Goal: Task Accomplishment & Management: Manage account settings

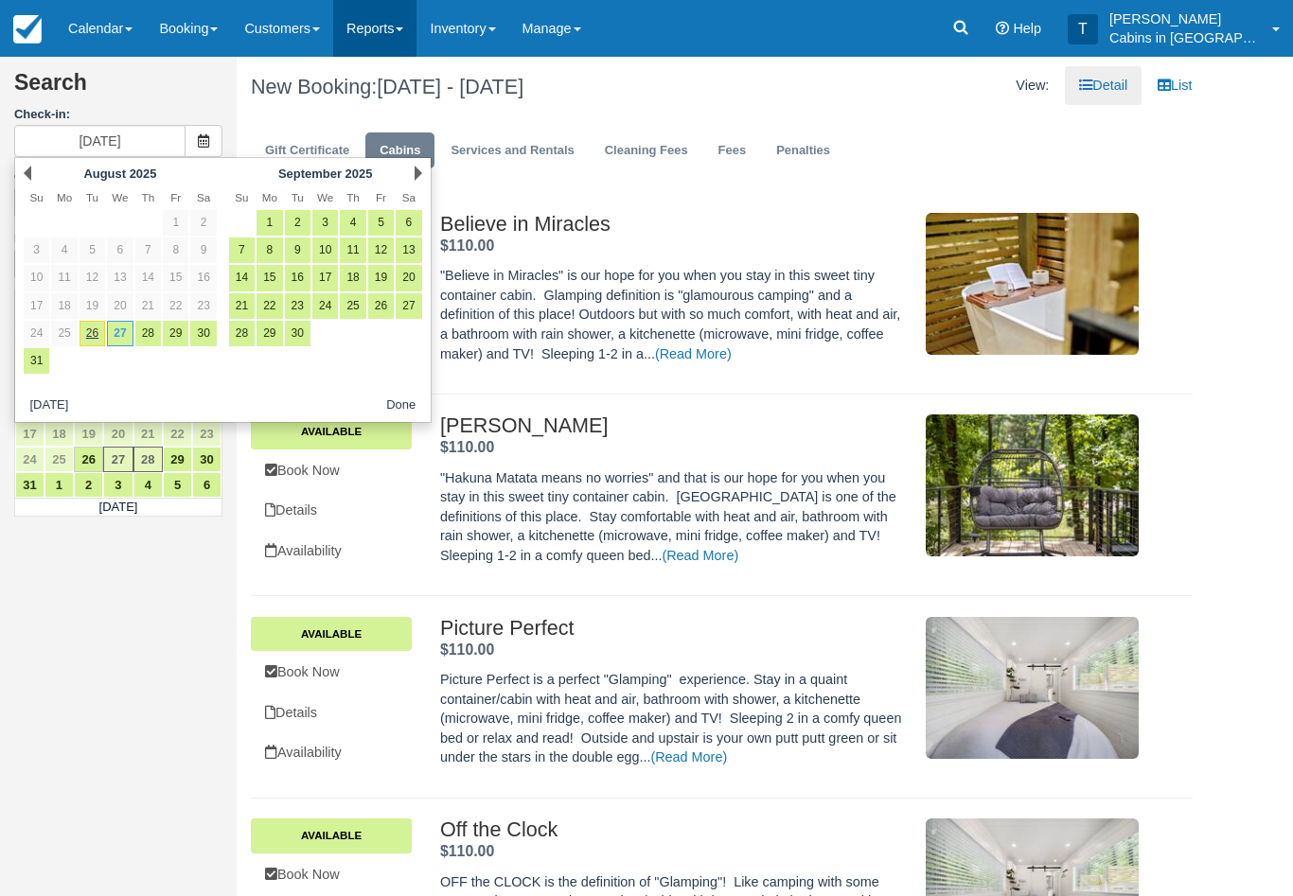
click at [389, 28] on link "Reports" at bounding box center [374, 28] width 83 height 57
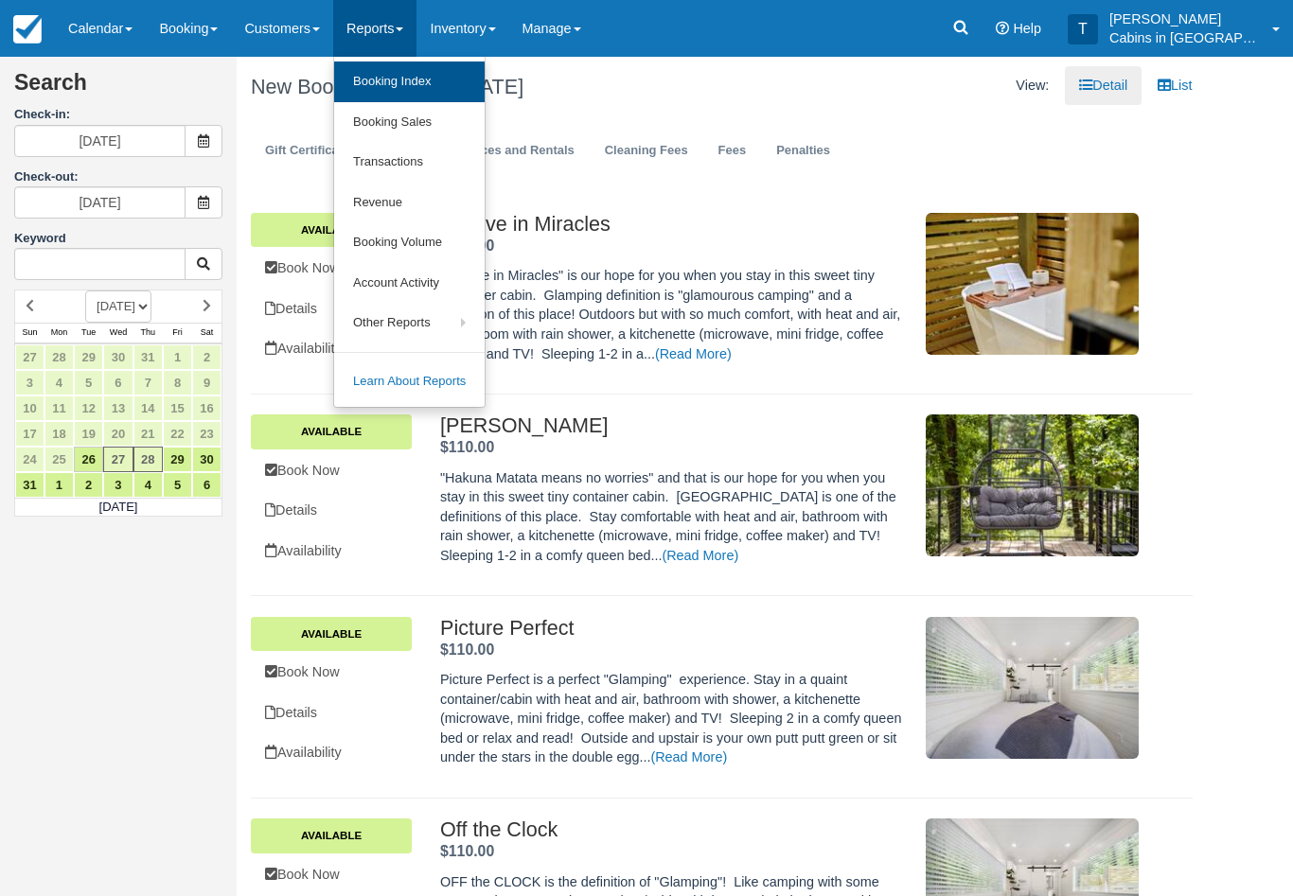
click at [462, 91] on link "Booking Index" at bounding box center [409, 82] width 150 height 41
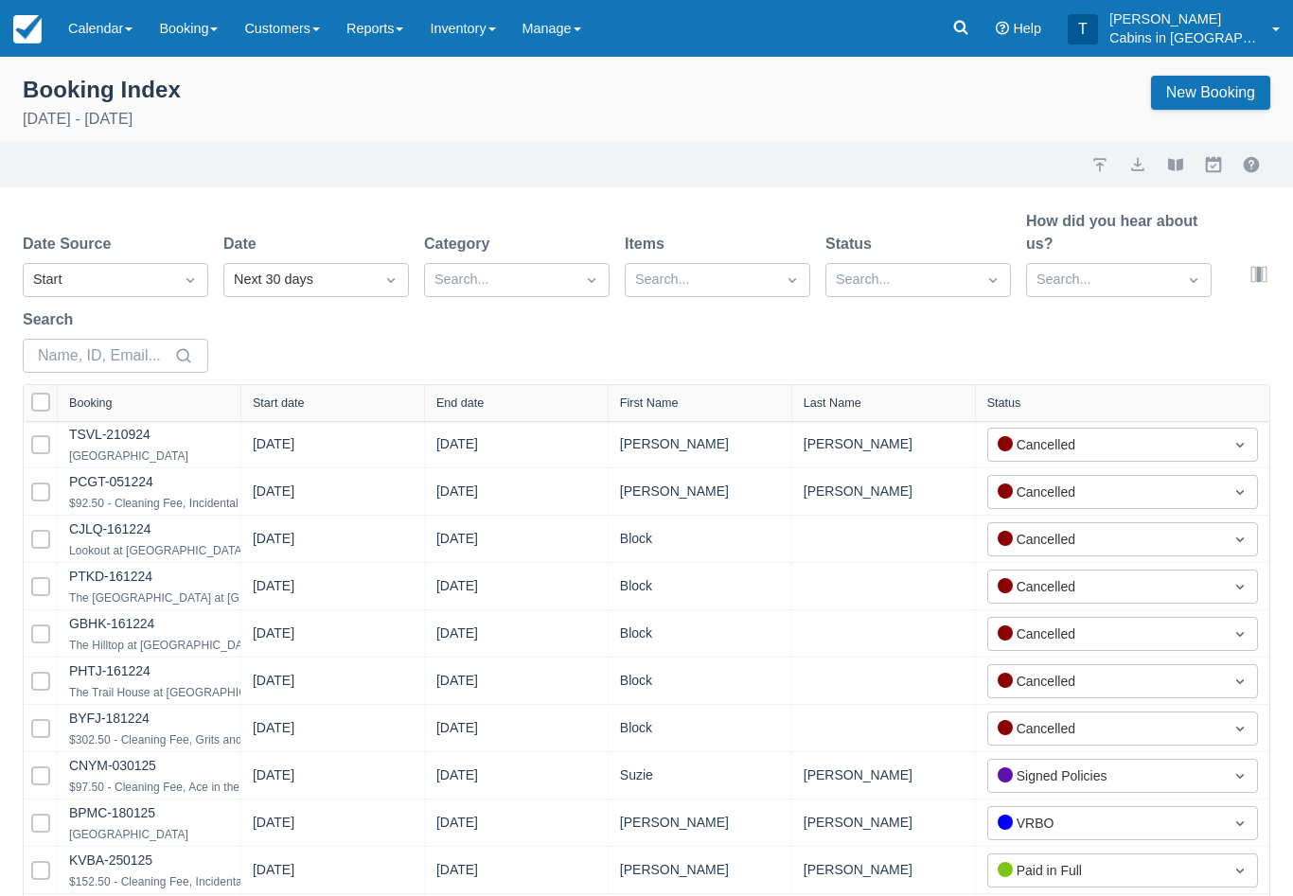
select select "25"
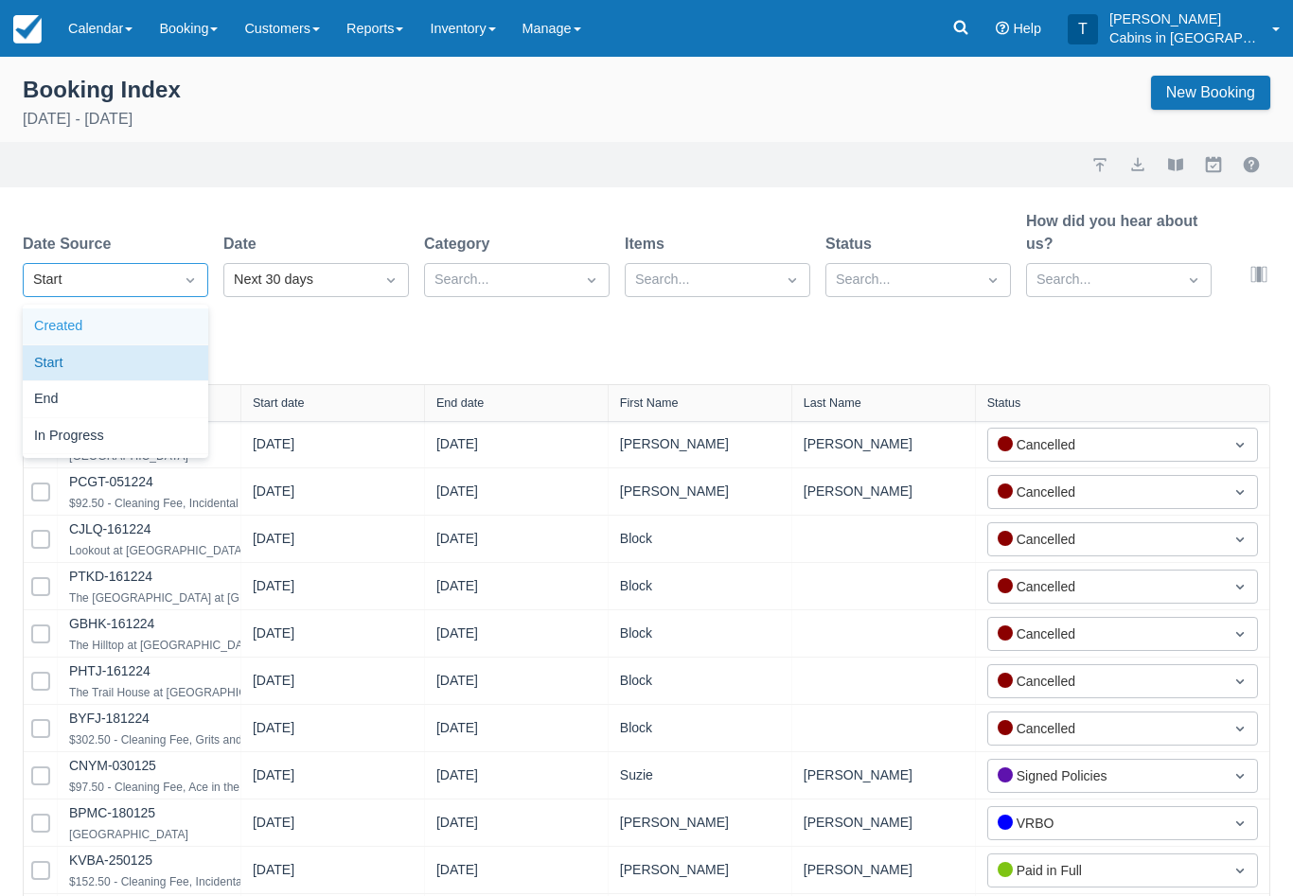
click at [152, 337] on div "Created" at bounding box center [115, 327] width 185 height 37
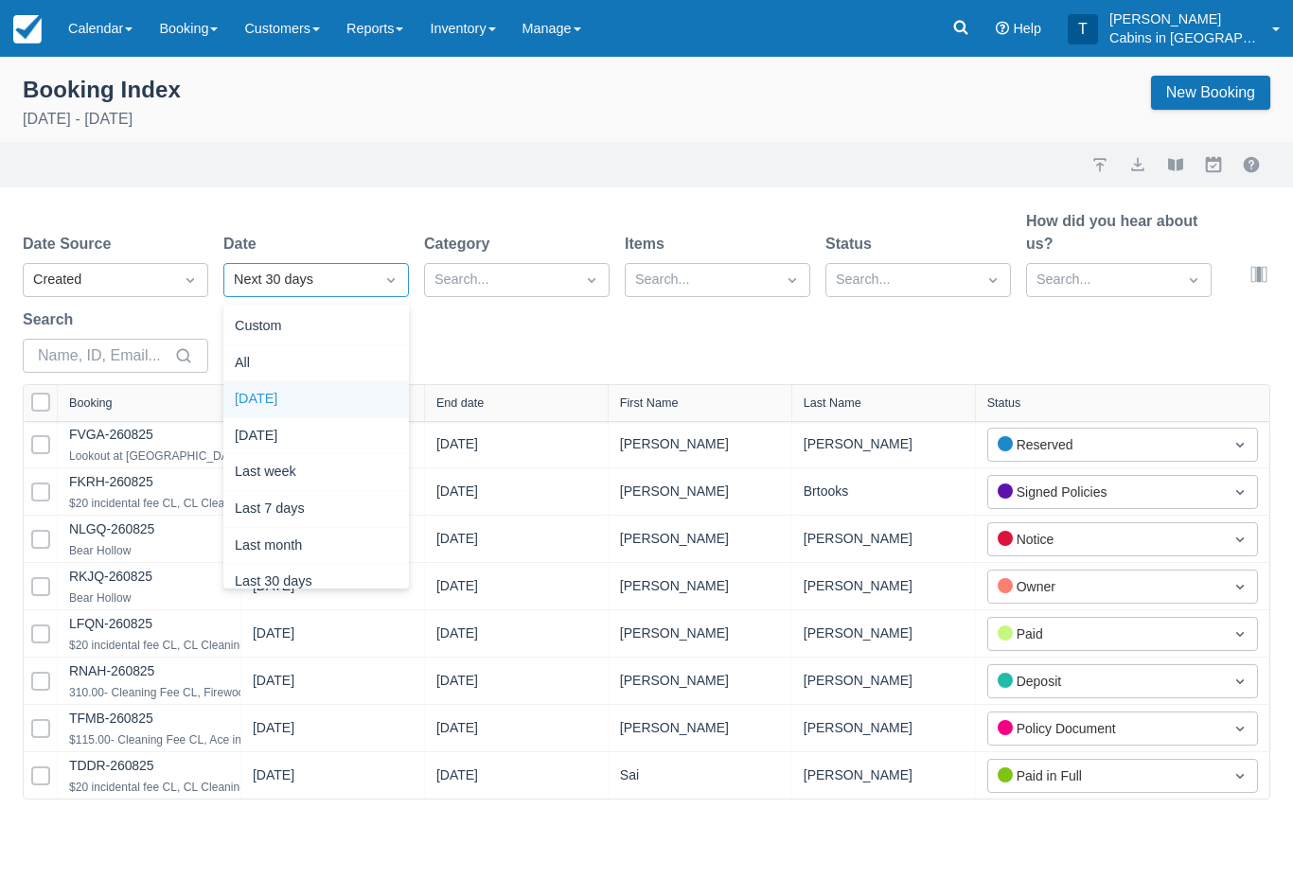
click at [340, 388] on div "Today" at bounding box center [315, 399] width 185 height 37
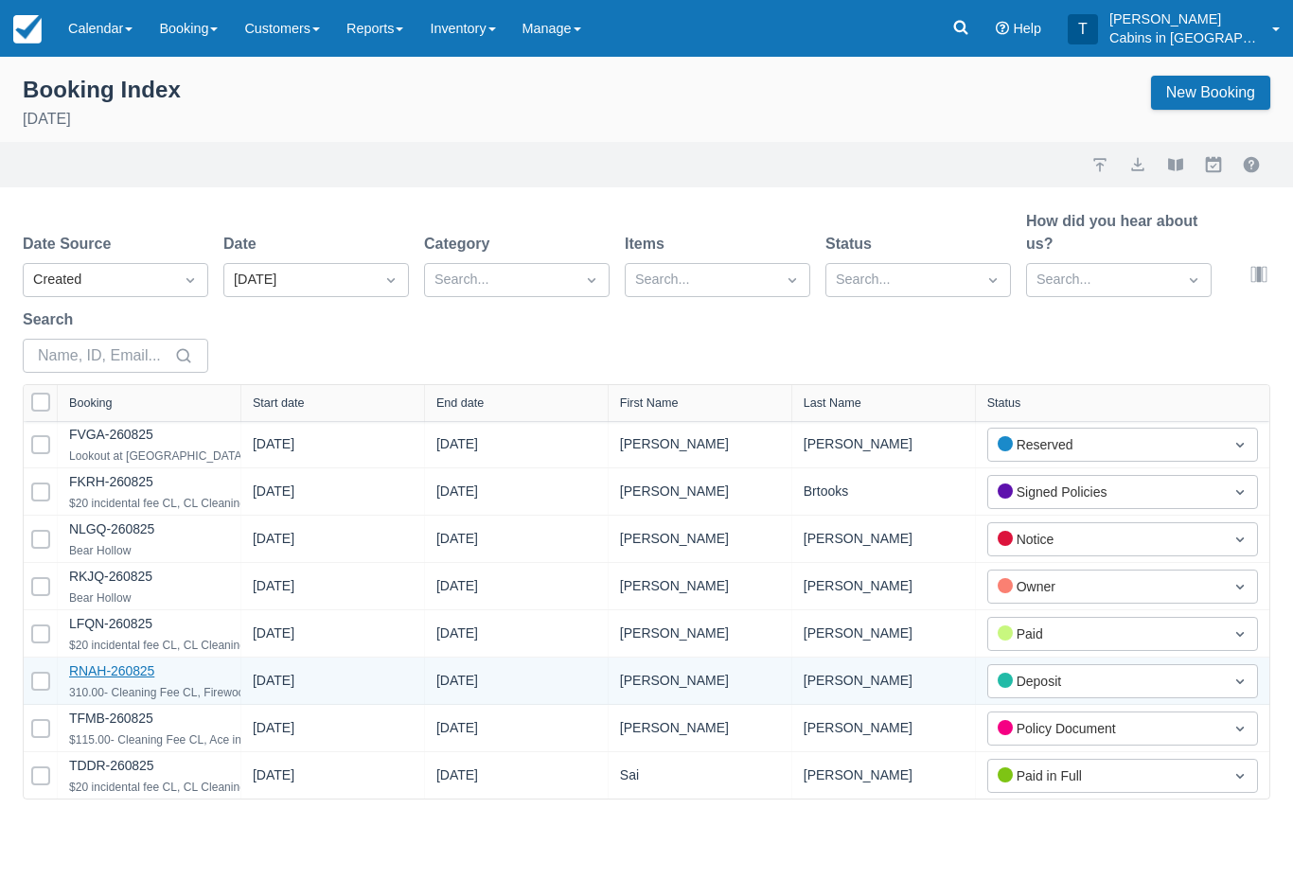
click at [151, 677] on link "RNAH-260825" at bounding box center [111, 670] width 85 height 15
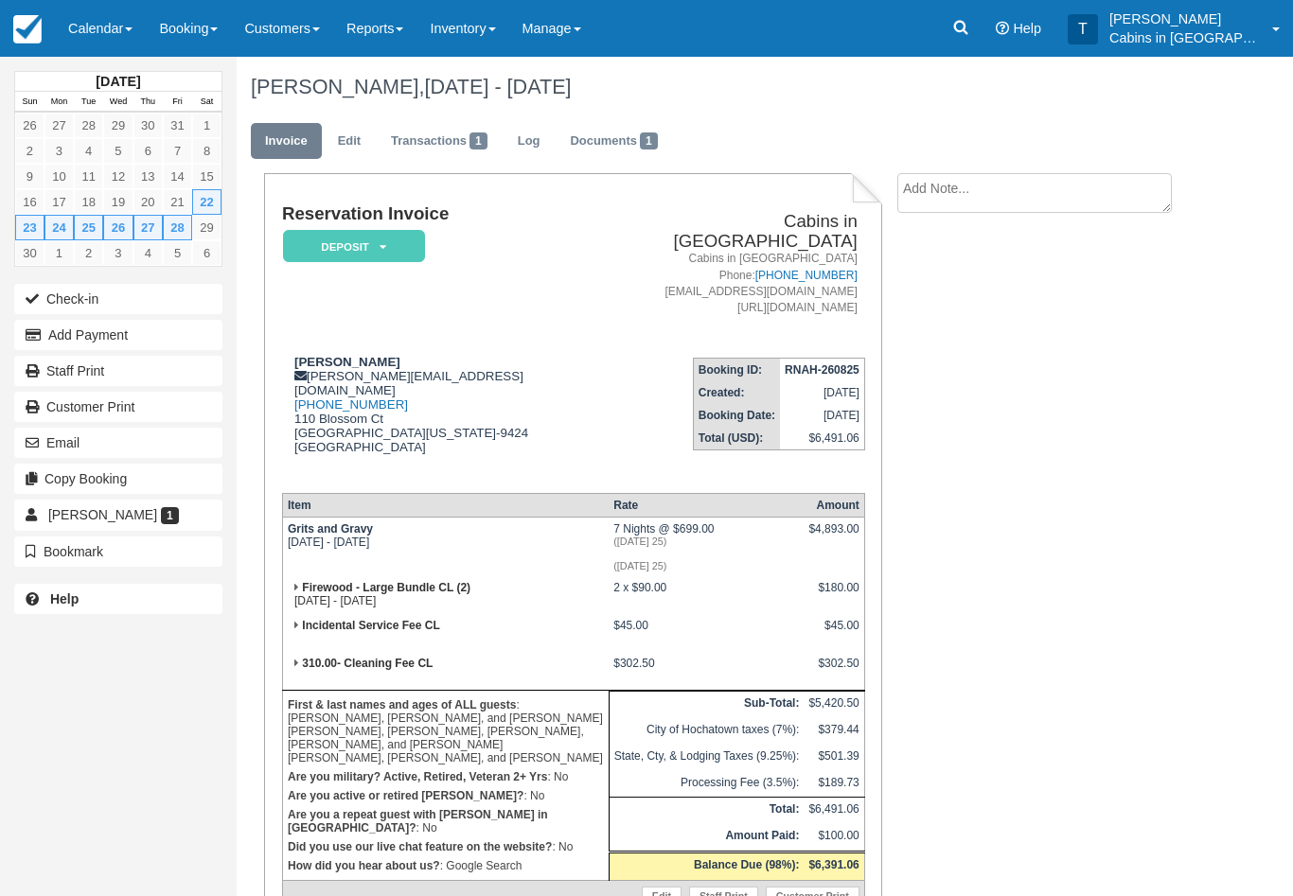
click at [392, 234] on em "Deposit" at bounding box center [354, 246] width 142 height 33
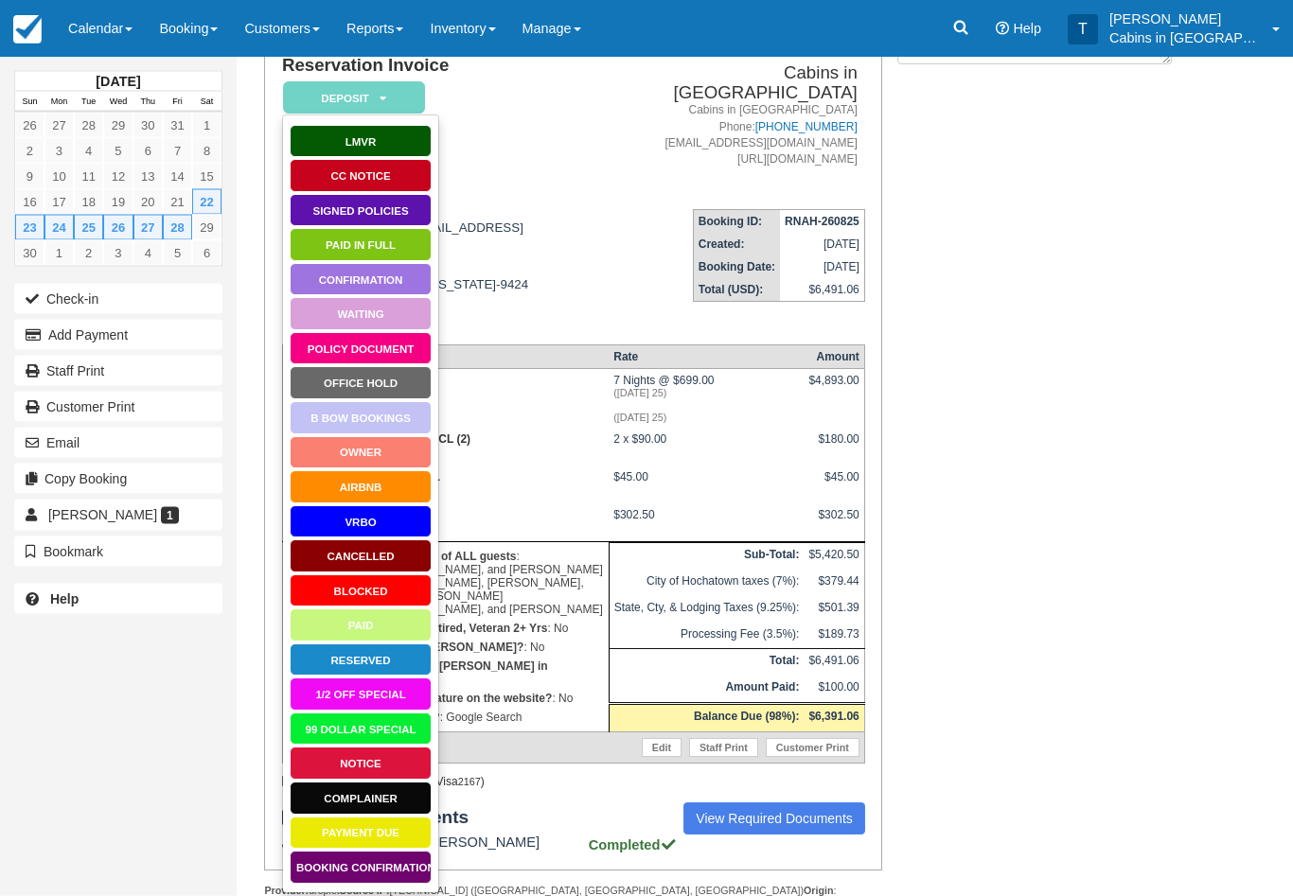
scroll to position [177, 0]
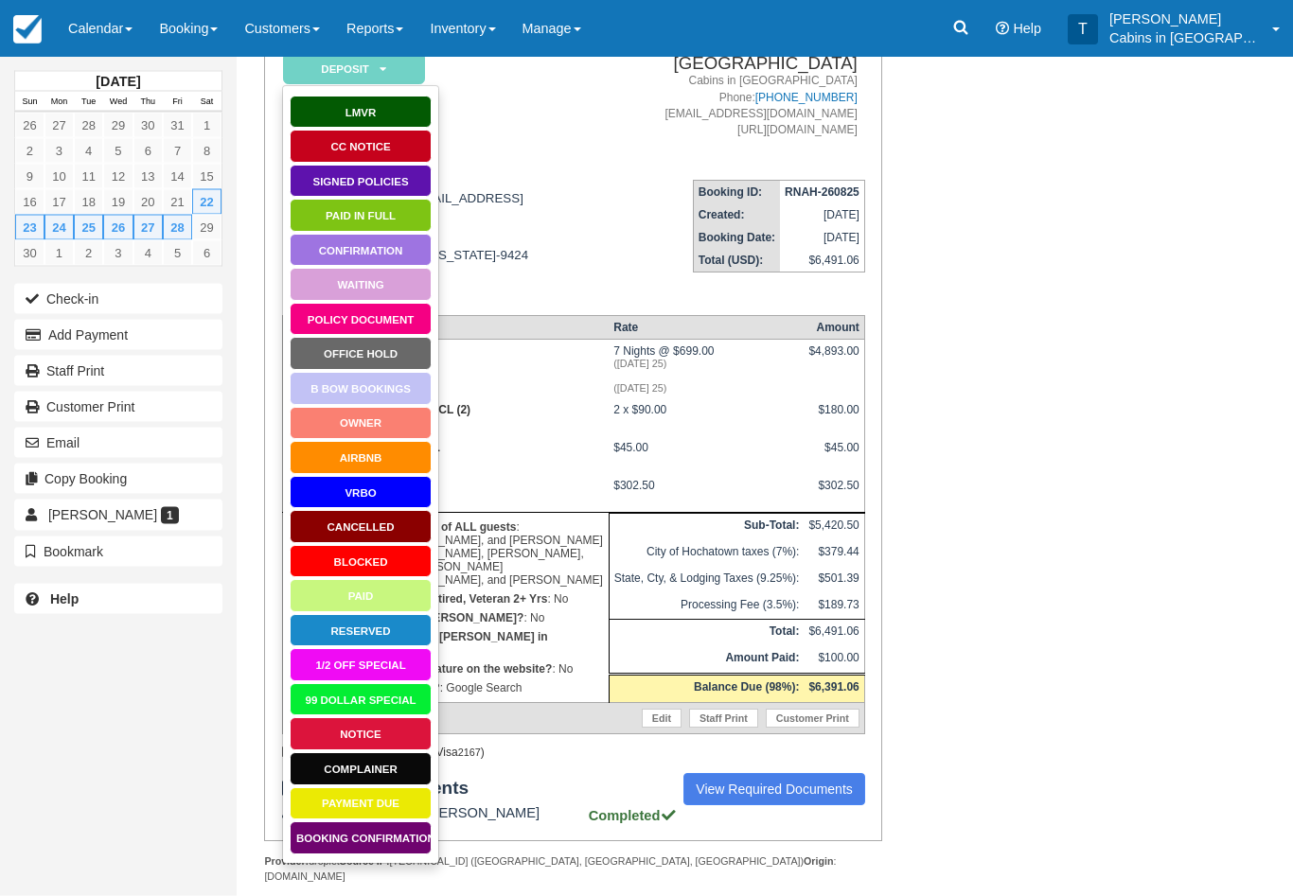
click at [380, 845] on link "Booking Confirmation" at bounding box center [361, 838] width 142 height 33
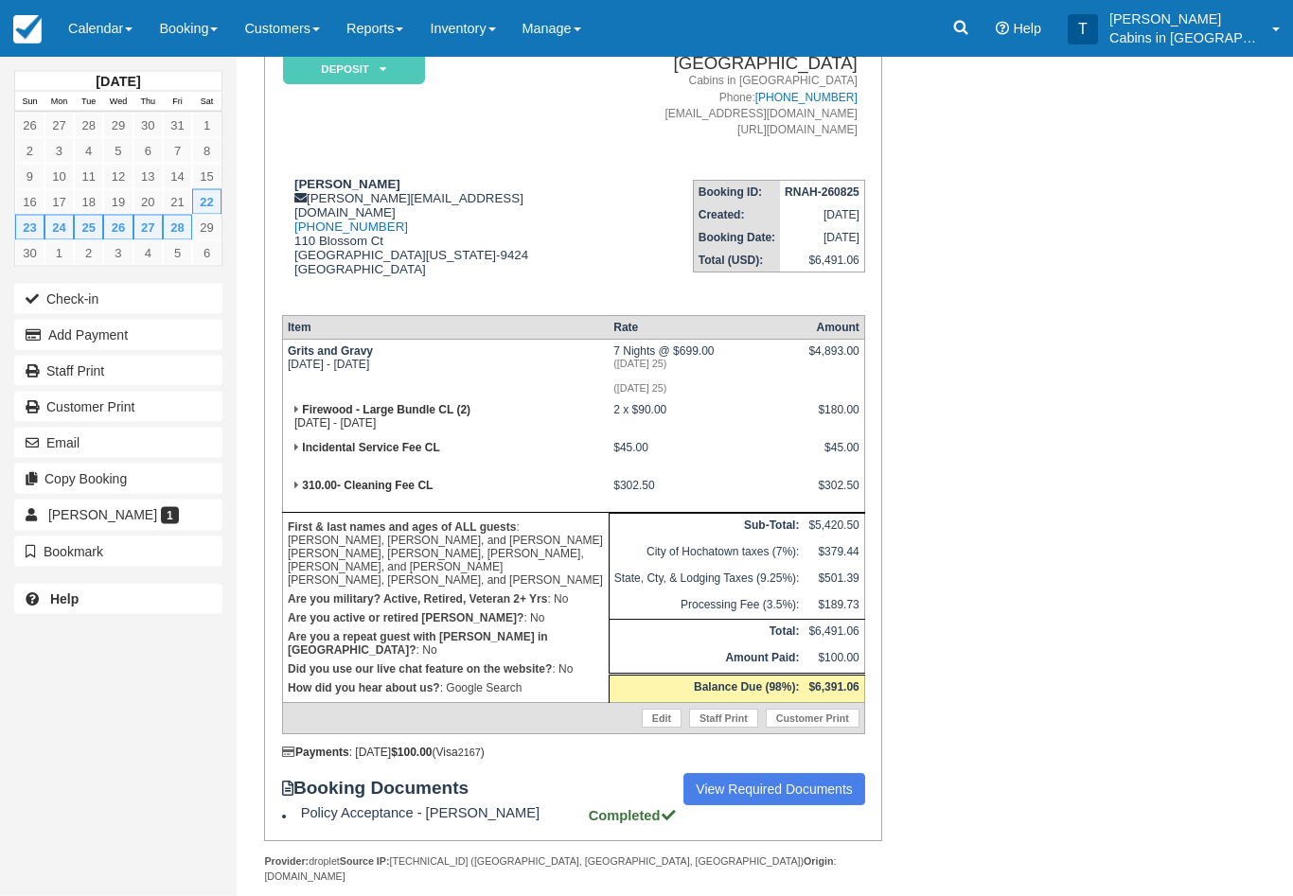
scroll to position [208, 0]
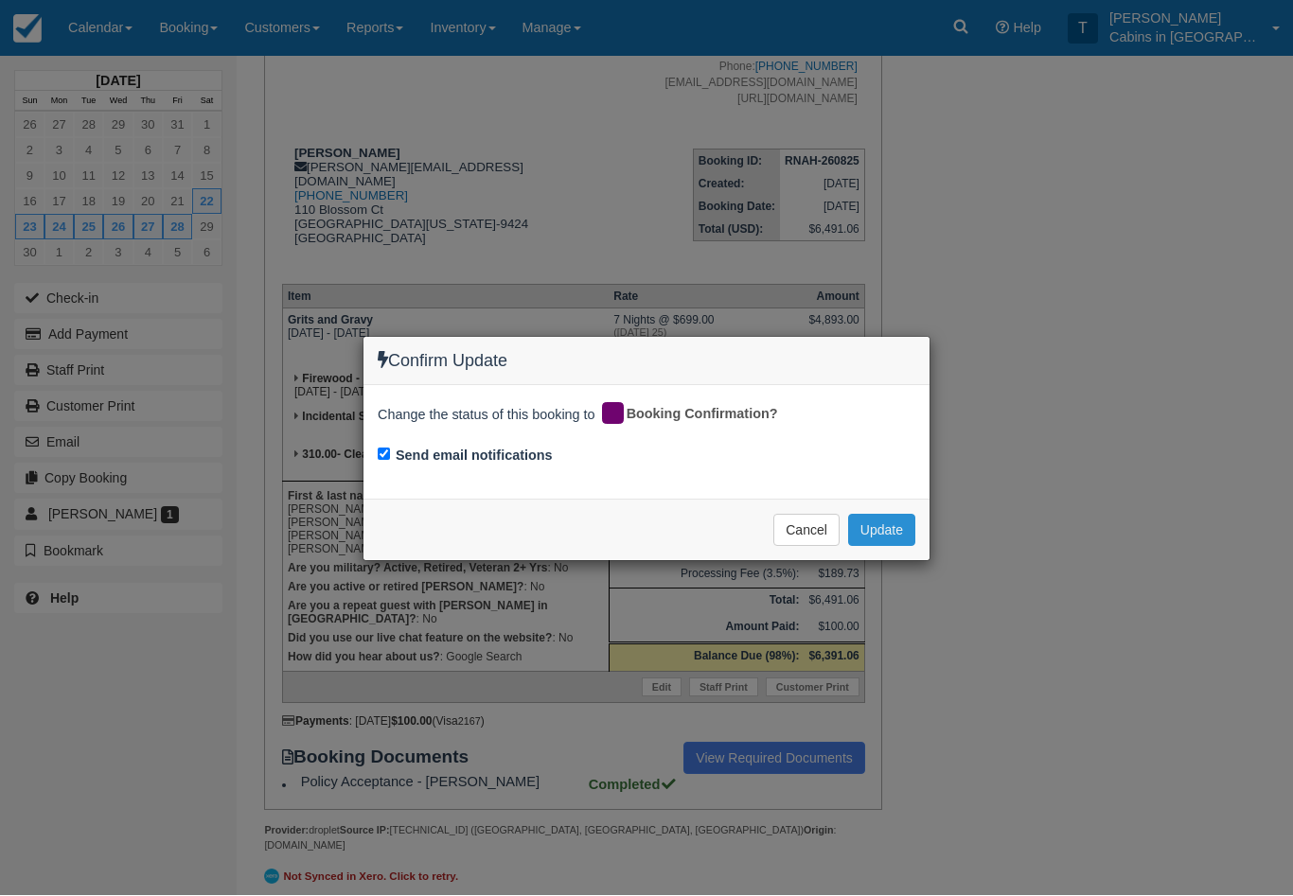
click at [897, 539] on button "Update" at bounding box center [881, 531] width 67 height 32
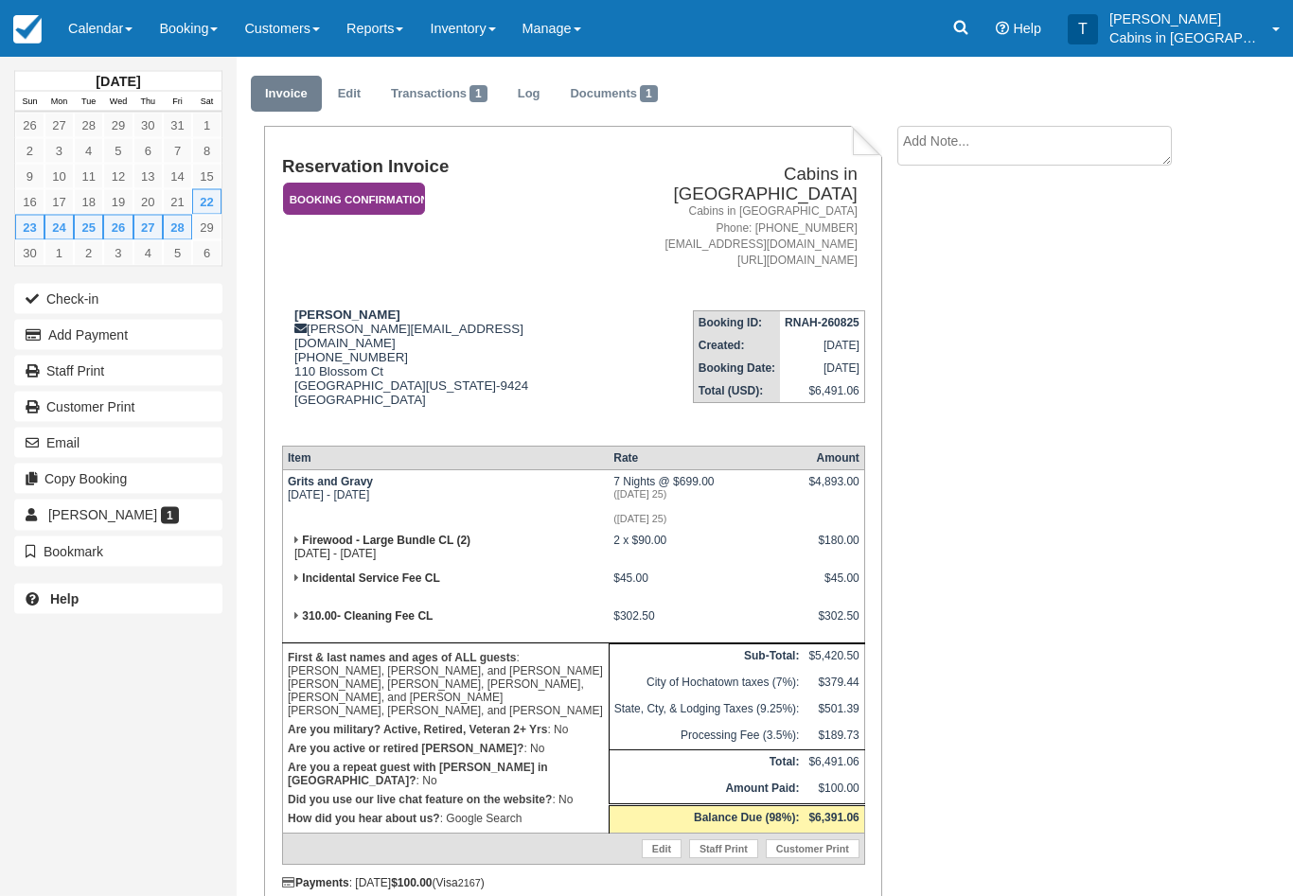
scroll to position [0, 0]
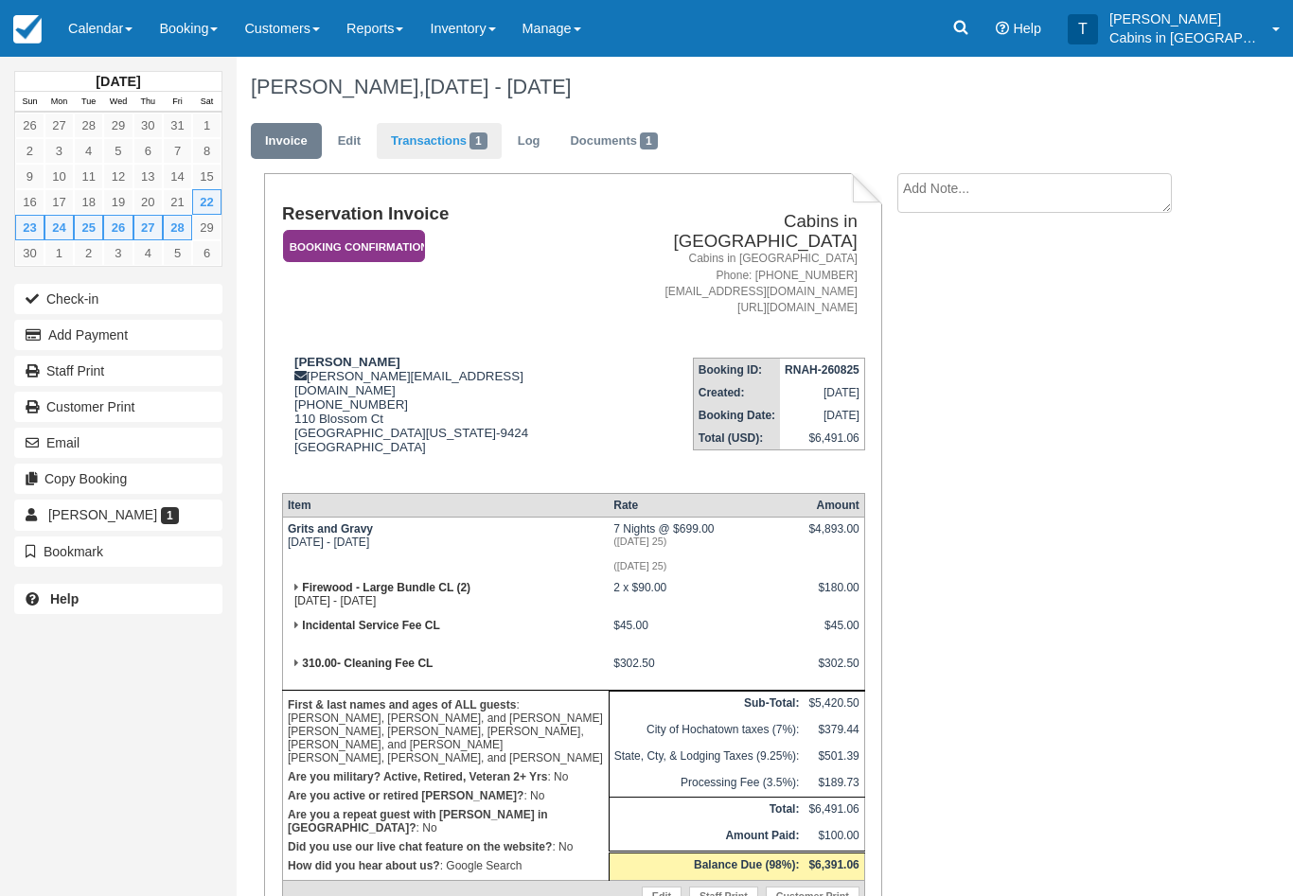
click at [455, 144] on link "Transactions 1" at bounding box center [439, 141] width 125 height 37
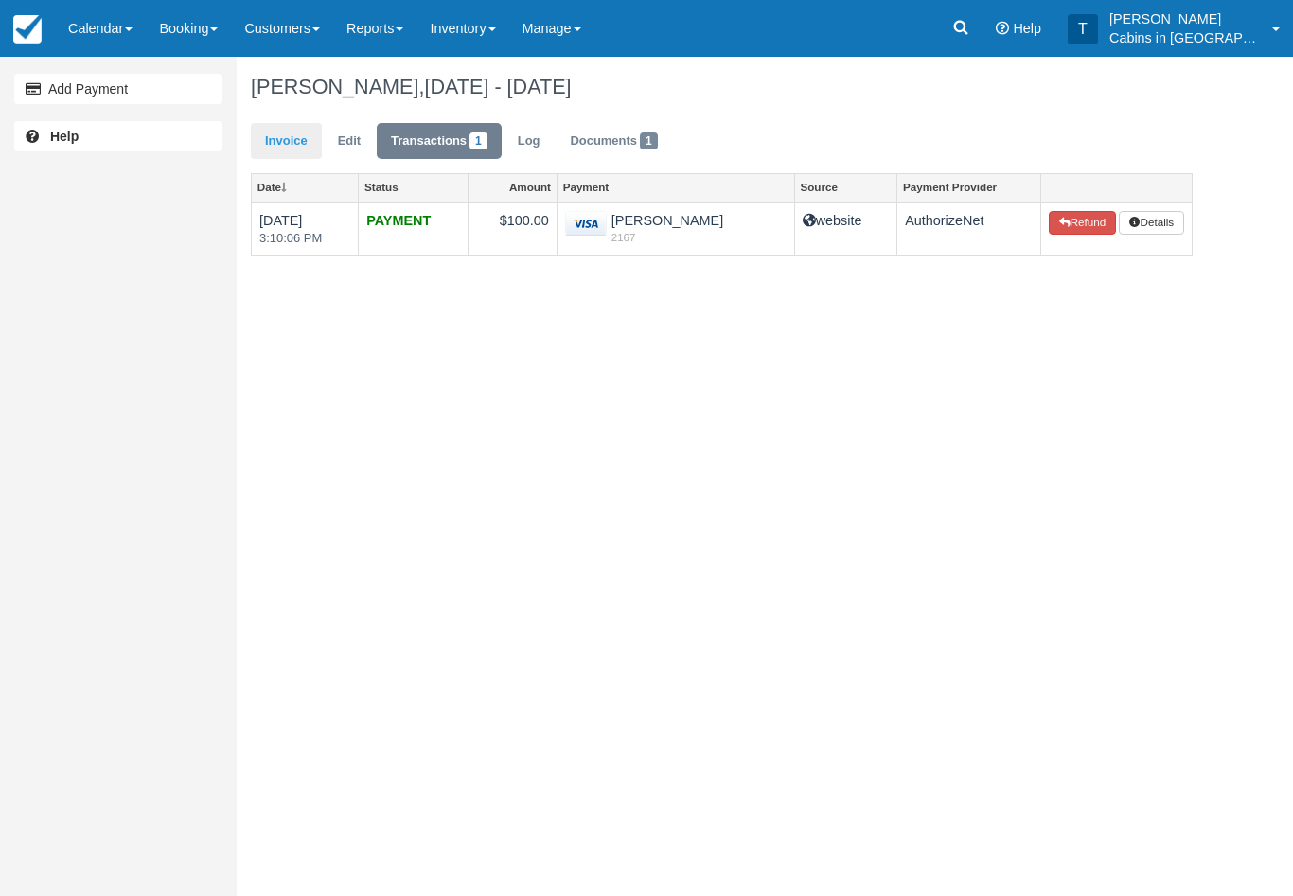
click at [285, 136] on link "Invoice" at bounding box center [286, 141] width 71 height 37
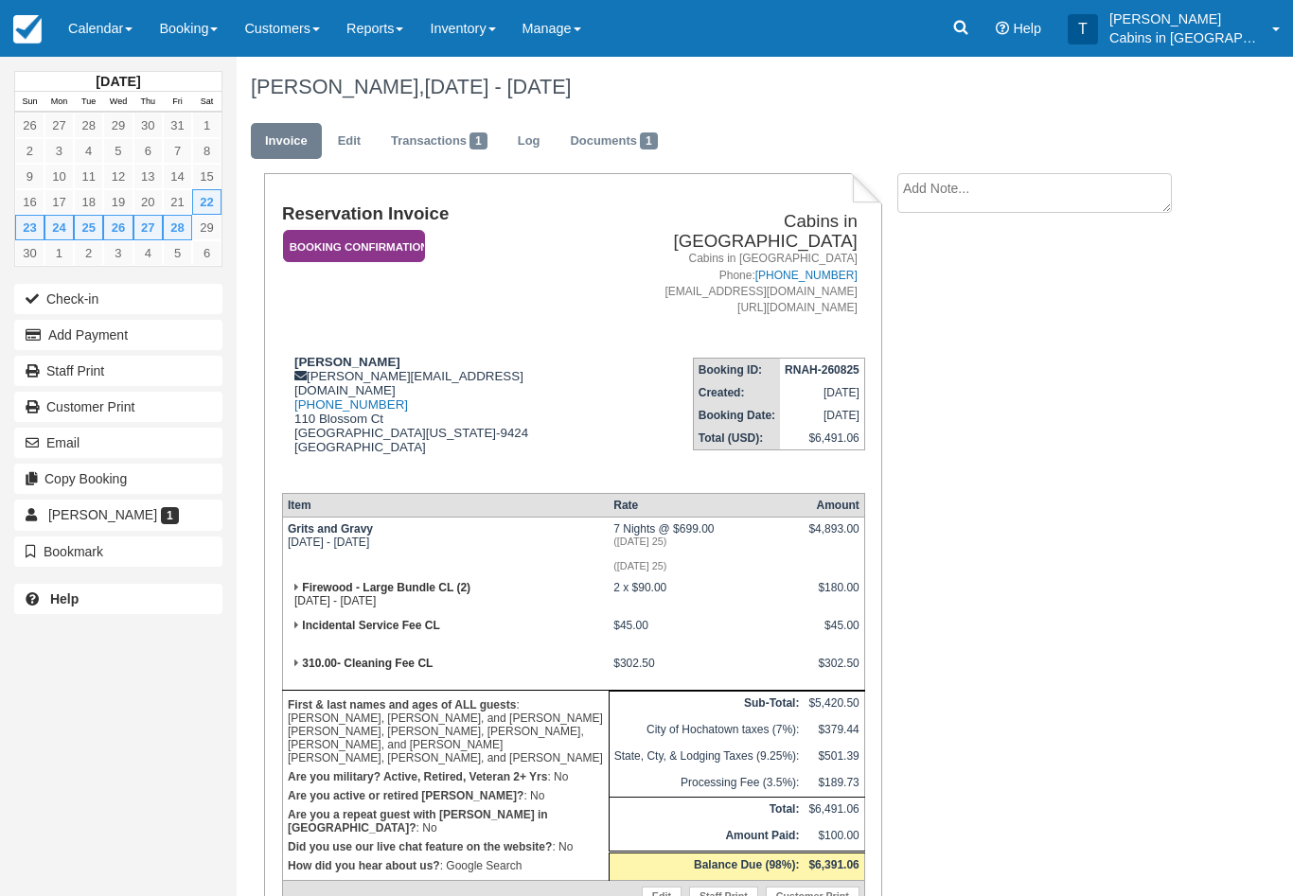
click at [394, 247] on em "Booking Confirmation" at bounding box center [354, 246] width 142 height 33
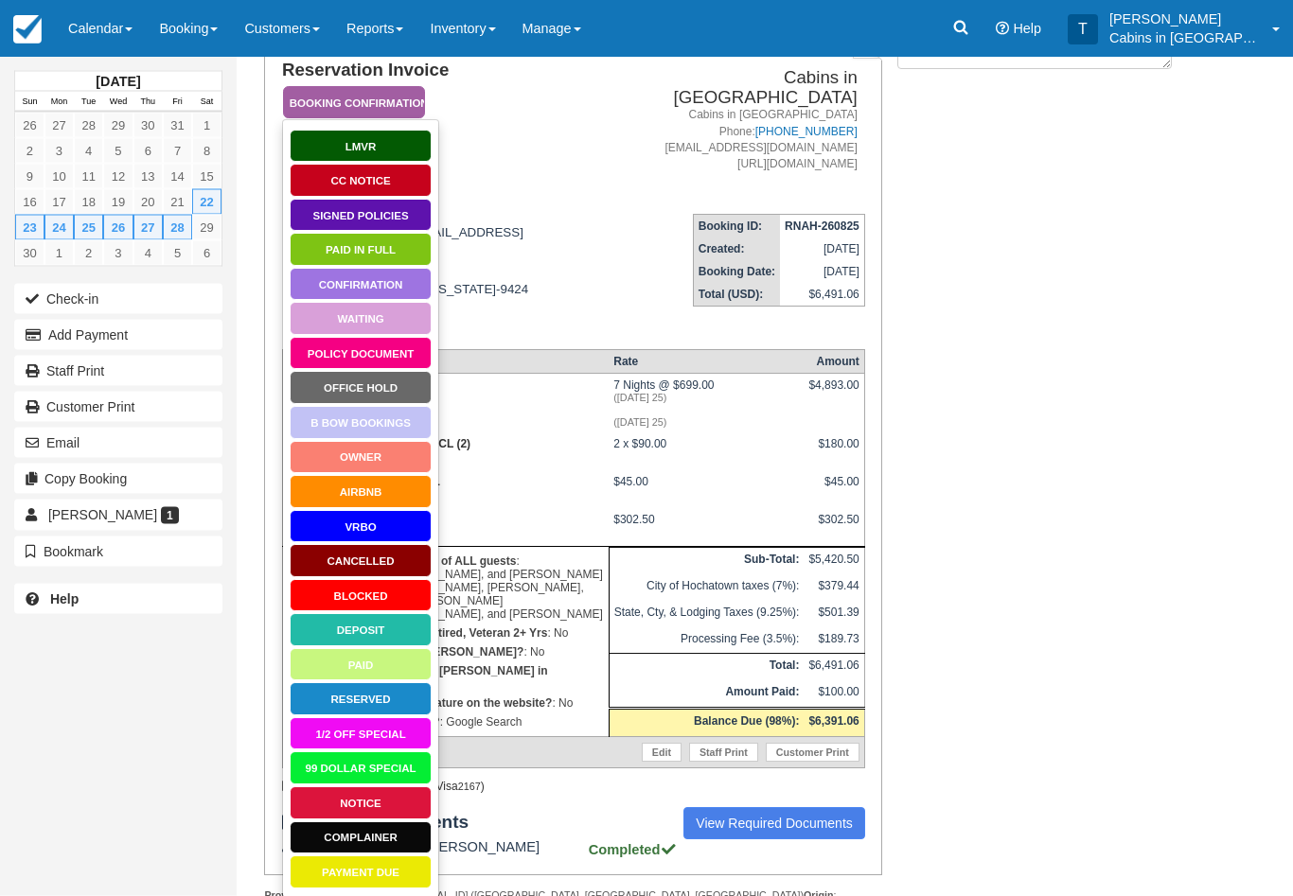
click at [407, 217] on link "Signed Policies" at bounding box center [361, 216] width 142 height 33
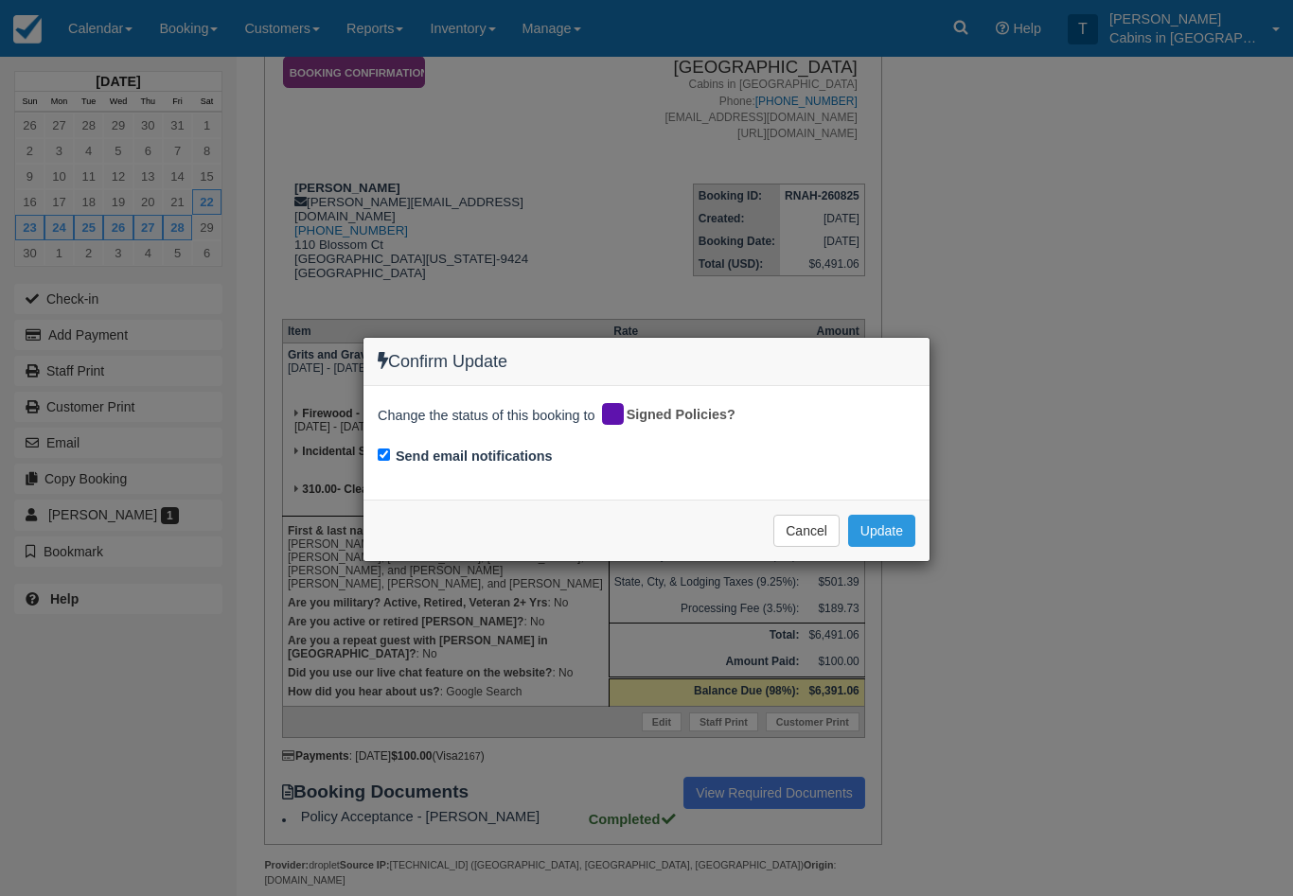
scroll to position [175, 0]
click at [913, 527] on button "Update" at bounding box center [881, 531] width 67 height 32
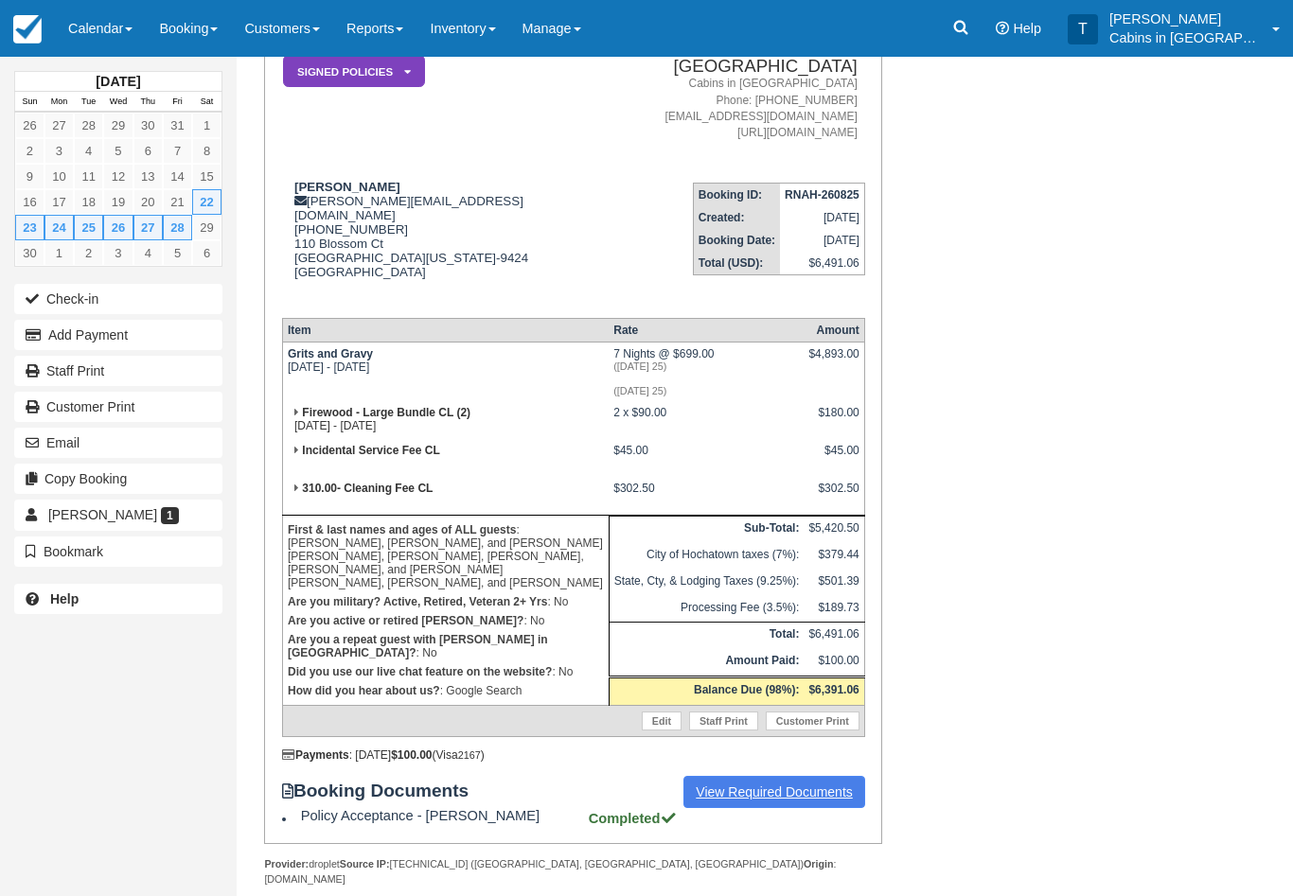
click at [771, 783] on link "View Required Documents" at bounding box center [774, 792] width 182 height 32
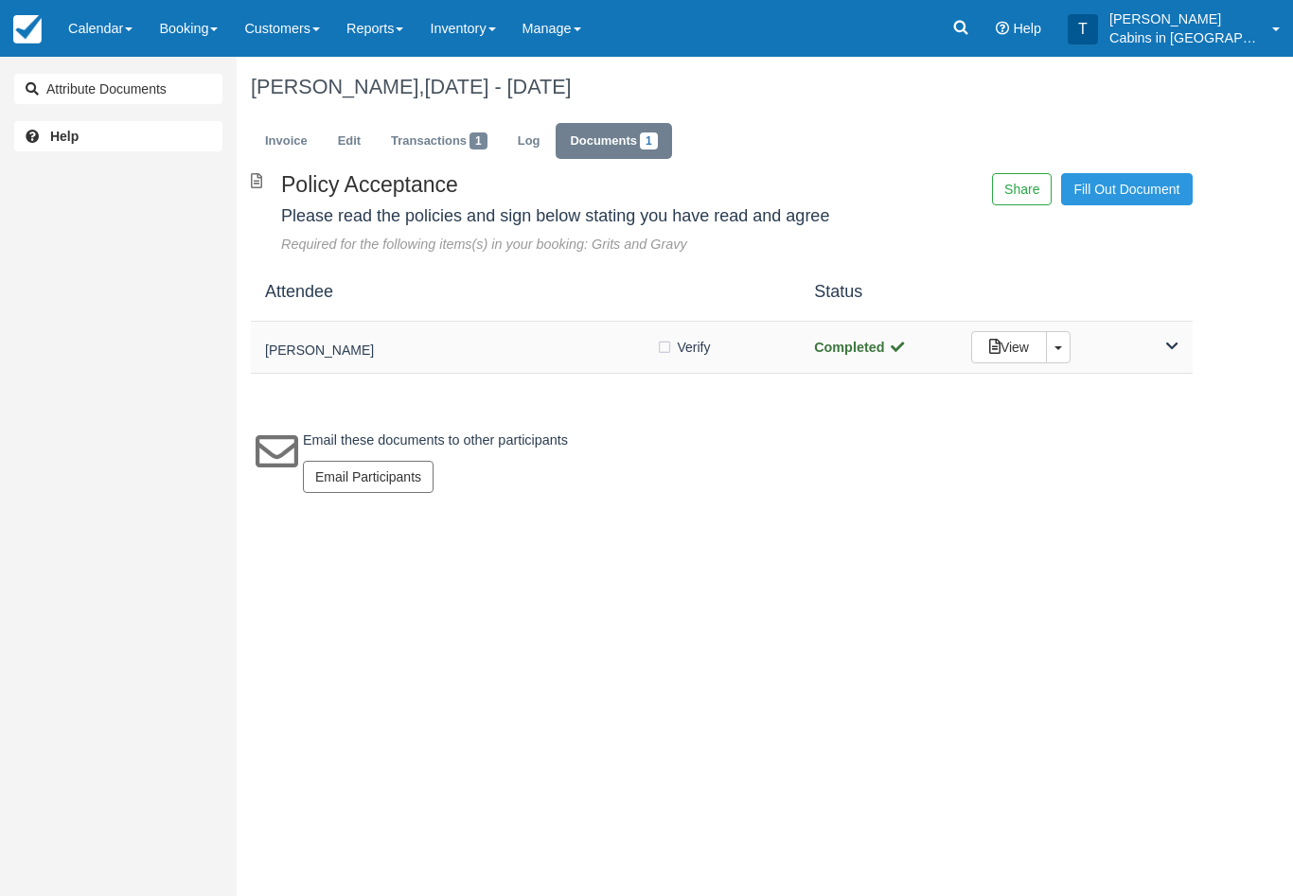
click at [523, 326] on div "[PERSON_NAME] Verify Verified Completed View Toggle Dropdown Detach" at bounding box center [722, 348] width 942 height 52
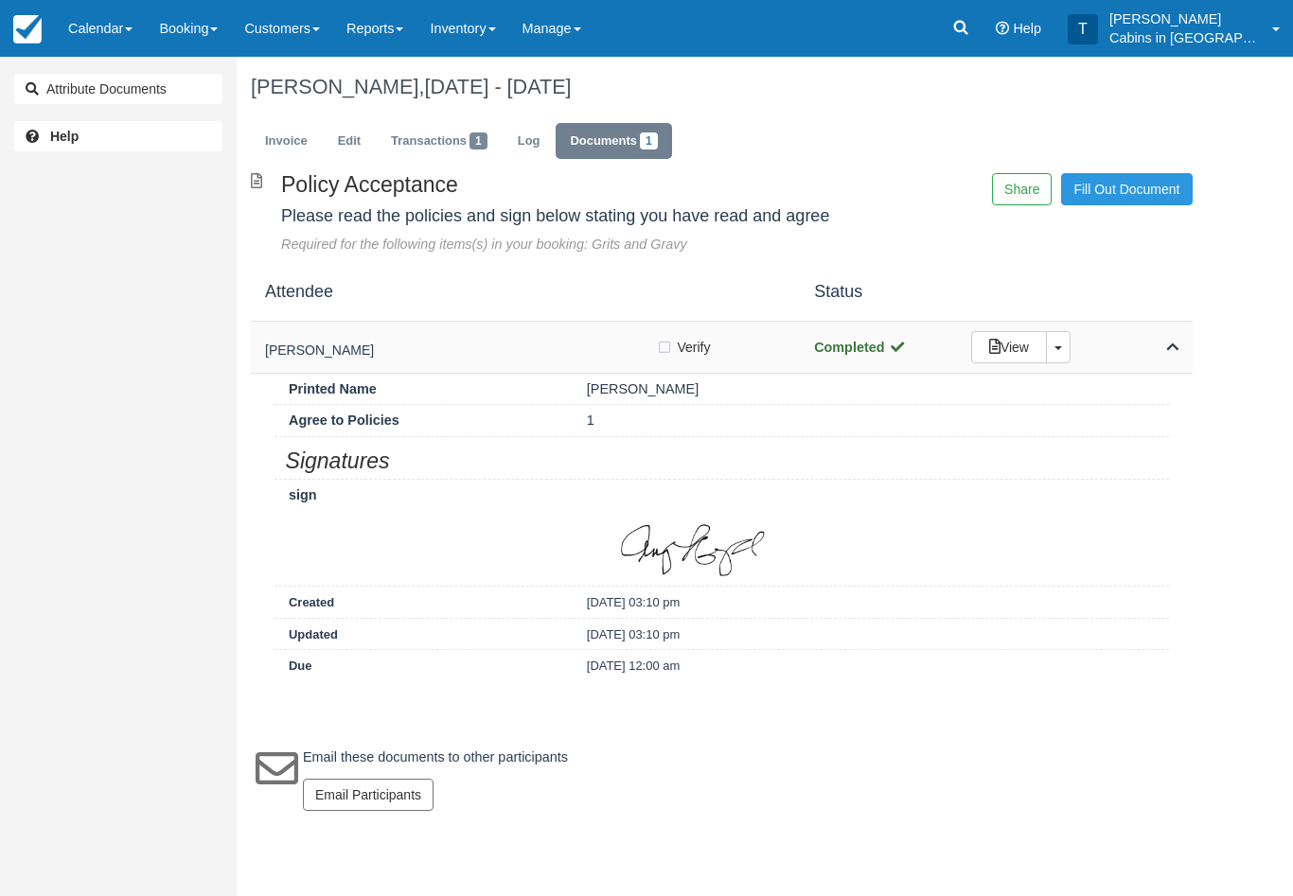
click at [657, 347] on label "Verify Verified" at bounding box center [689, 347] width 67 height 28
checkbox input "true"
click at [276, 123] on link "Invoice" at bounding box center [286, 141] width 71 height 37
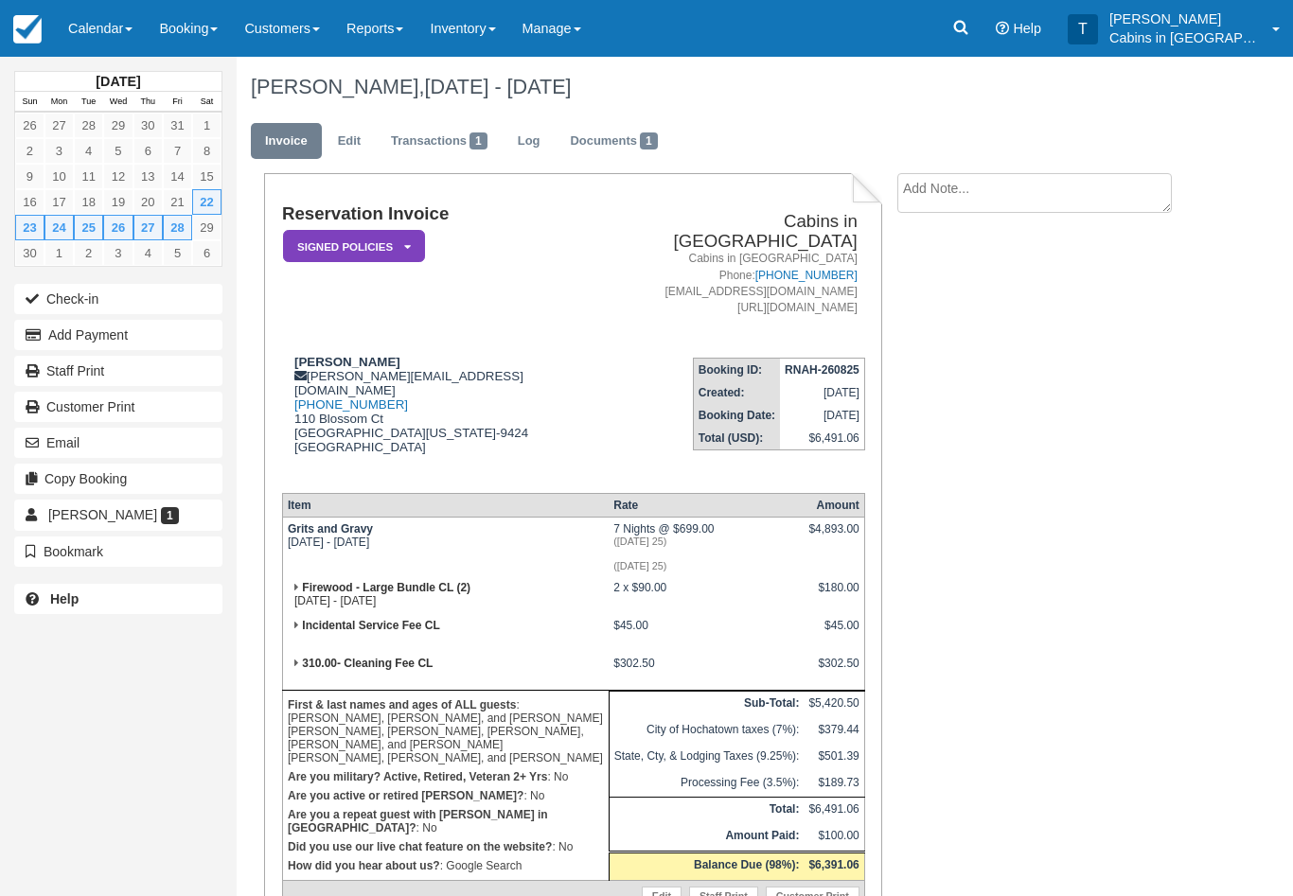
click at [1003, 202] on textarea at bounding box center [1034, 193] width 274 height 40
click at [451, 136] on link "Transactions 1" at bounding box center [439, 141] width 125 height 37
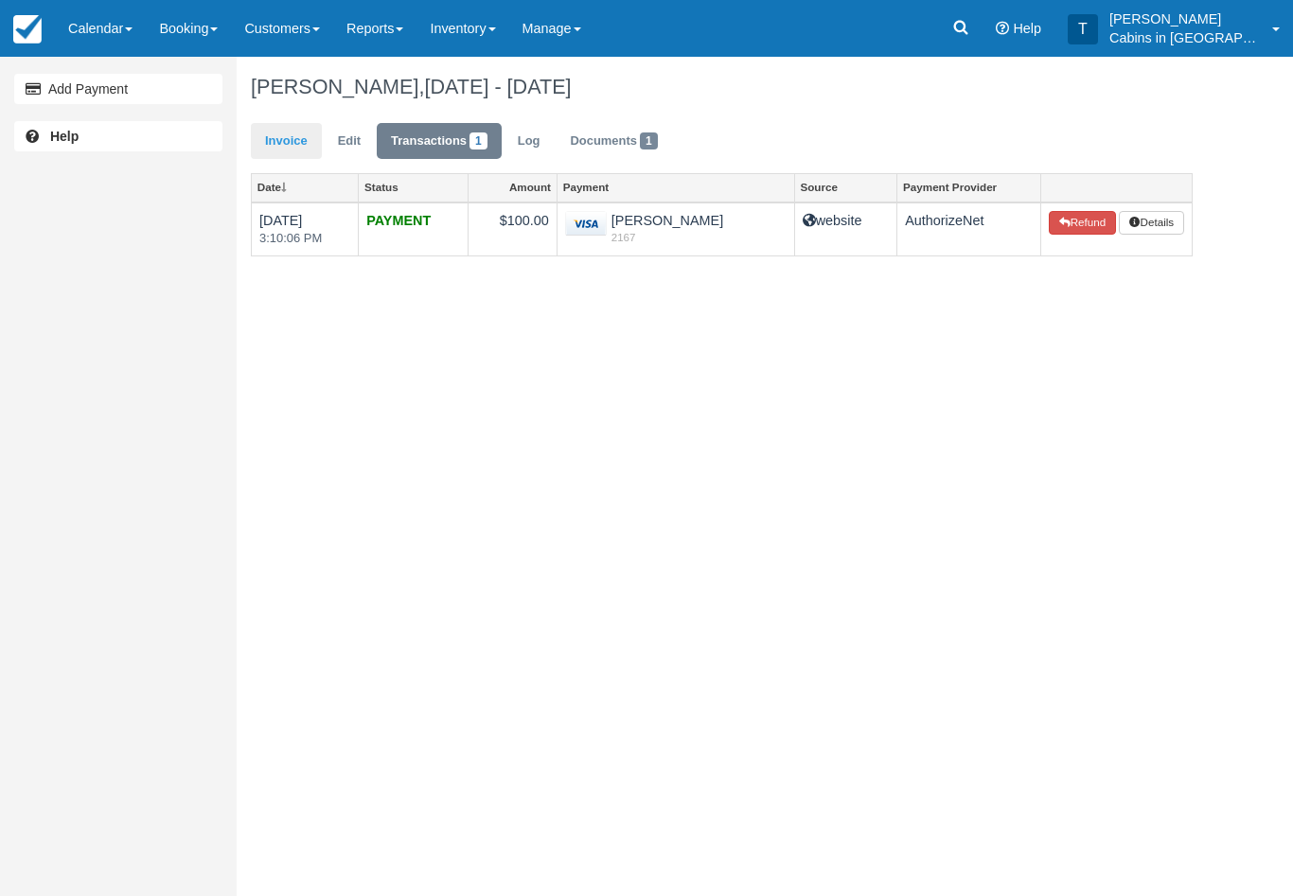
click at [299, 138] on link "Invoice" at bounding box center [286, 141] width 71 height 37
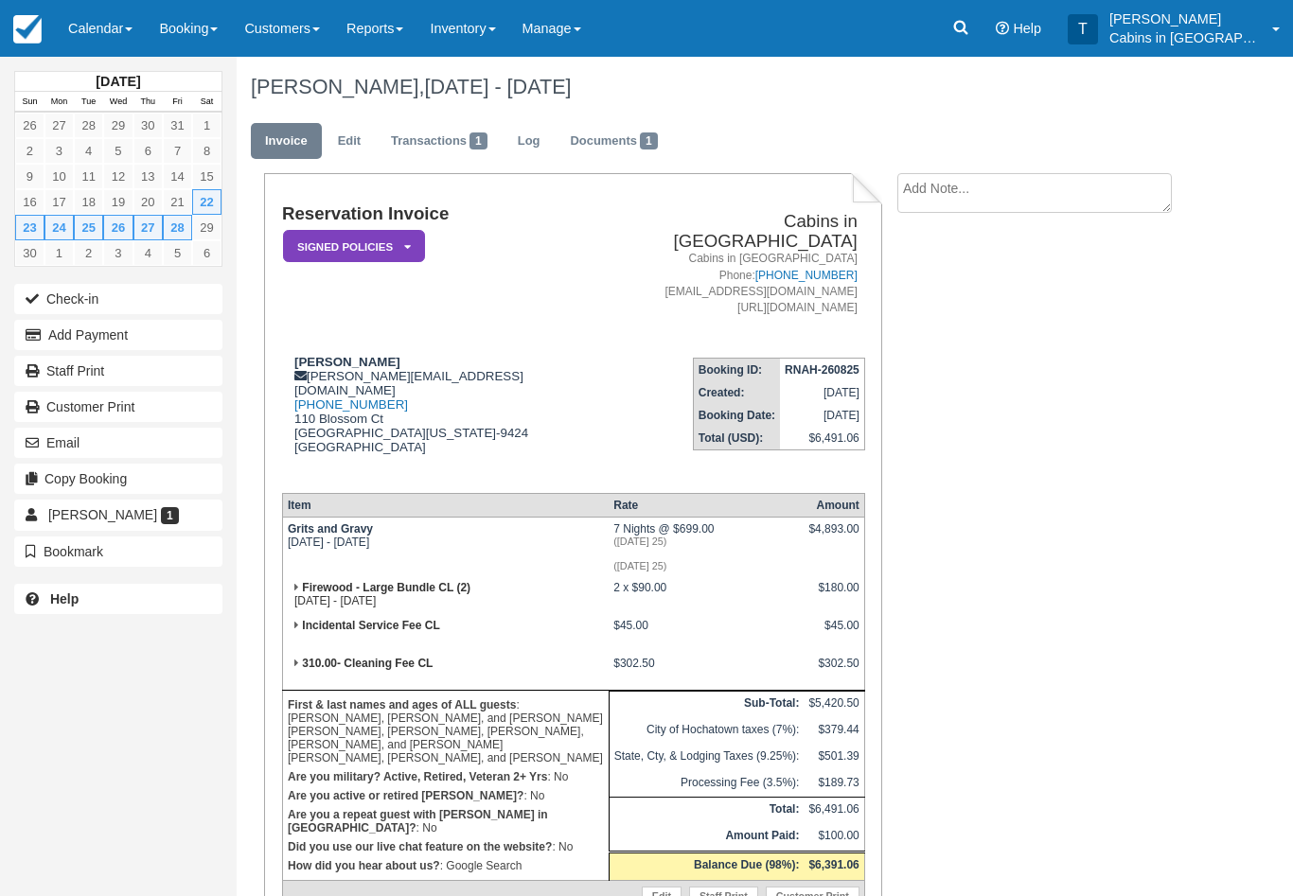
click at [1015, 196] on textarea at bounding box center [1034, 193] width 274 height 40
type textarea "Cc verified"
click at [958, 298] on button "Create" at bounding box center [939, 301] width 85 height 32
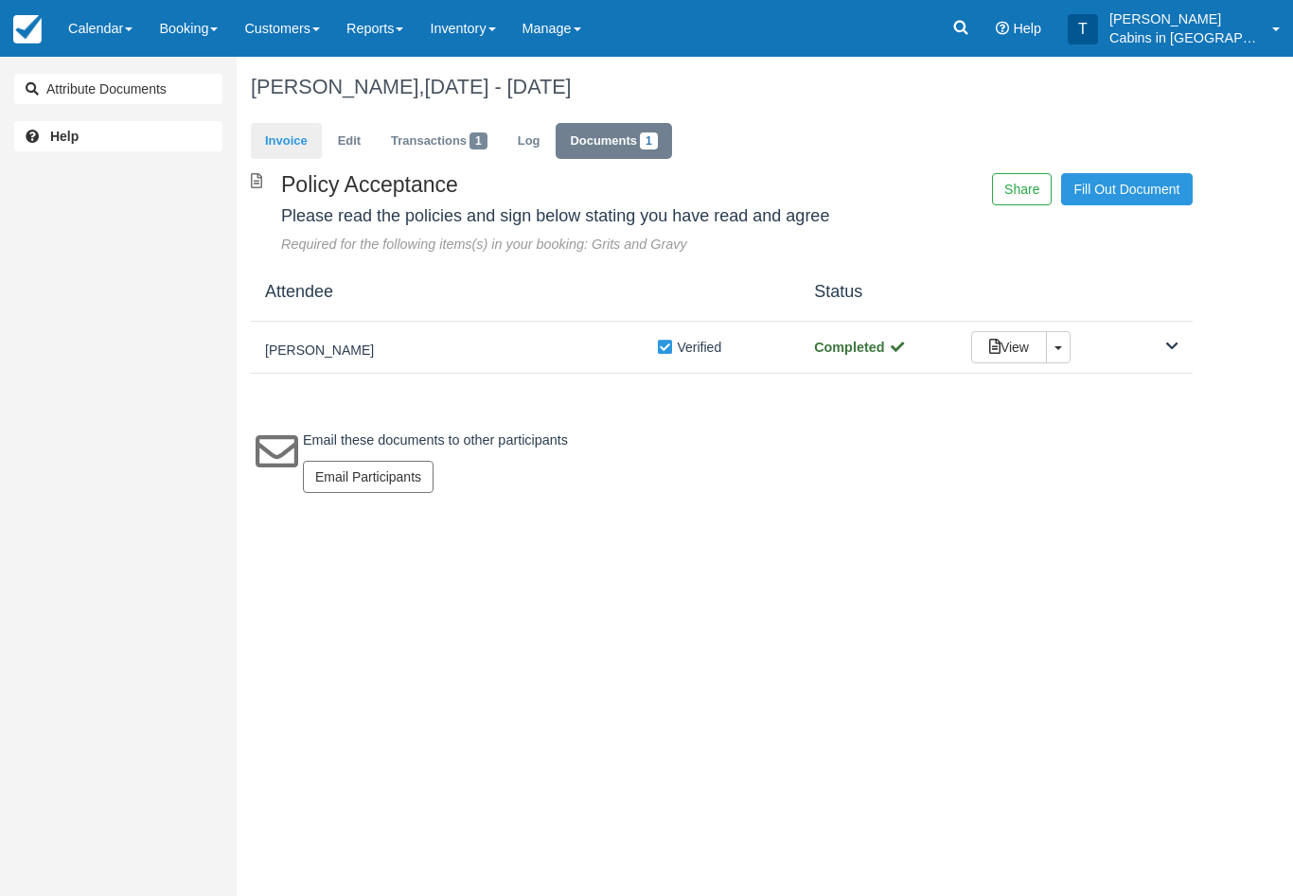
click at [283, 137] on link "Invoice" at bounding box center [286, 141] width 71 height 37
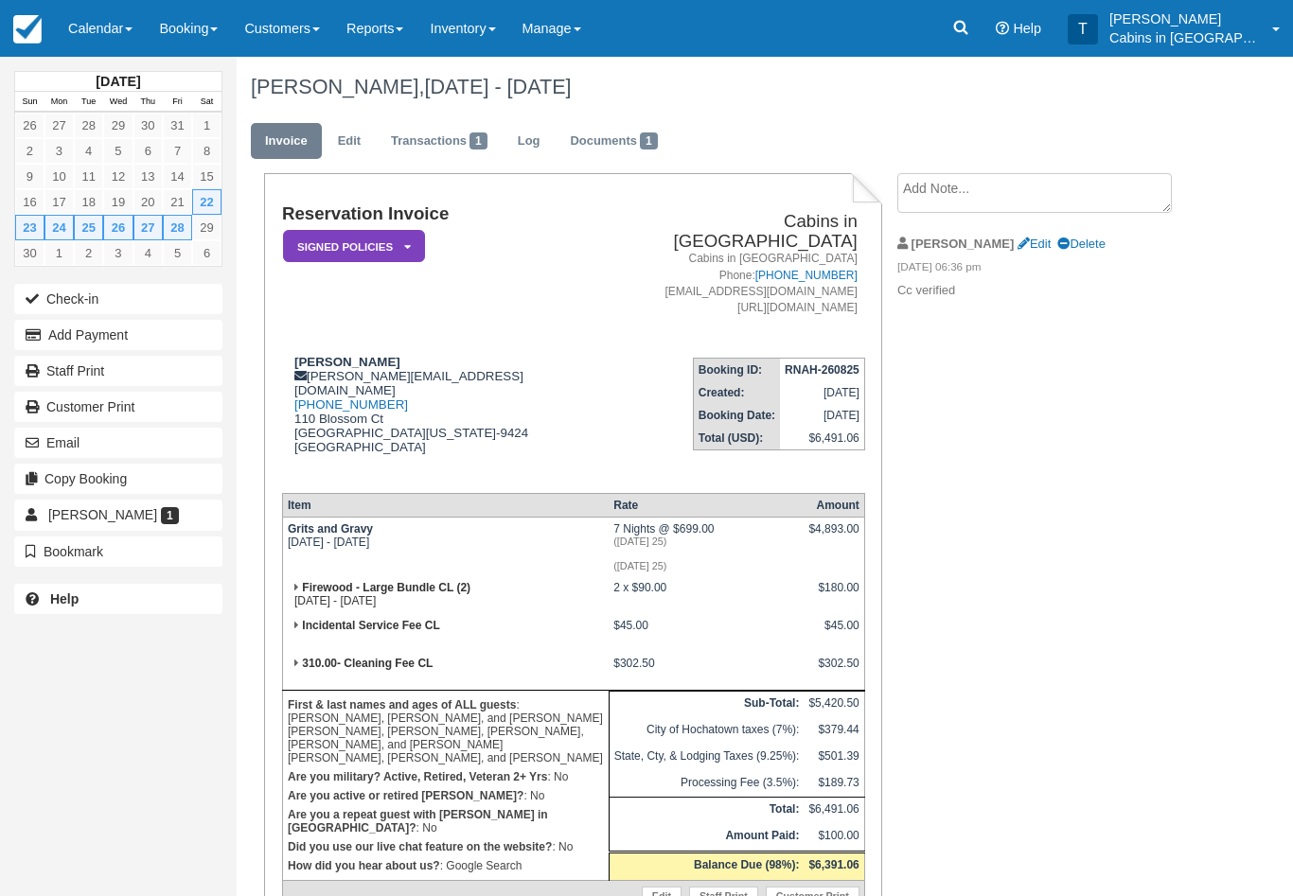
scroll to position [175, 0]
click at [412, 29] on link "Reports" at bounding box center [374, 28] width 83 height 57
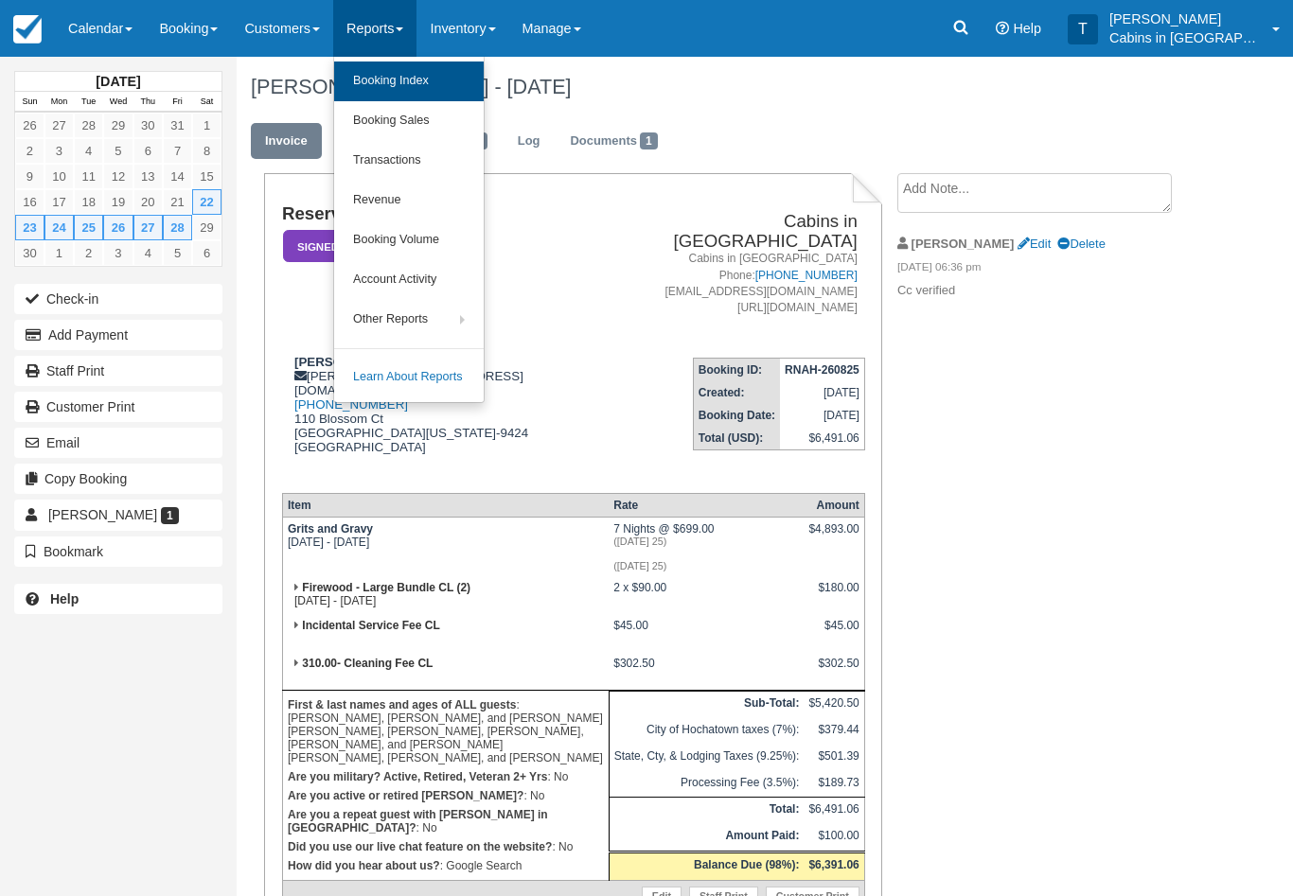
click at [460, 79] on link "Booking Index" at bounding box center [409, 82] width 150 height 40
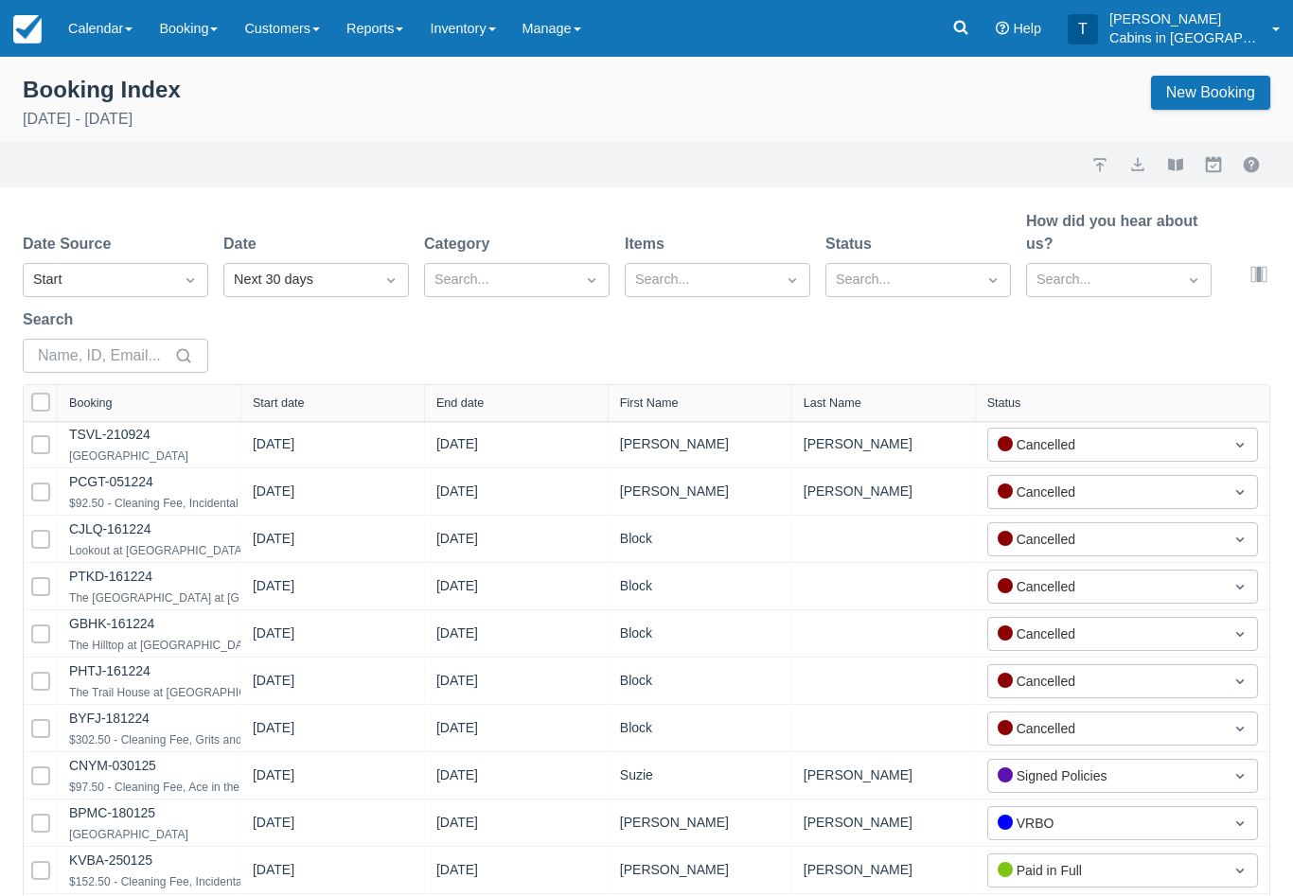
select select "25"
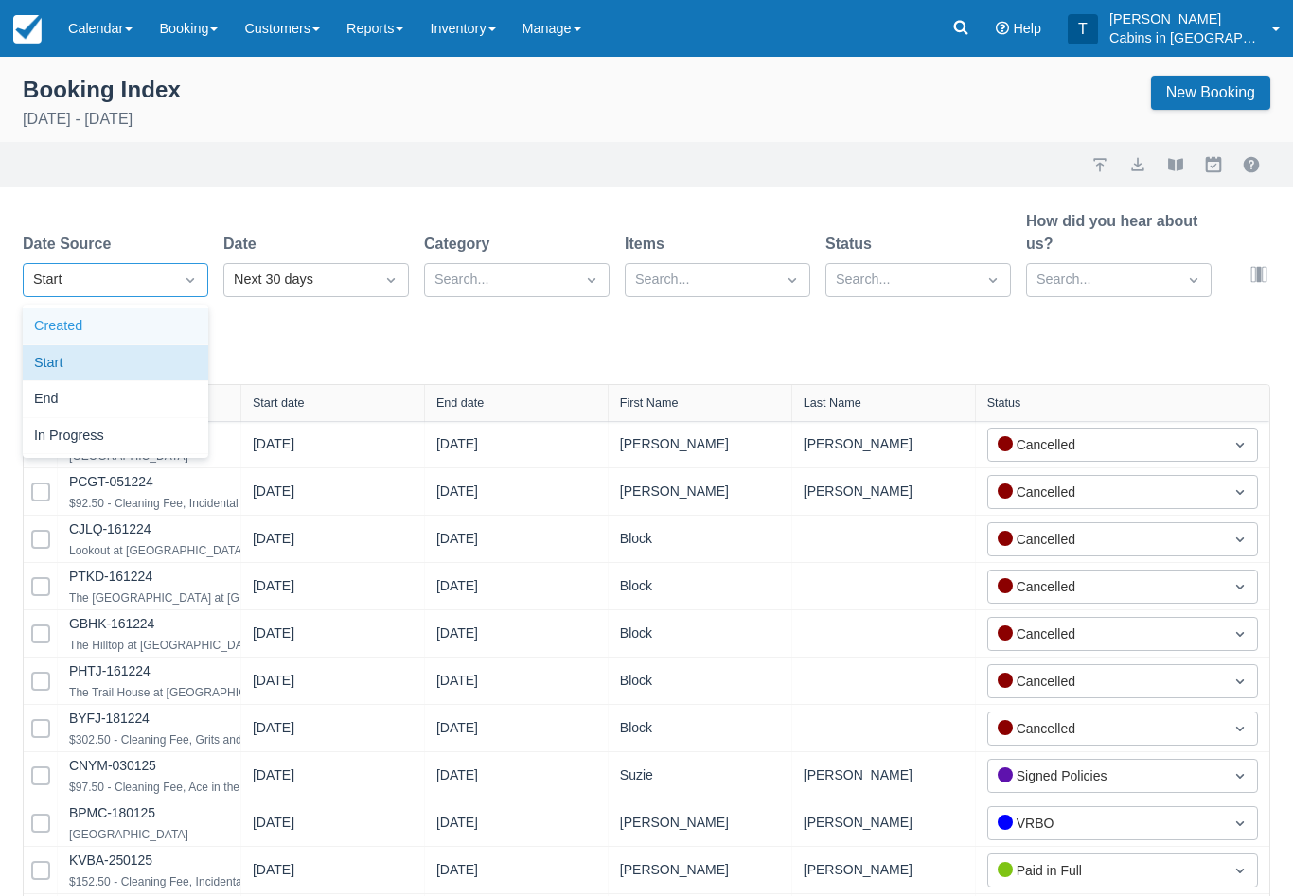
click at [151, 315] on div "Created" at bounding box center [115, 327] width 185 height 37
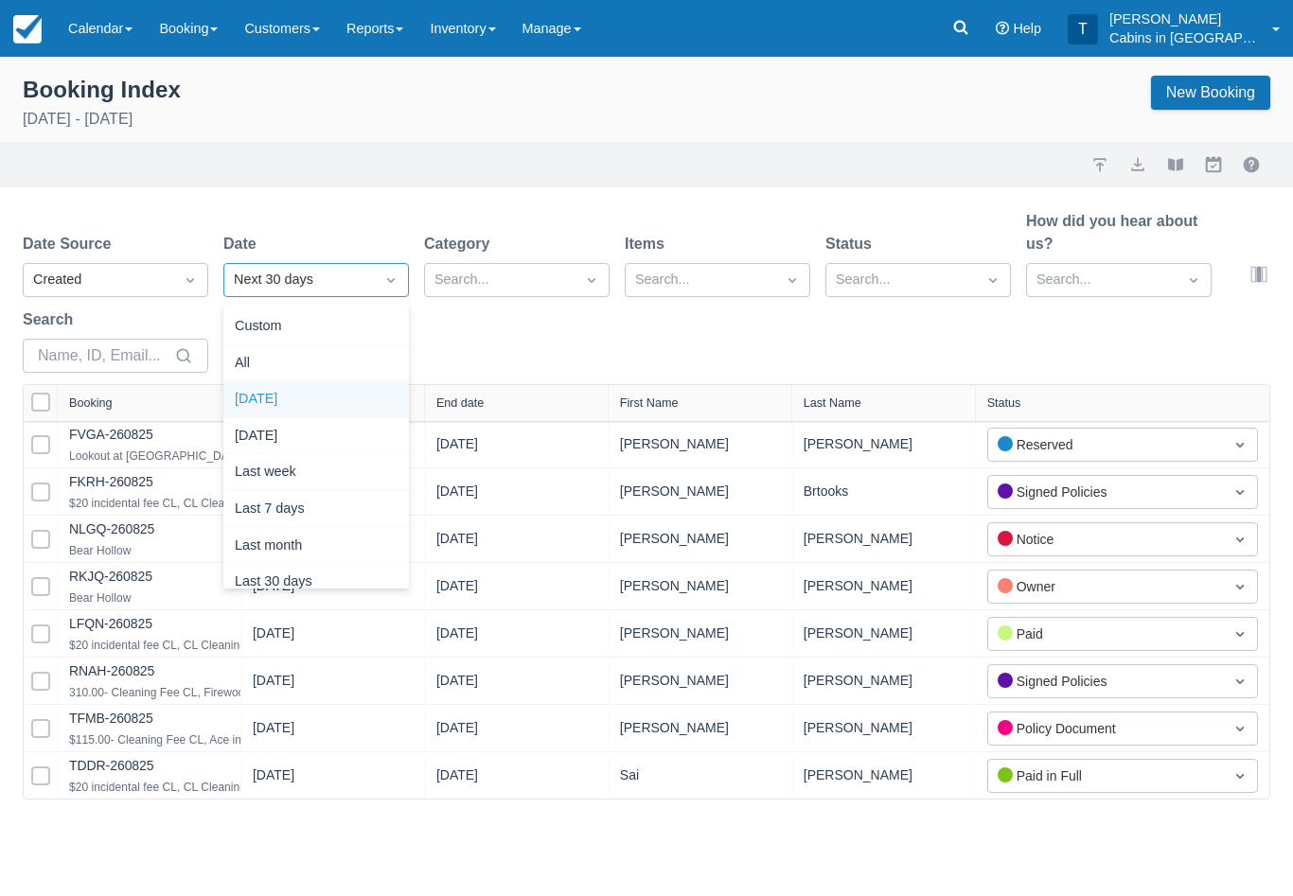
click at [354, 401] on div "Today" at bounding box center [315, 399] width 185 height 37
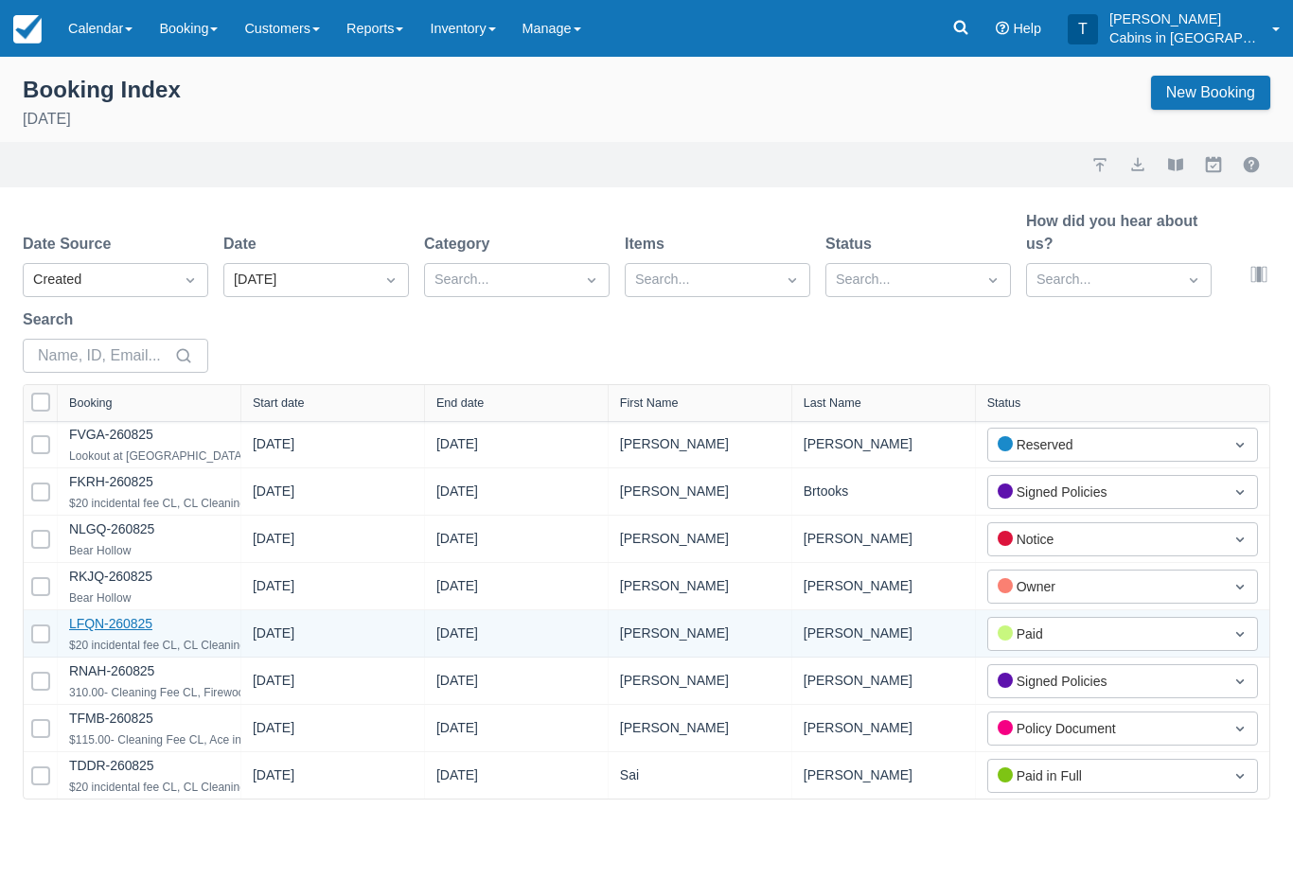
click at [140, 620] on link "LFQN-260825" at bounding box center [110, 623] width 83 height 15
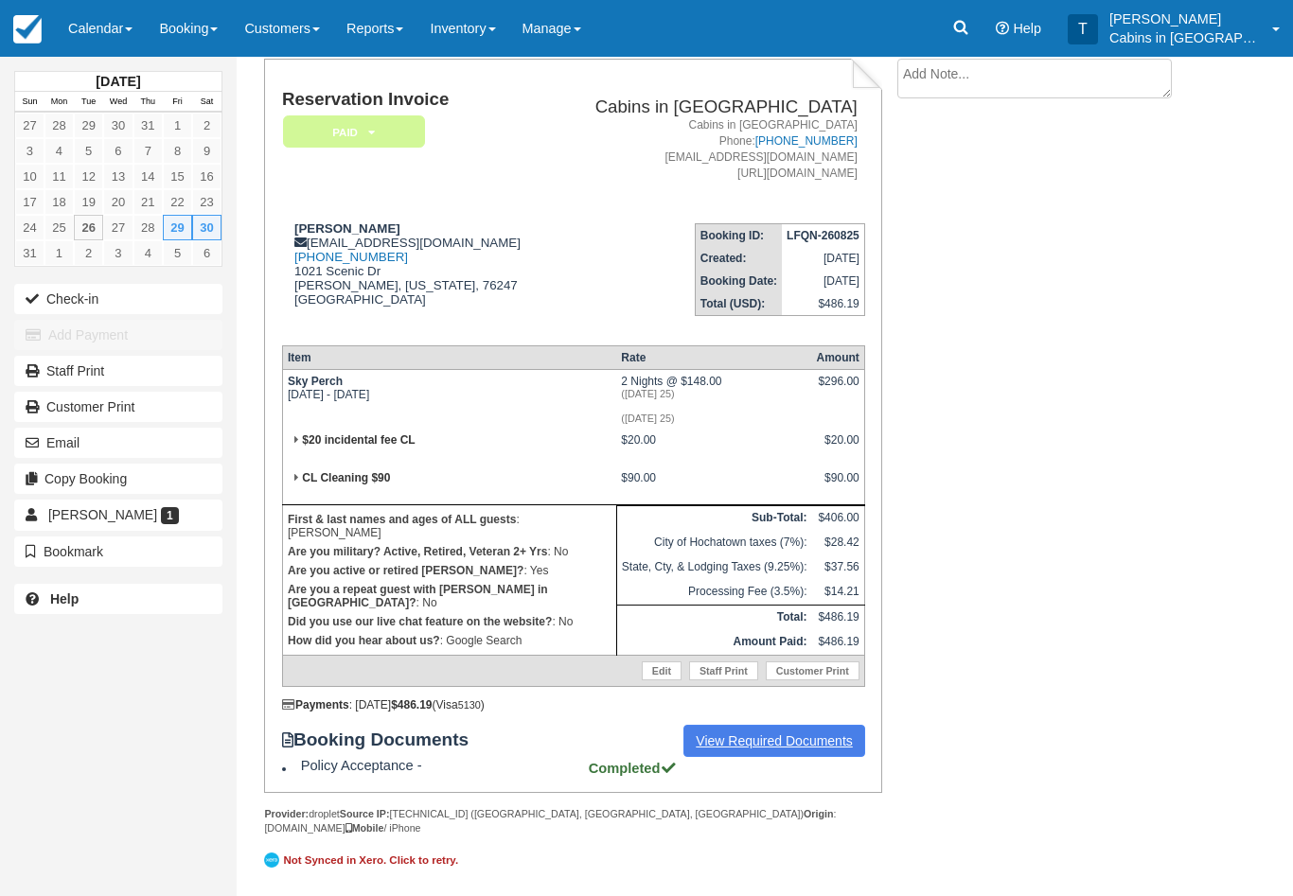
scroll to position [132, 0]
click at [782, 749] on link "View Required Documents" at bounding box center [774, 741] width 182 height 32
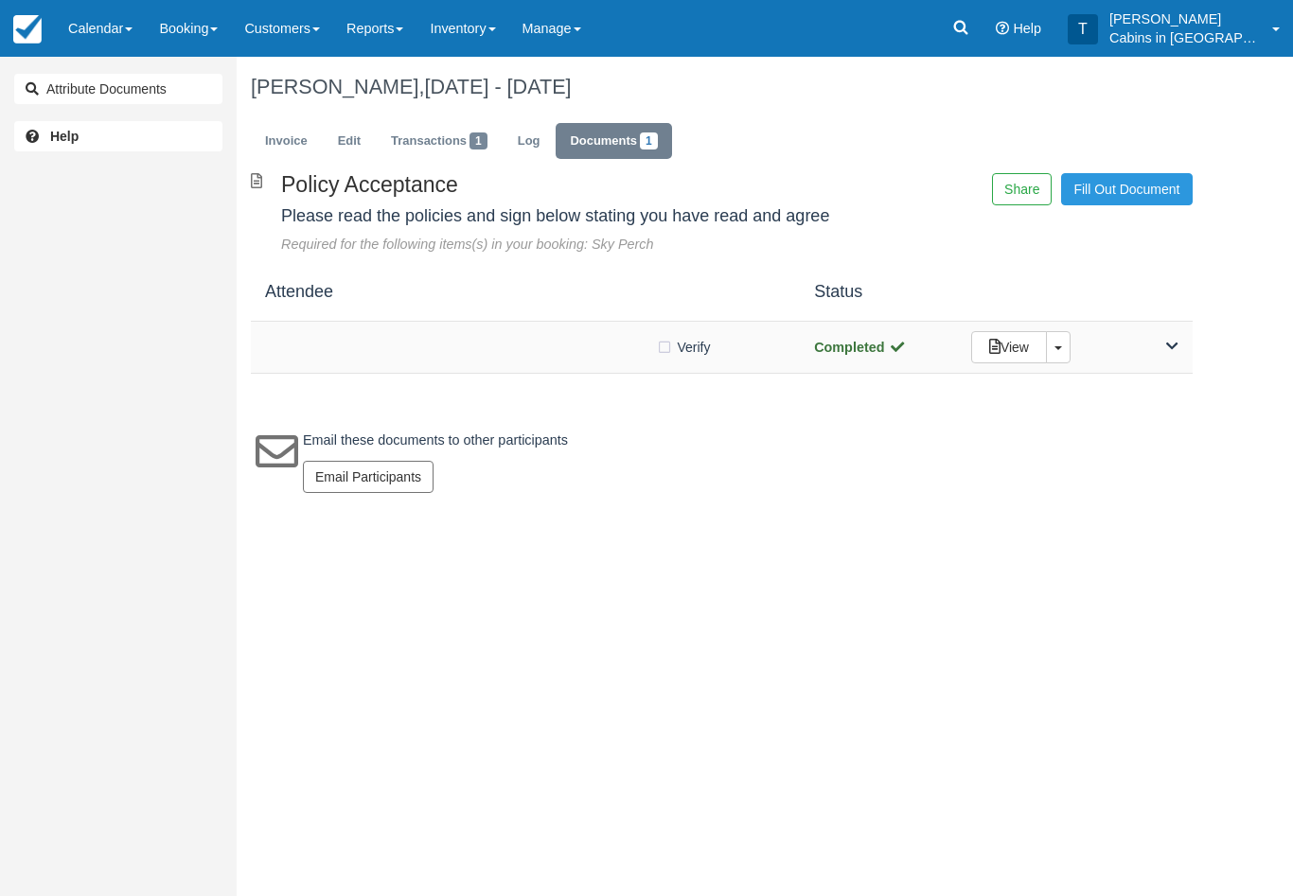
click at [471, 343] on div at bounding box center [460, 347] width 391 height 9
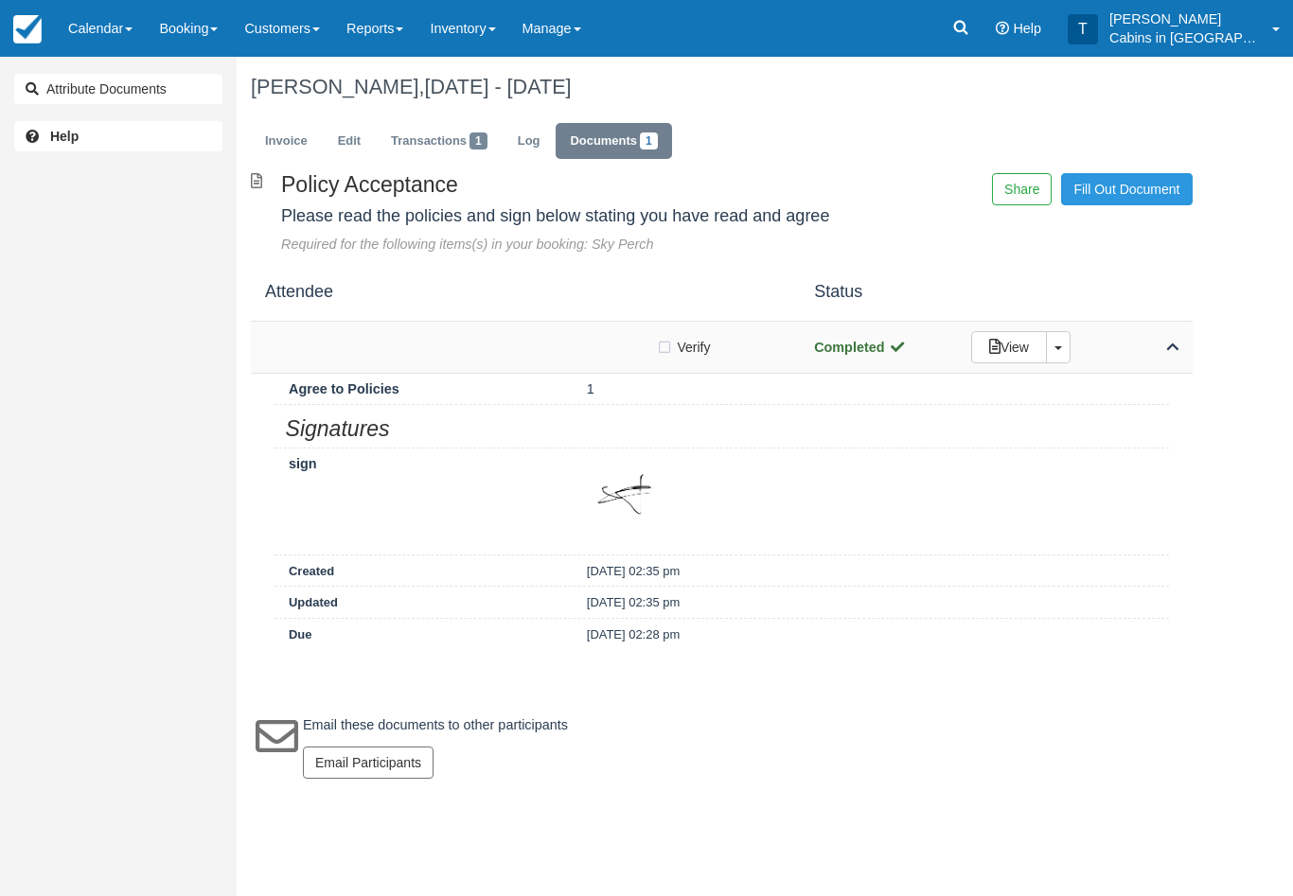
click at [666, 346] on label "Verify Verified" at bounding box center [689, 347] width 67 height 28
checkbox input "true"
click at [294, 132] on link "Invoice" at bounding box center [286, 141] width 71 height 37
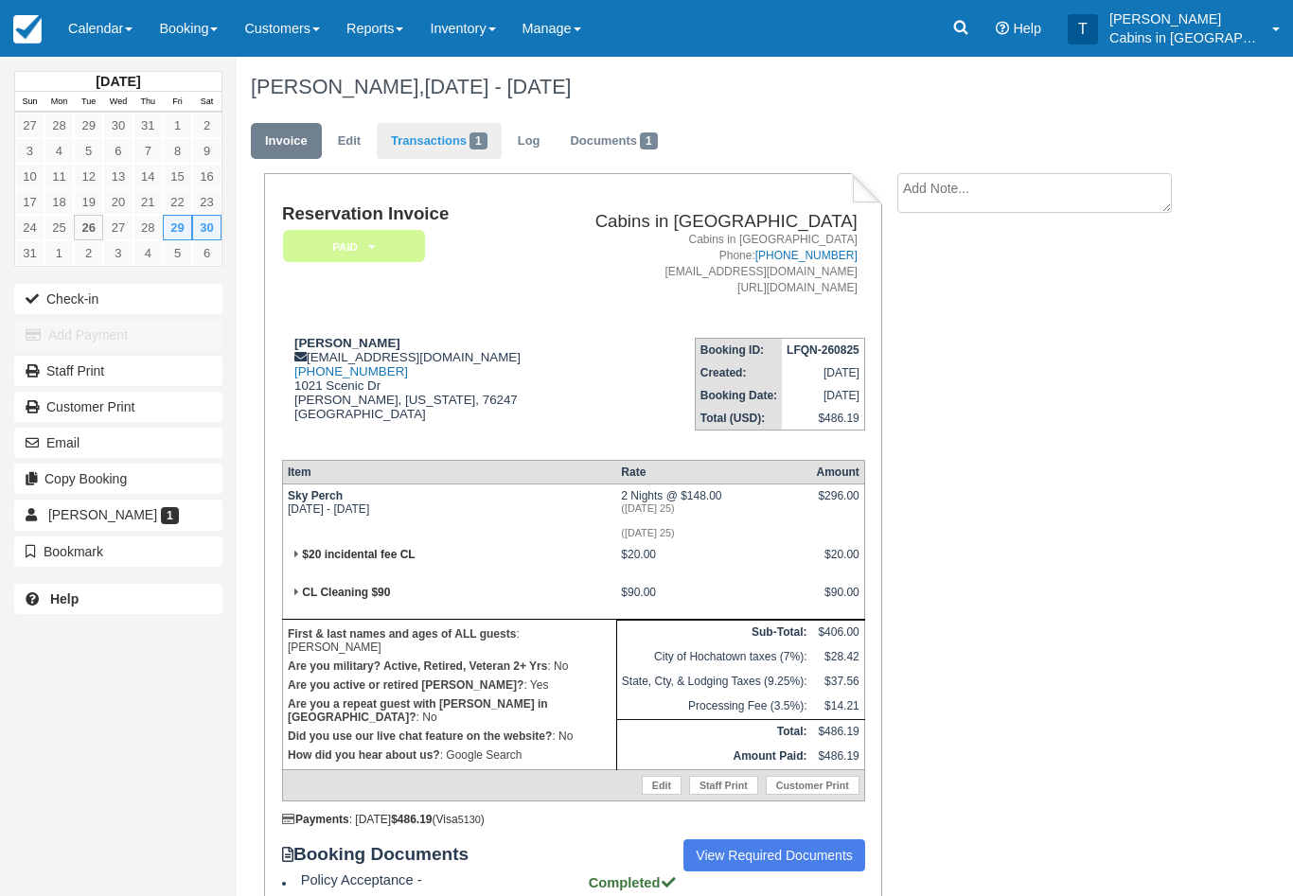
click at [433, 132] on link "Transactions 1" at bounding box center [439, 141] width 125 height 37
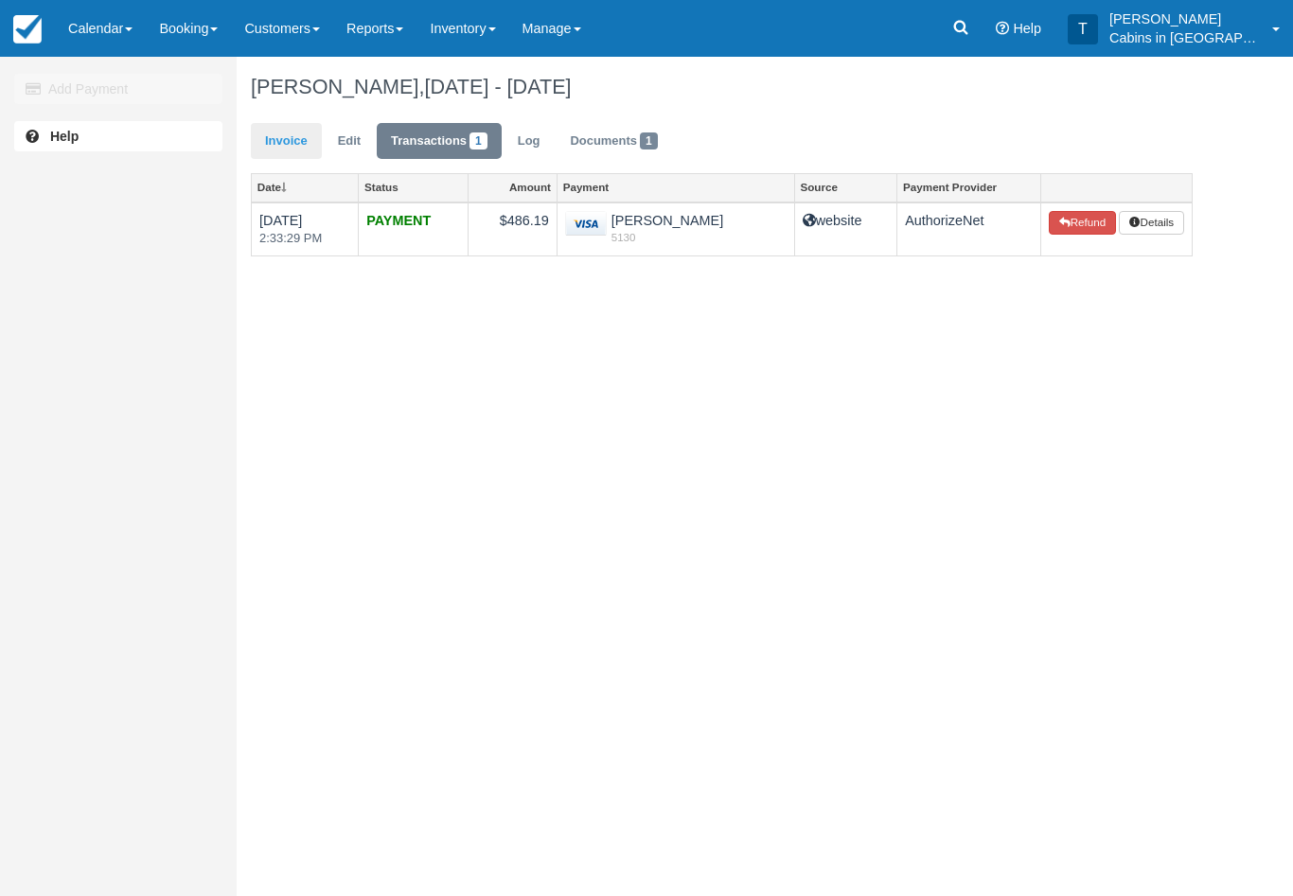
click at [311, 139] on link "Invoice" at bounding box center [286, 141] width 71 height 37
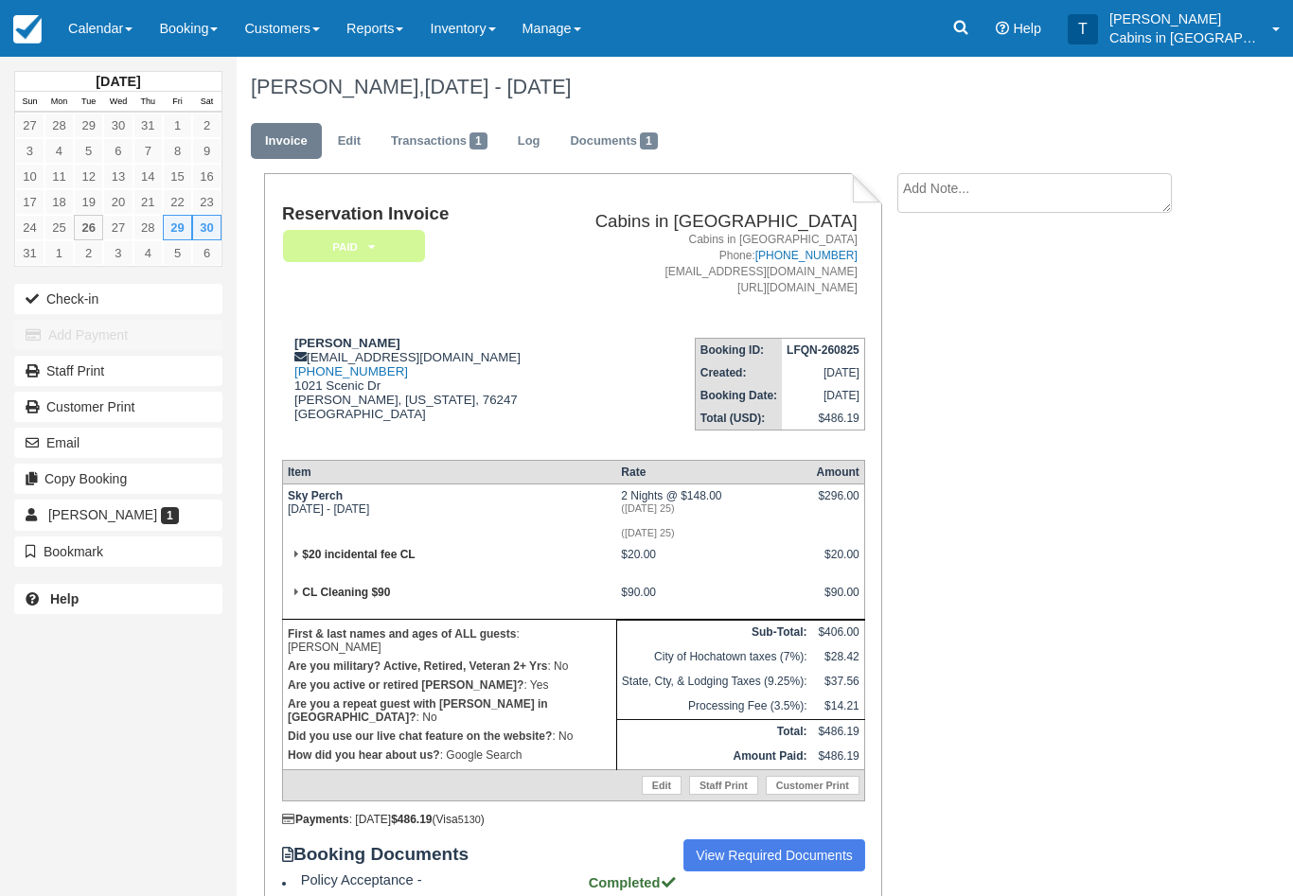
click at [395, 234] on em "Paid" at bounding box center [354, 246] width 142 height 33
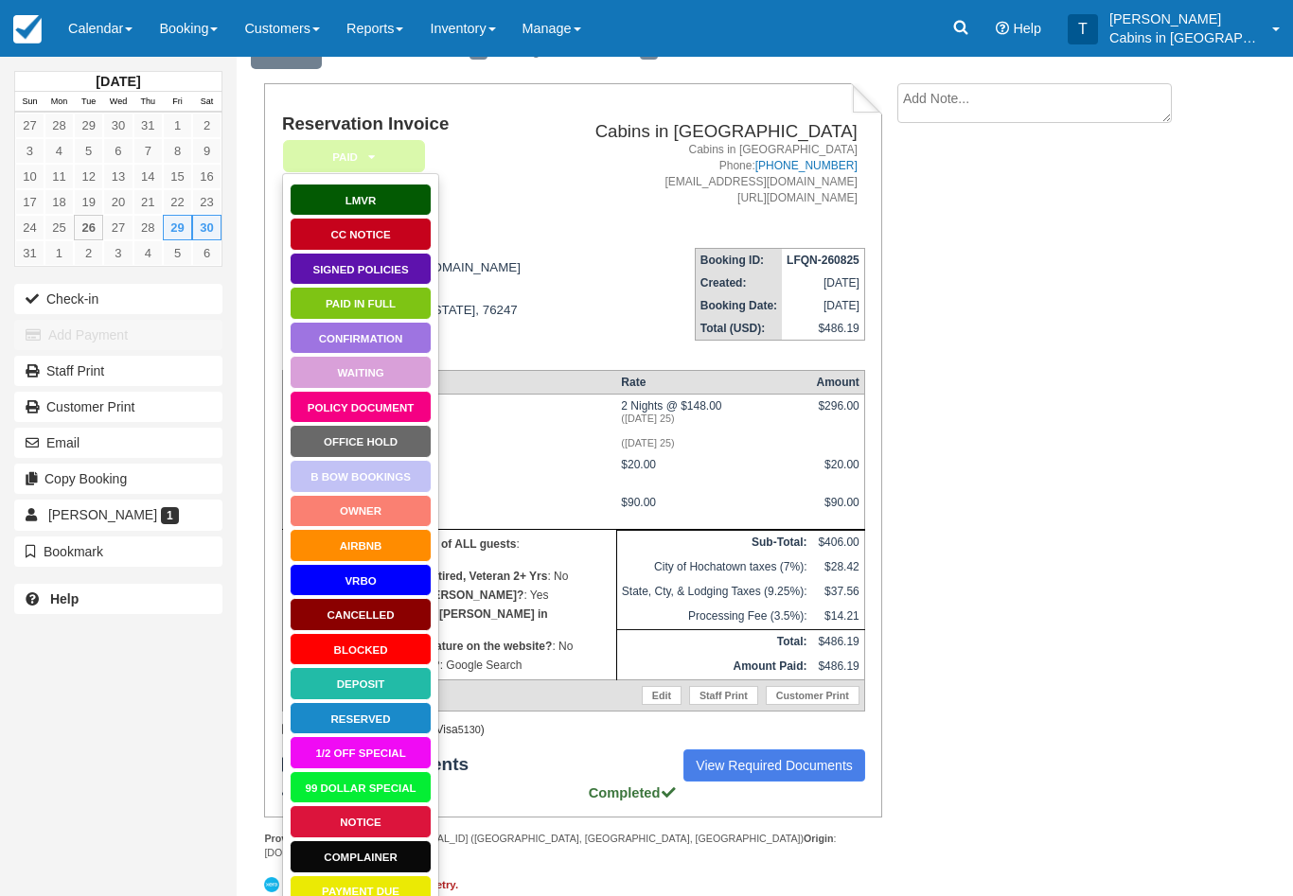
scroll to position [115, 0]
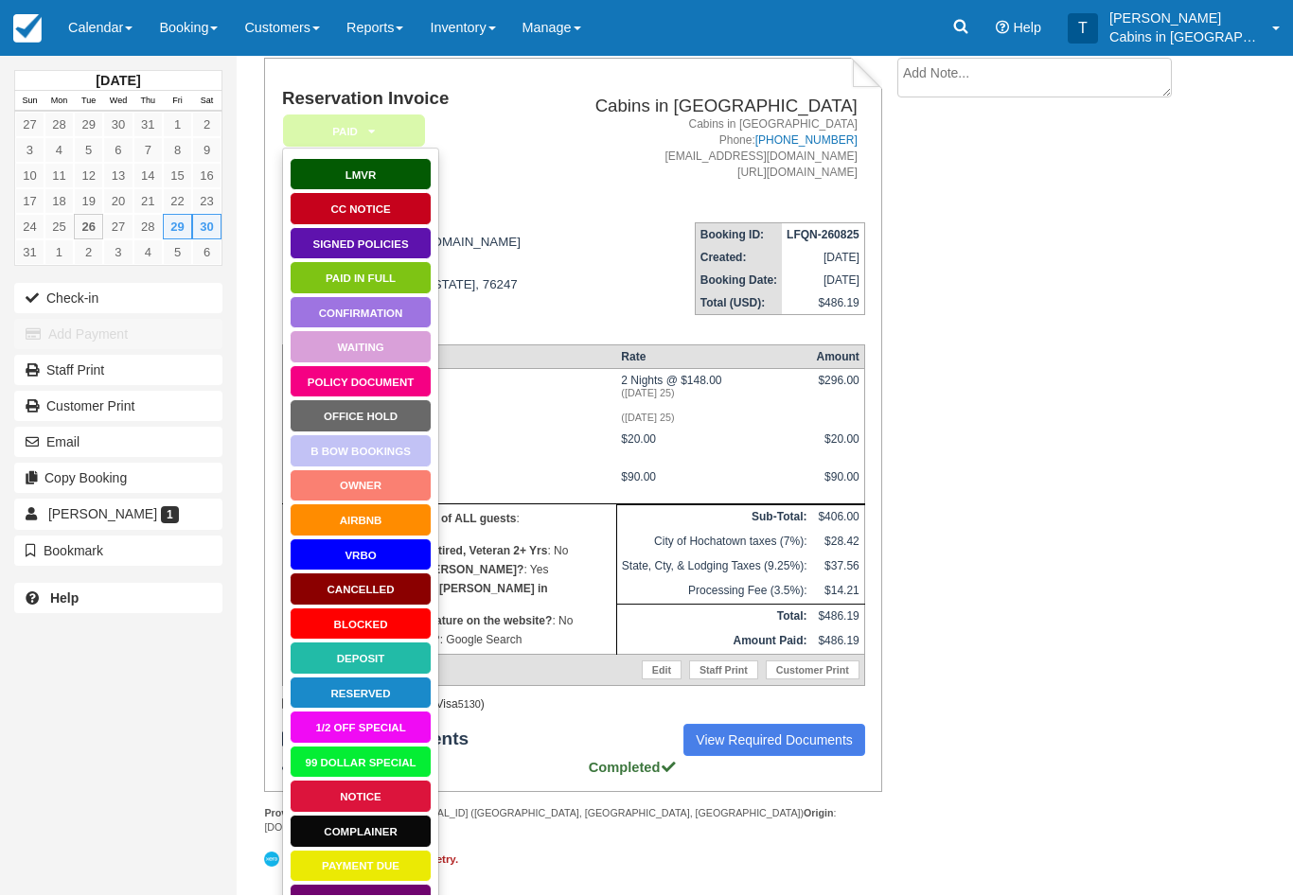
click at [383, 892] on link "Booking Confirmation" at bounding box center [361, 901] width 142 height 33
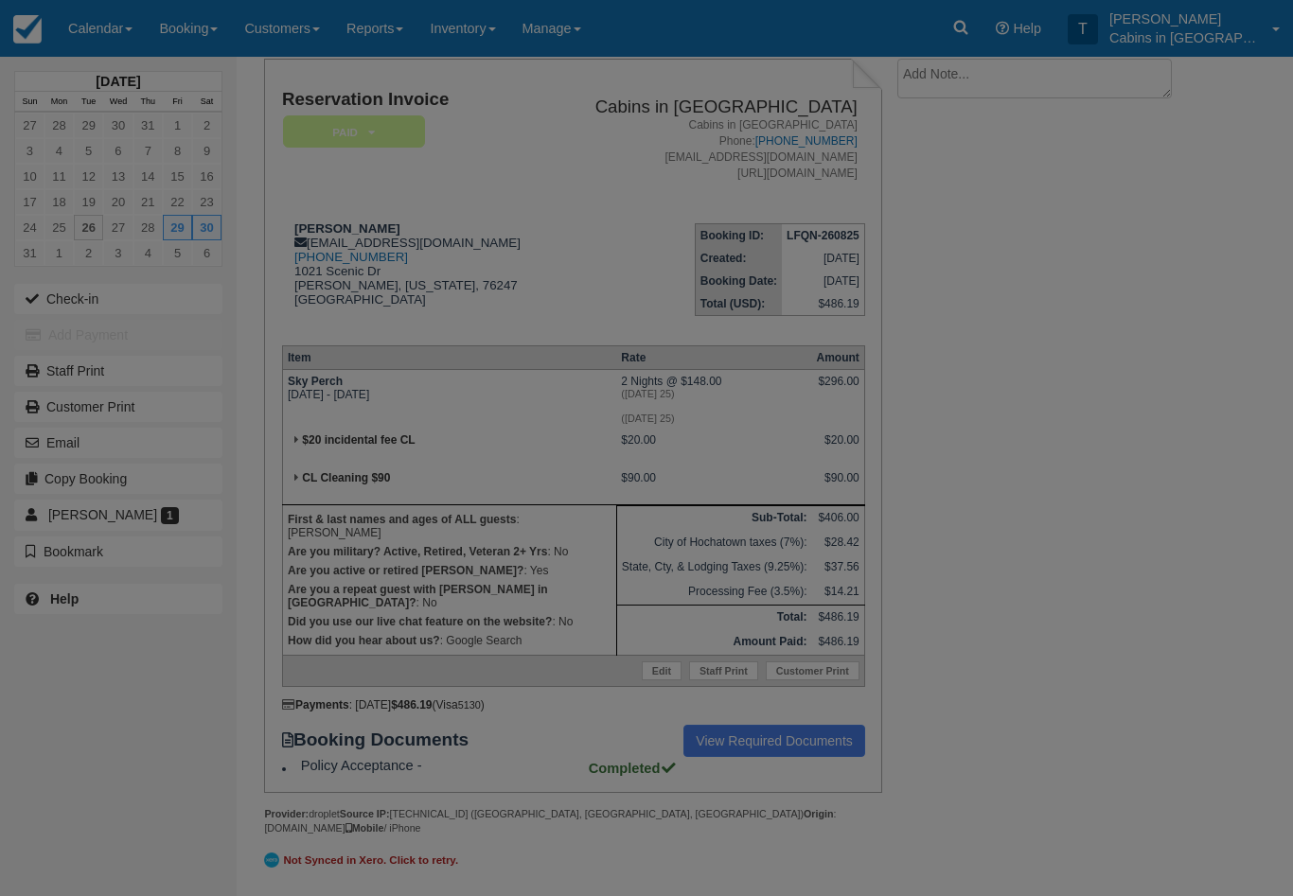
scroll to position [138, 0]
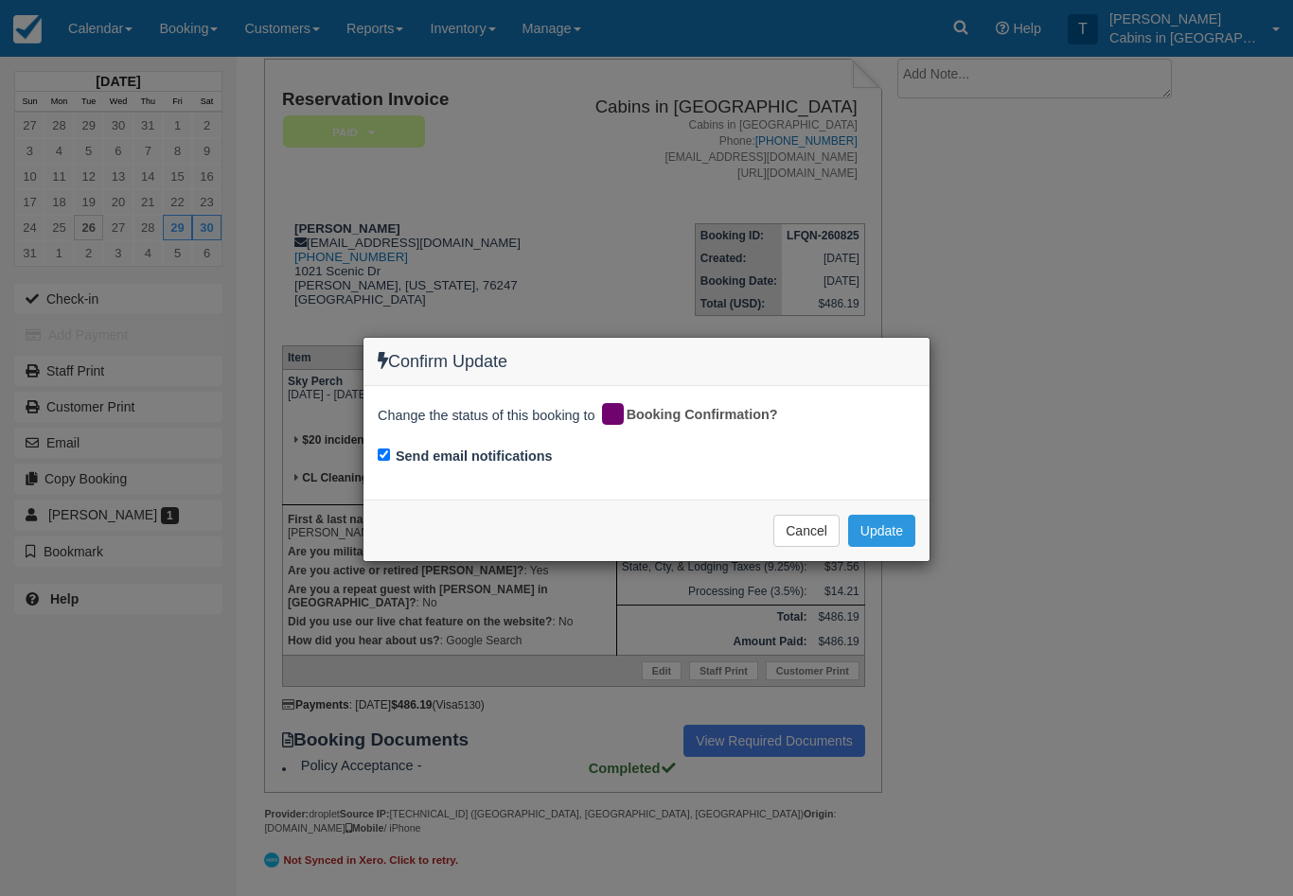
click at [903, 509] on div "Cancel Update Please wait" at bounding box center [646, 531] width 566 height 62
click at [876, 525] on button "Update" at bounding box center [881, 531] width 67 height 32
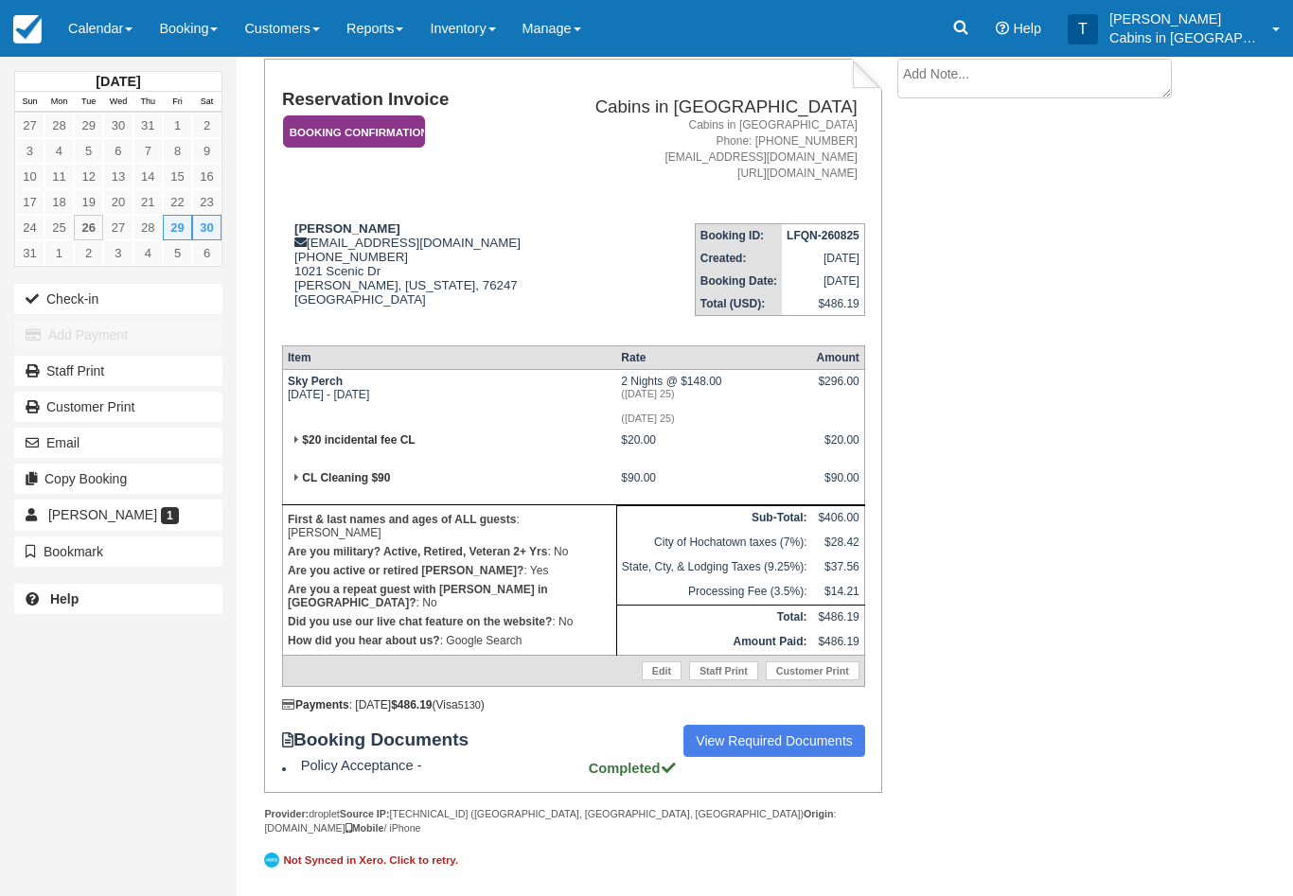
click at [403, 115] on em "Booking Confirmation" at bounding box center [354, 131] width 142 height 33
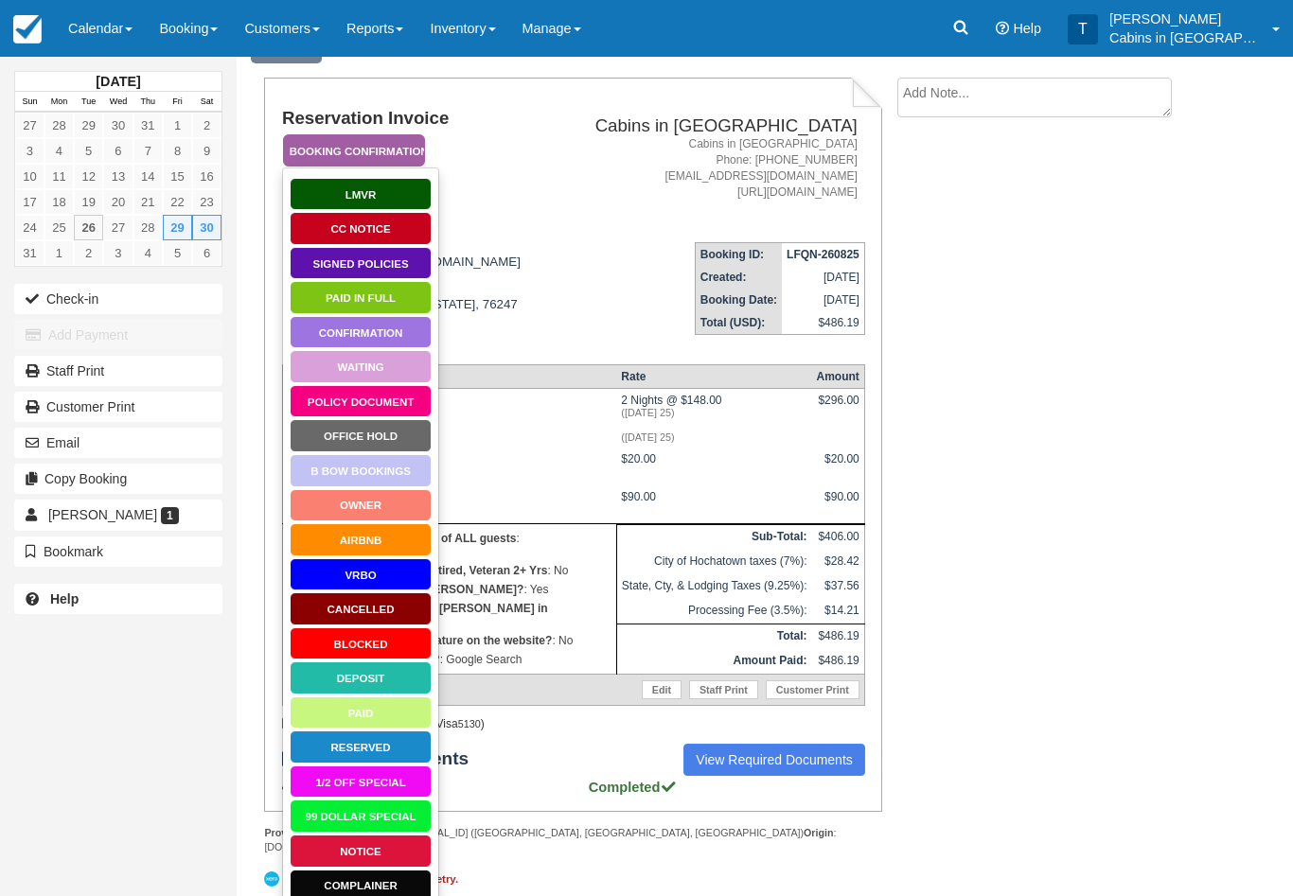
scroll to position [115, 0]
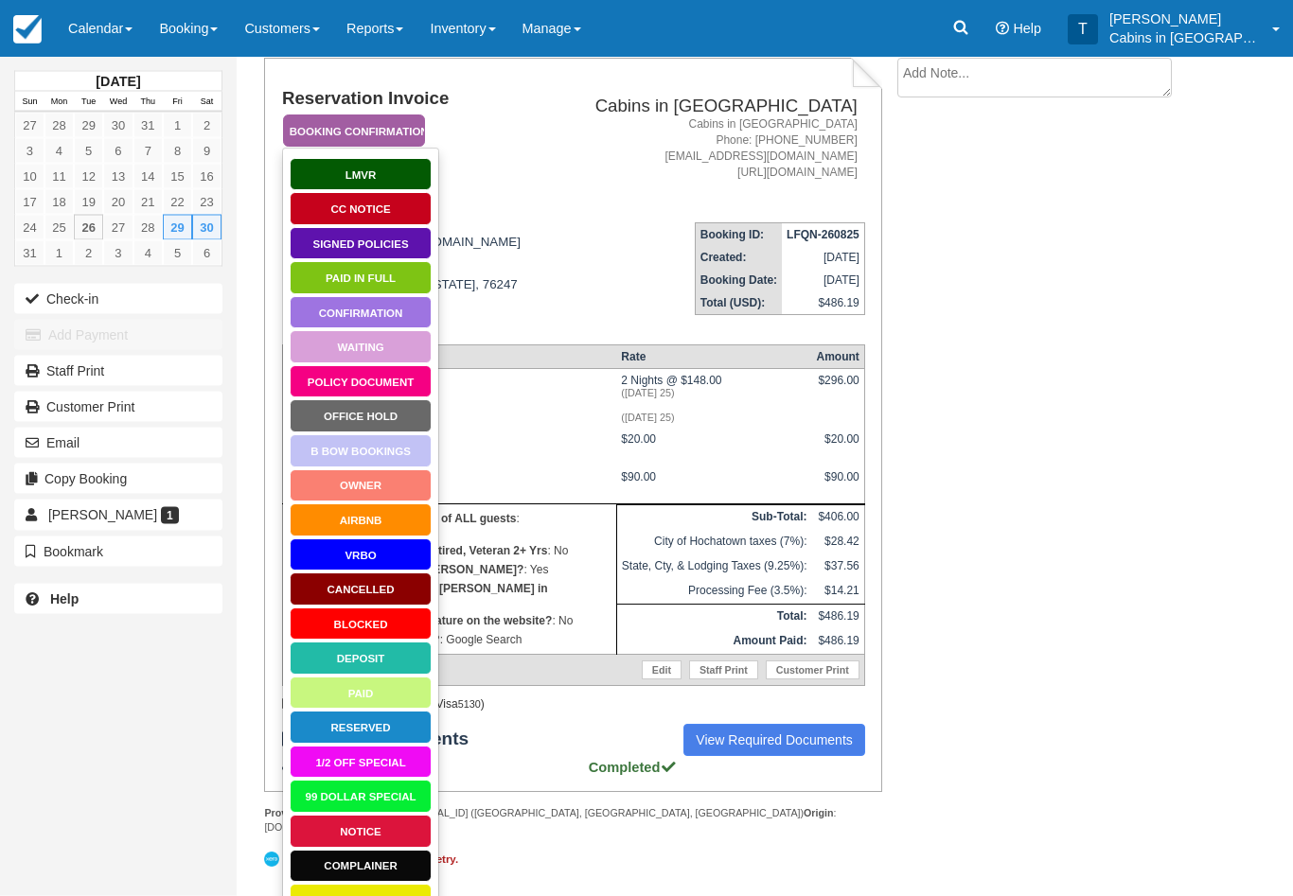
click at [393, 233] on link "Signed Policies" at bounding box center [361, 244] width 142 height 33
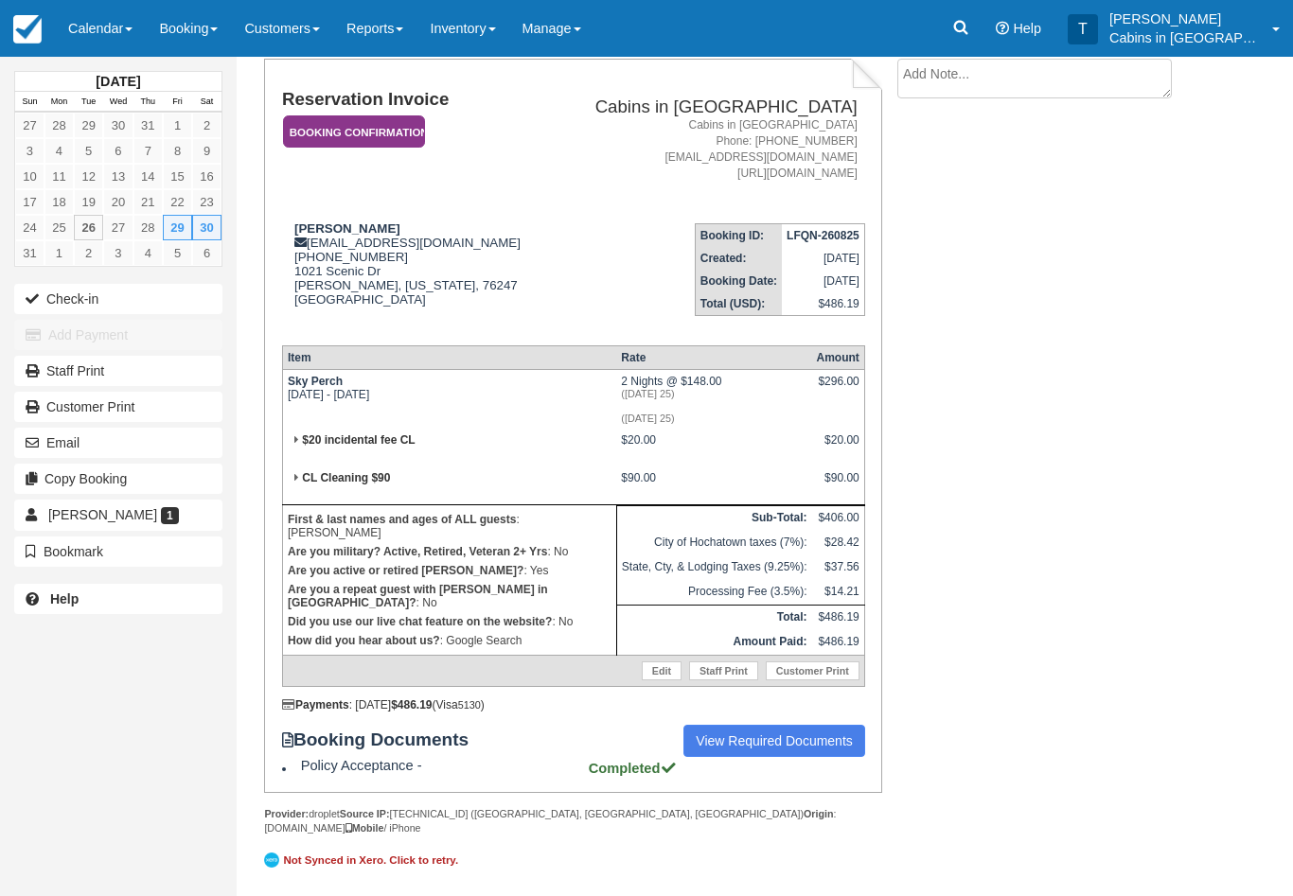
scroll to position [138, 0]
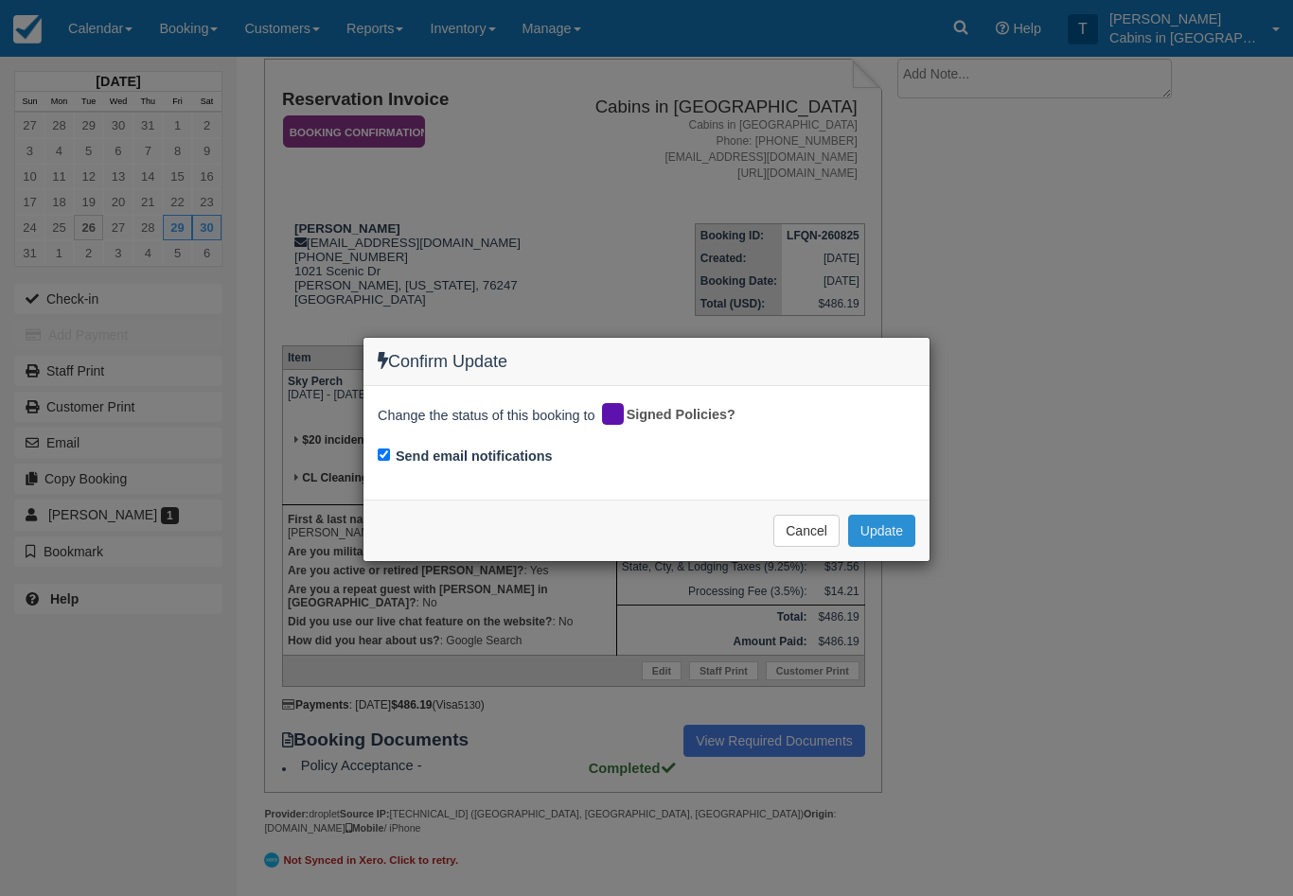
click at [886, 532] on button "Update" at bounding box center [881, 531] width 67 height 32
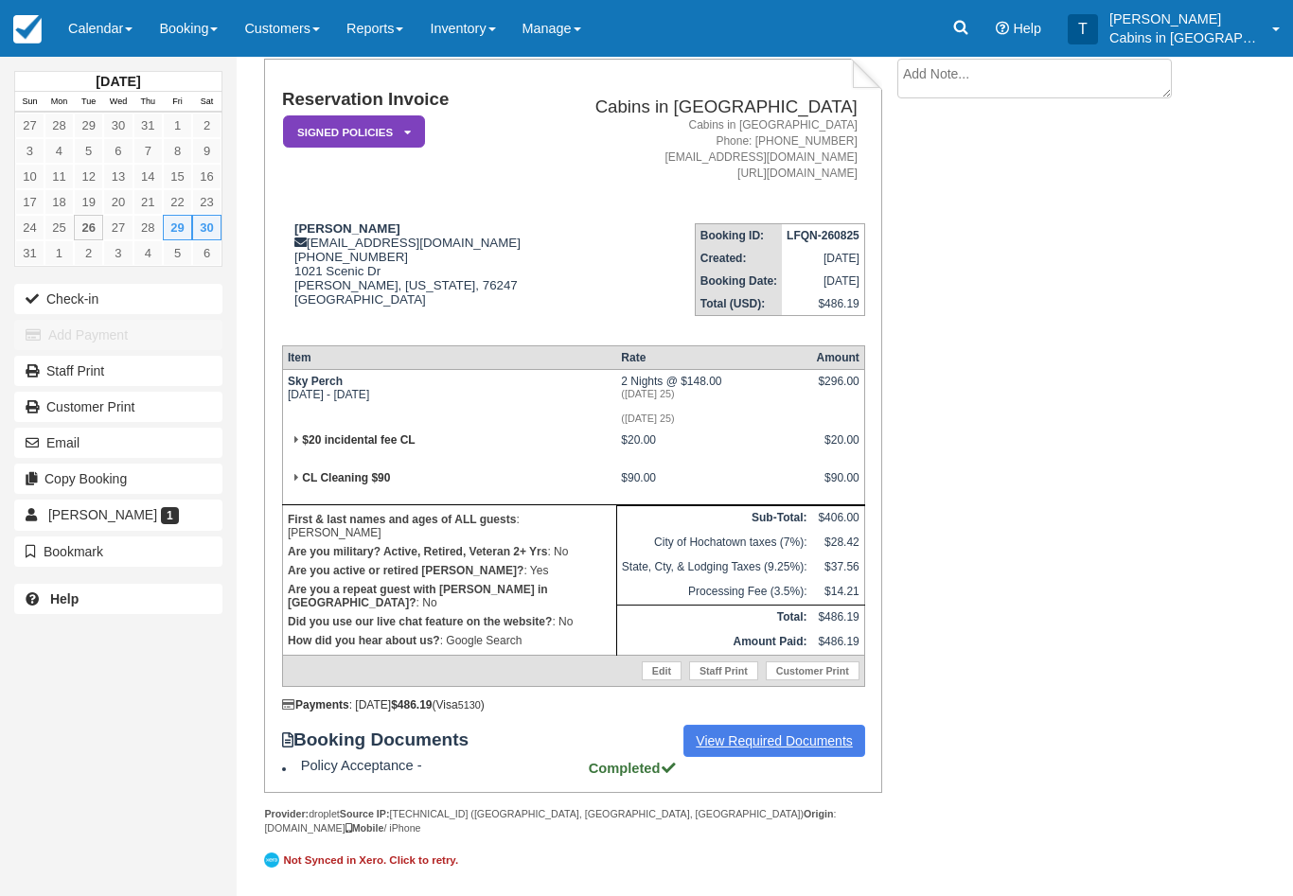
click at [772, 747] on link "View Required Documents" at bounding box center [774, 741] width 182 height 32
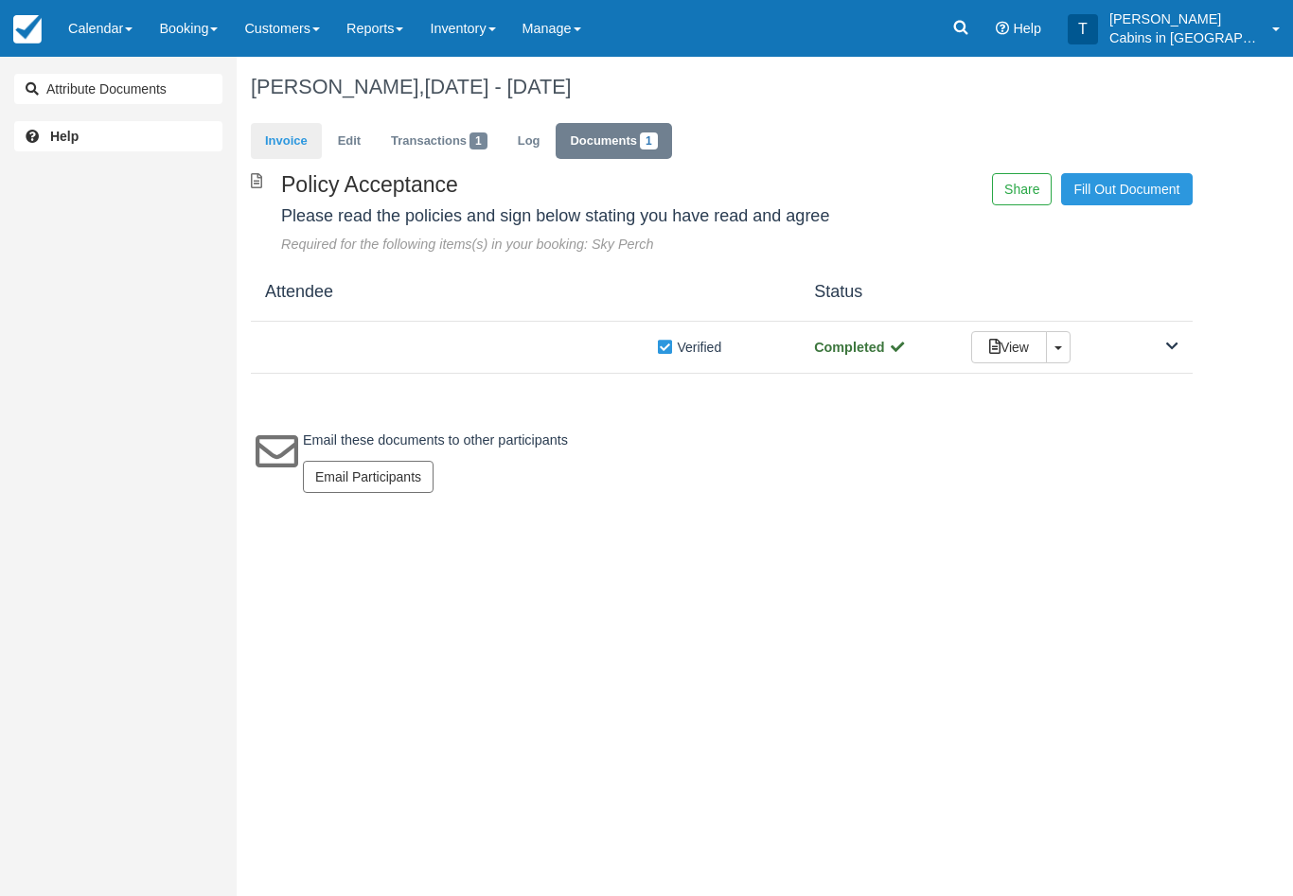
click at [283, 132] on link "Invoice" at bounding box center [286, 141] width 71 height 37
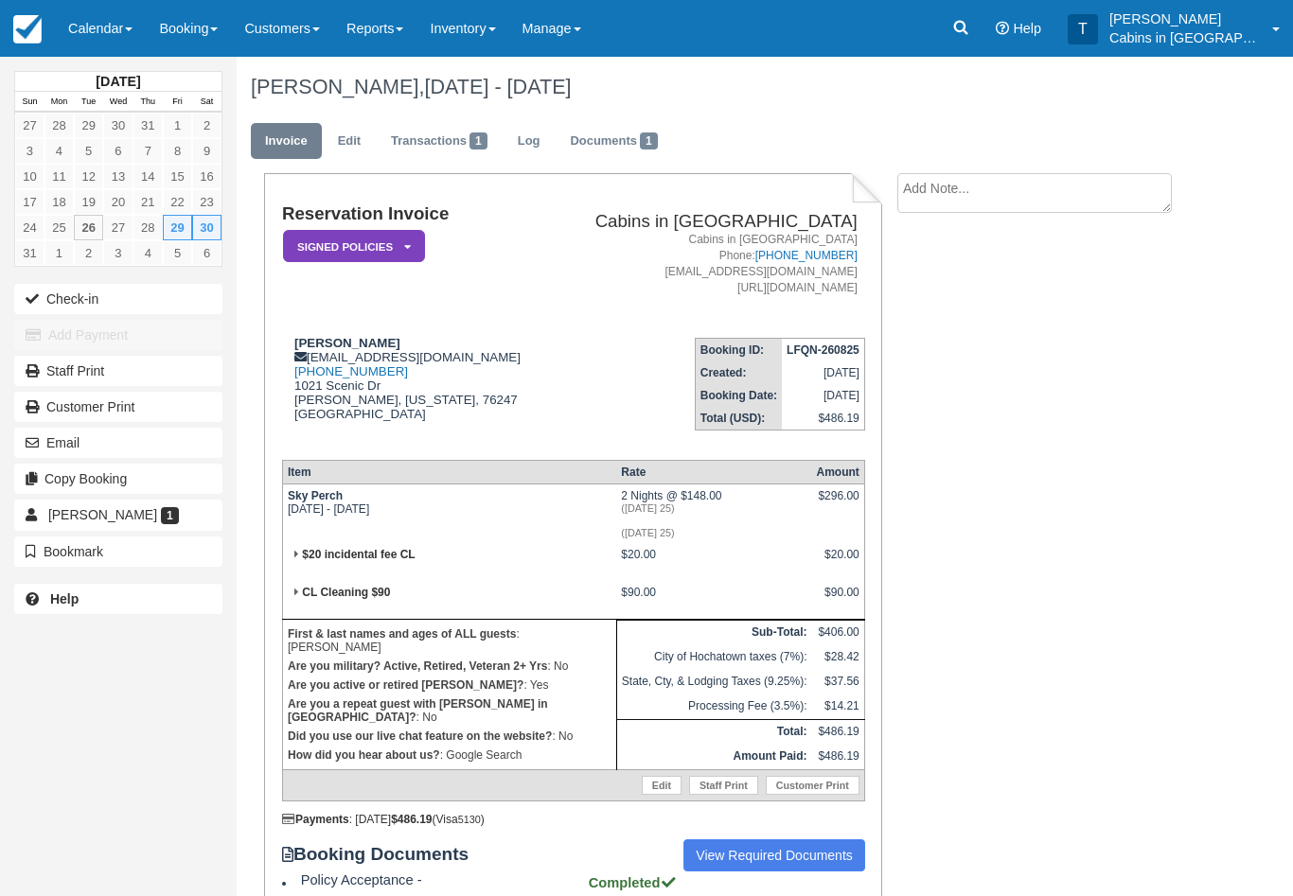
click at [400, 244] on em "Signed Policies" at bounding box center [354, 246] width 142 height 33
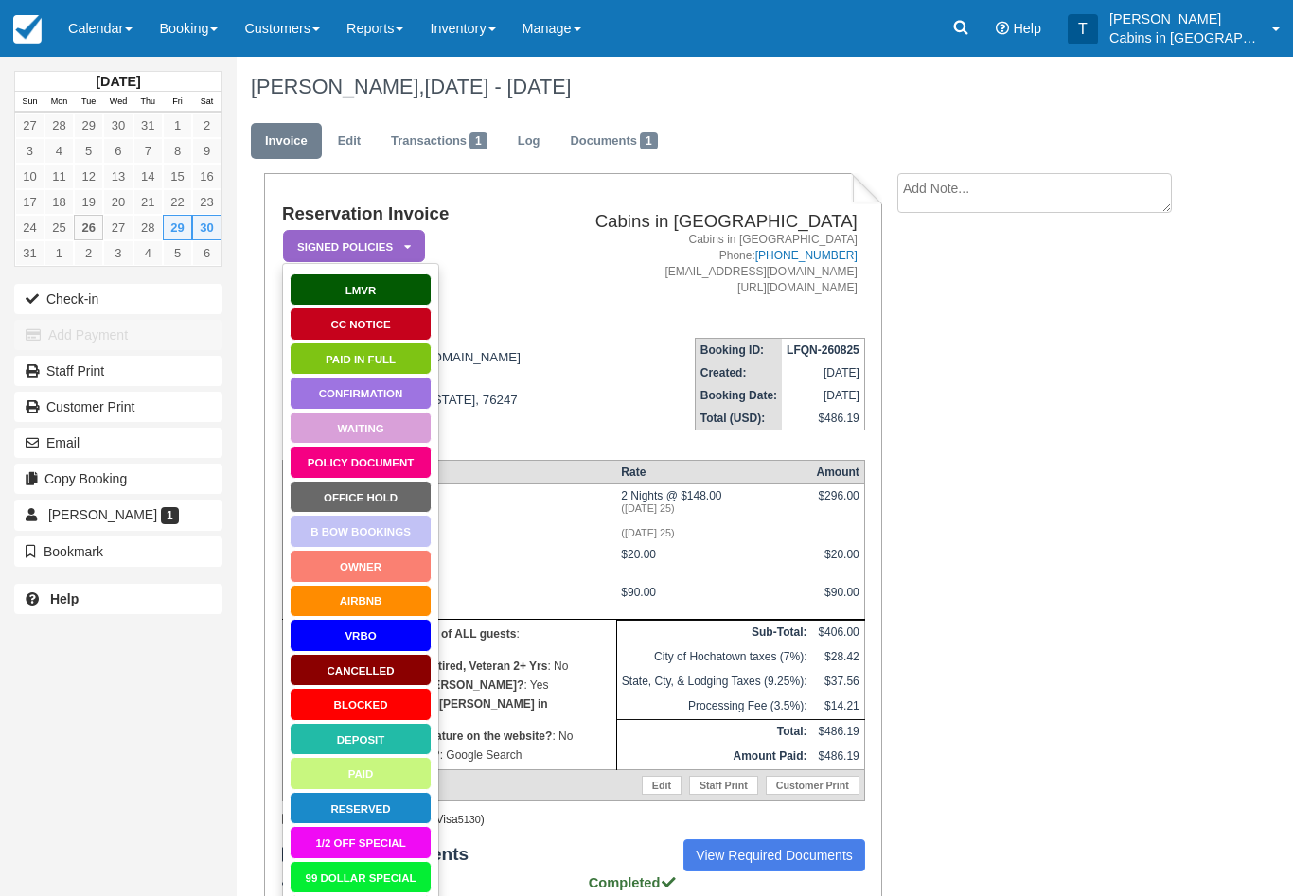
click at [403, 353] on link "Paid in Full" at bounding box center [361, 359] width 142 height 33
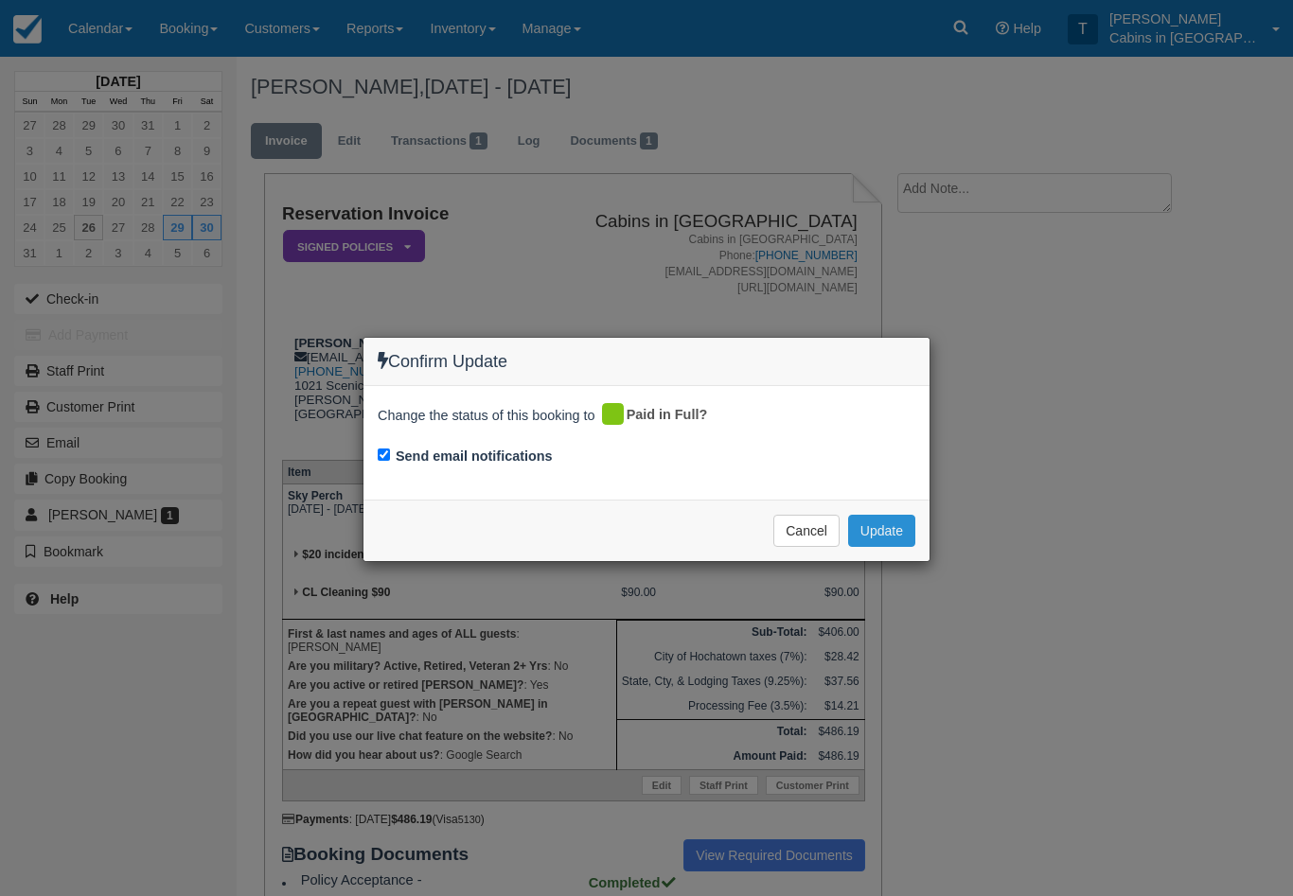
click at [899, 532] on button "Update" at bounding box center [881, 531] width 67 height 32
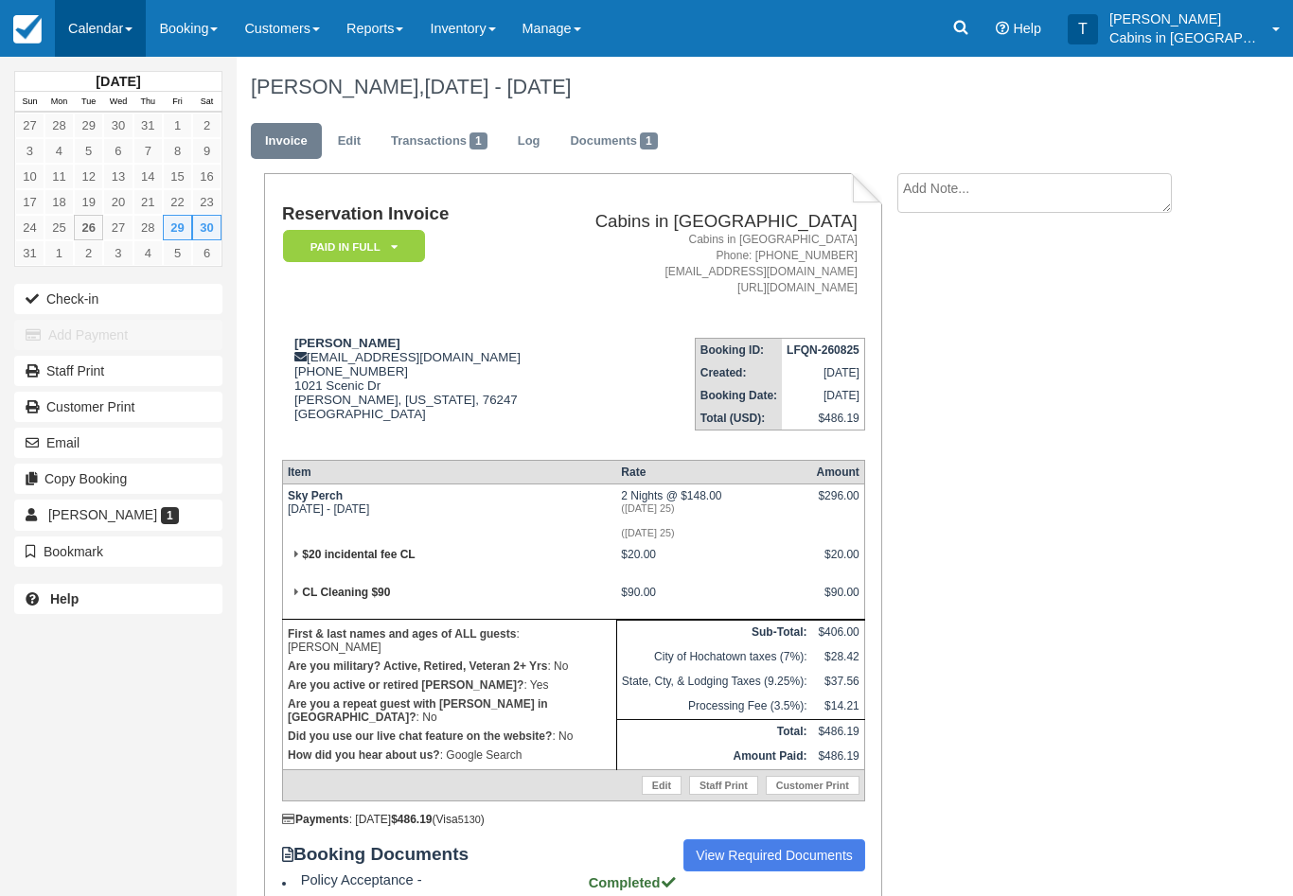
click at [109, 26] on link "Calendar" at bounding box center [100, 28] width 91 height 57
click at [162, 107] on link "Customer" at bounding box center [131, 121] width 150 height 40
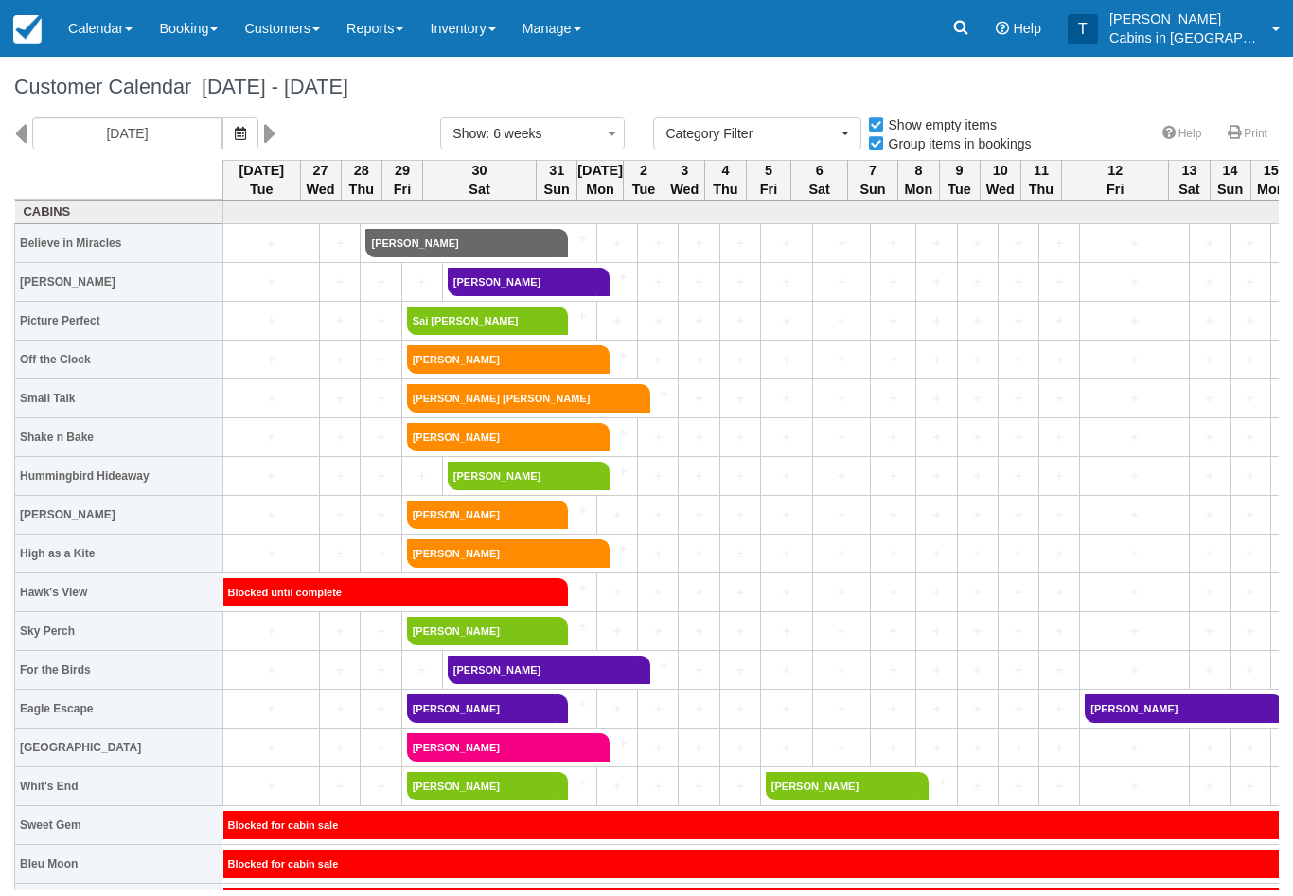
select select
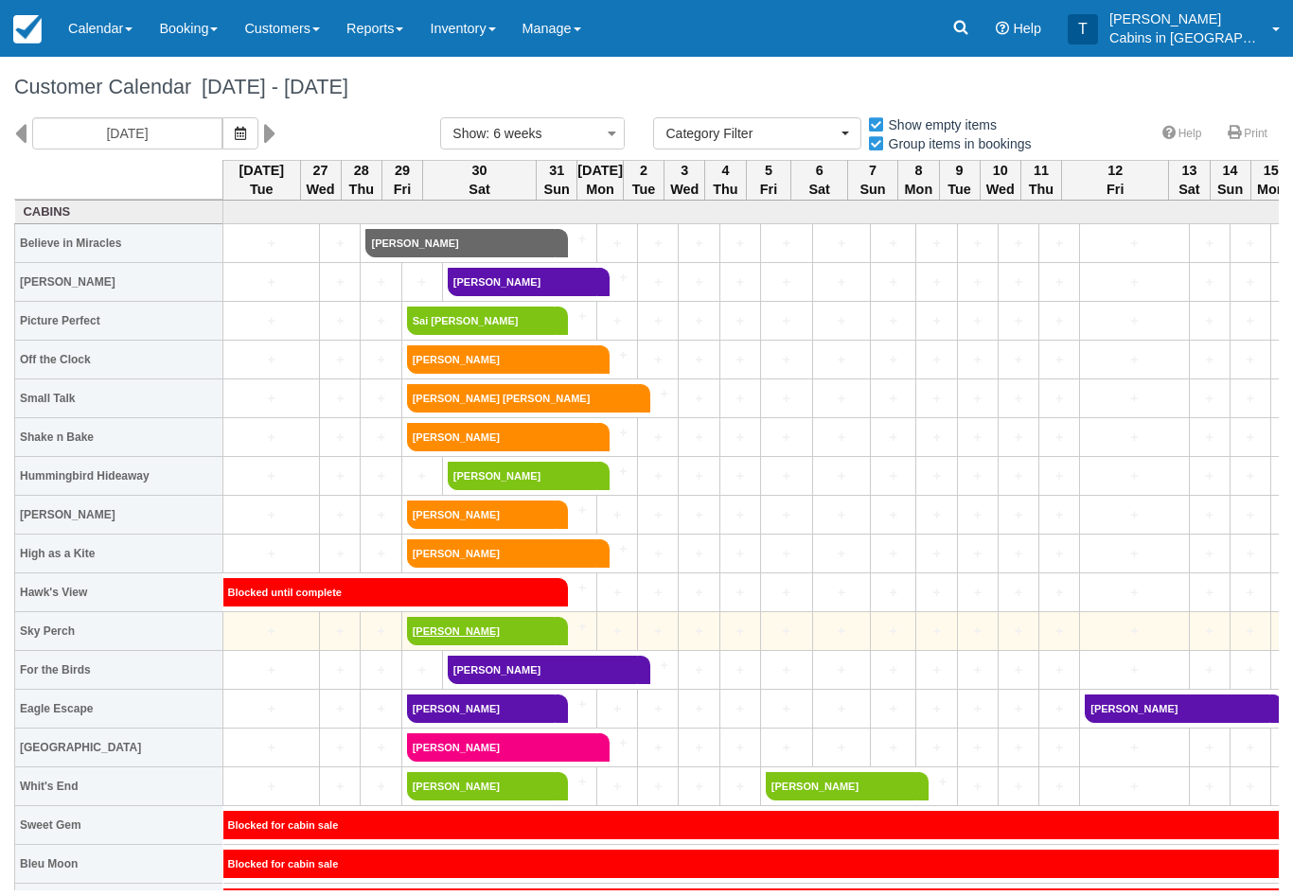
click at [483, 627] on link "[PERSON_NAME]" at bounding box center [482, 631] width 150 height 28
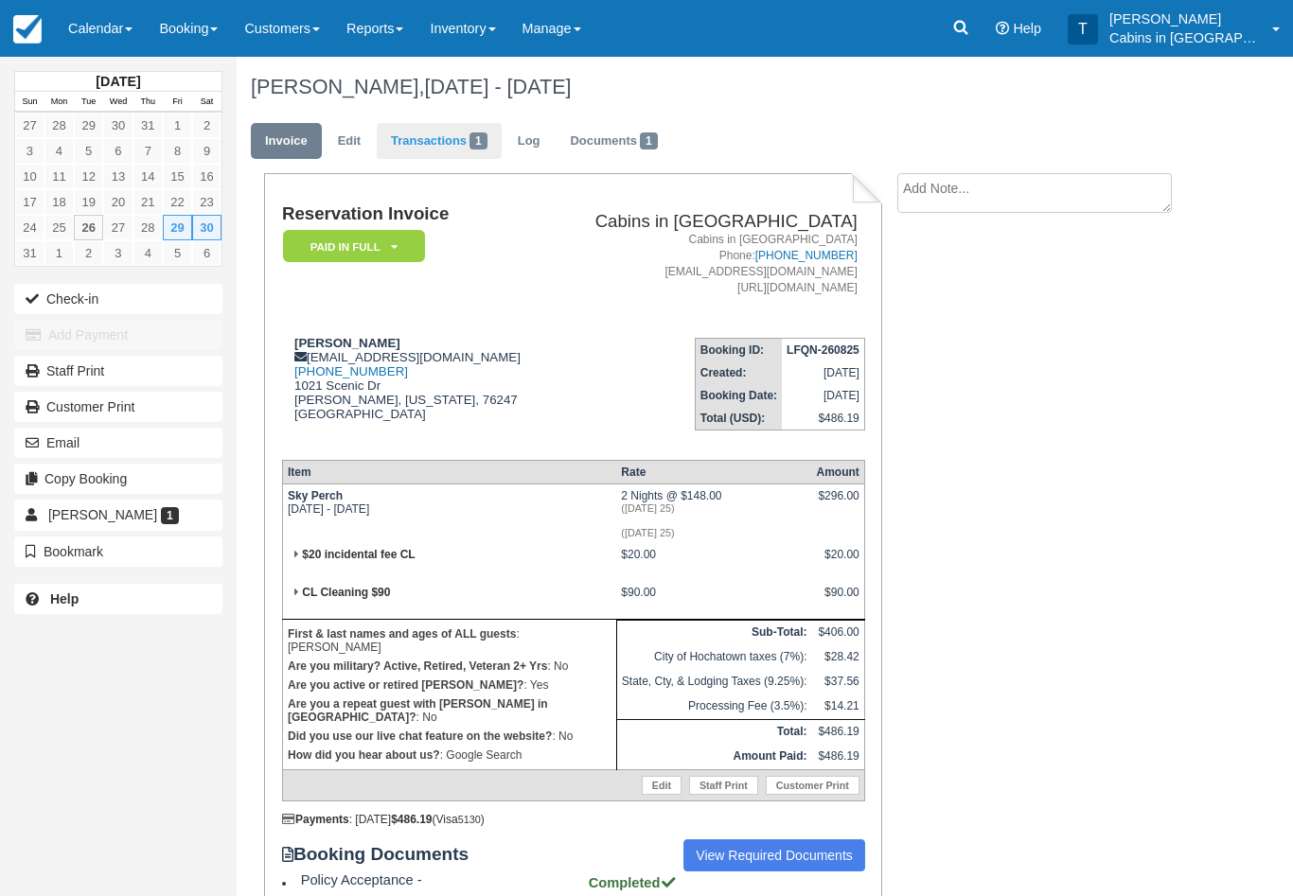
click at [440, 149] on link "Transactions 1" at bounding box center [439, 141] width 125 height 37
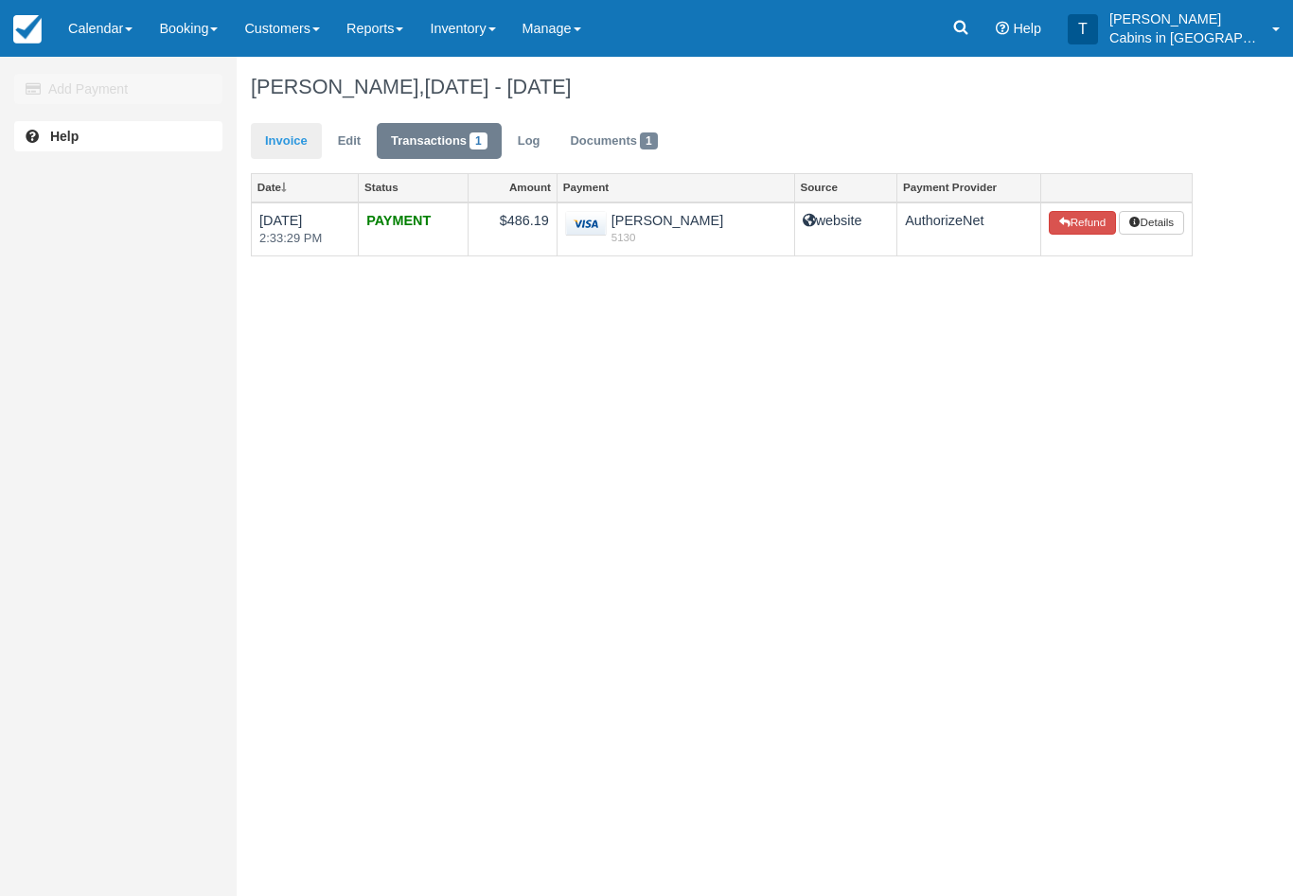
click at [289, 132] on link "Invoice" at bounding box center [286, 141] width 71 height 37
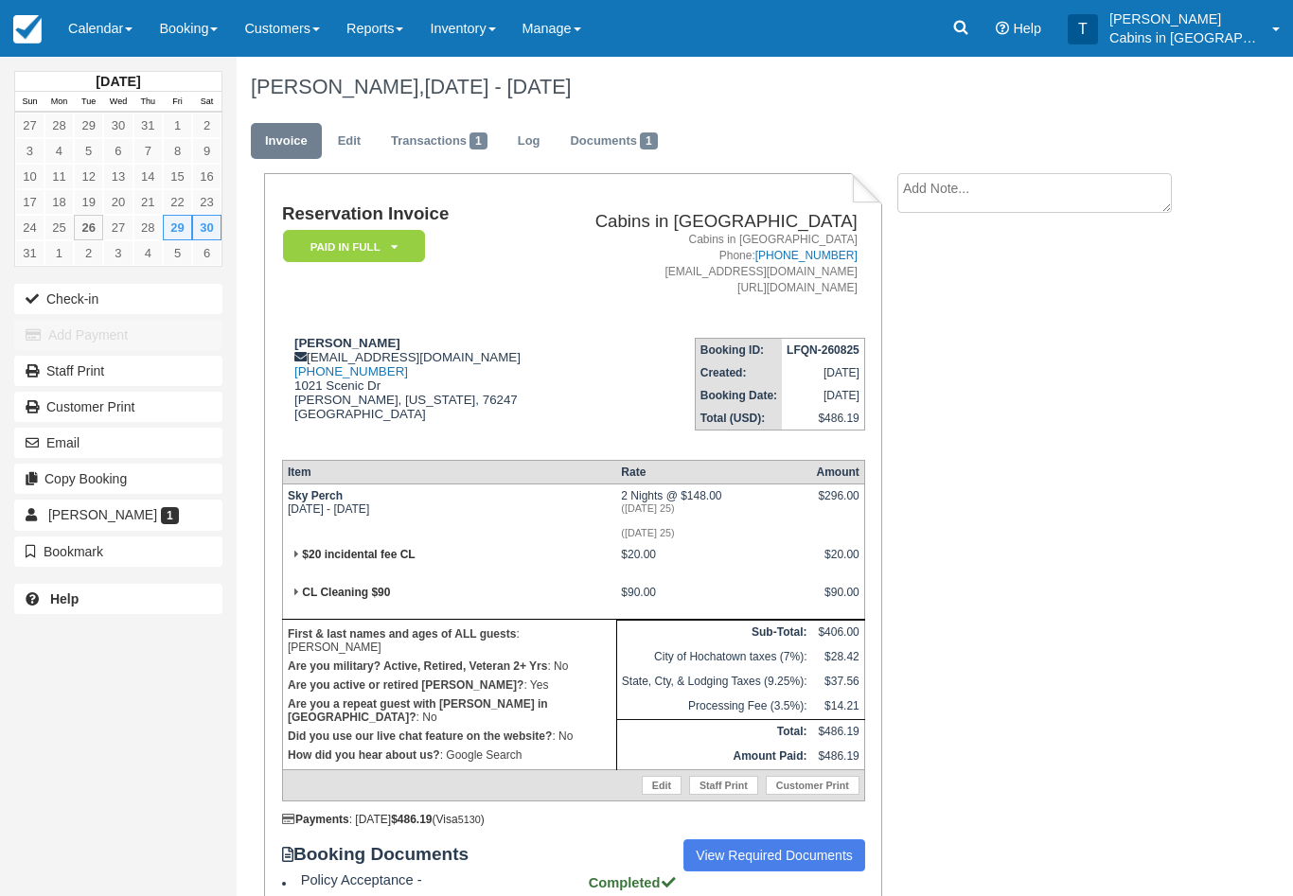
click at [1009, 199] on textarea at bounding box center [1034, 193] width 274 height 40
type textarea "Cc verified"
click at [946, 295] on button "Create" at bounding box center [939, 301] width 85 height 32
click at [408, 238] on em "Paid in Full" at bounding box center [354, 246] width 142 height 33
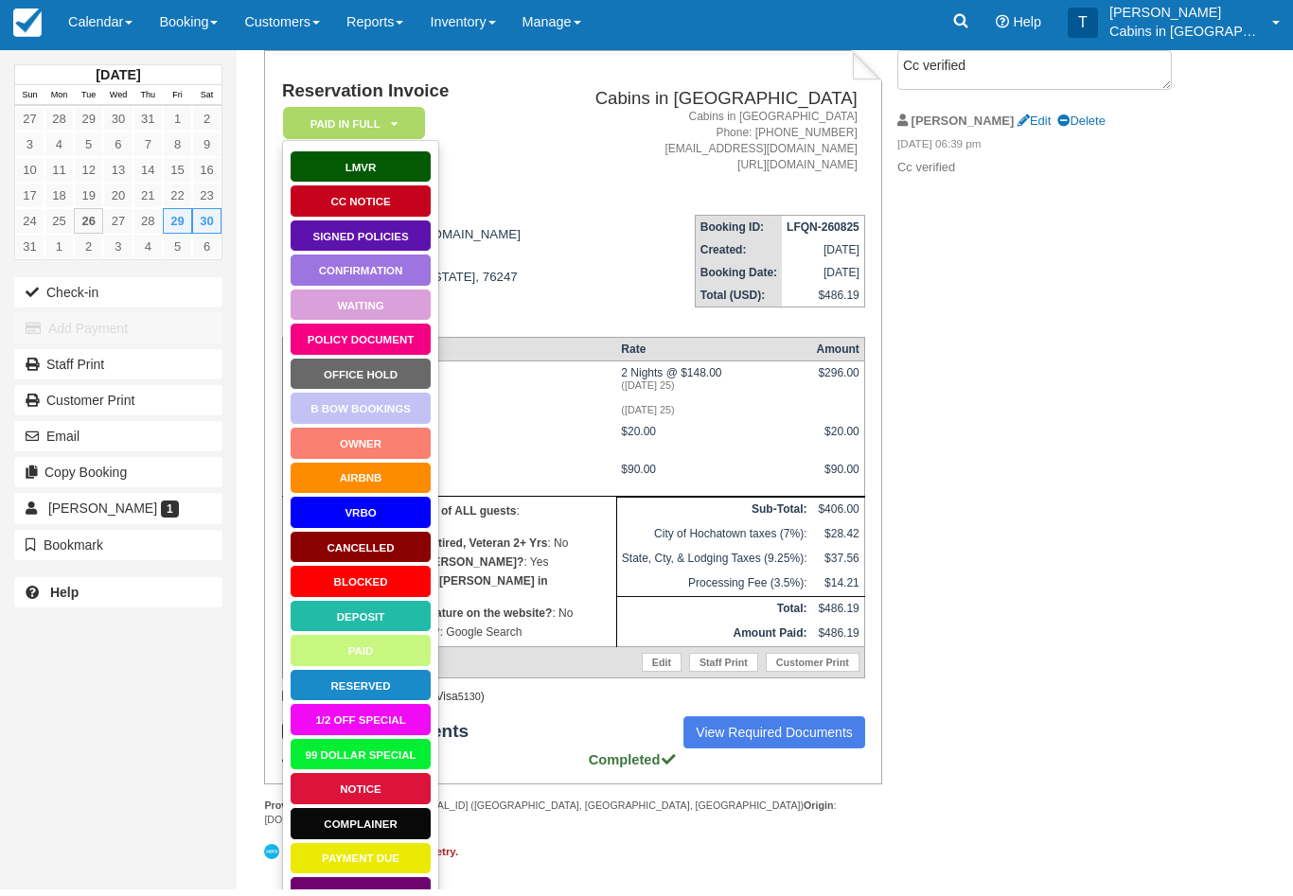
scroll to position [115, 0]
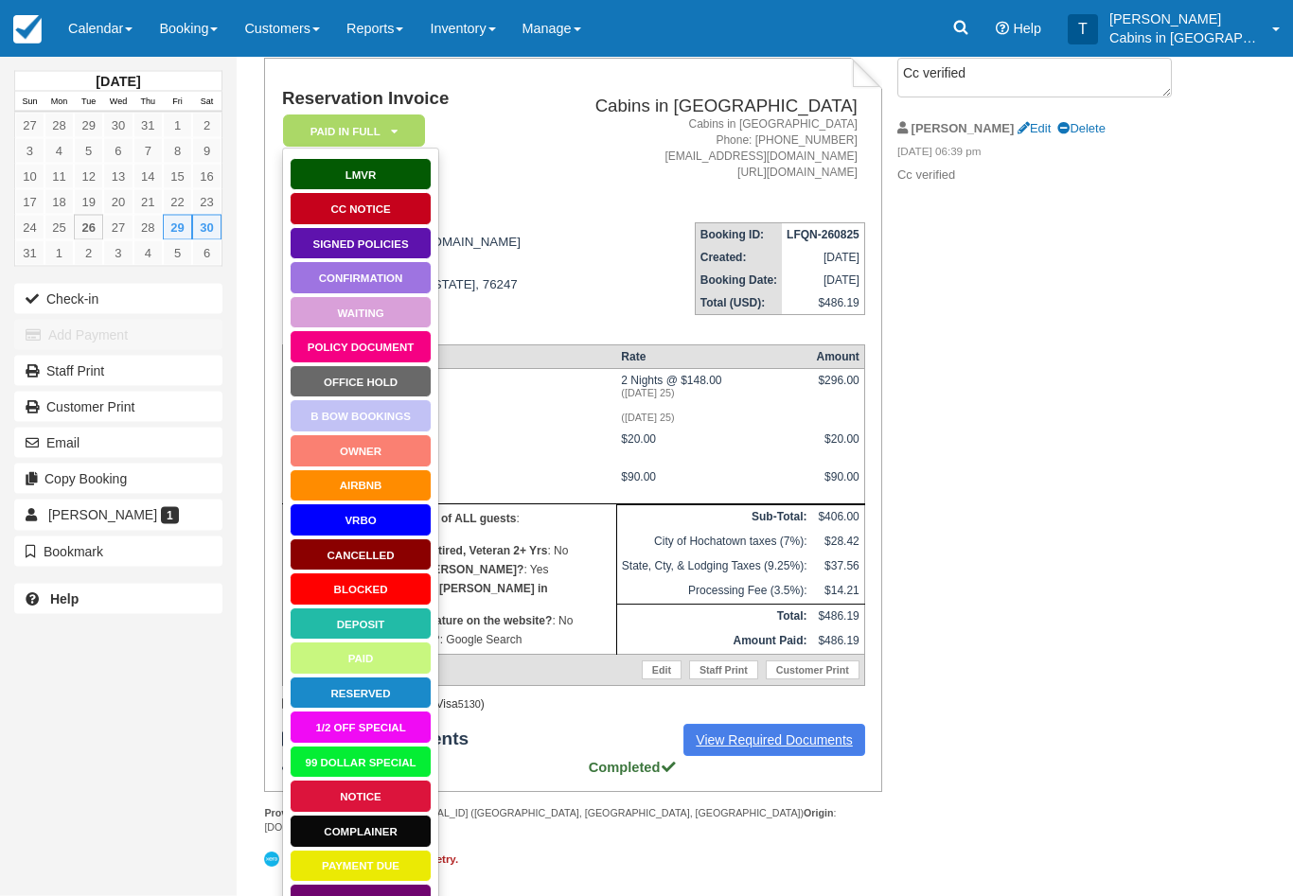
click at [750, 757] on link "View Required Documents" at bounding box center [774, 741] width 182 height 32
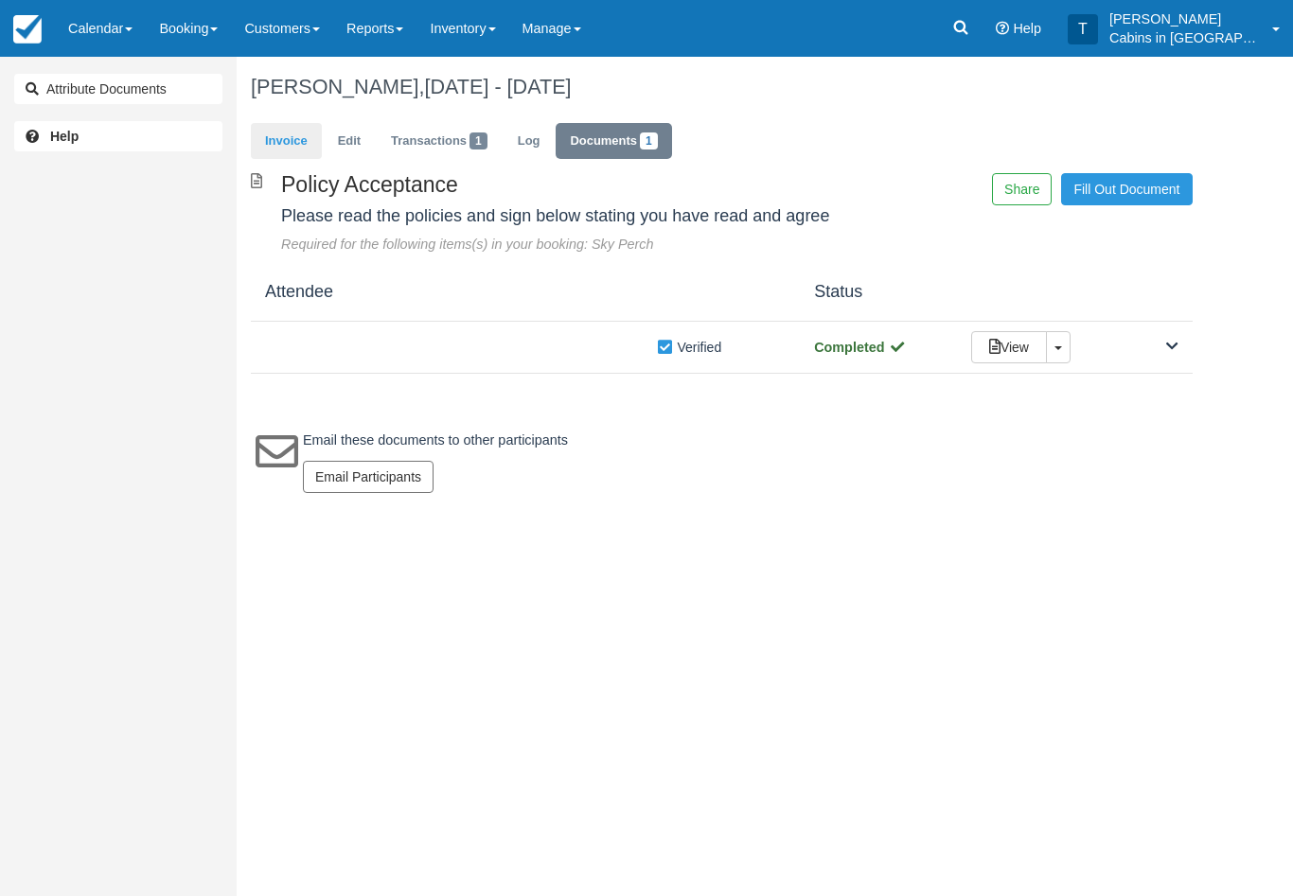
click at [295, 134] on link "Invoice" at bounding box center [286, 141] width 71 height 37
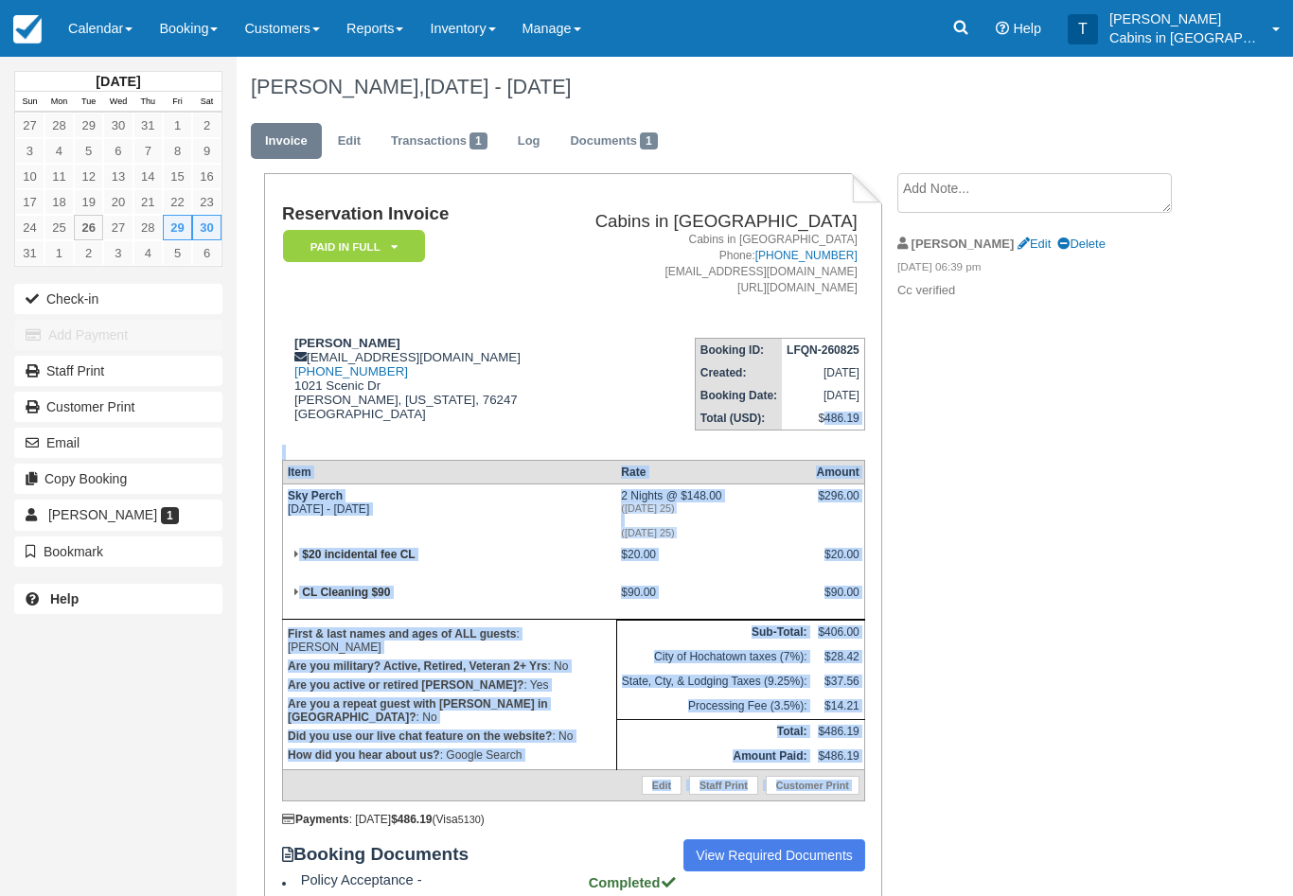
click at [974, 184] on textarea at bounding box center [1034, 193] width 274 height 40
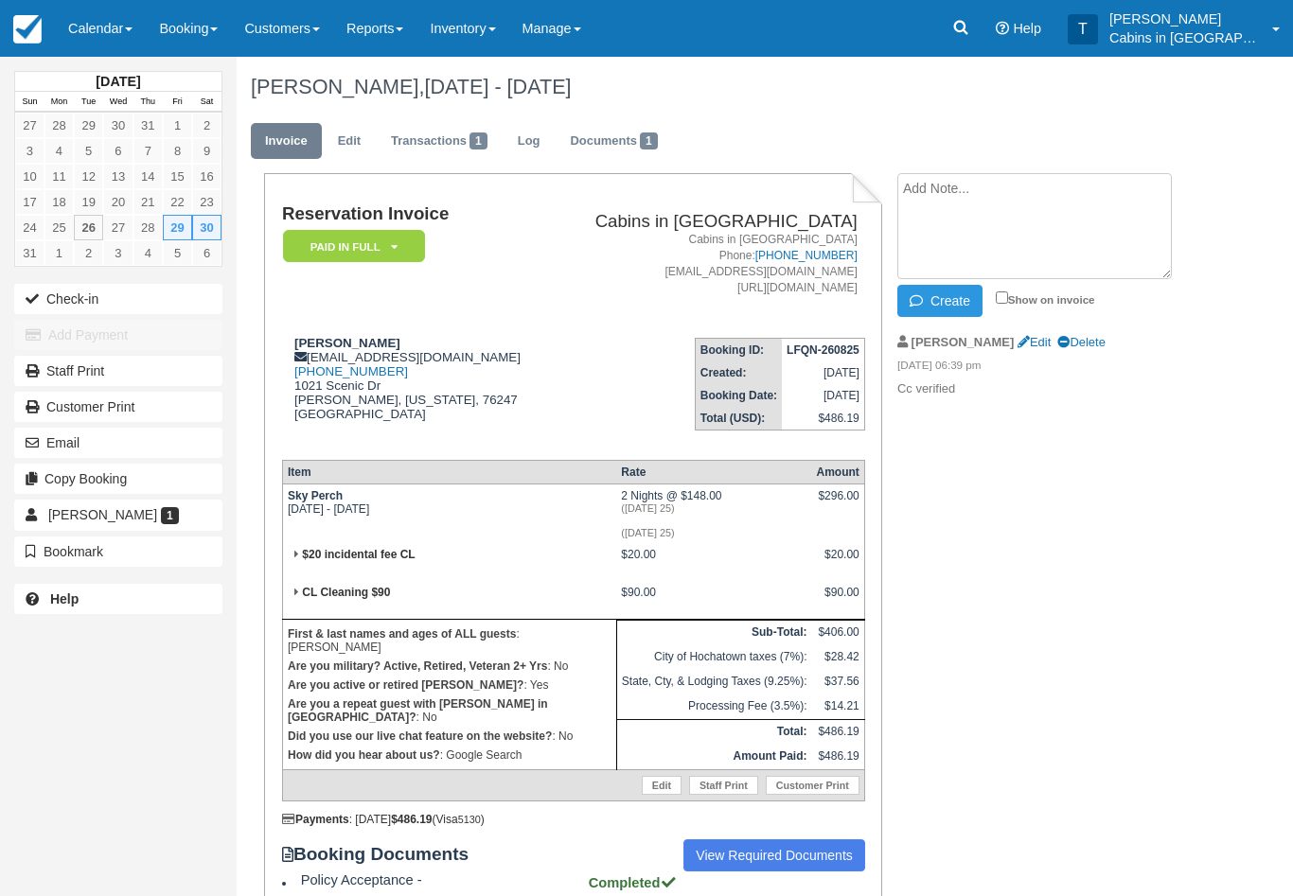
click at [965, 217] on textarea at bounding box center [1034, 226] width 274 height 106
click at [924, 192] on textarea "Referral military discount app applied" at bounding box center [1034, 226] width 274 height 106
click at [1059, 188] on textarea "Before military discount app applied" at bounding box center [1034, 226] width 274 height 106
click at [954, 232] on textarea "Before military discount applied" at bounding box center [1034, 226] width 274 height 106
click at [926, 210] on textarea "Before military discount applied" at bounding box center [1034, 226] width 274 height 106
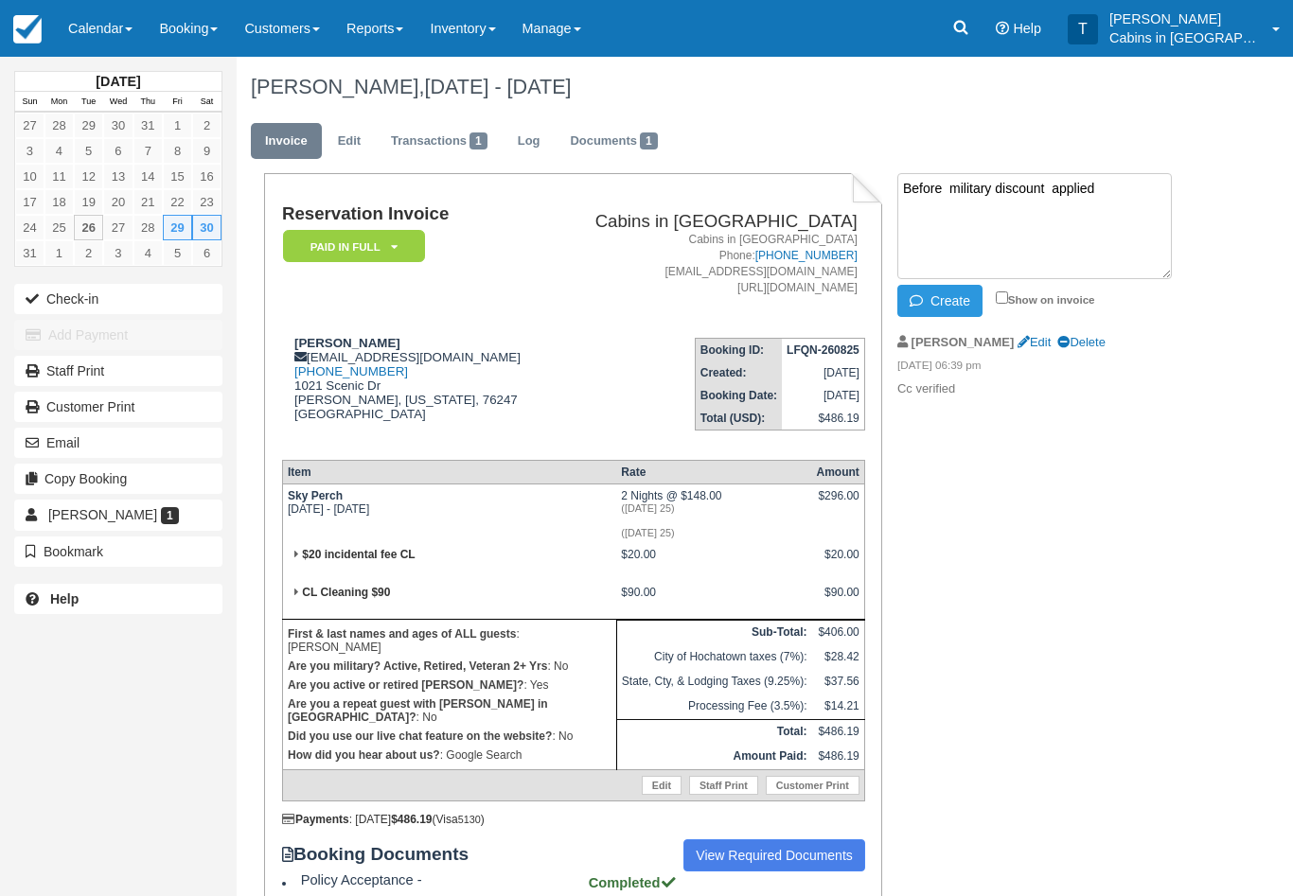
click at [924, 217] on textarea "Before military discount applied" at bounding box center [1034, 226] width 274 height 106
paste textarea "486.19 Item Rate Amount Sky Perch Fri Aug 29 2025 - Sun Aug 31 2025 2 Nights @ …"
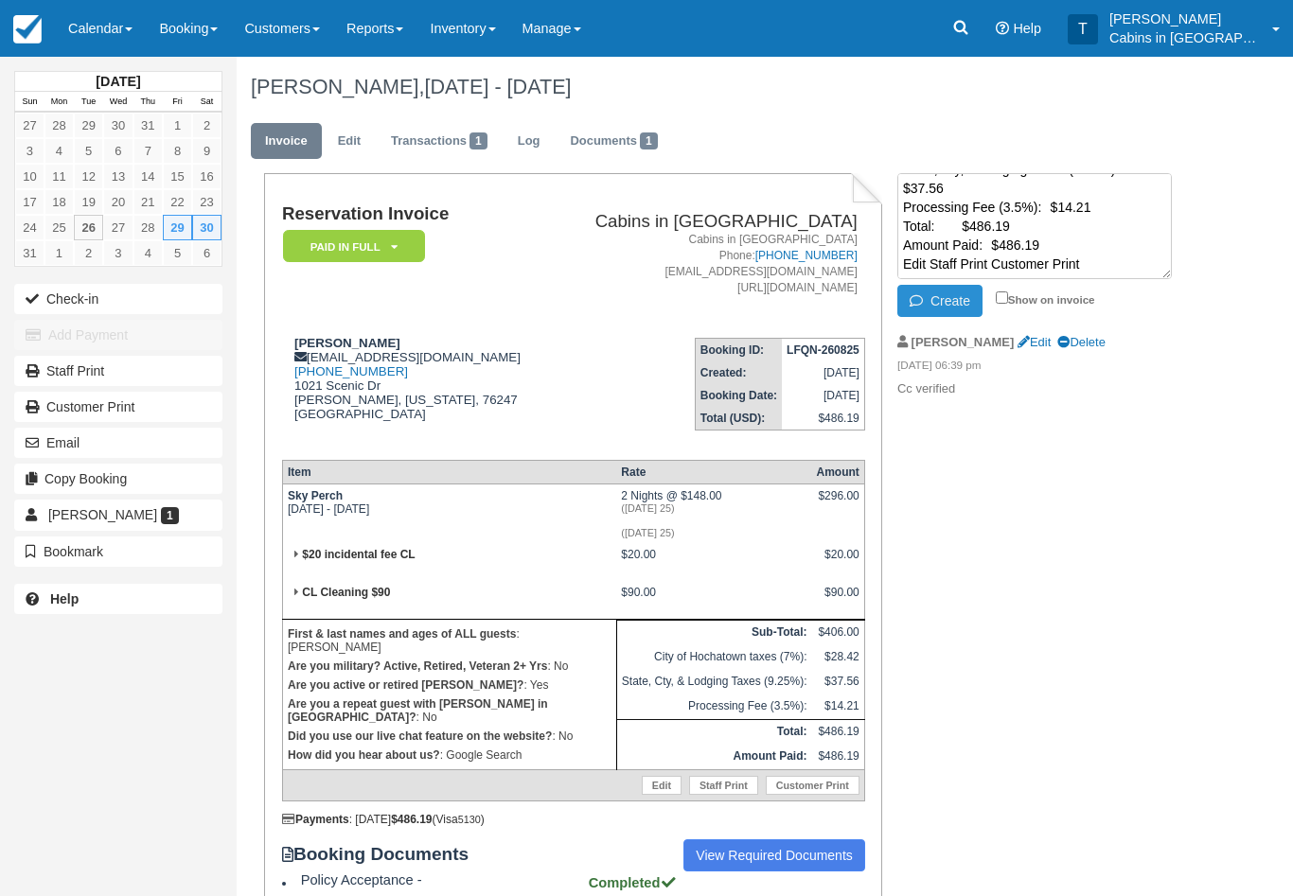
type textarea "Before military discount applied 486.19 Item Rate Amount Sky Perch Fri Aug 29 2…"
click at [943, 298] on button "Create" at bounding box center [939, 301] width 85 height 32
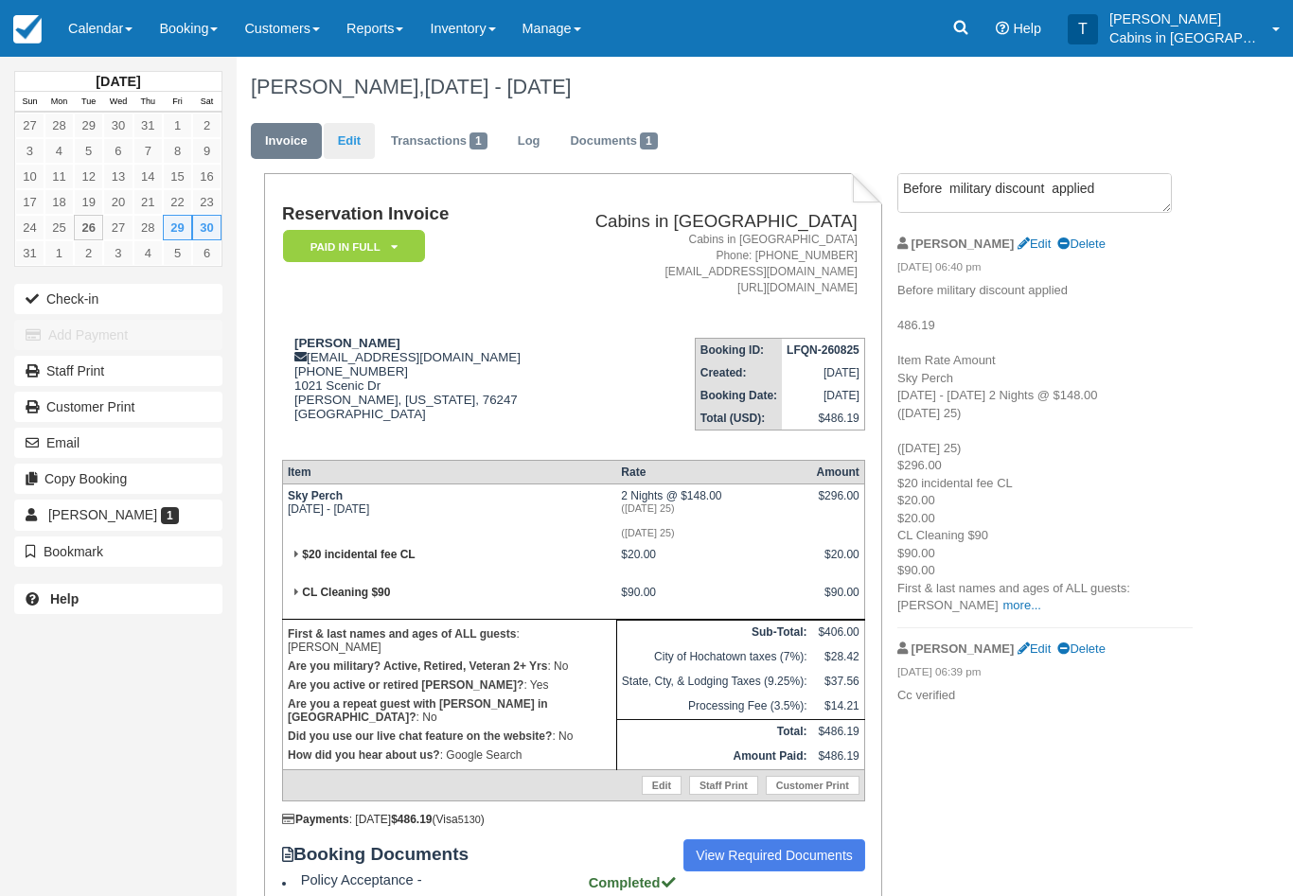
click at [350, 126] on link "Edit" at bounding box center [349, 141] width 51 height 37
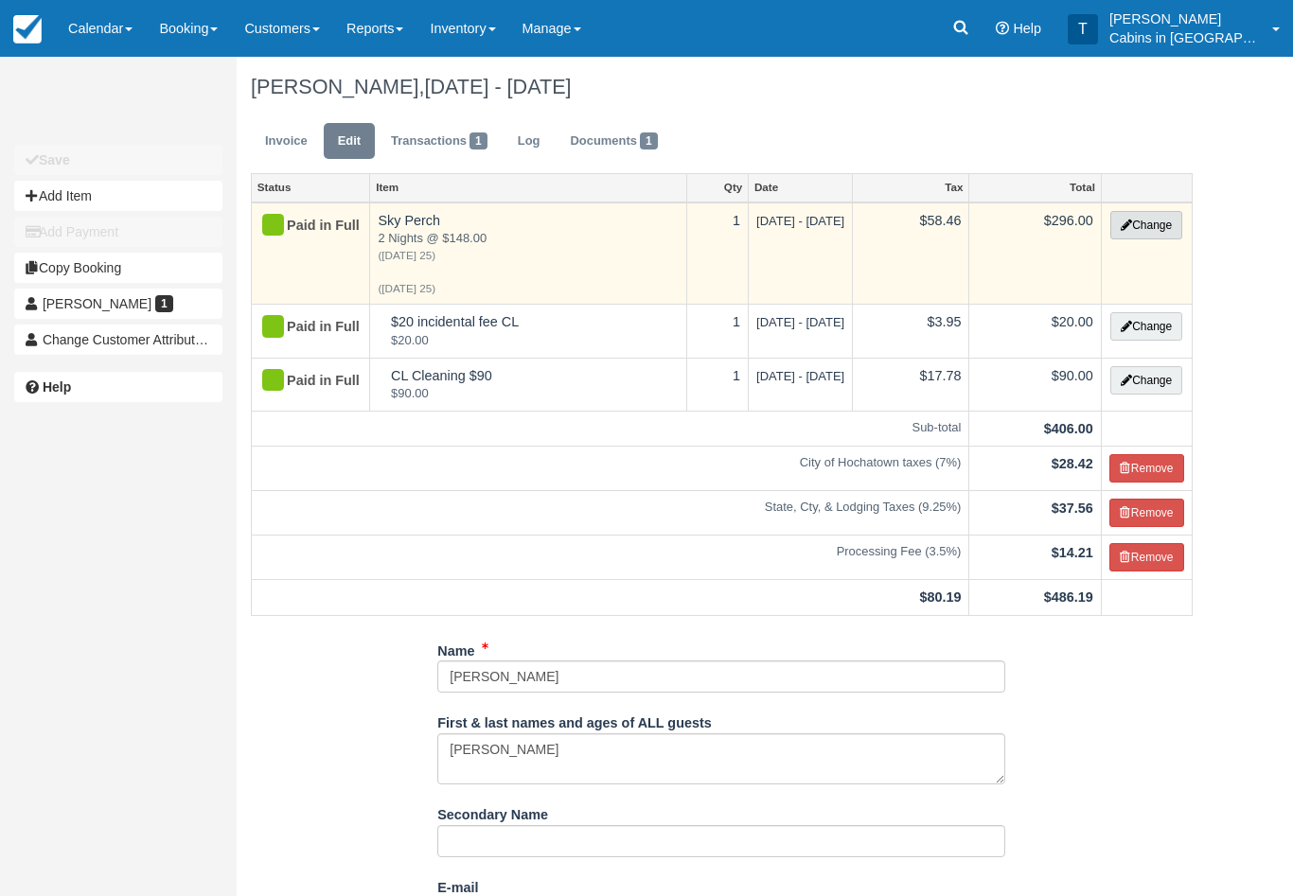
click at [1167, 228] on button "Change" at bounding box center [1146, 225] width 72 height 28
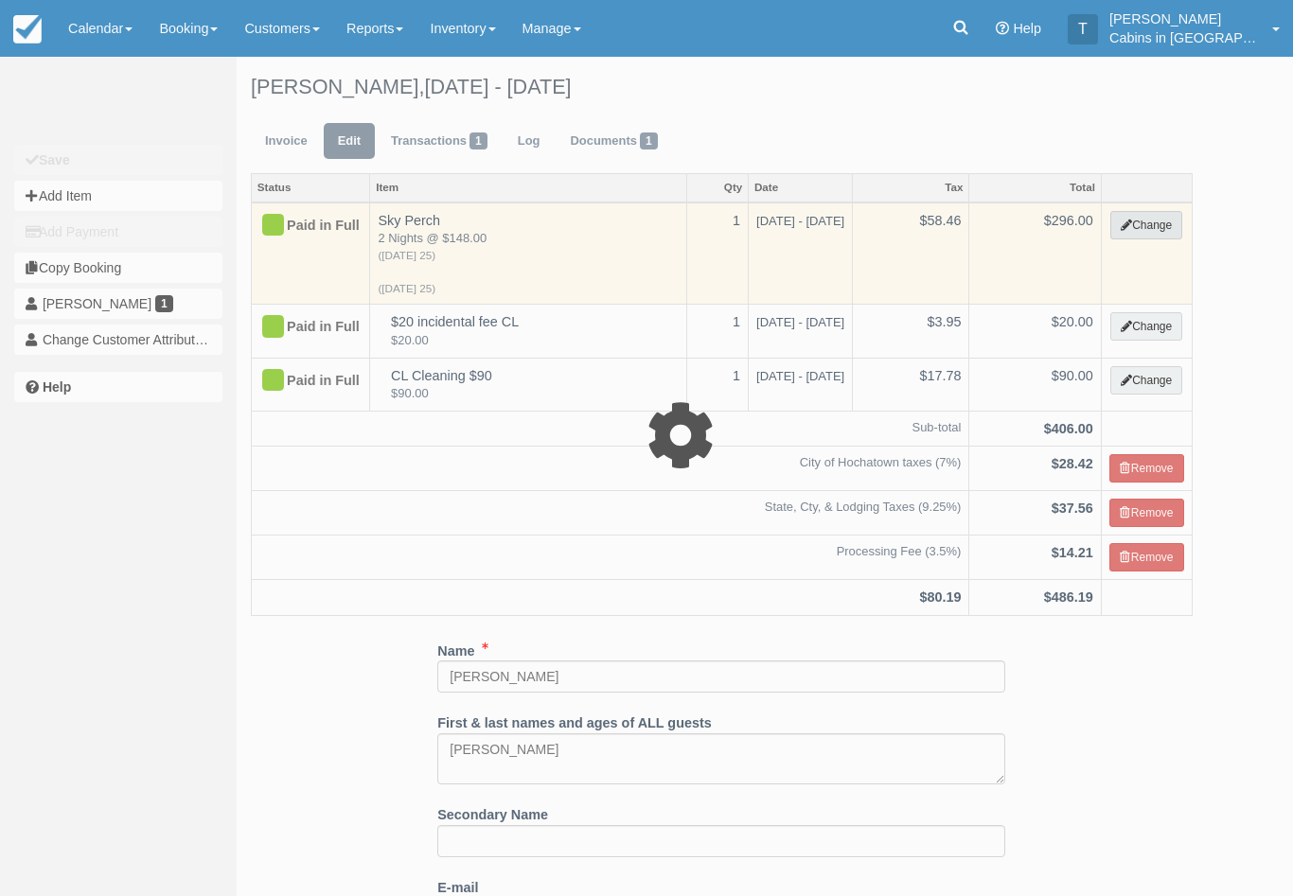
select select "1"
type input "296.00"
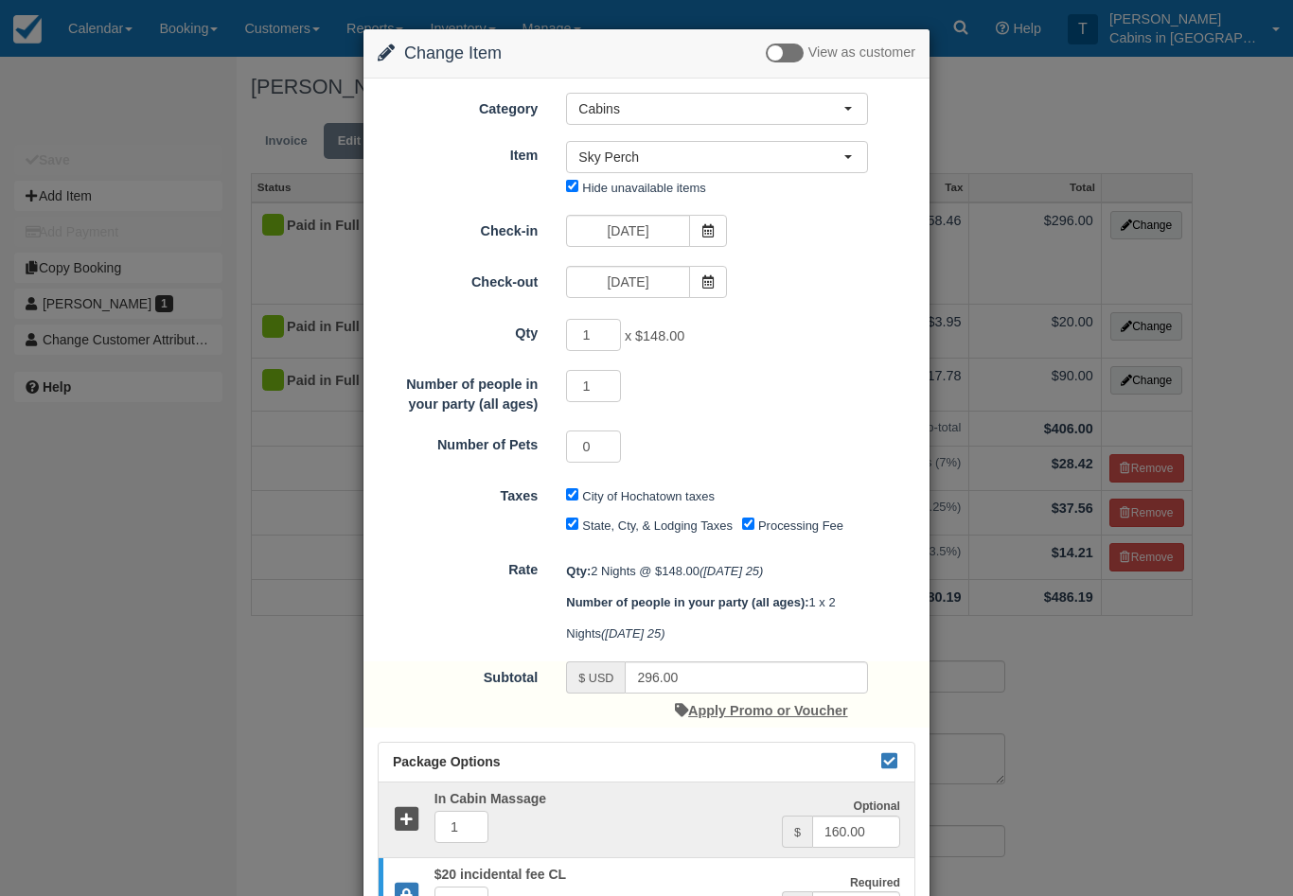
click at [806, 703] on link "Apply Promo or Voucher" at bounding box center [761, 710] width 172 height 15
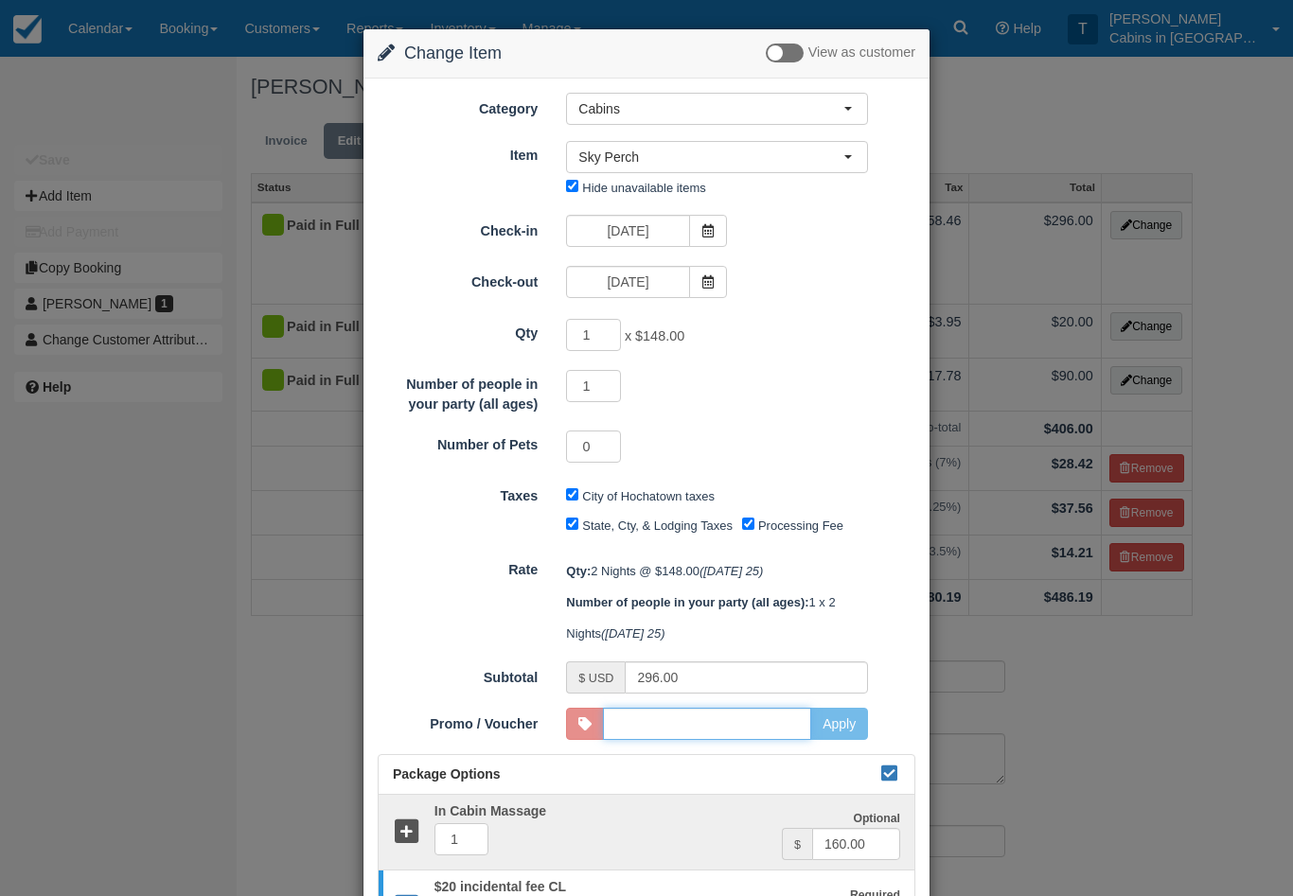
click at [733, 715] on input "Promo / Voucher" at bounding box center [707, 724] width 208 height 32
type input "superheroperks"
click at [846, 717] on button "Apply" at bounding box center [839, 724] width 58 height 32
type input "266.40"
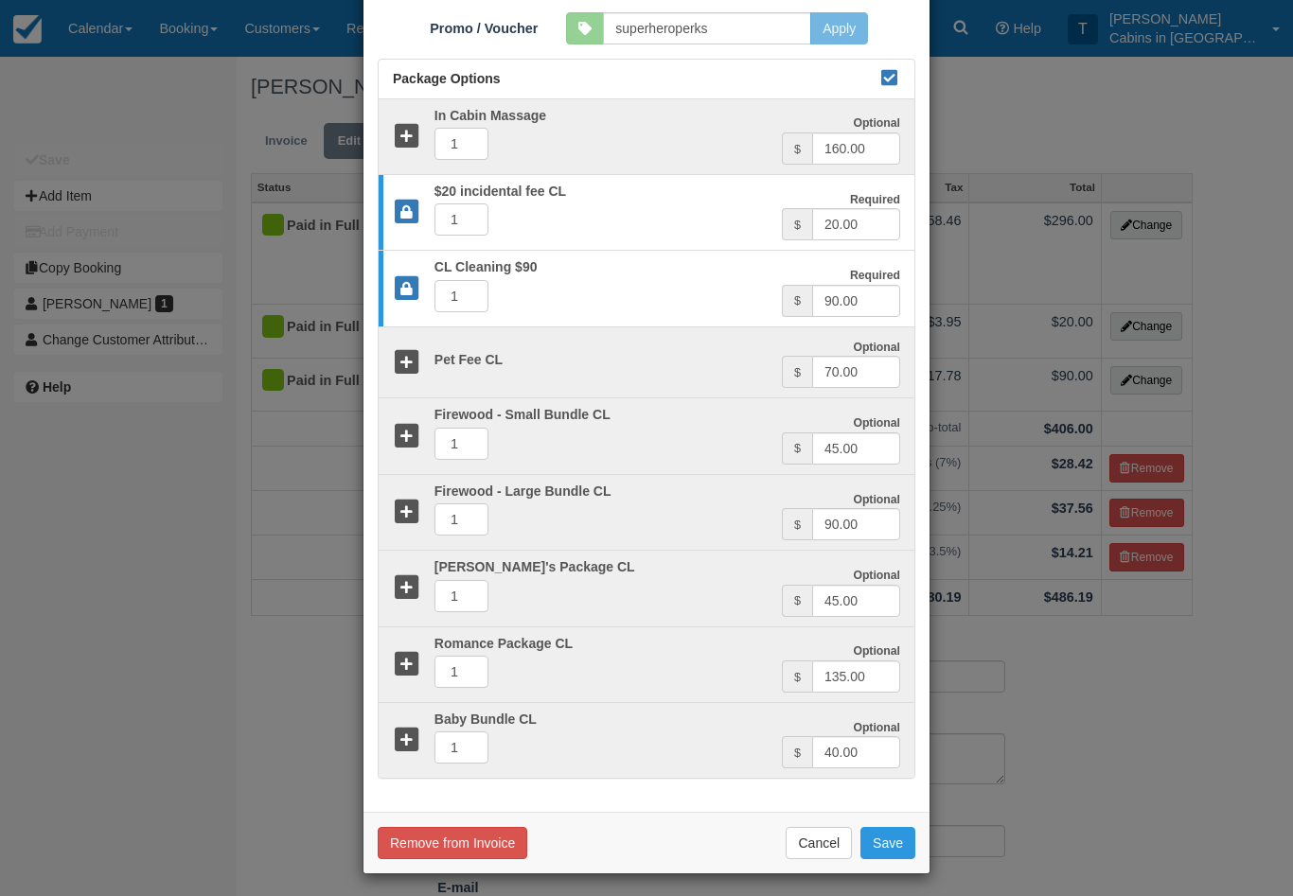
scroll to position [695, 0]
click at [895, 843] on button "Save" at bounding box center [887, 844] width 55 height 32
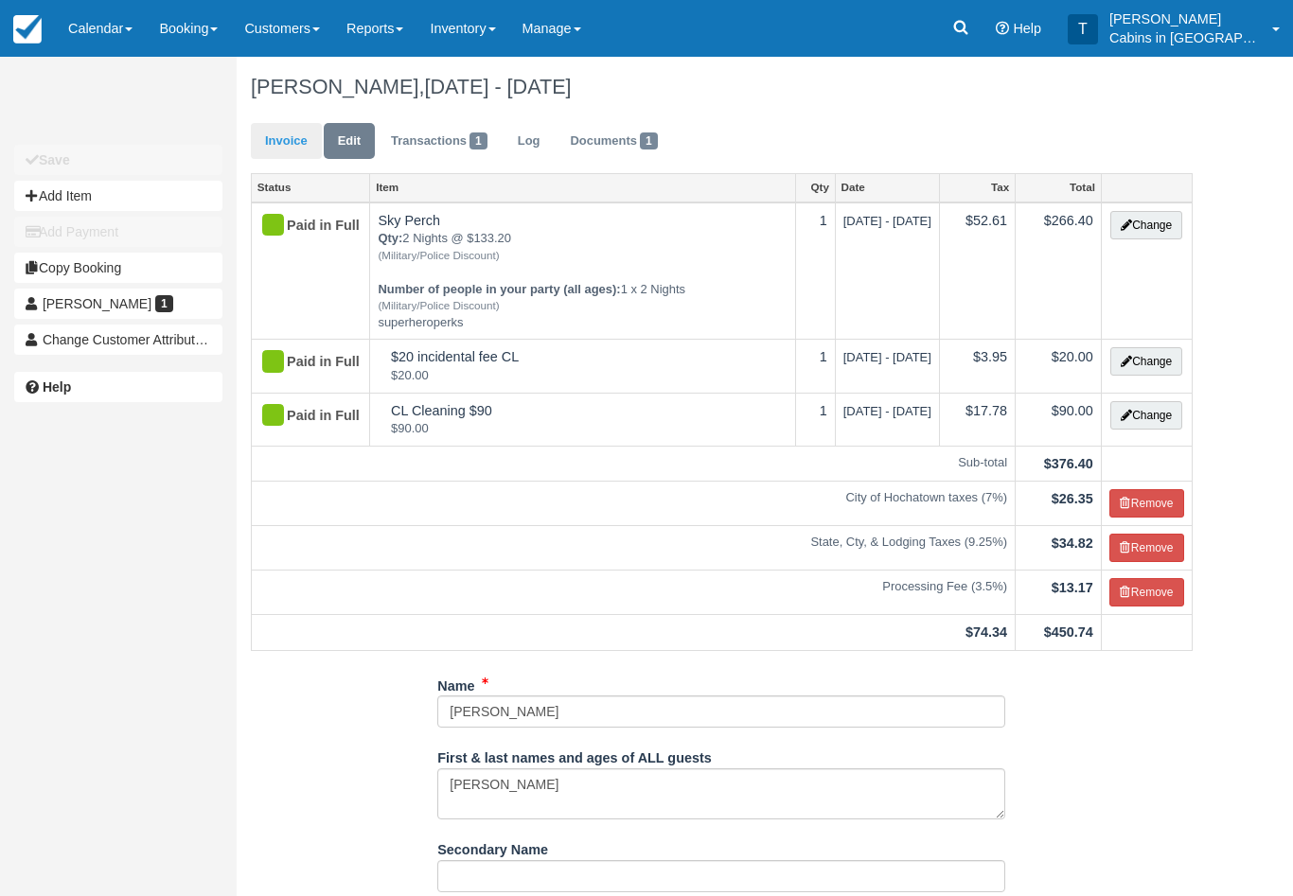
click at [287, 137] on link "Invoice" at bounding box center [286, 141] width 71 height 37
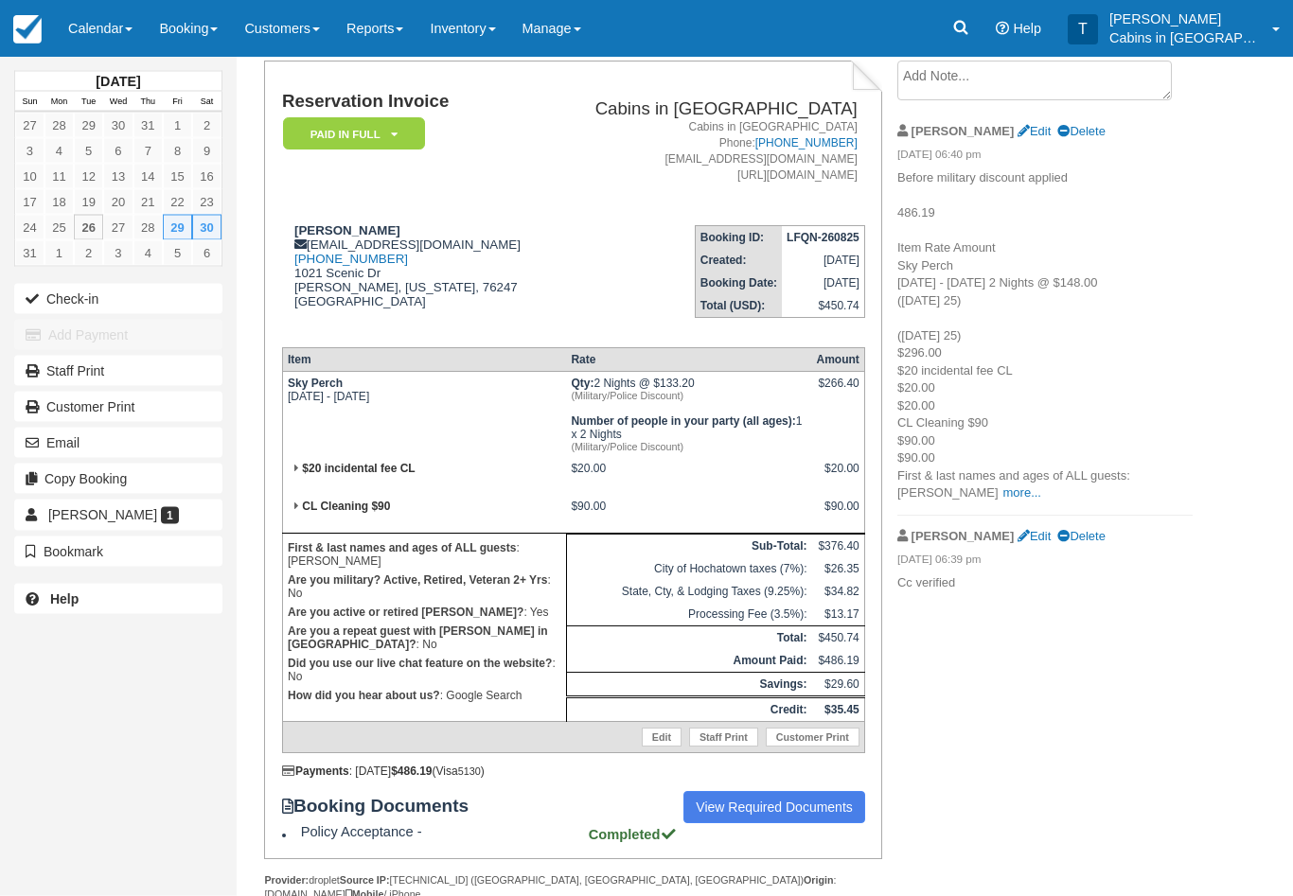
scroll to position [120, 0]
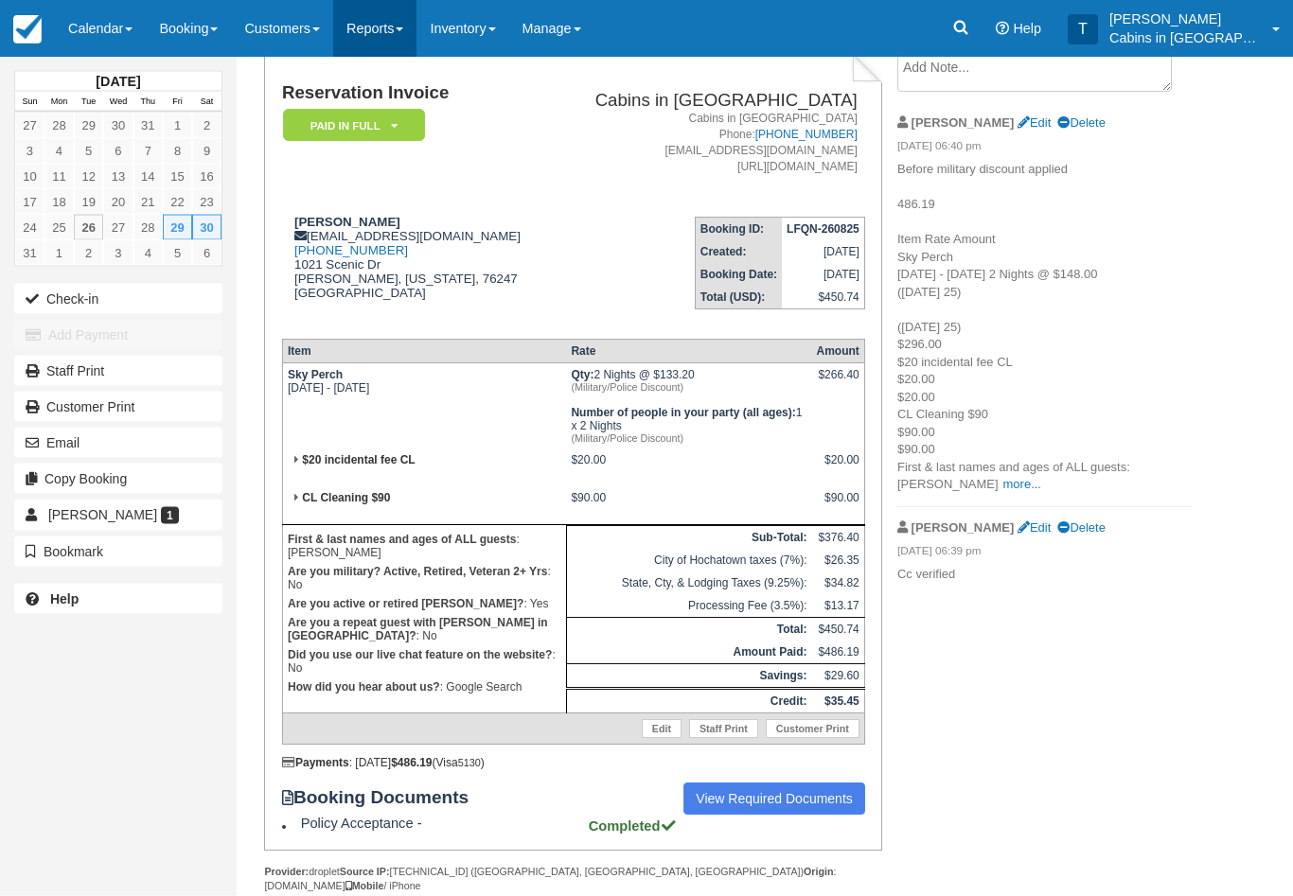
click at [413, 8] on link "Reports" at bounding box center [374, 28] width 83 height 57
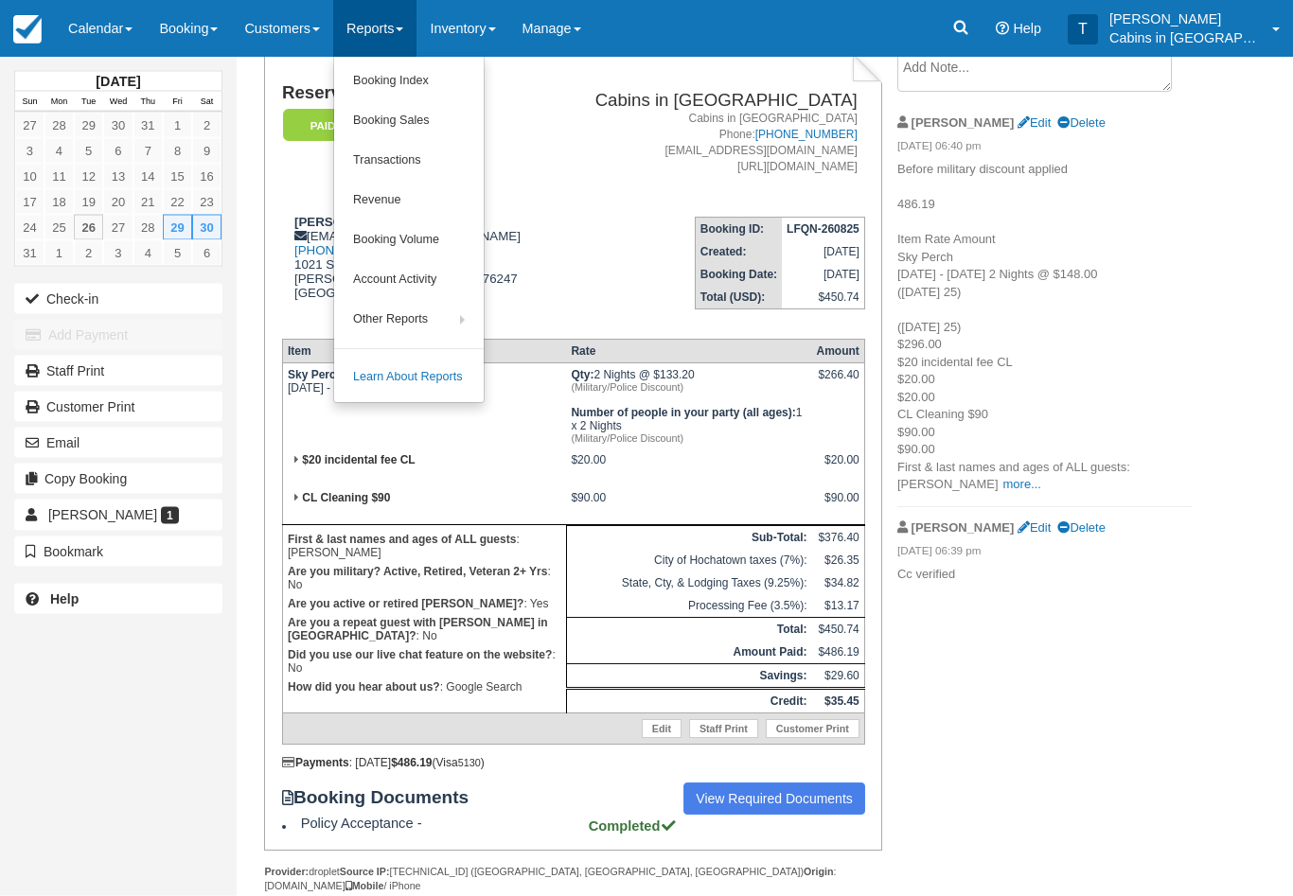
scroll to position [121, 0]
click at [445, 67] on link "Booking Index" at bounding box center [409, 82] width 150 height 40
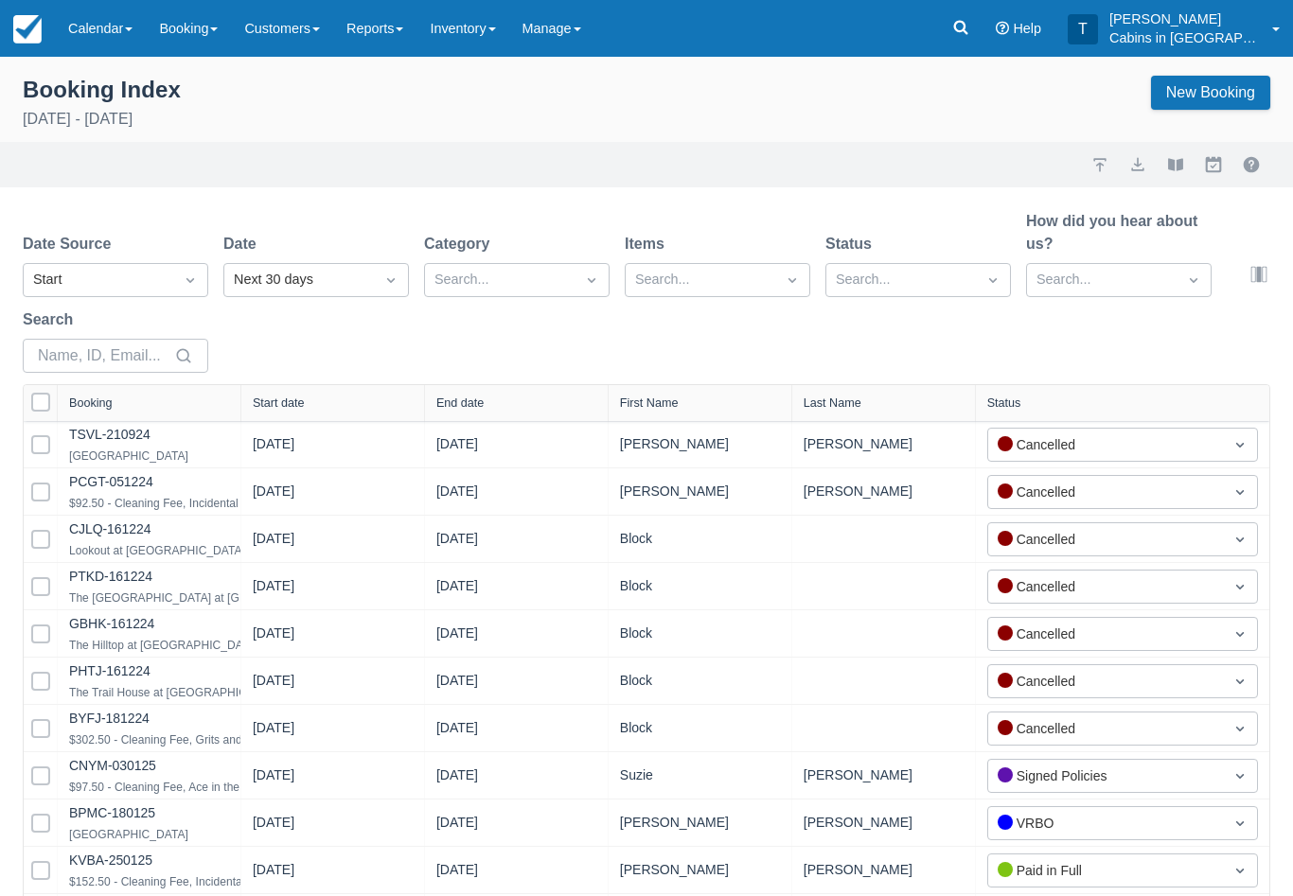
select select "25"
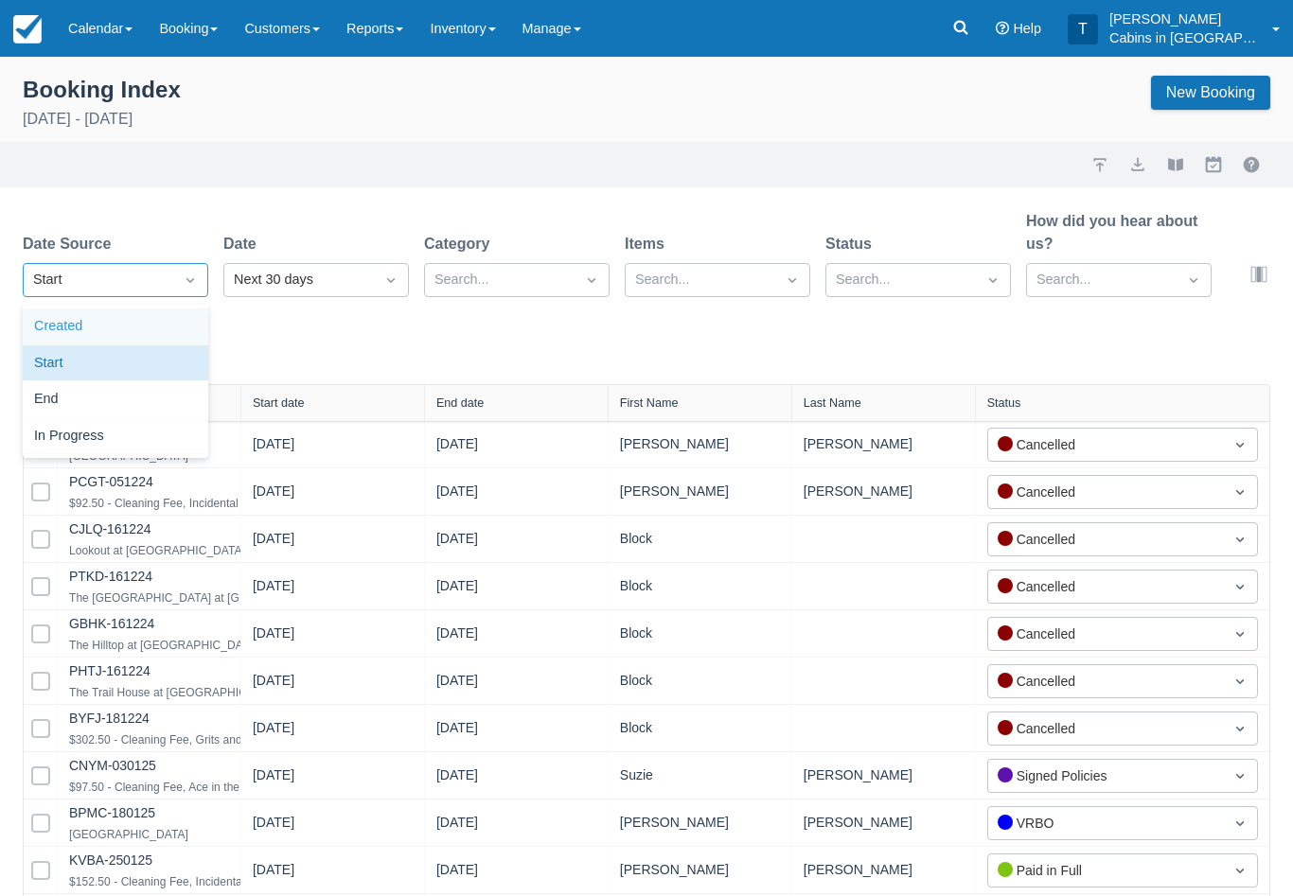
click at [151, 316] on div "Created" at bounding box center [115, 327] width 185 height 37
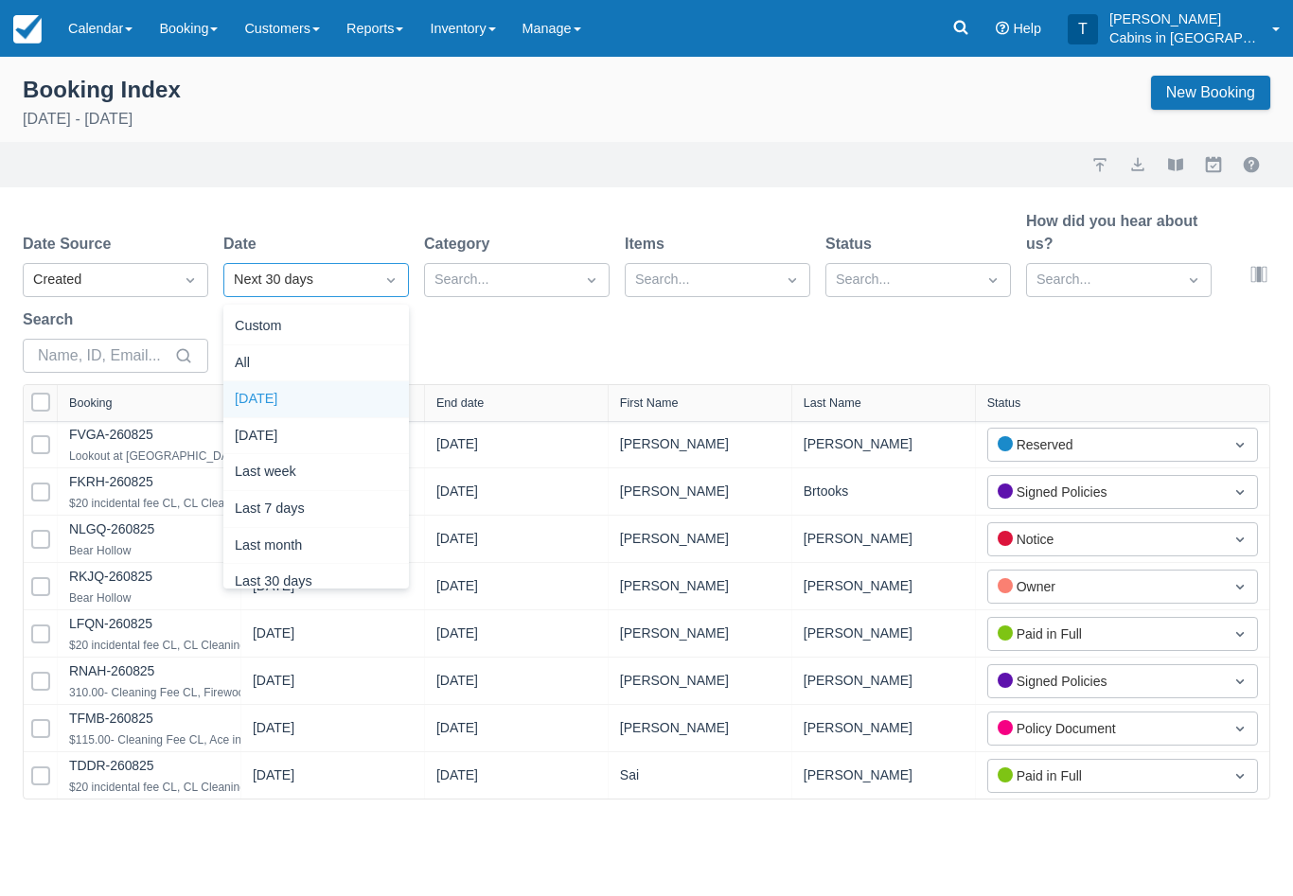
click at [337, 390] on div "[DATE]" at bounding box center [315, 399] width 185 height 37
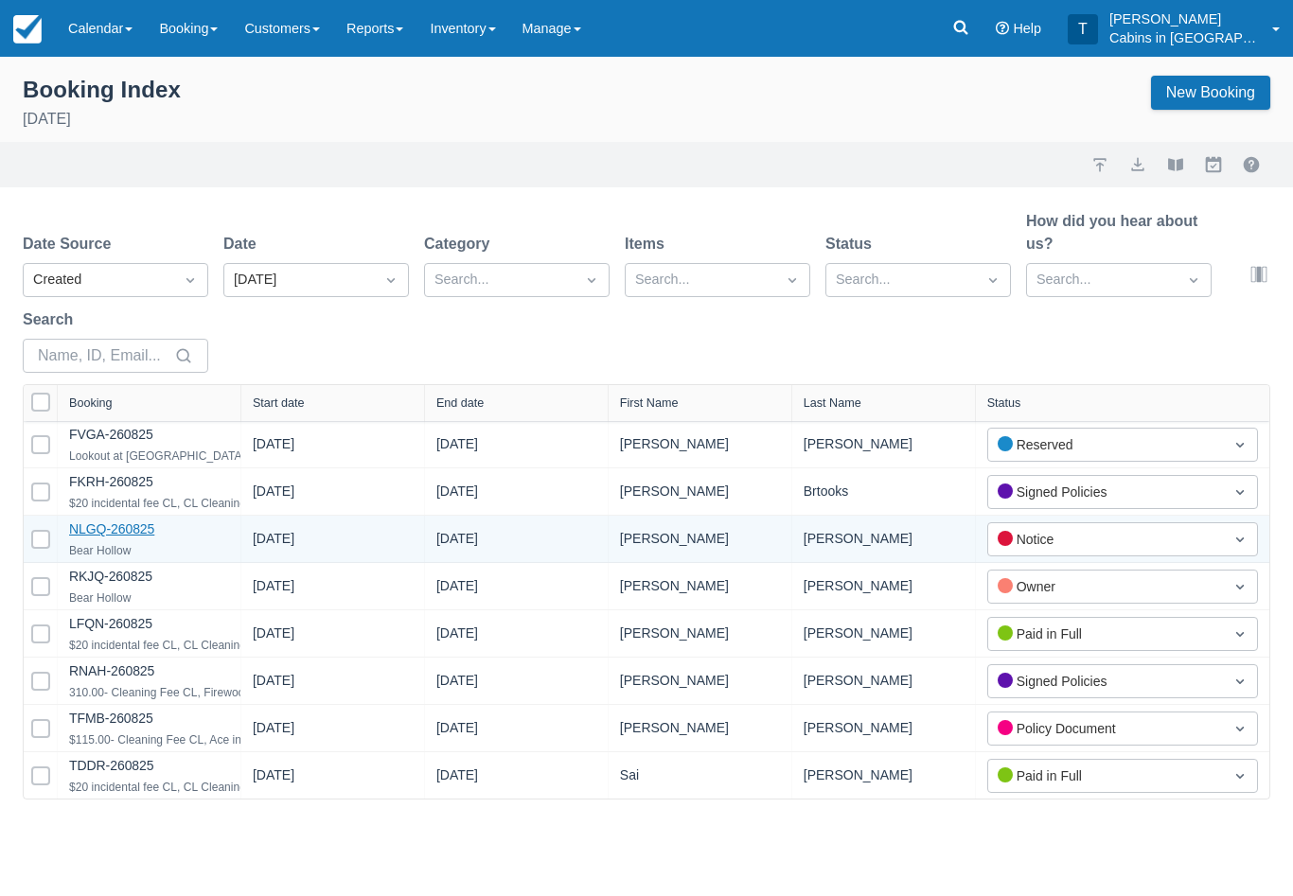
click at [119, 537] on link "NLGQ-260825" at bounding box center [111, 528] width 85 height 15
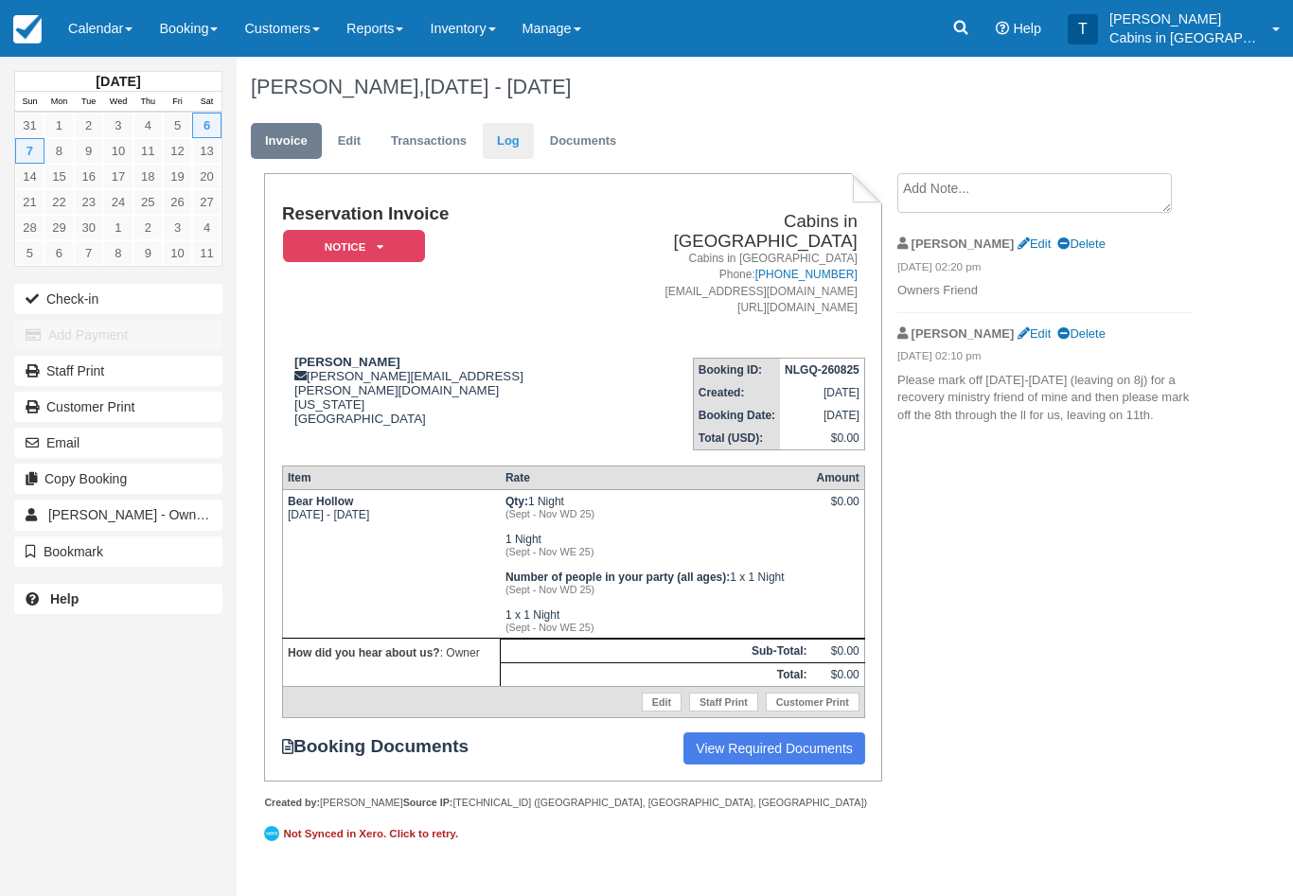
click at [510, 132] on link "Log" at bounding box center [508, 141] width 51 height 37
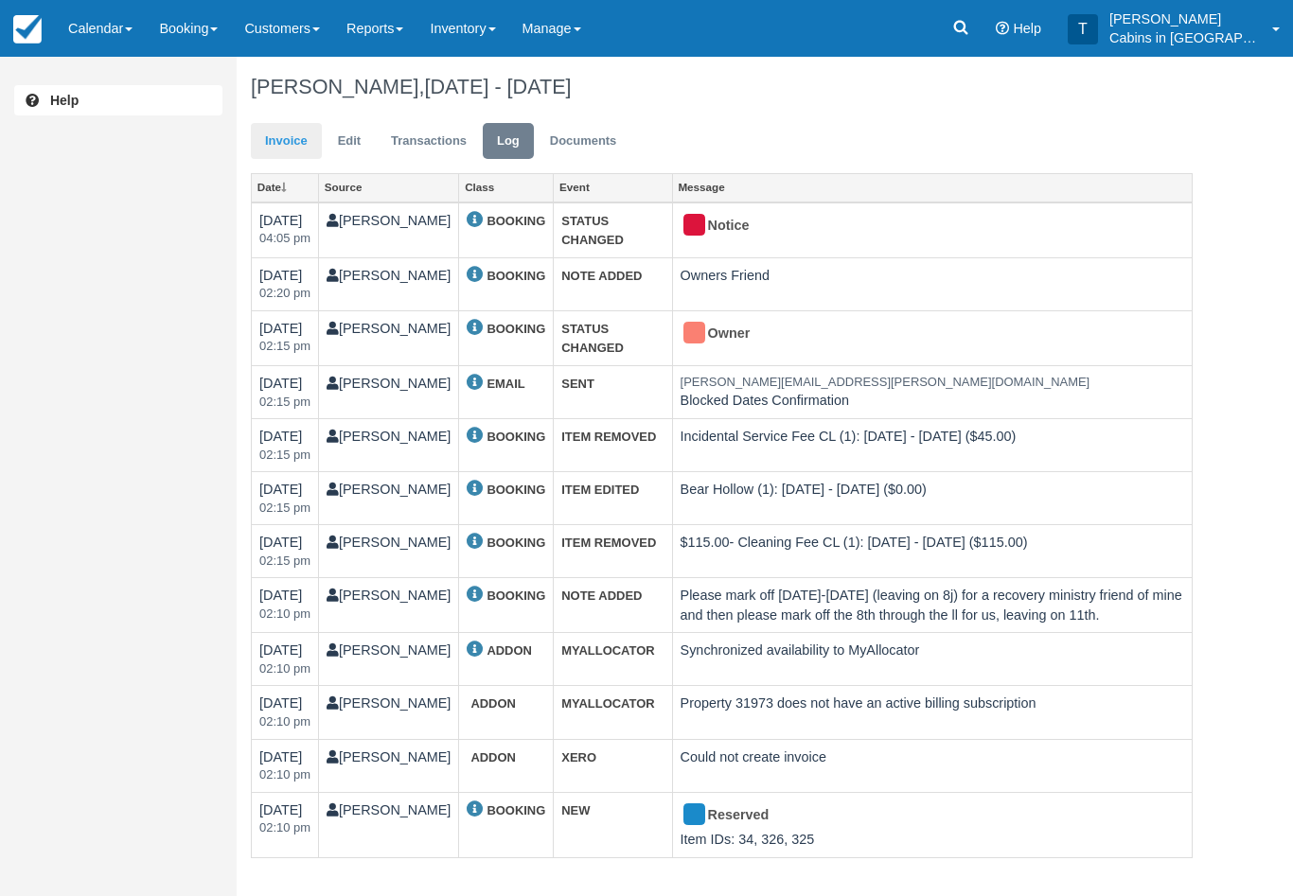
click at [285, 126] on link "Invoice" at bounding box center [286, 141] width 71 height 37
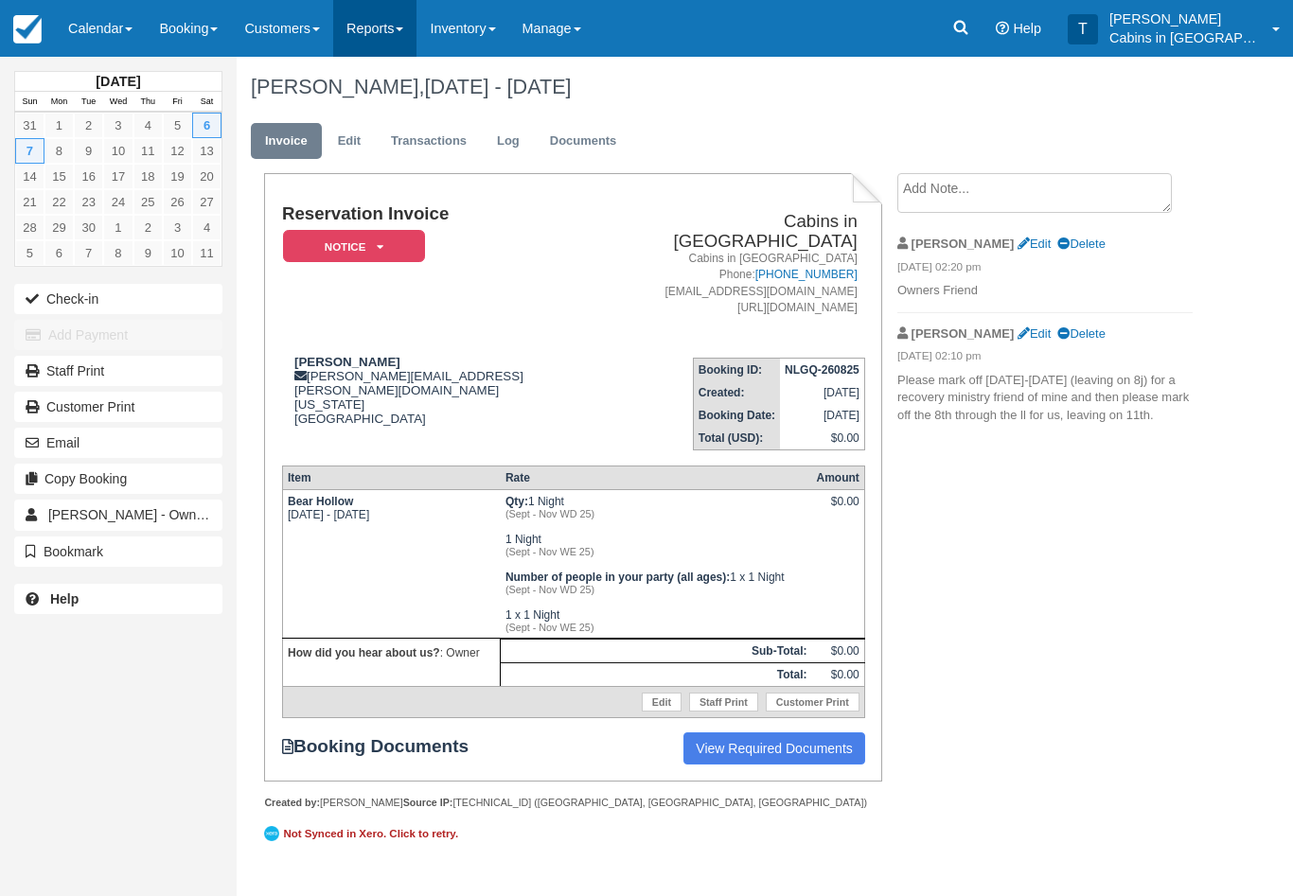
click at [387, 33] on link "Reports" at bounding box center [374, 28] width 83 height 57
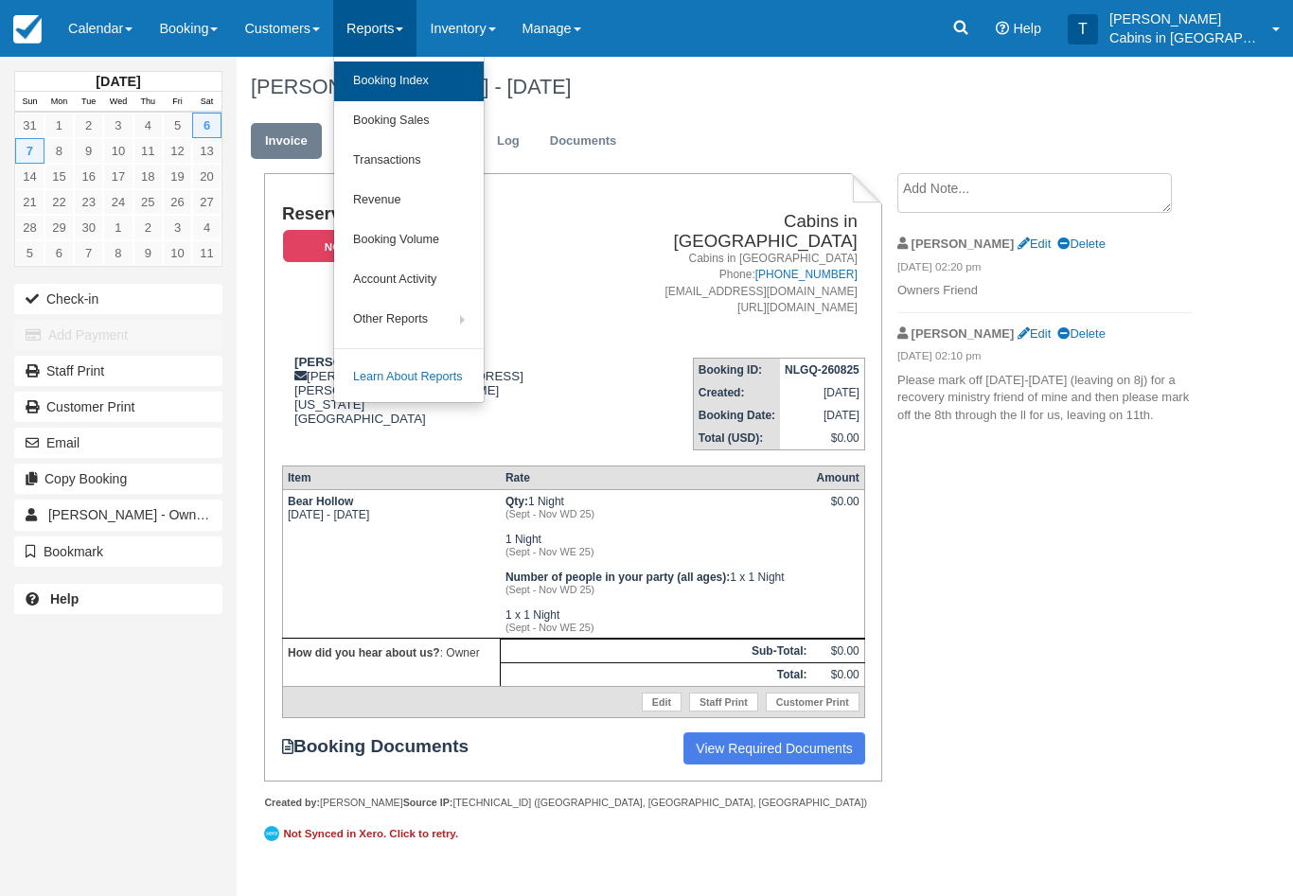
click at [439, 75] on link "Booking Index" at bounding box center [409, 82] width 150 height 40
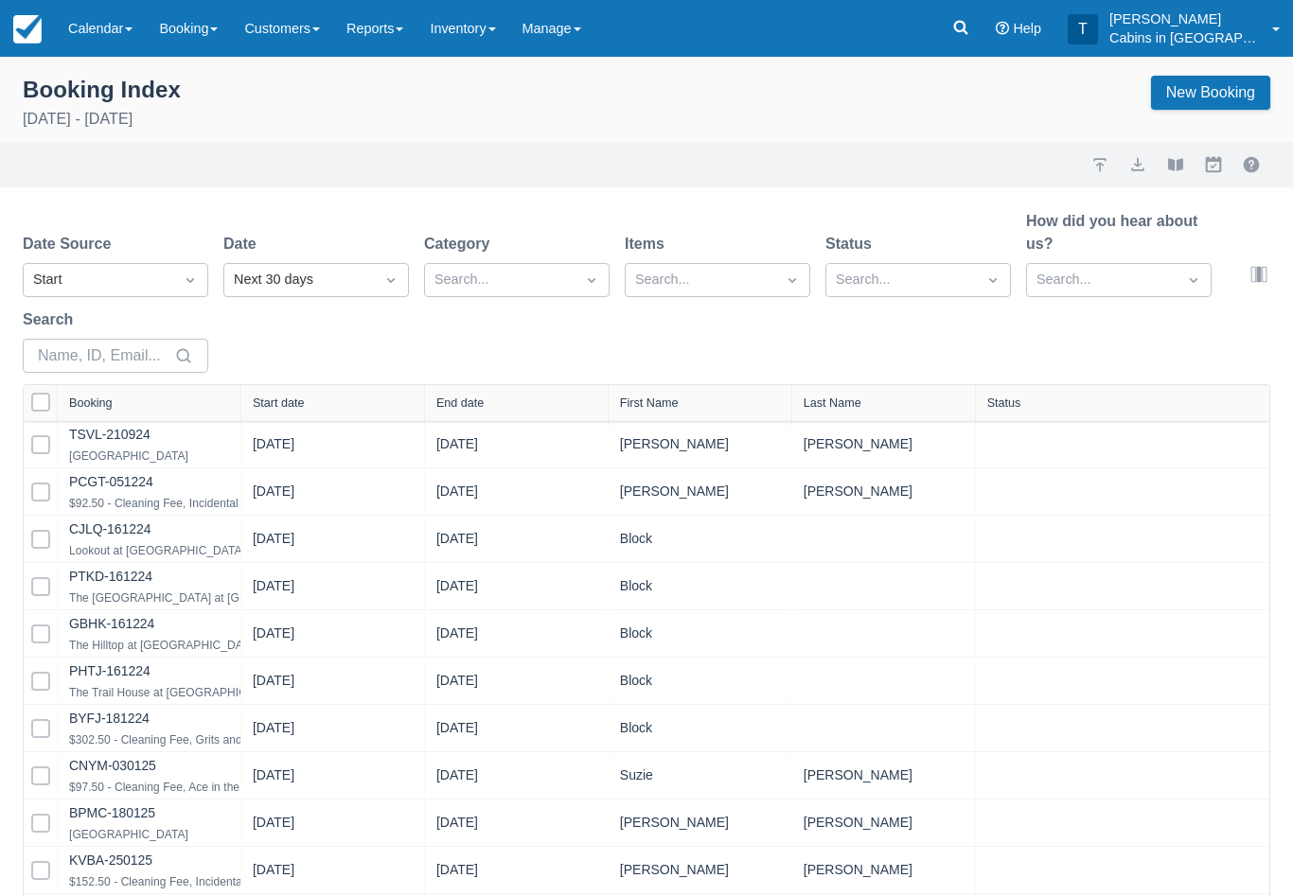
select select "25"
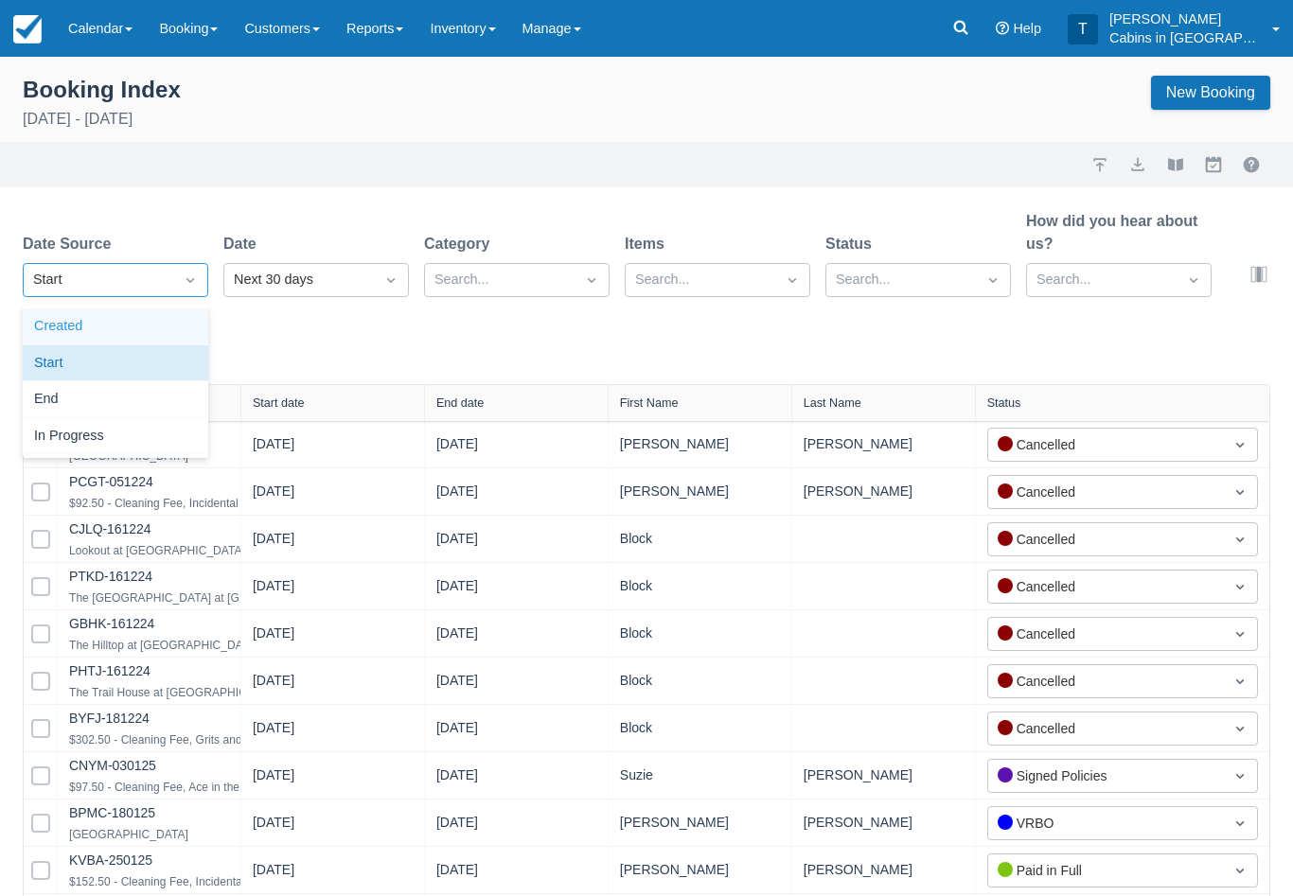
click at [172, 329] on div "Created" at bounding box center [115, 327] width 185 height 37
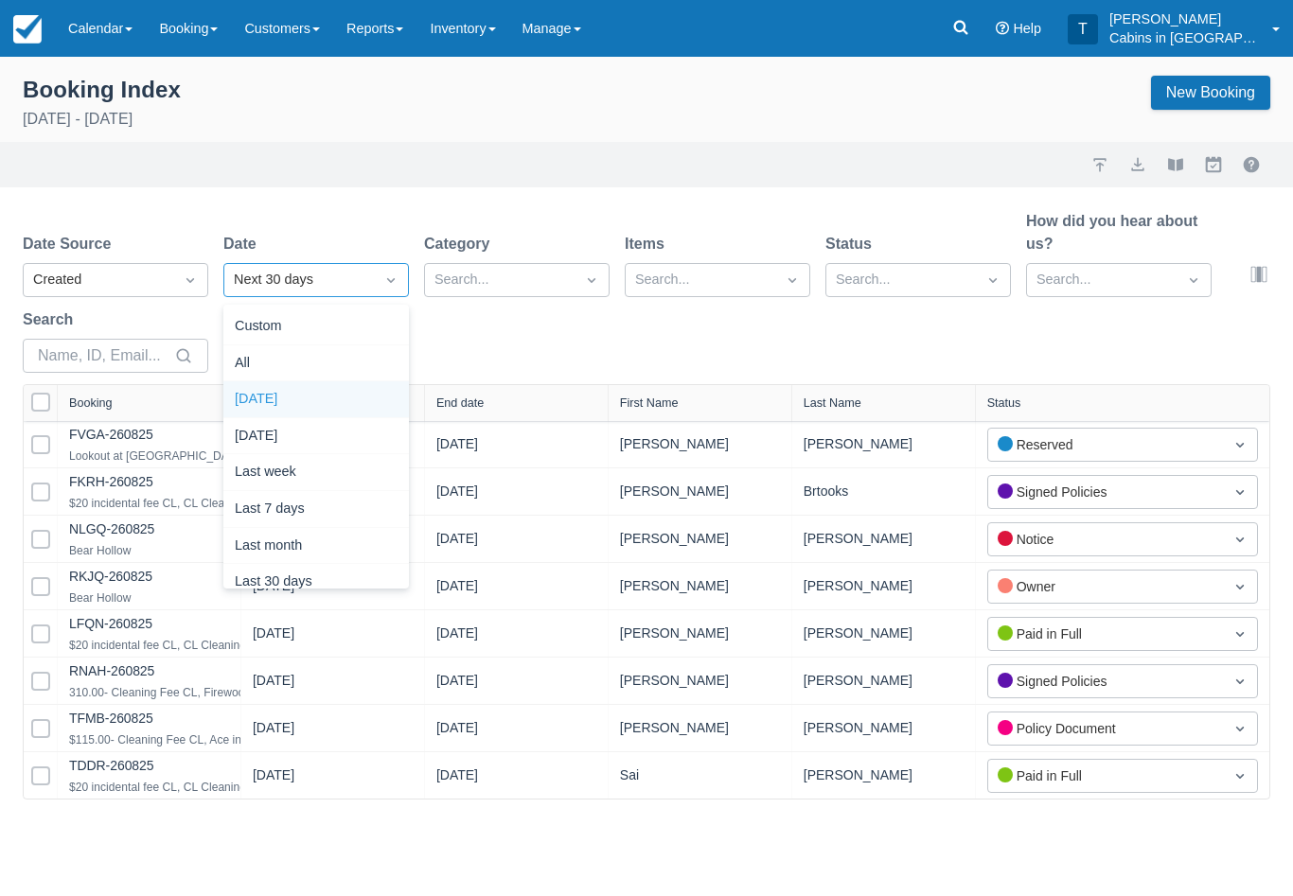
click at [323, 383] on div "Today" at bounding box center [315, 399] width 185 height 37
click at [661, 879] on div "Booking Index August 26th 2025 New Booking Import Export View booklet Myallocat…" at bounding box center [646, 476] width 1293 height 839
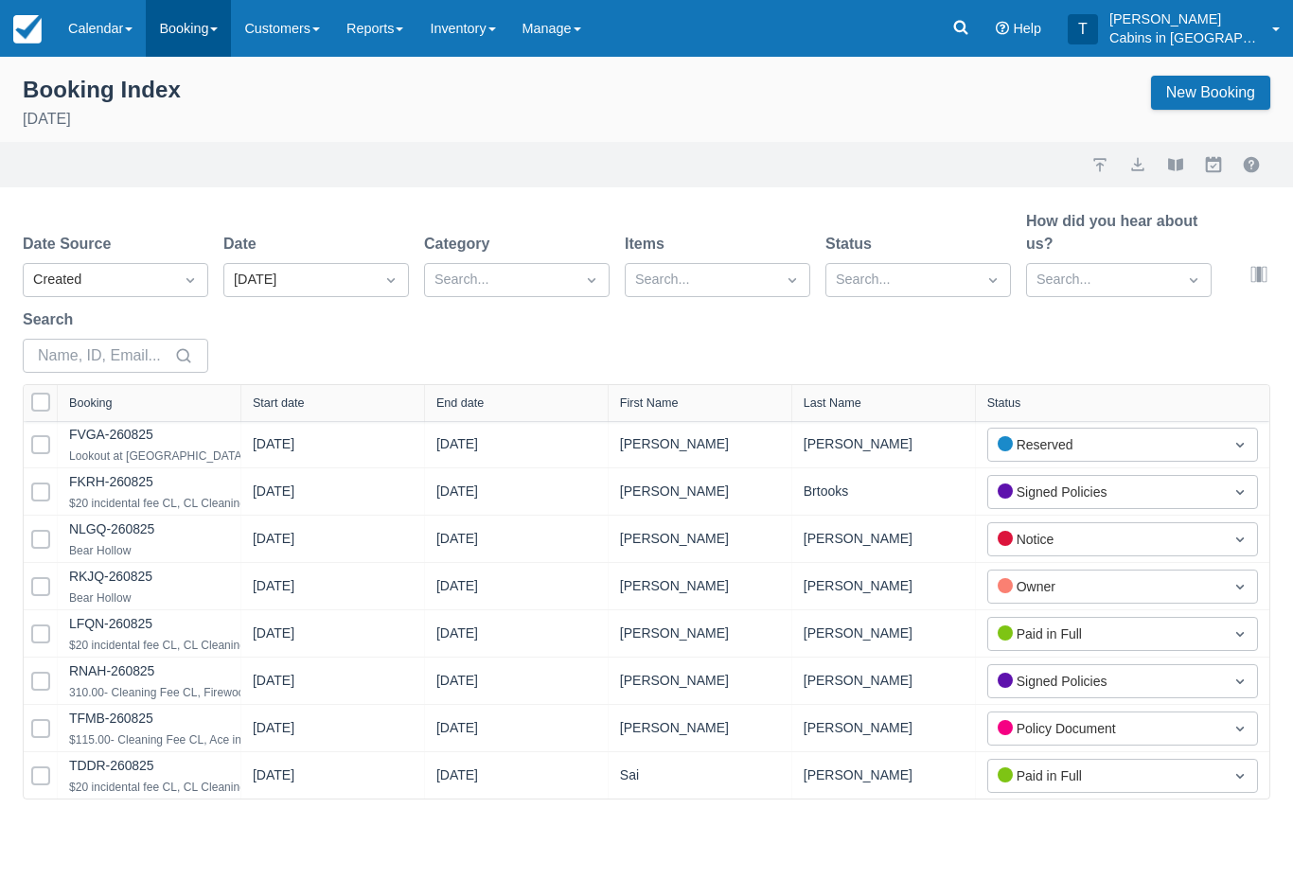
click at [206, 25] on link "Booking" at bounding box center [188, 28] width 85 height 57
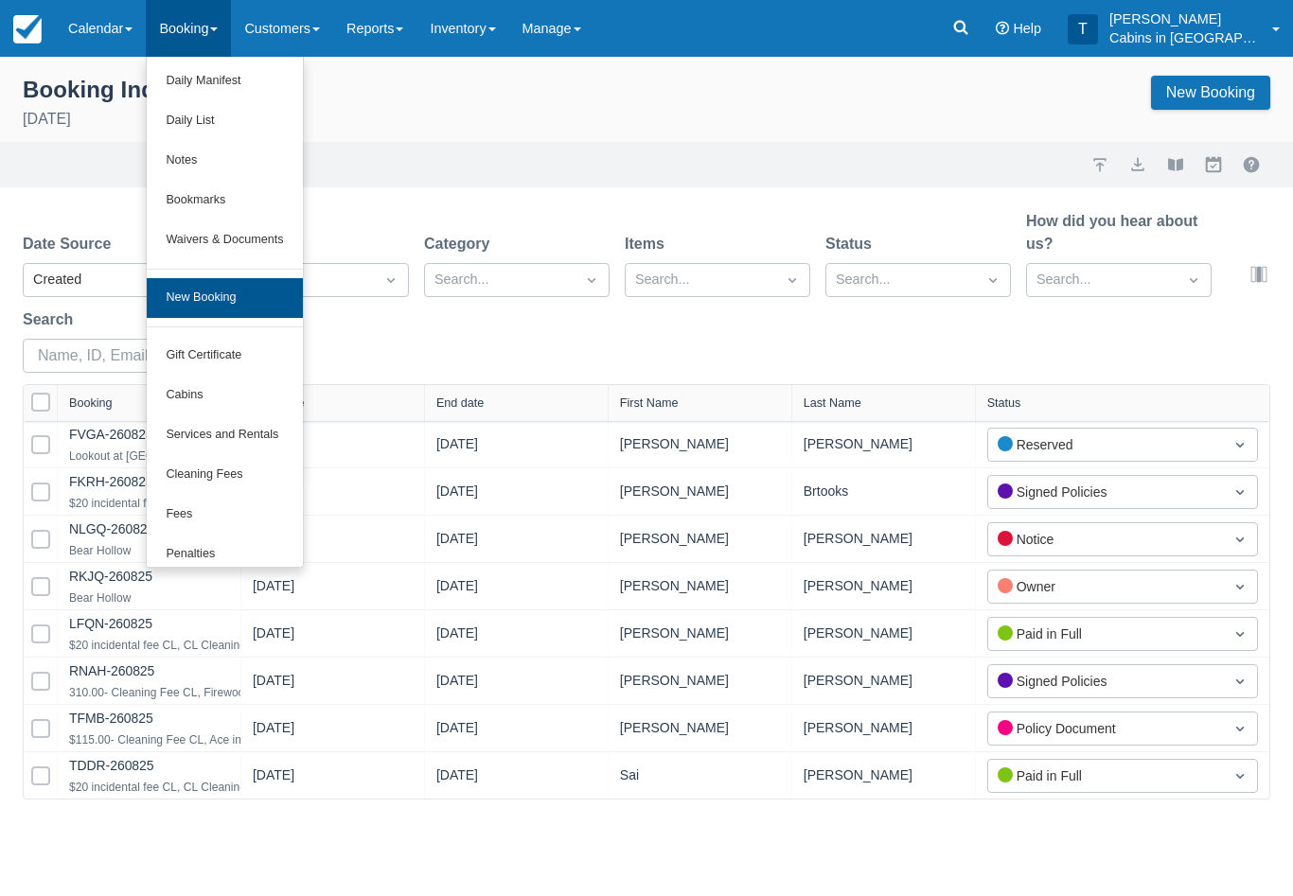
click at [246, 295] on link "New Booking" at bounding box center [224, 298] width 155 height 40
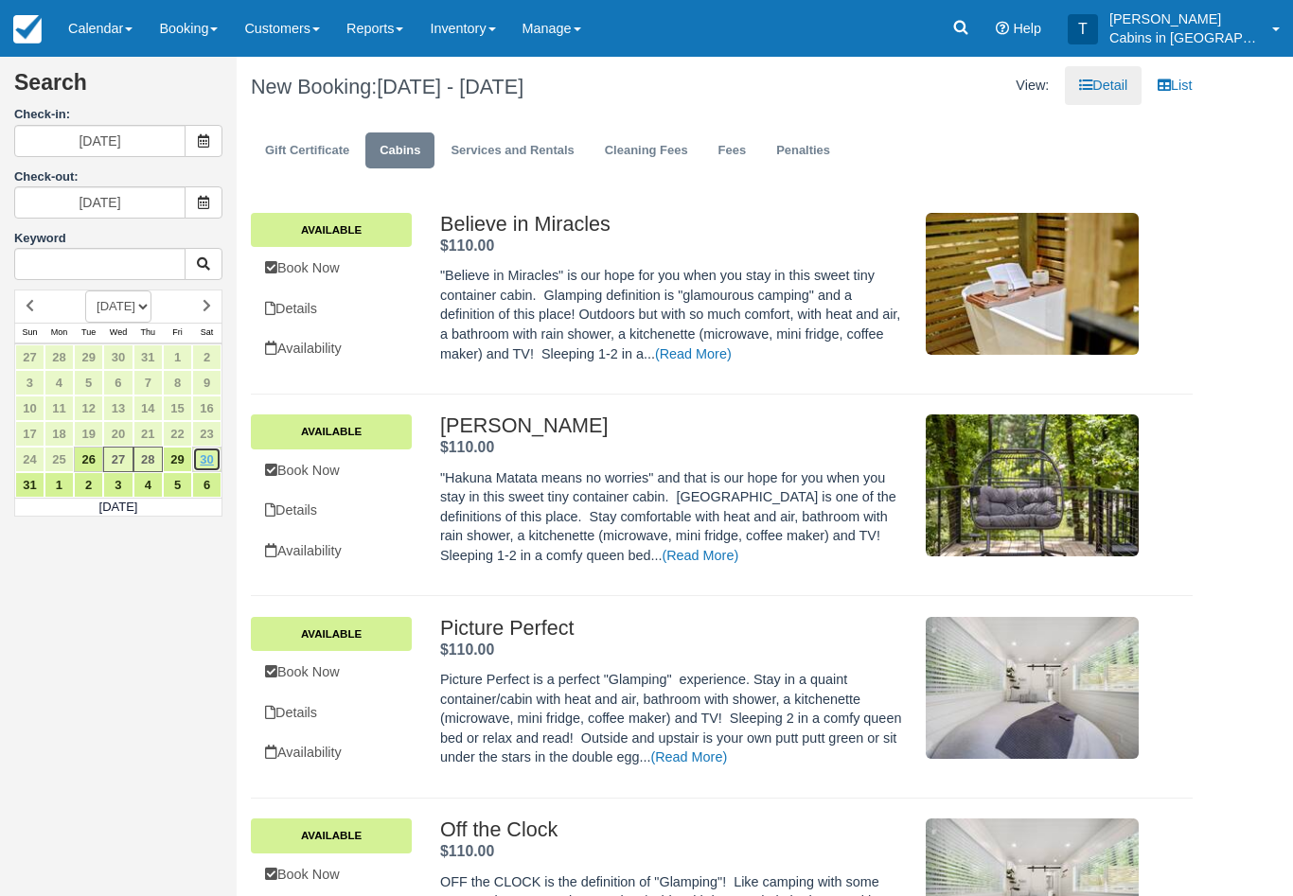
click at [203, 456] on link "30" at bounding box center [206, 460] width 29 height 26
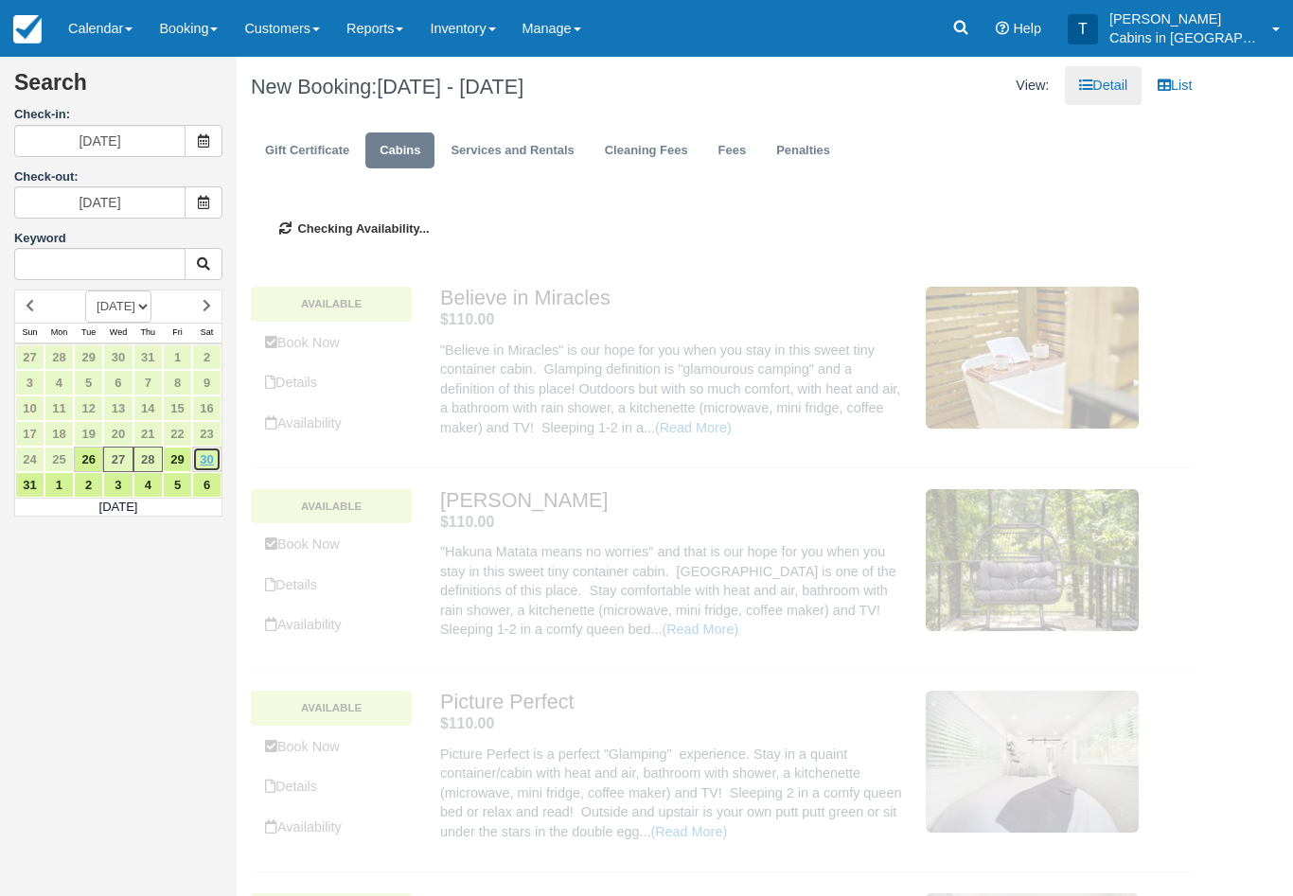
type input "[DATE]"
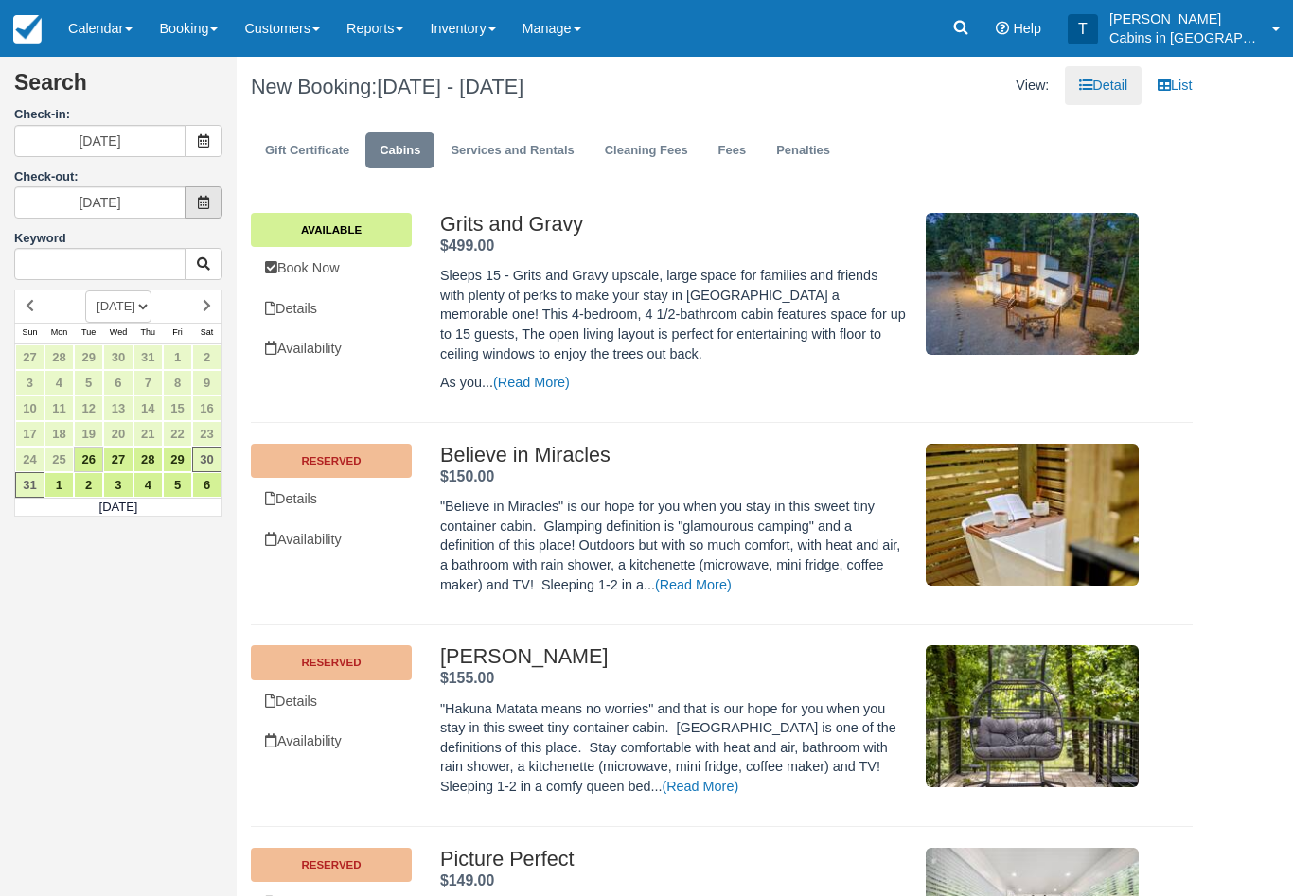
click at [198, 206] on icon at bounding box center [203, 202] width 13 height 13
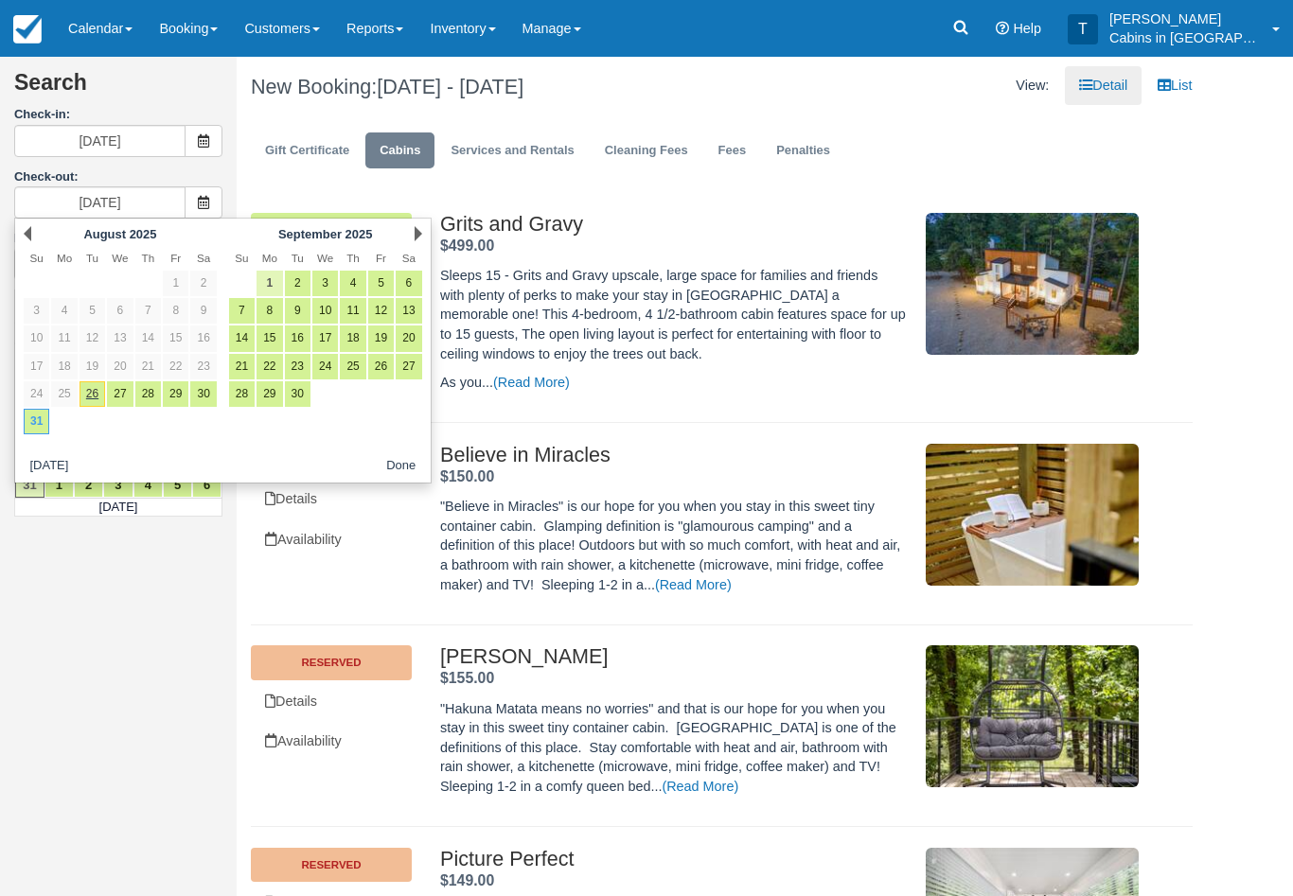
click at [266, 277] on link "1" at bounding box center [269, 284] width 26 height 26
type input "[DATE]"
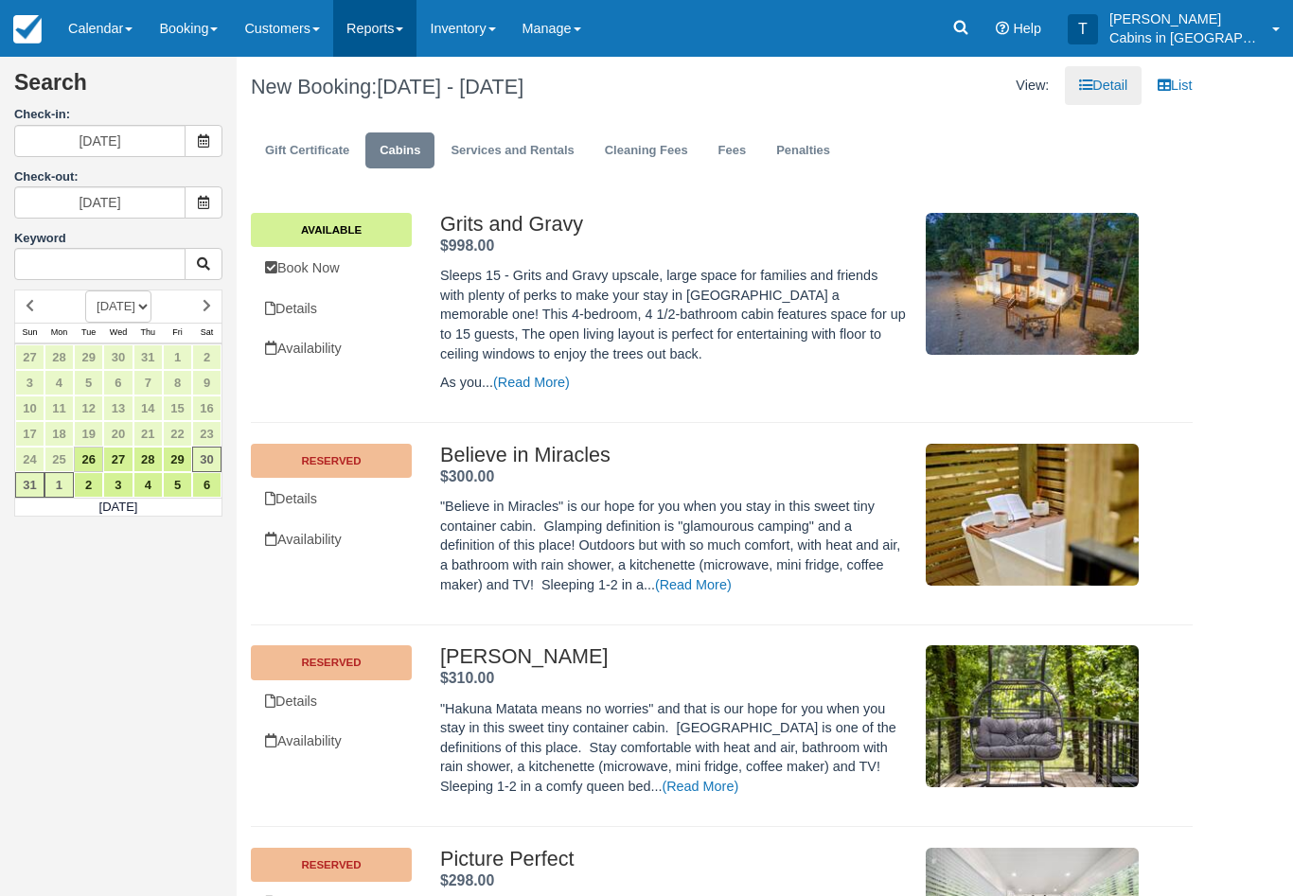
click at [380, 30] on link "Reports" at bounding box center [374, 28] width 83 height 57
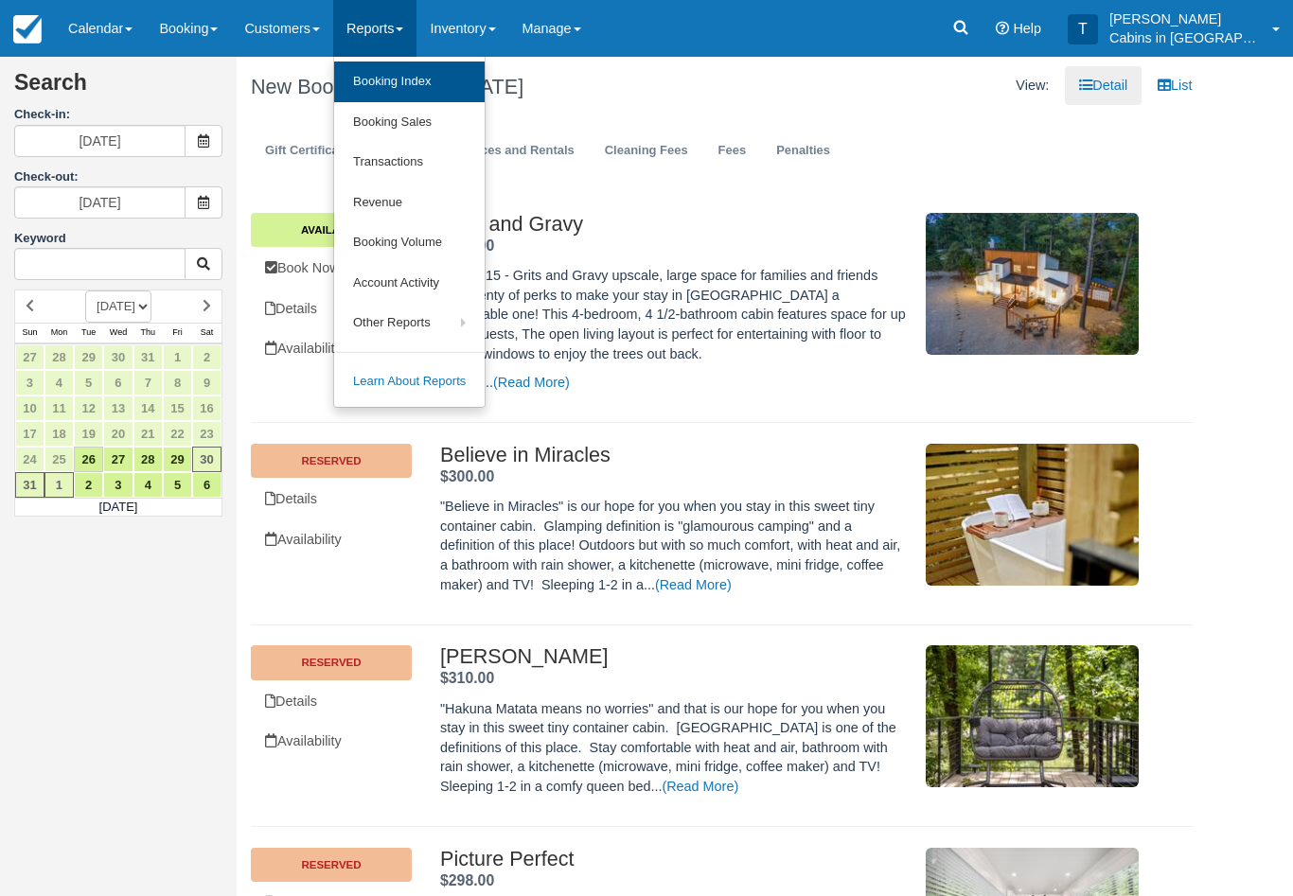
click at [450, 75] on link "Booking Index" at bounding box center [409, 82] width 150 height 41
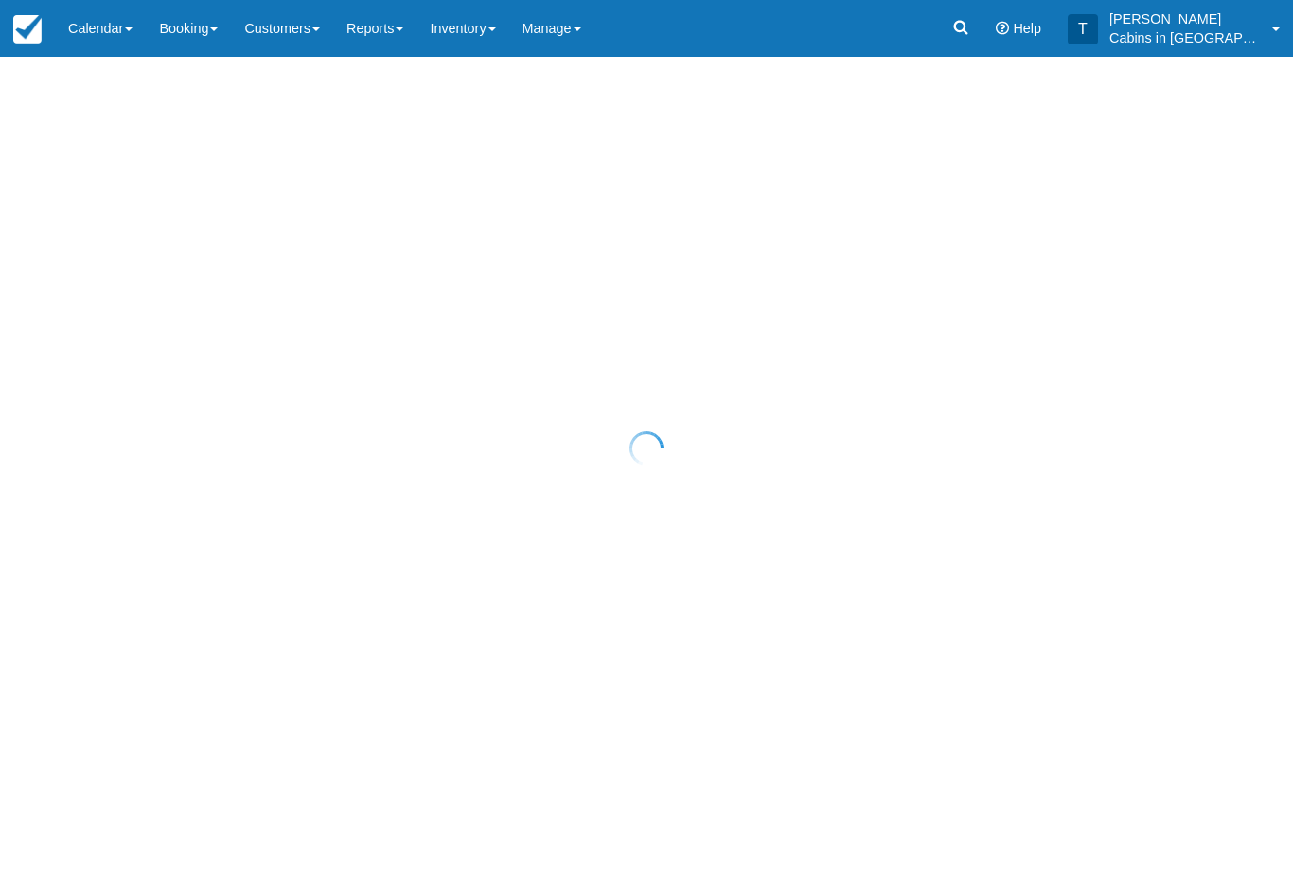
select select "25"
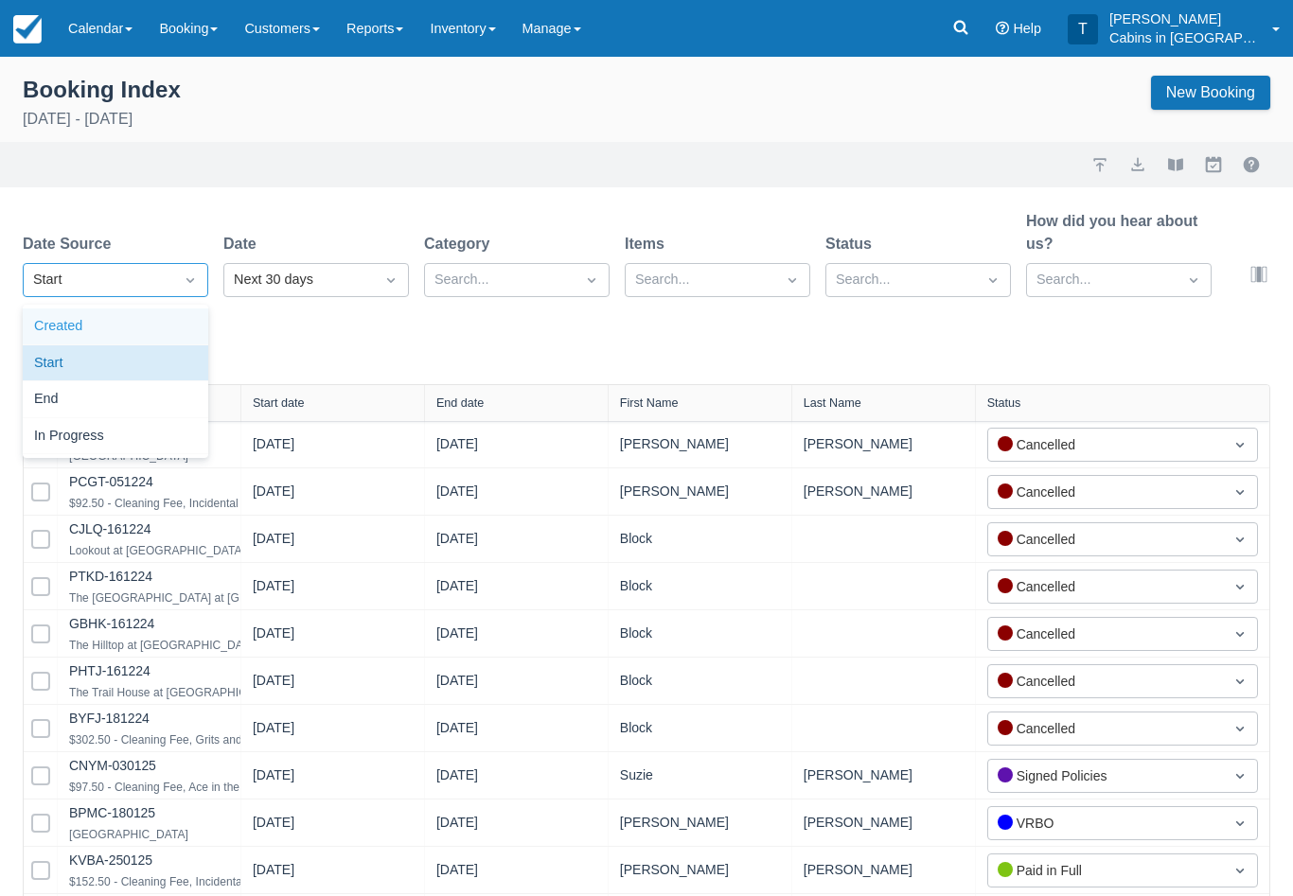
click at [167, 326] on div "Created" at bounding box center [115, 327] width 185 height 37
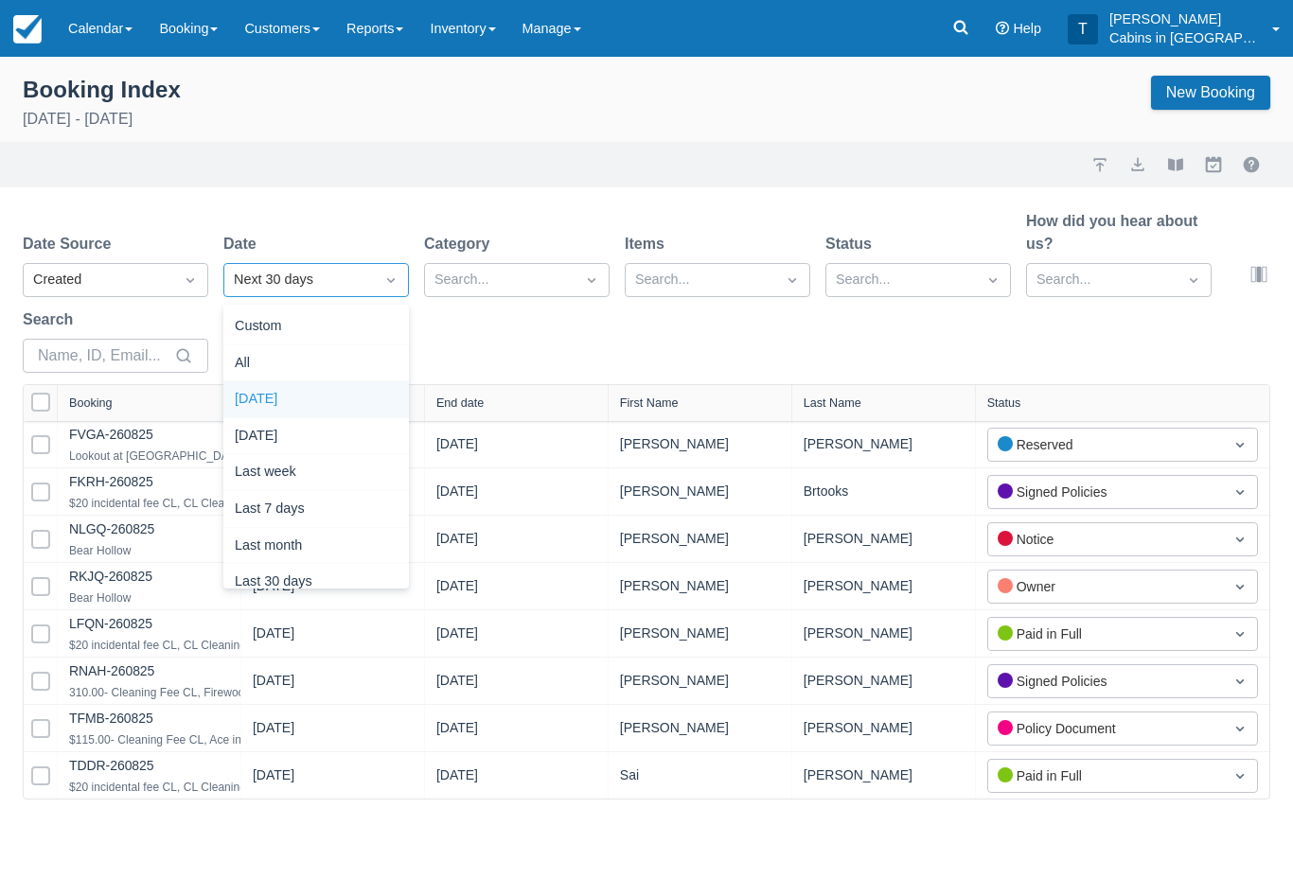
click at [347, 387] on div "Today" at bounding box center [315, 399] width 185 height 37
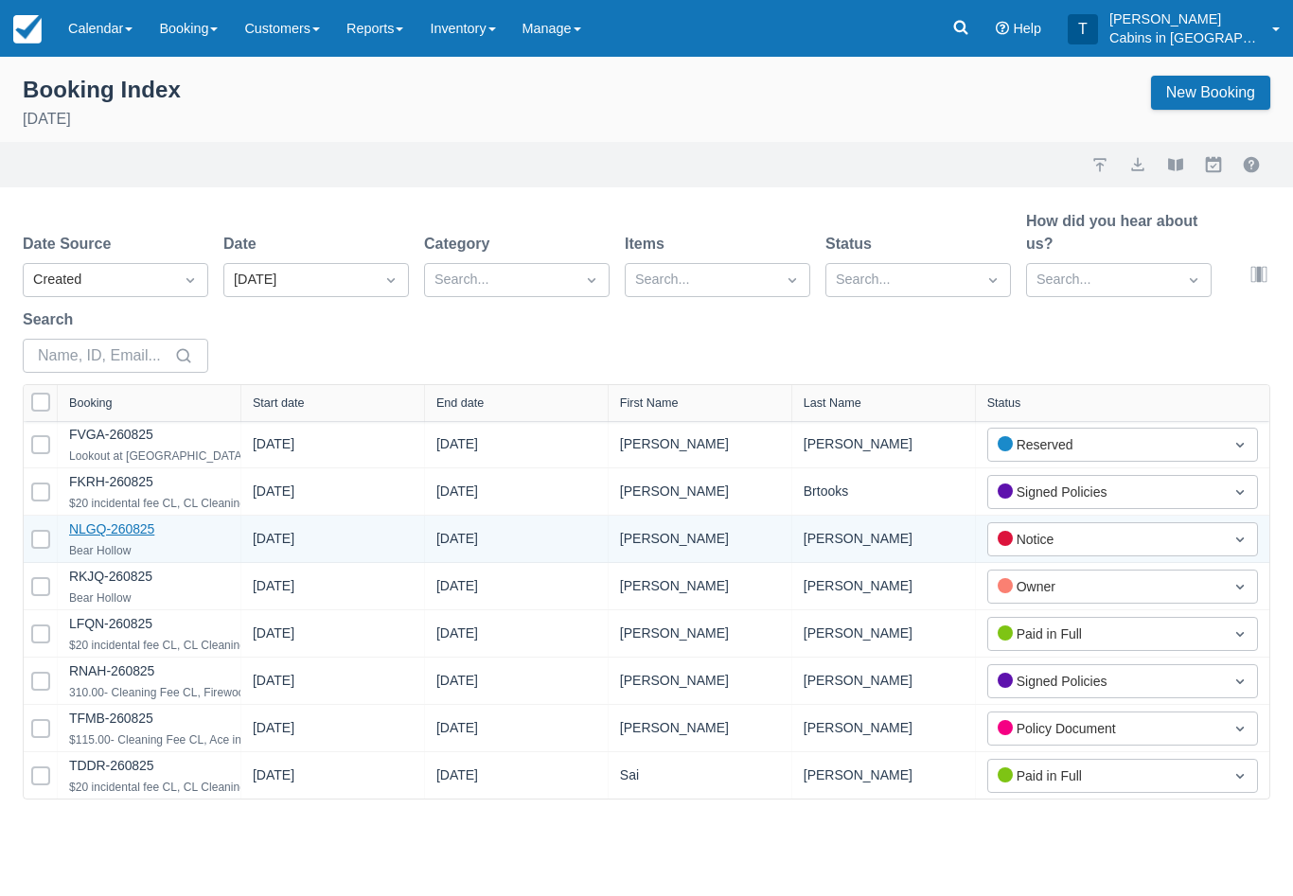
click at [143, 532] on link "NLGQ-260825" at bounding box center [111, 528] width 85 height 15
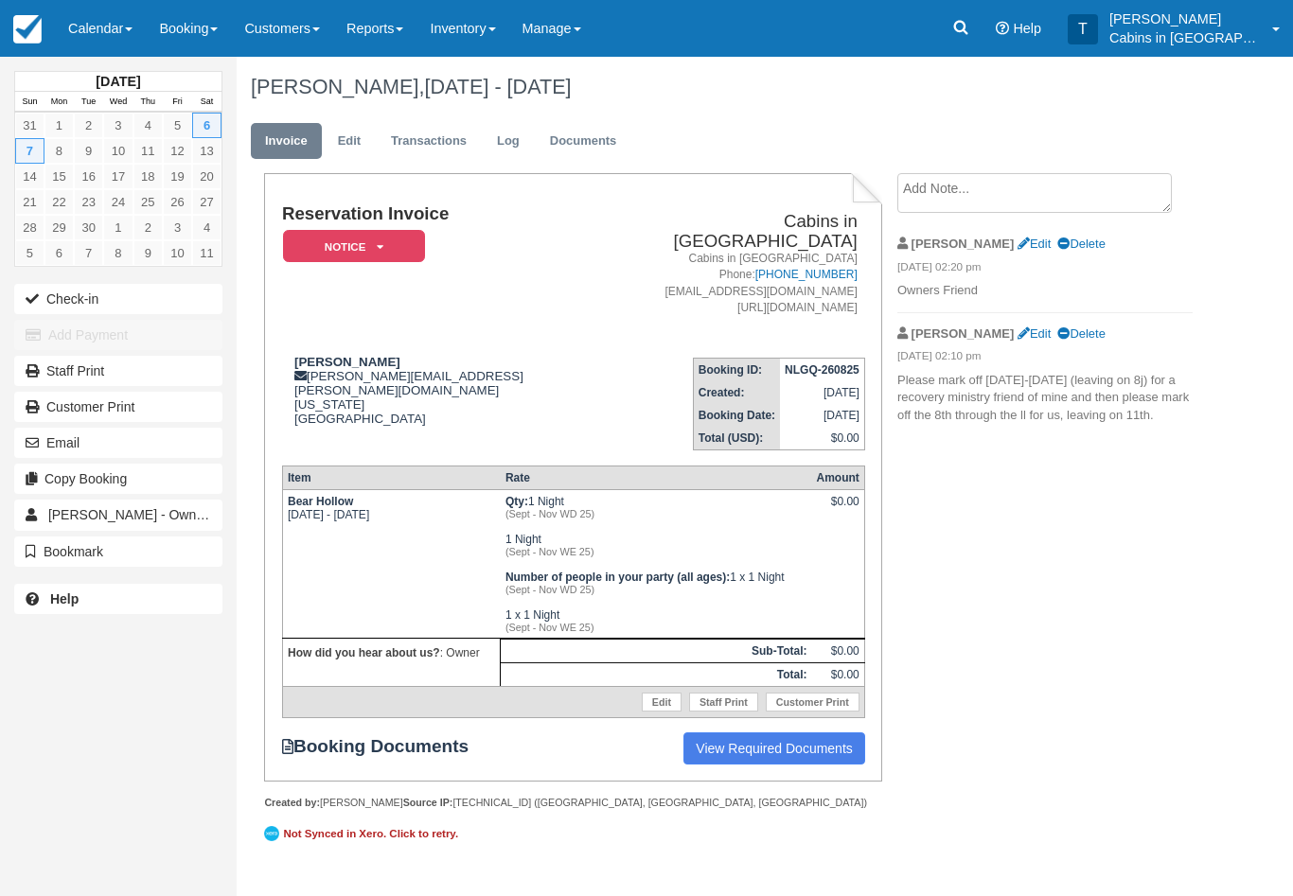
click at [1035, 202] on textarea at bounding box center [1034, 193] width 274 height 40
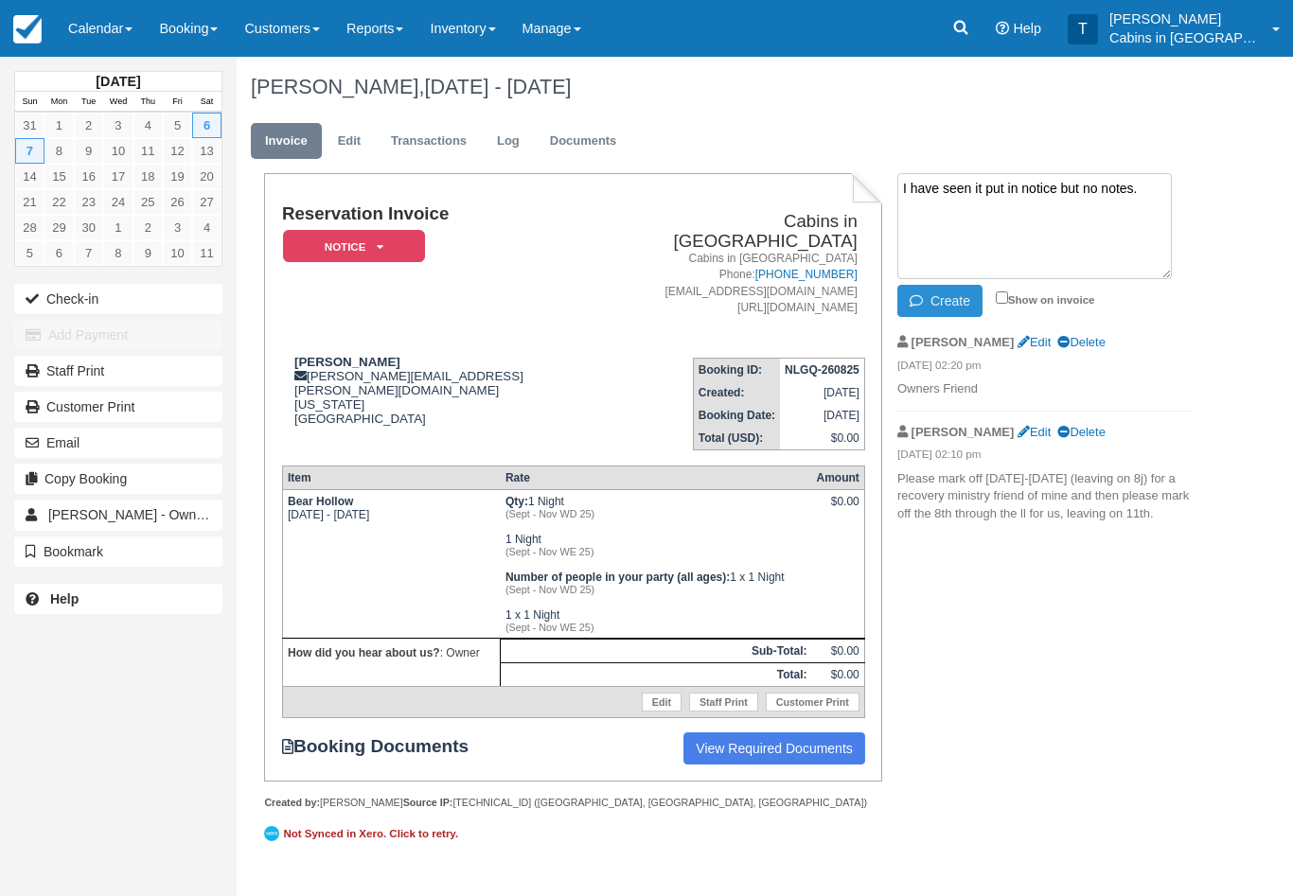
type textarea "I have seen it put in notice but no notes."
click at [949, 303] on button "Create" at bounding box center [939, 301] width 85 height 32
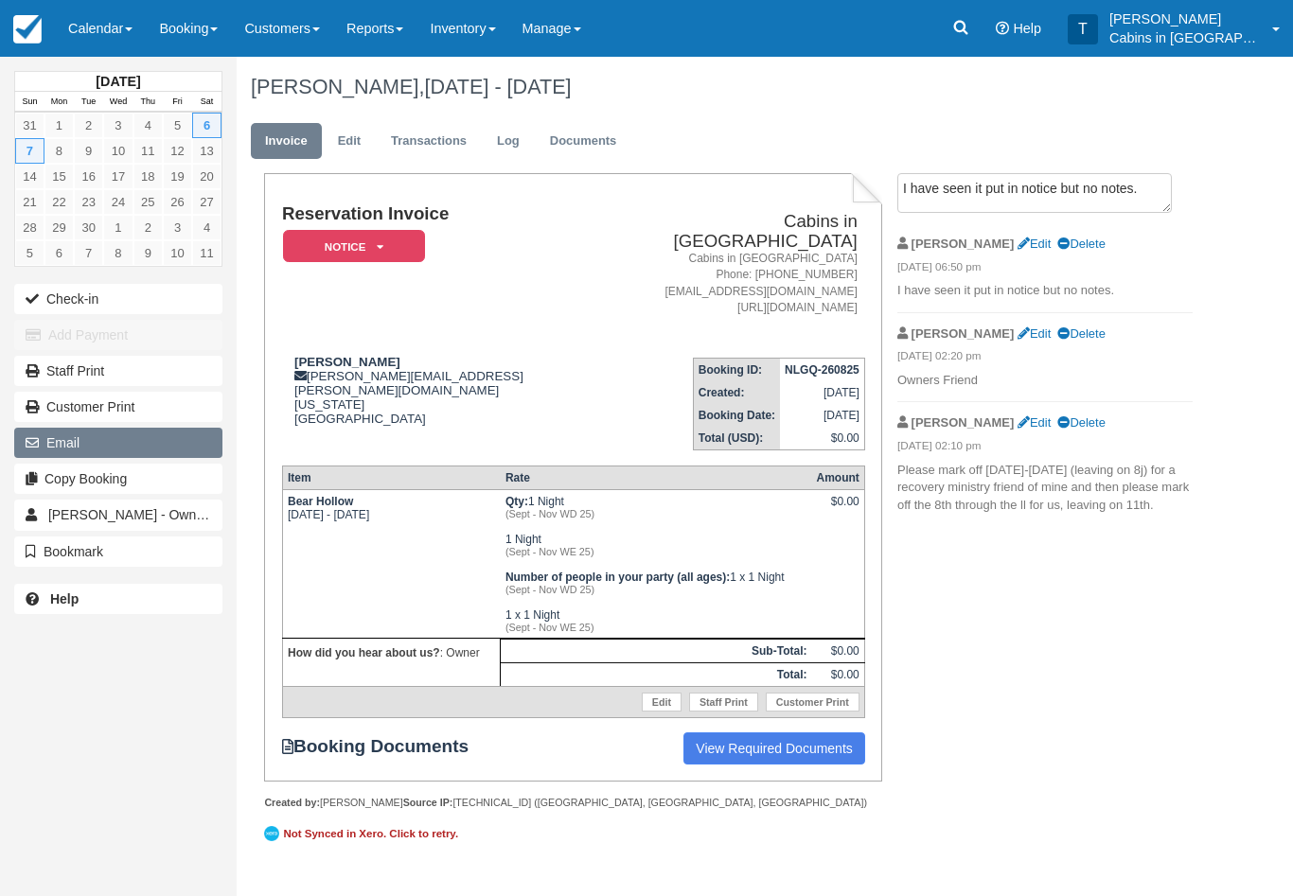
click at [117, 438] on button "Email" at bounding box center [118, 443] width 208 height 30
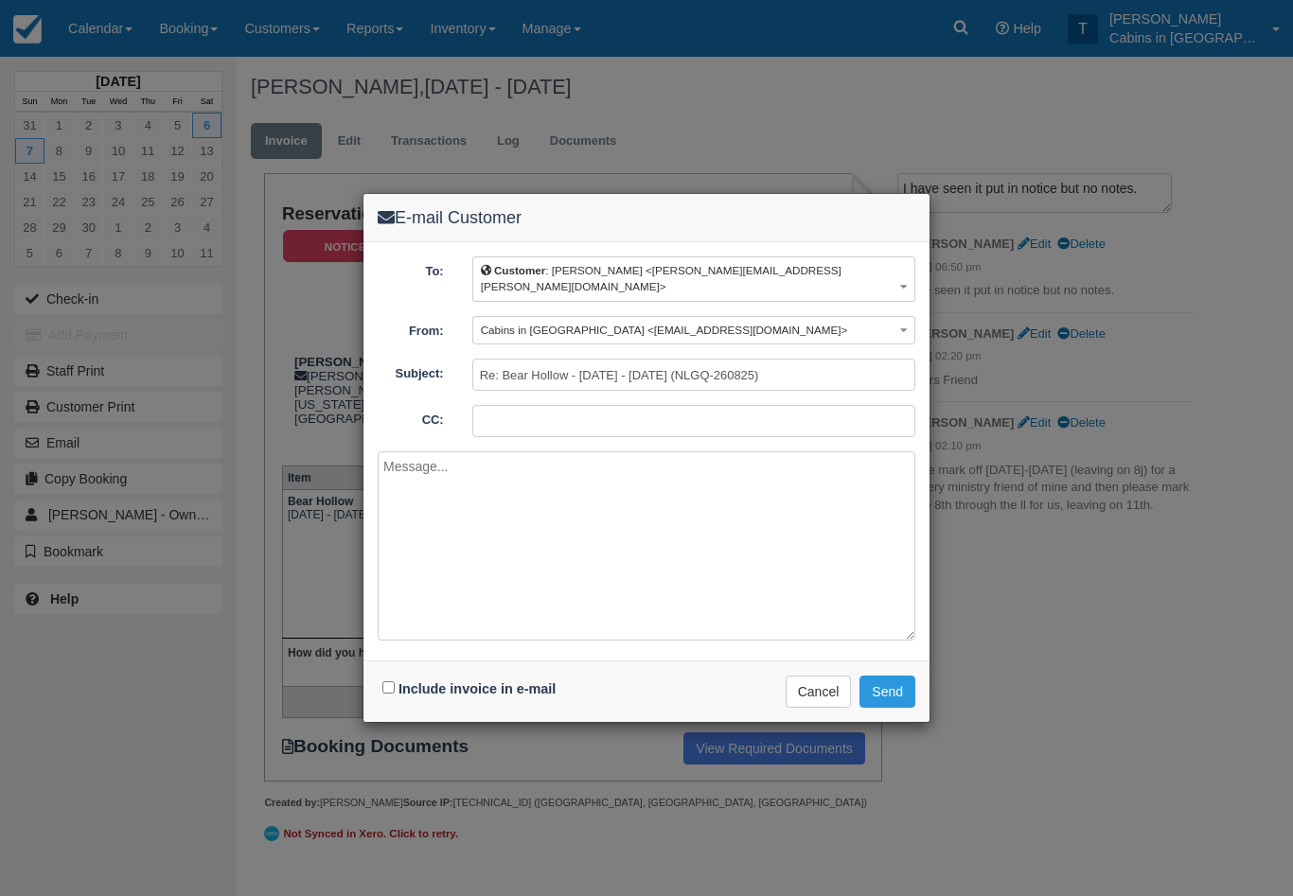
click at [479, 480] on textarea at bounding box center [647, 545] width 538 height 189
click at [462, 484] on textarea at bounding box center [647, 545] width 538 height 189
paste textarea "I will need some information on your friend who will be staying at your cabin. …"
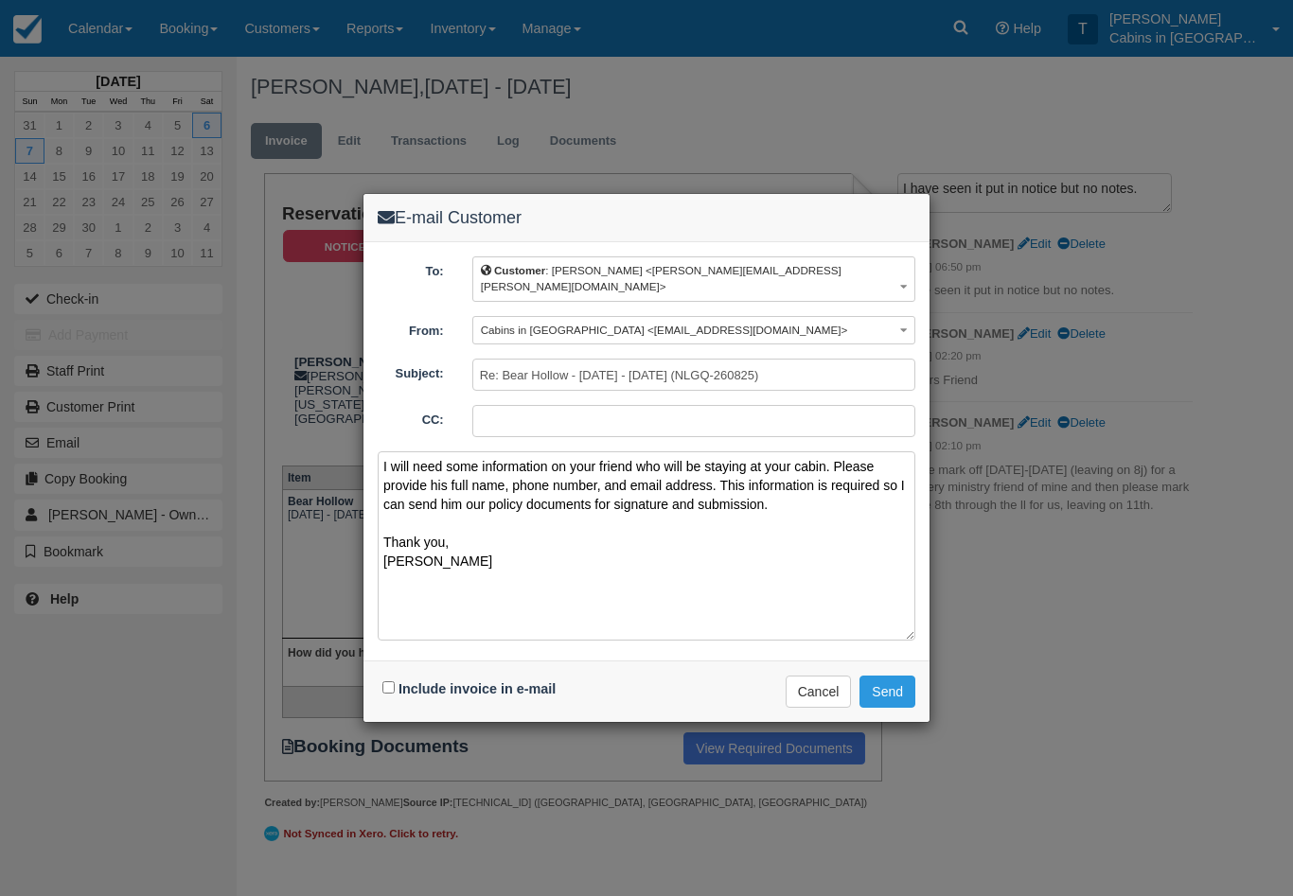
click at [385, 451] on textarea "I will need some information on your friend who will be staying at your cabin. …" at bounding box center [647, 545] width 538 height 189
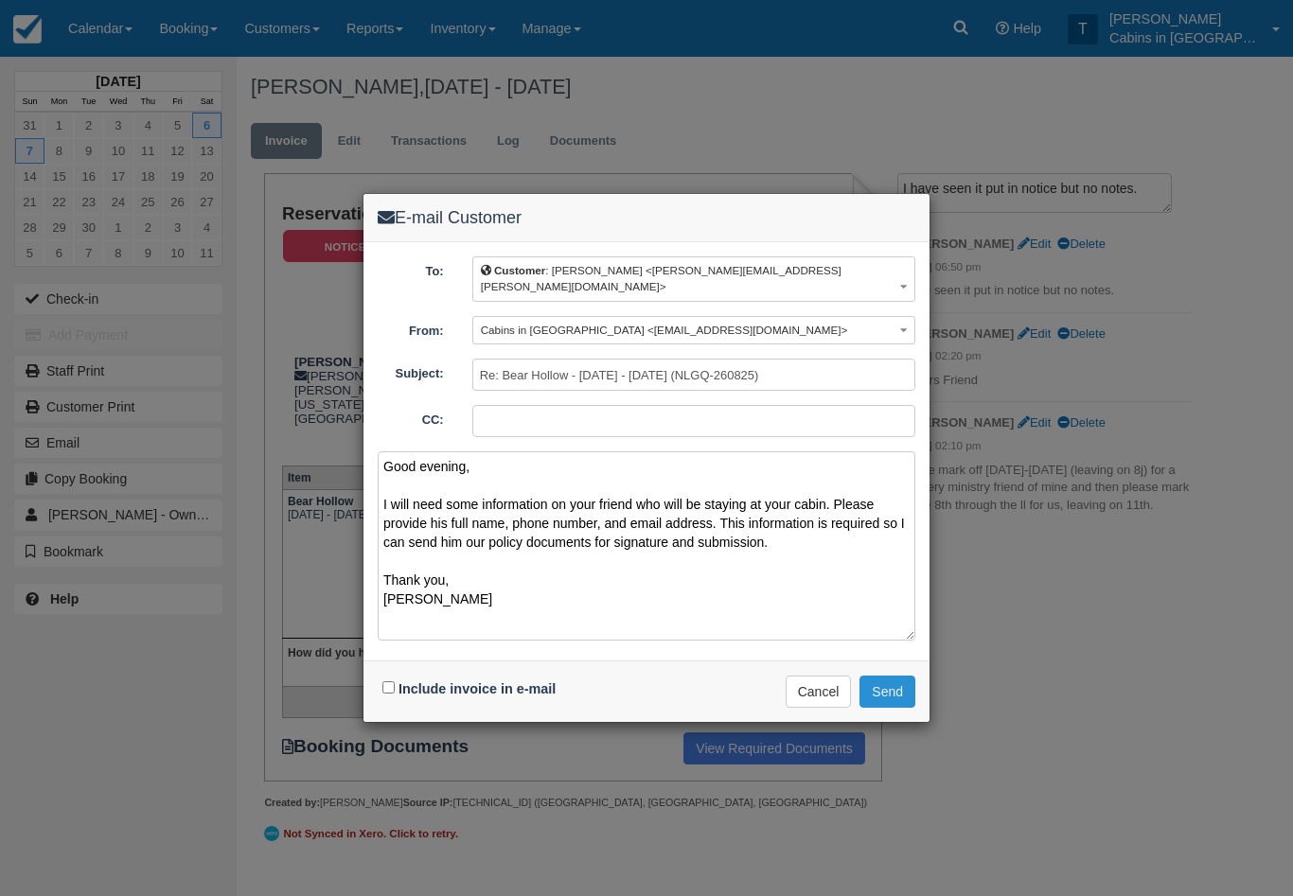
type textarea "Good evening, I will need some information on your friend who will be staying a…"
click at [894, 676] on button "Send" at bounding box center [887, 692] width 56 height 32
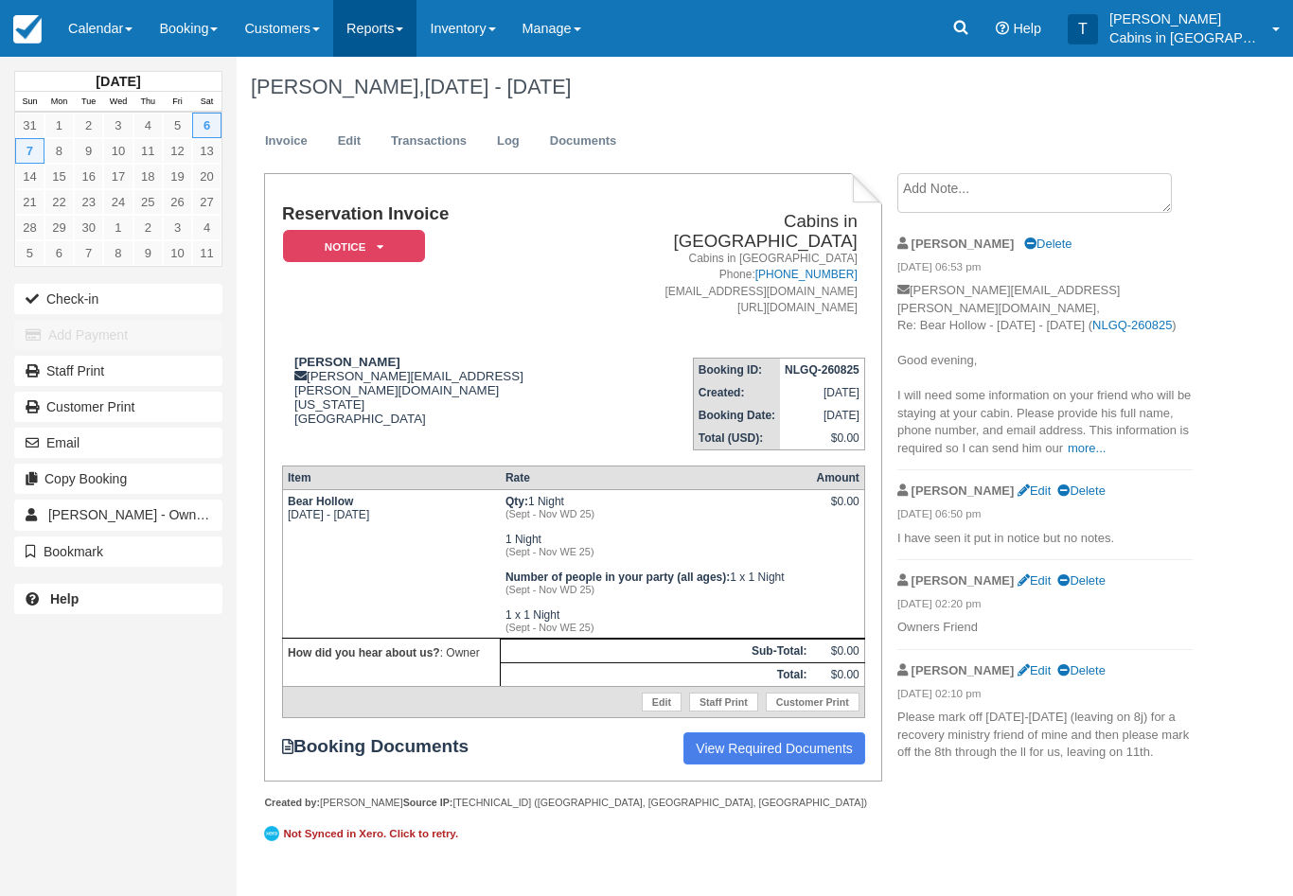
click at [401, 20] on link "Reports" at bounding box center [374, 28] width 83 height 57
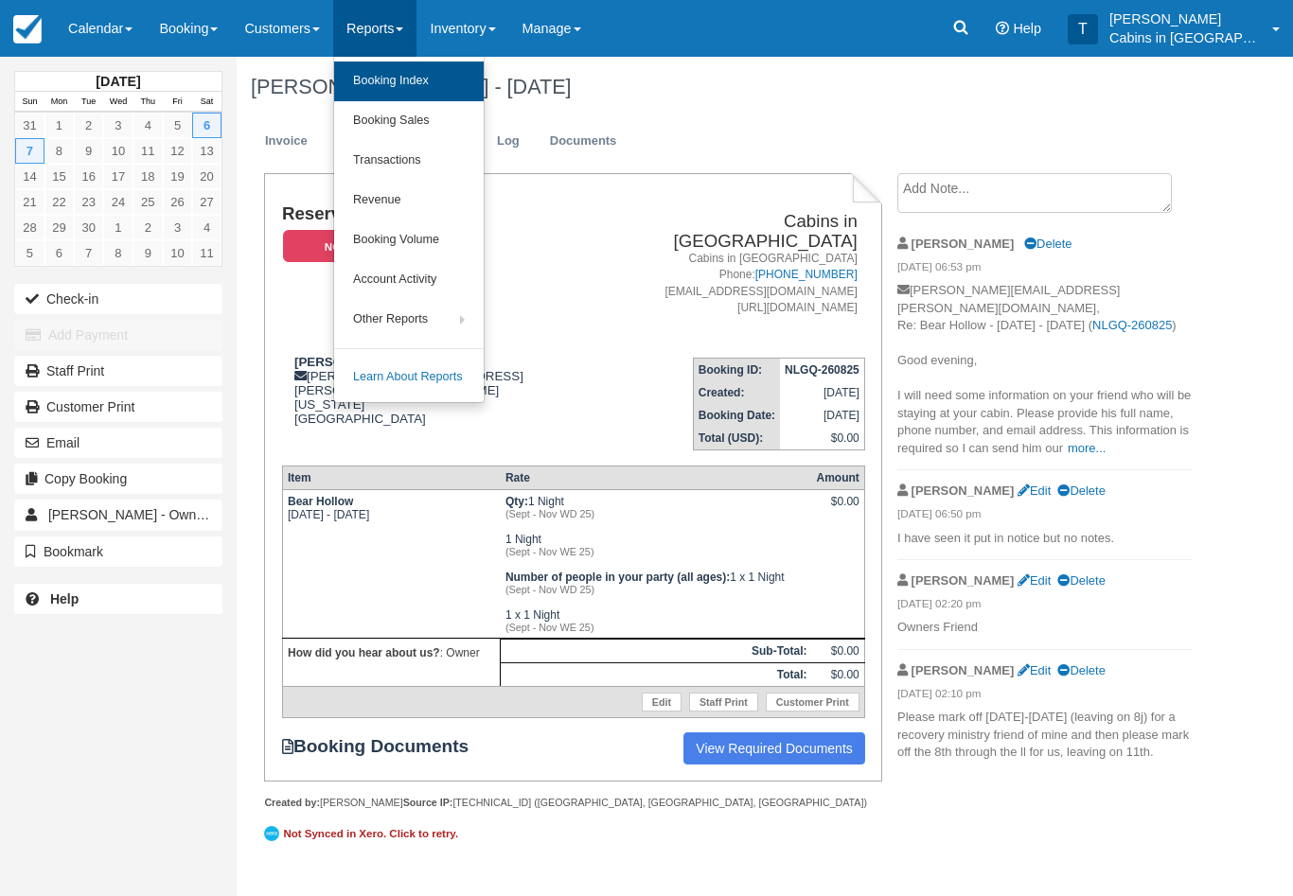
click at [440, 68] on link "Booking Index" at bounding box center [409, 82] width 150 height 40
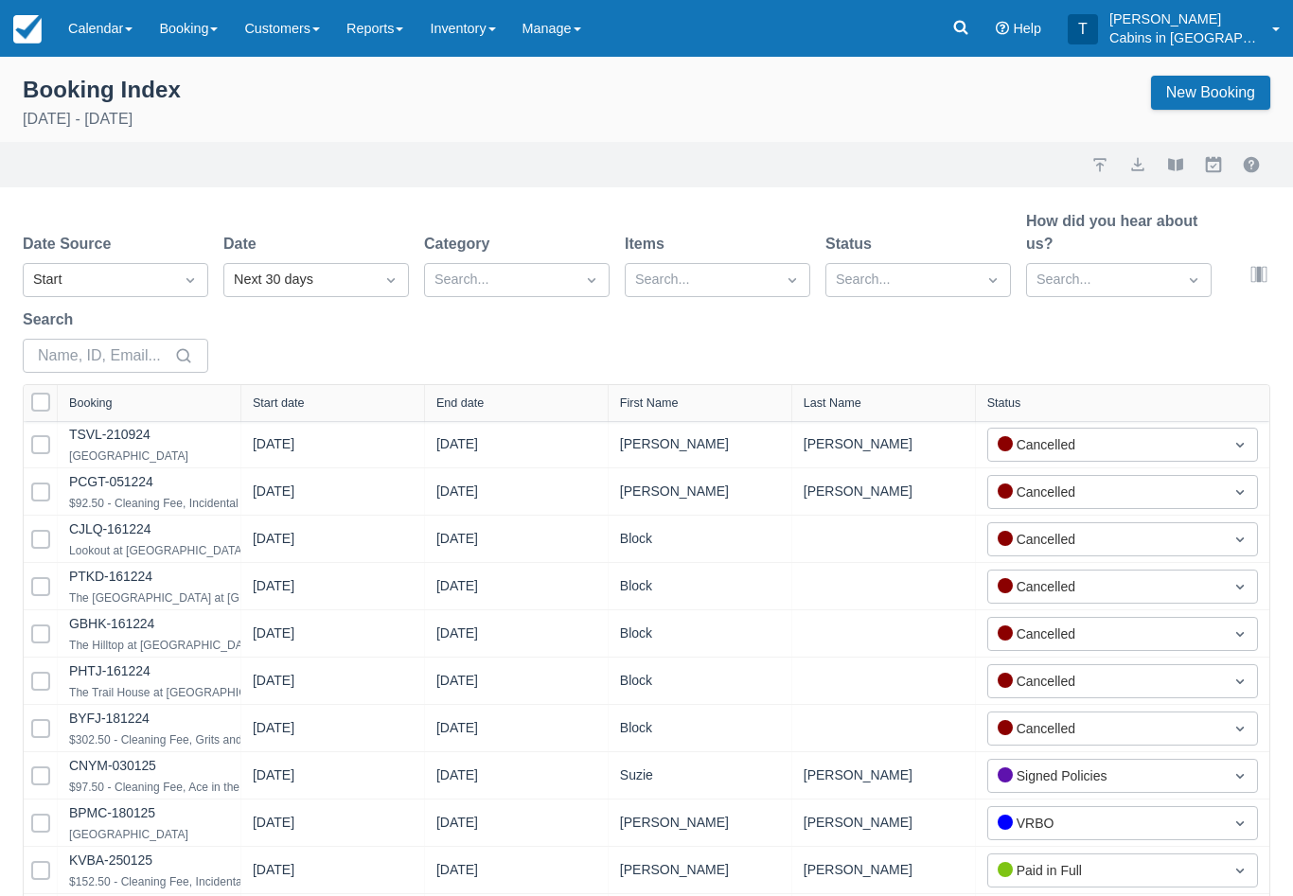
select select "25"
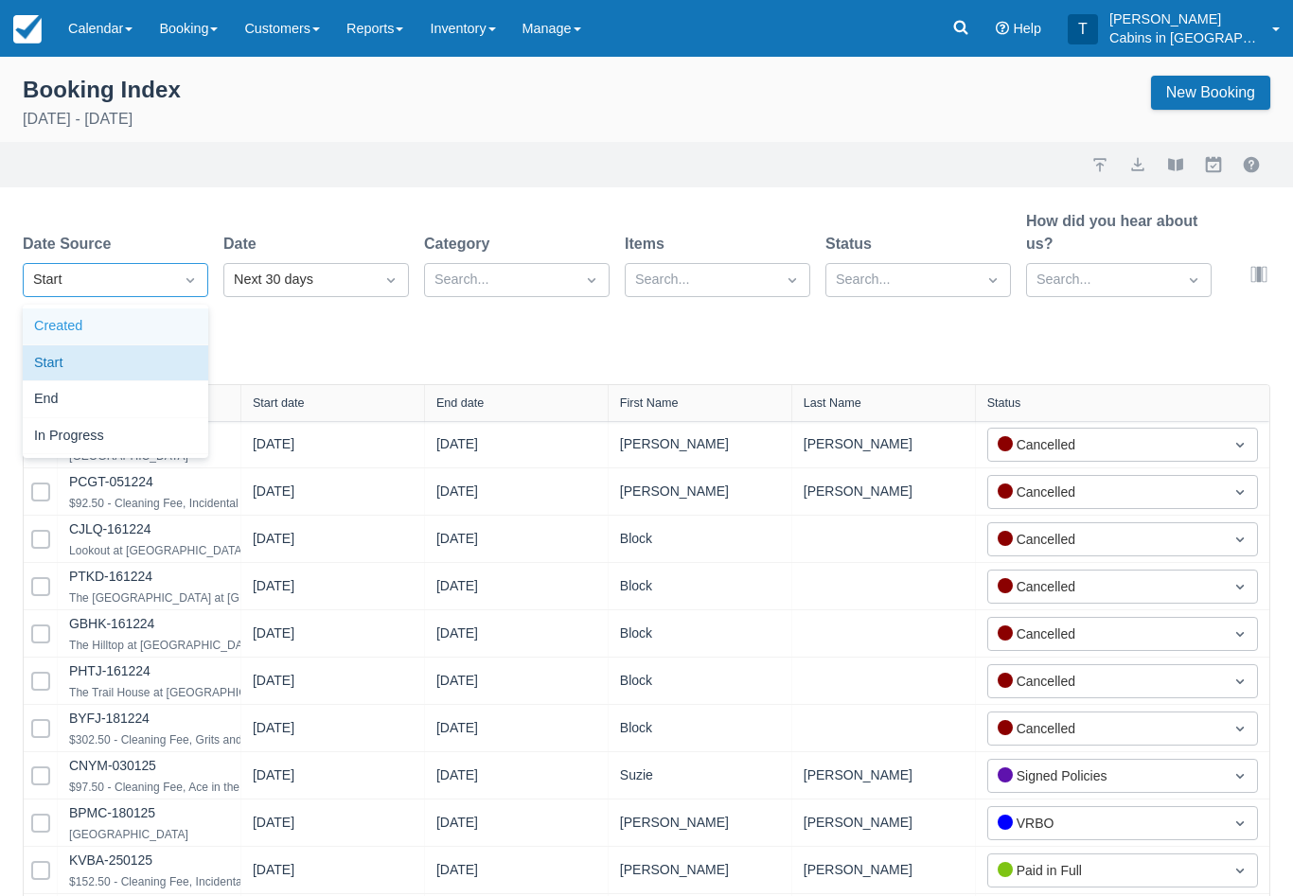
click at [160, 328] on div "Created" at bounding box center [115, 327] width 185 height 37
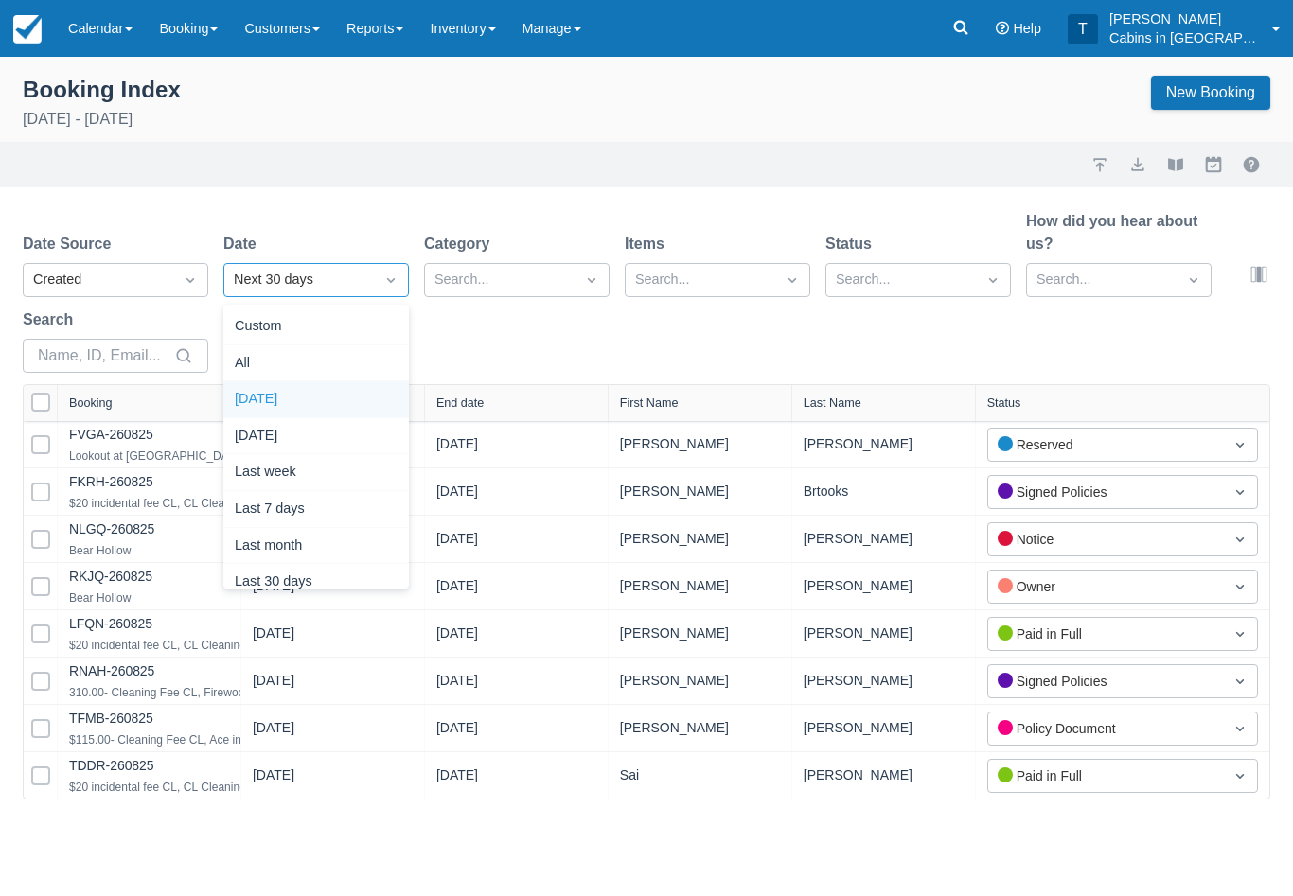
click at [318, 395] on div "[DATE]" at bounding box center [315, 399] width 185 height 37
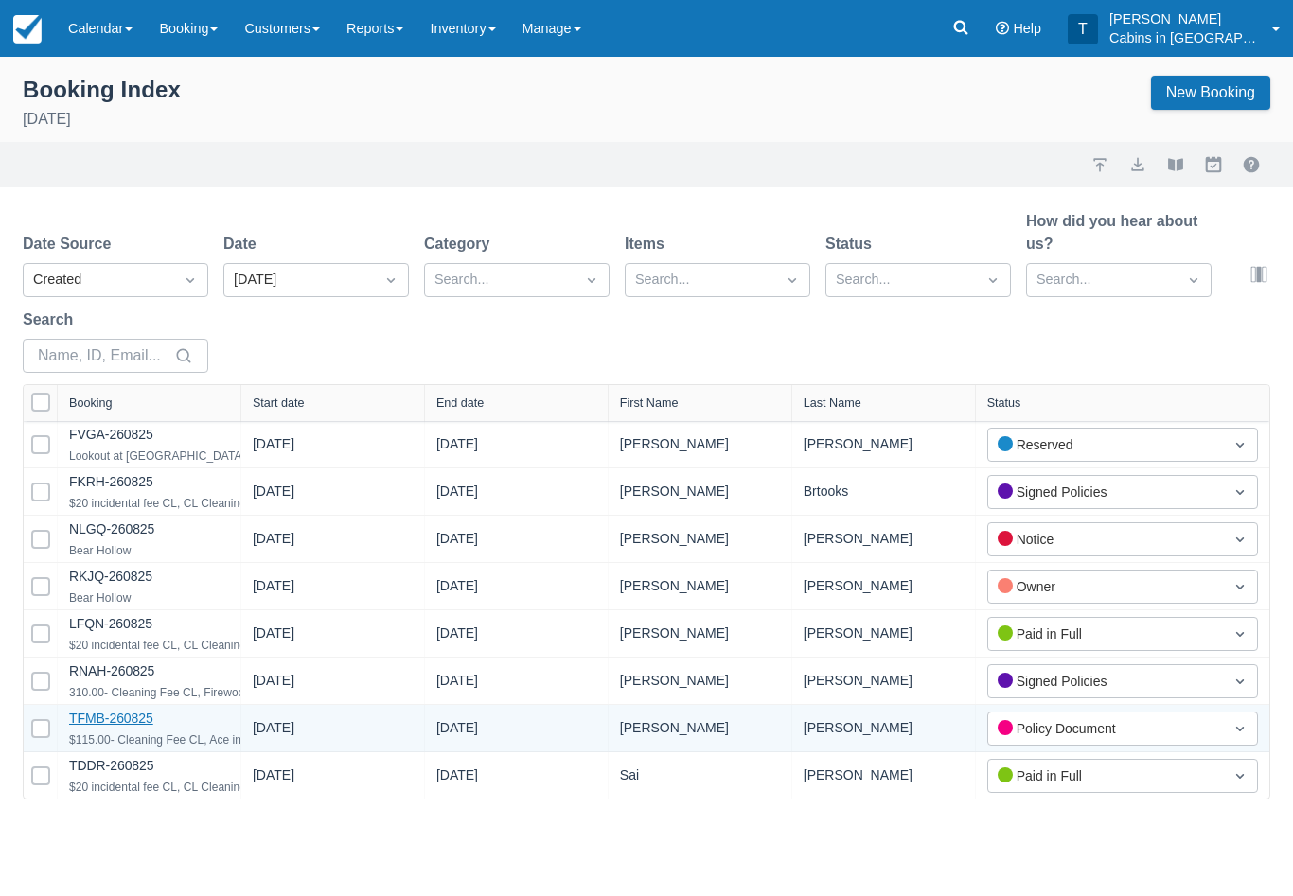
click at [125, 720] on link "TFMB-260825" at bounding box center [111, 718] width 84 height 15
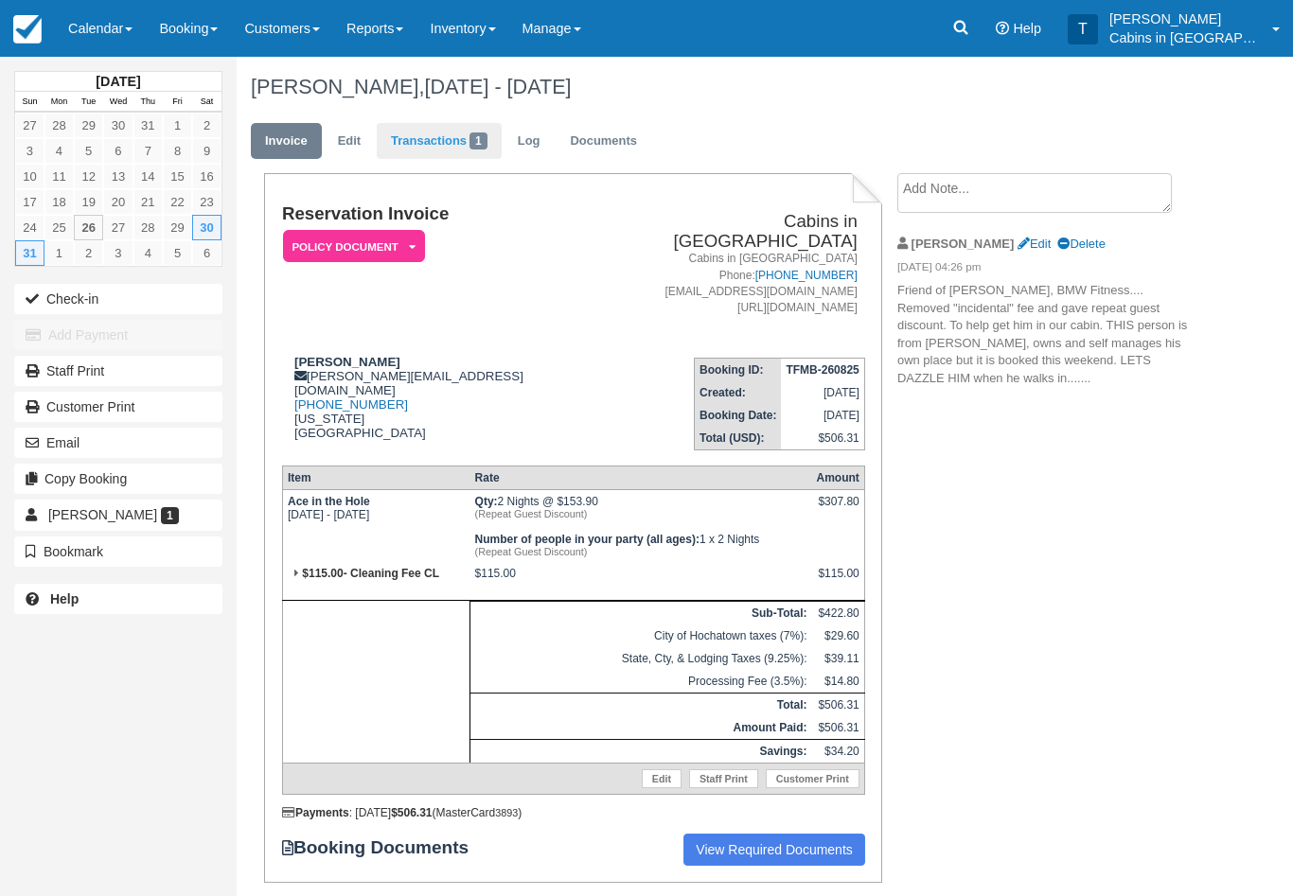
click at [437, 140] on link "Transactions 1" at bounding box center [439, 141] width 125 height 37
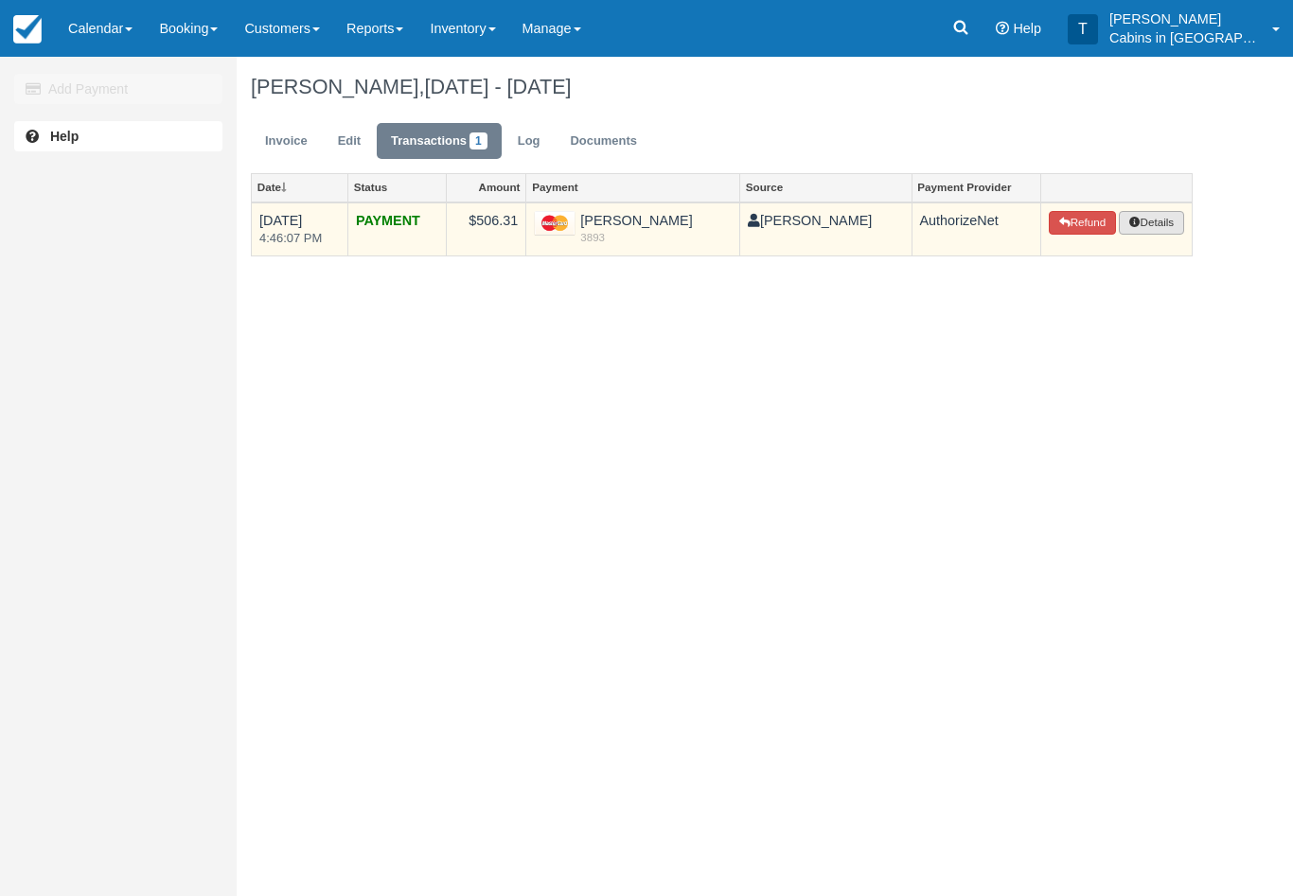
click at [1165, 211] on button "Details" at bounding box center [1151, 223] width 64 height 25
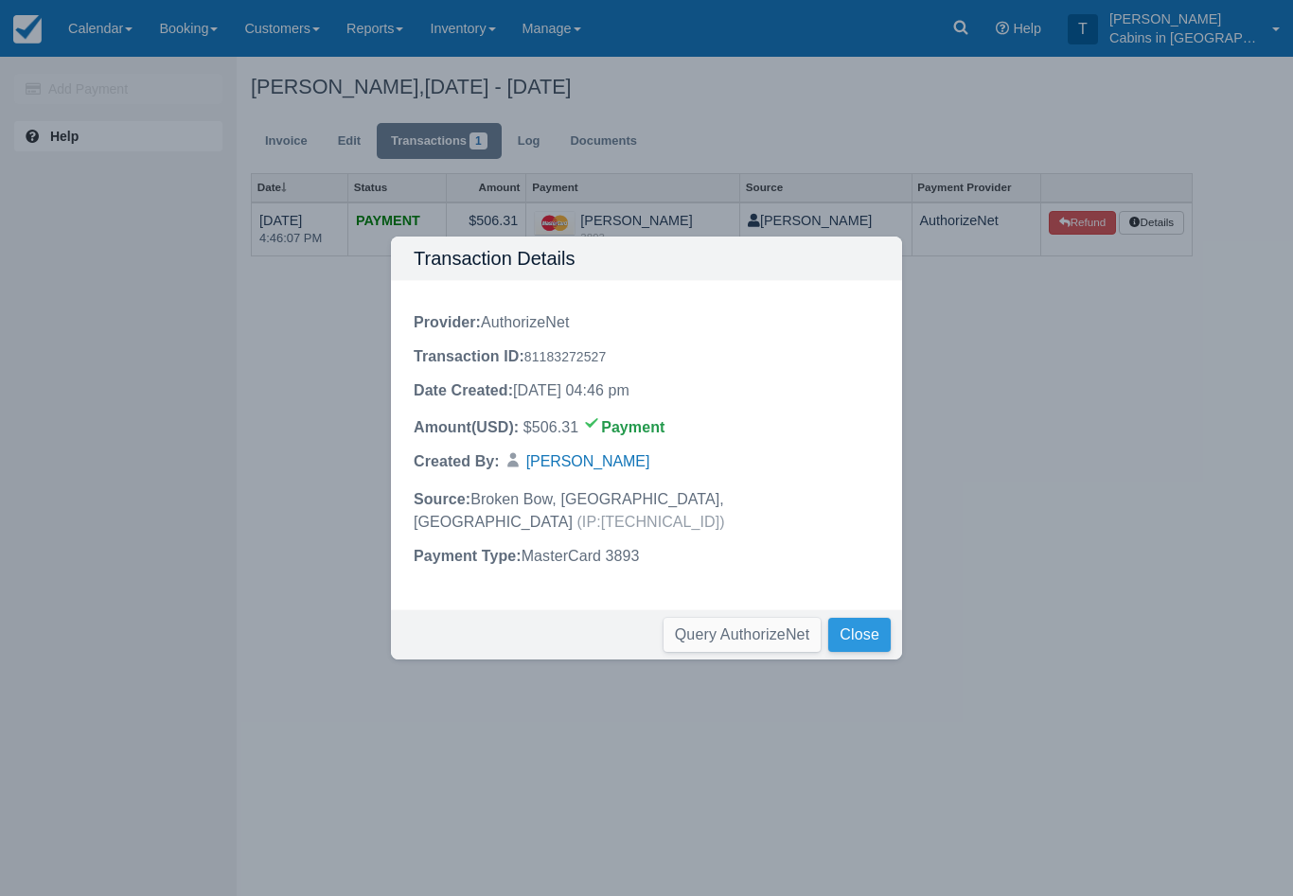
click at [890, 618] on button "Close" at bounding box center [859, 635] width 62 height 34
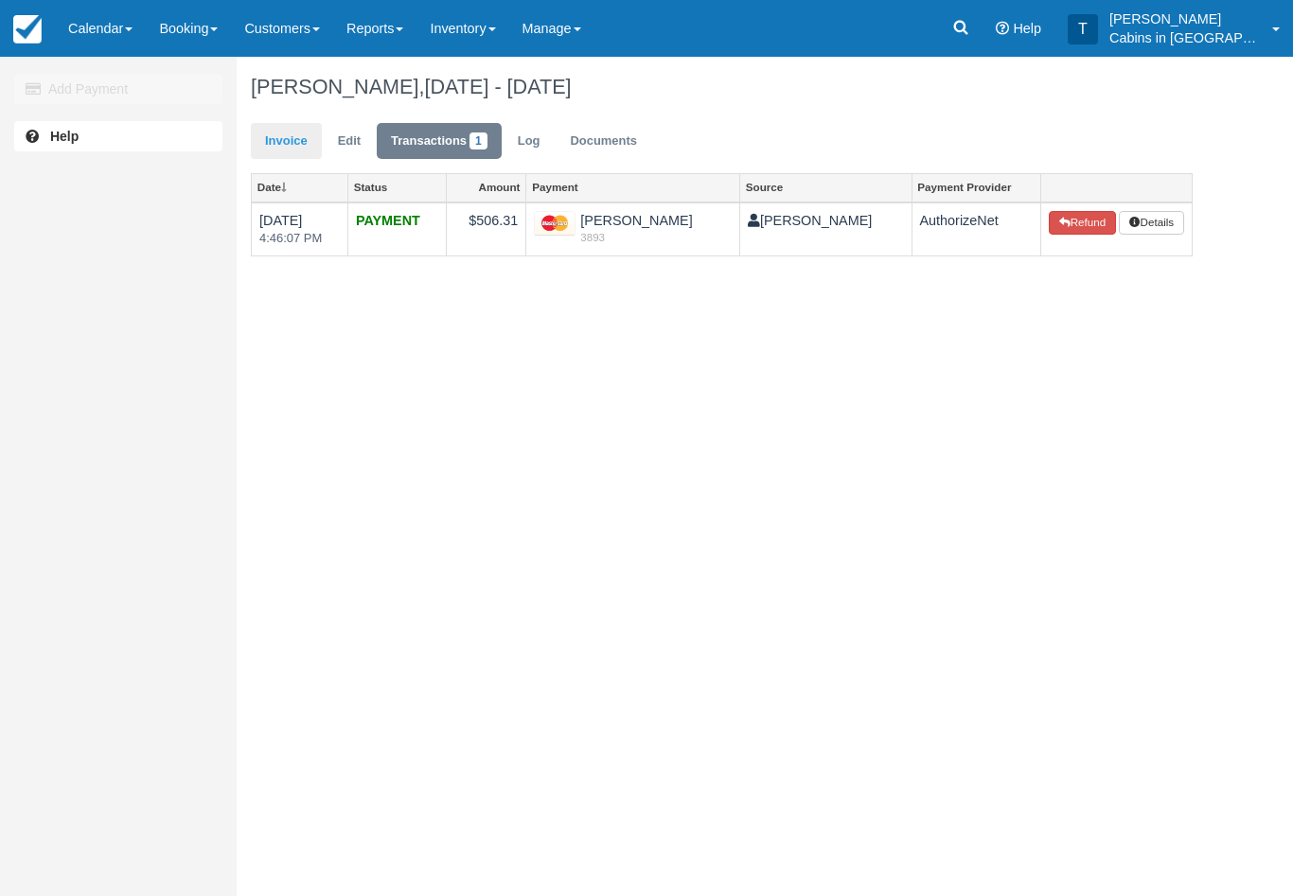
click at [319, 130] on link "Invoice" at bounding box center [286, 141] width 71 height 37
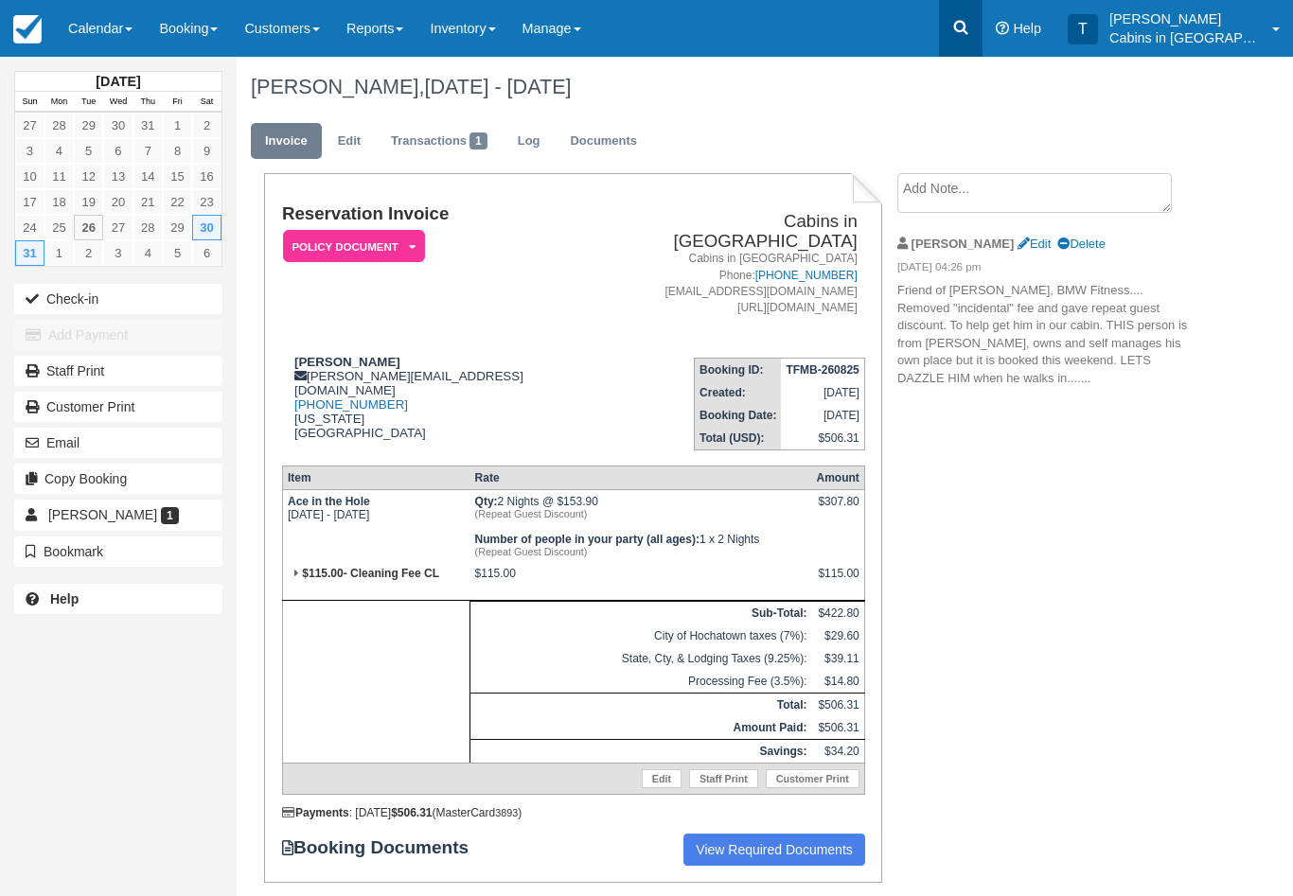
click at [969, 31] on icon at bounding box center [960, 27] width 19 height 19
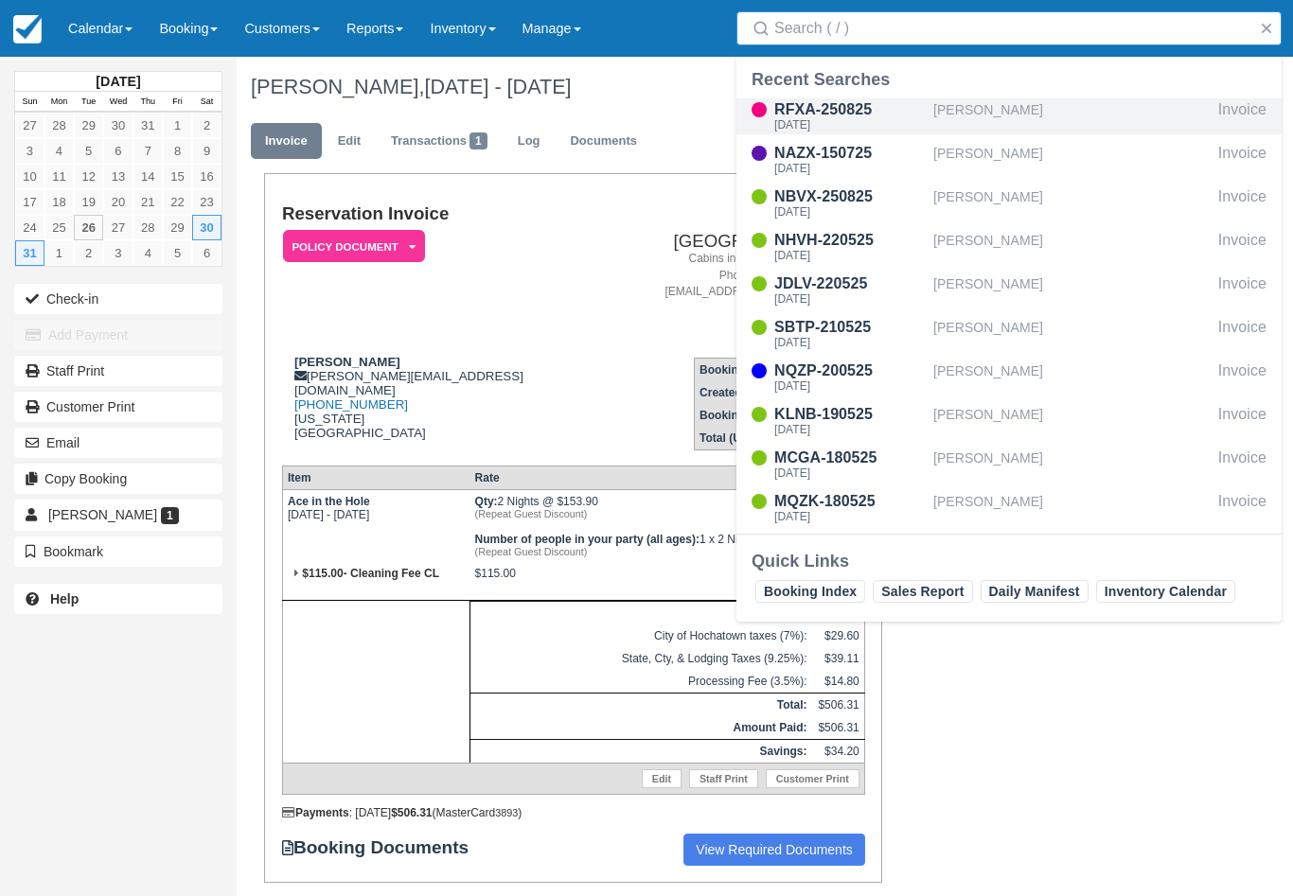
click at [849, 115] on div "RFXA-250825" at bounding box center [849, 109] width 151 height 23
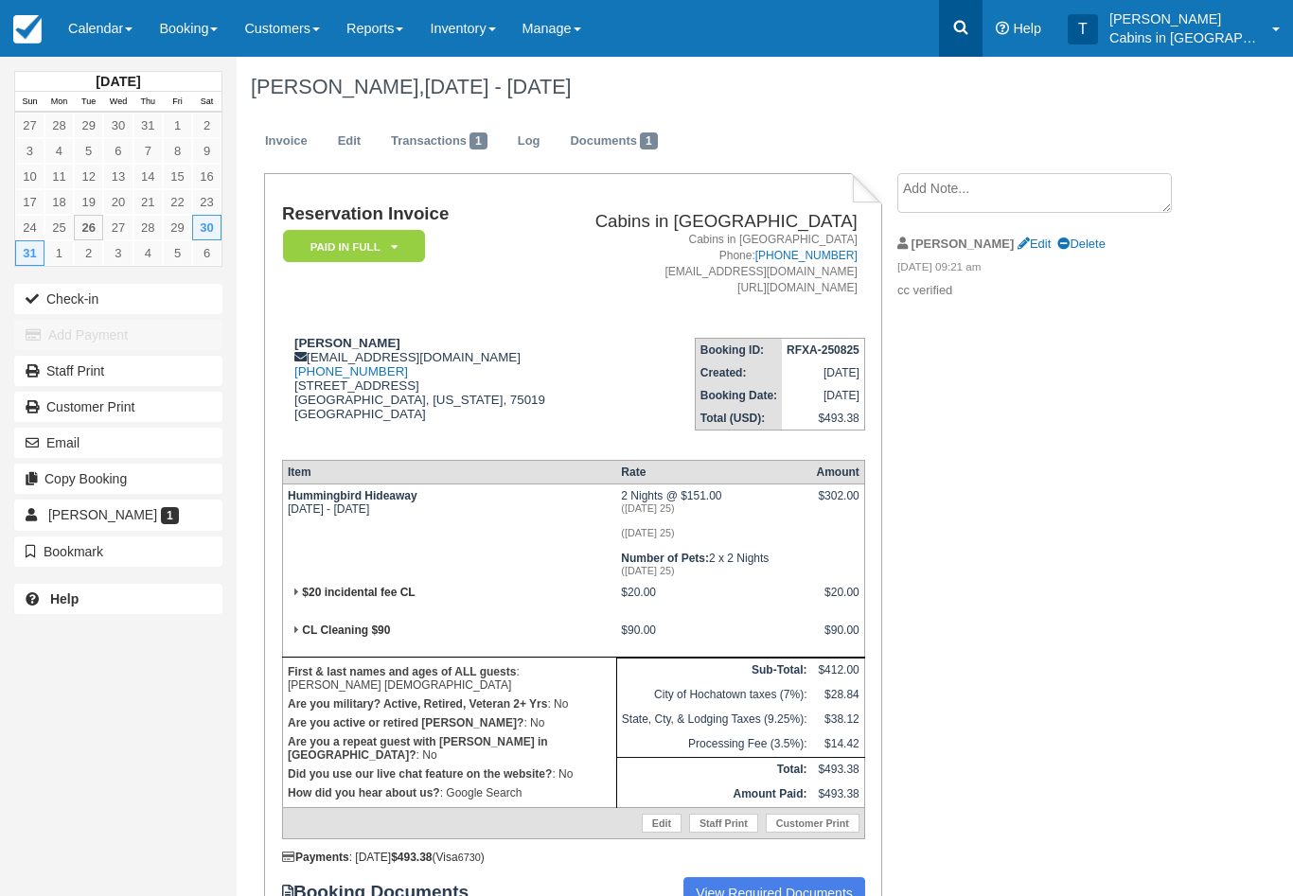
click at [970, 32] on icon at bounding box center [960, 27] width 19 height 19
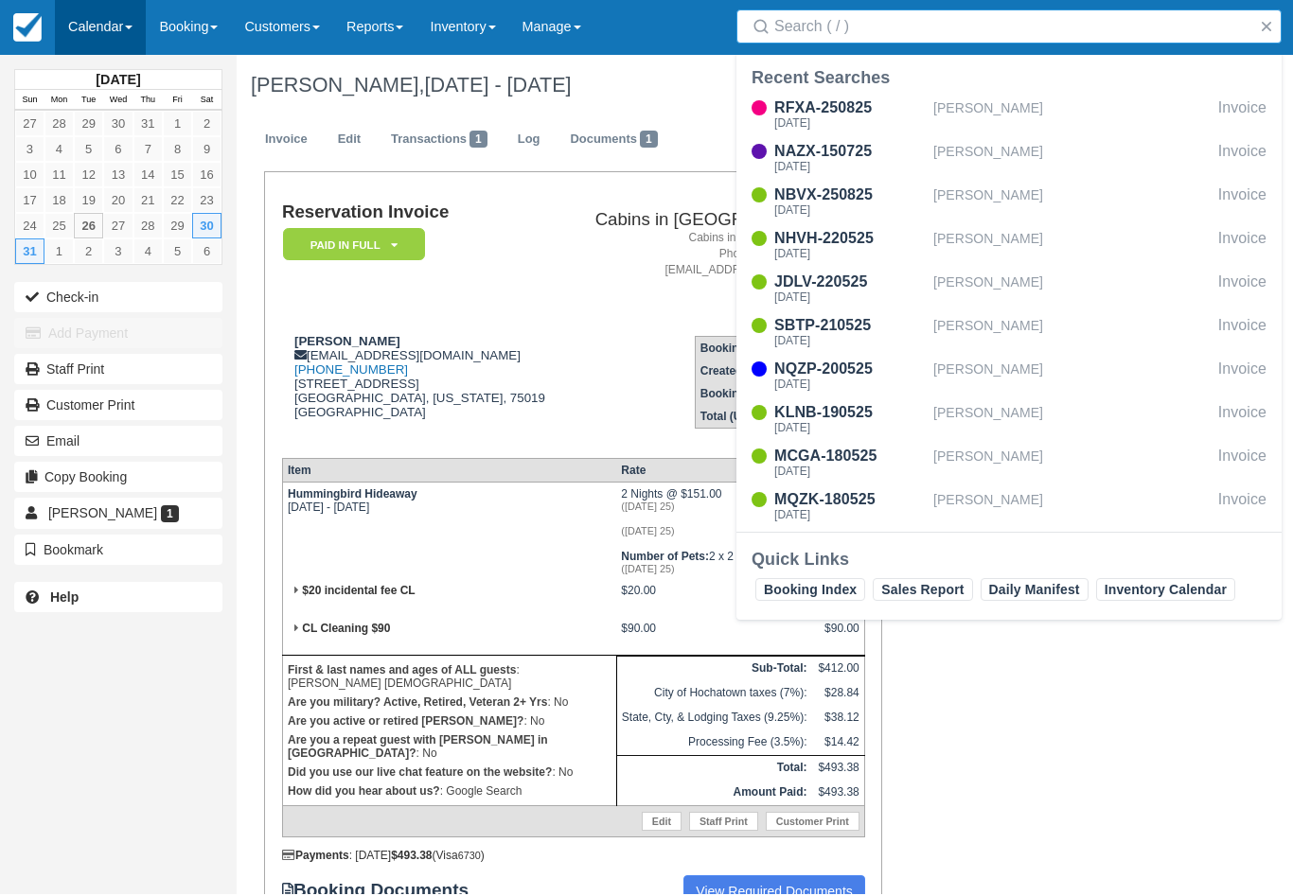
click at [144, 24] on link "Calendar" at bounding box center [100, 28] width 91 height 57
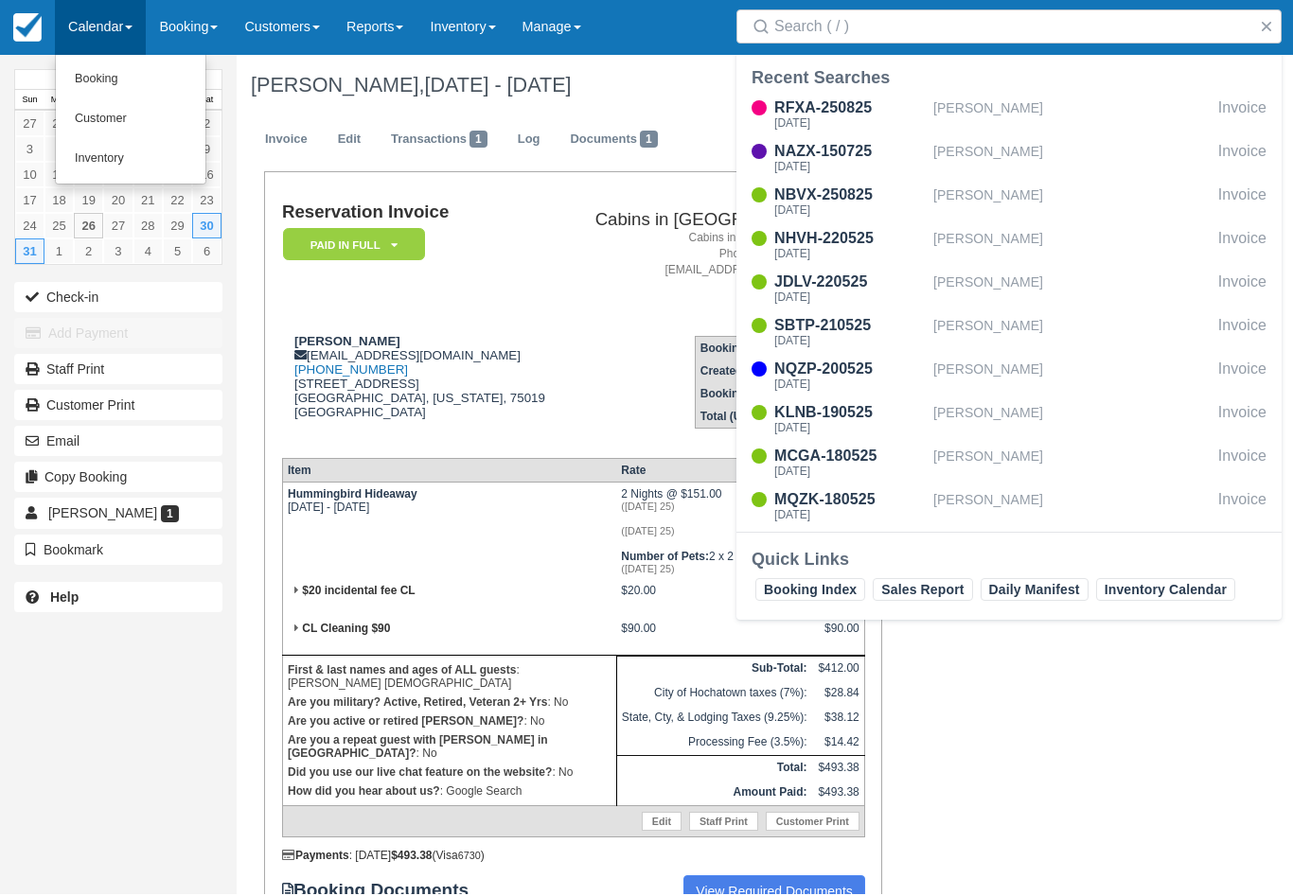
scroll to position [2, 0]
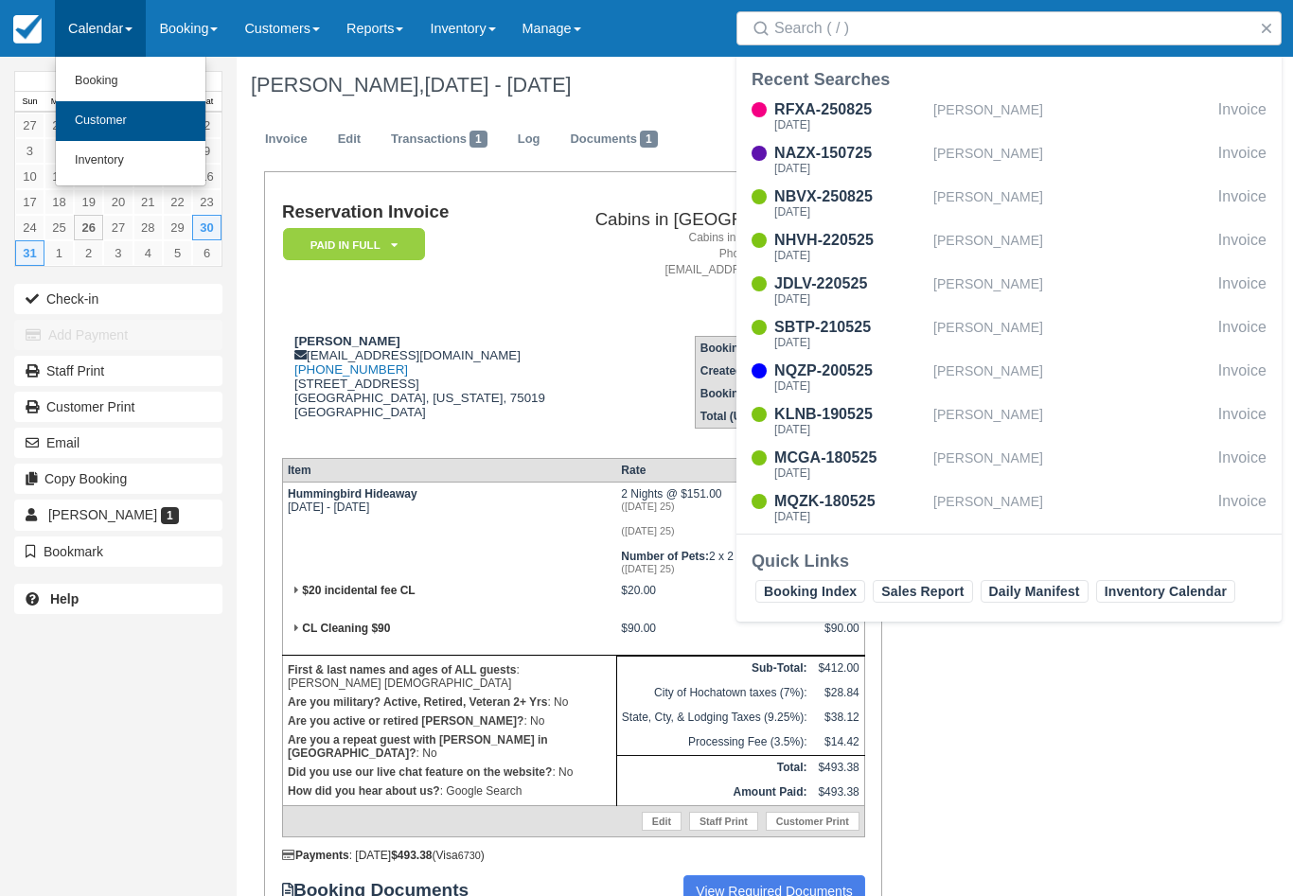
click at [174, 113] on link "Customer" at bounding box center [131, 121] width 150 height 40
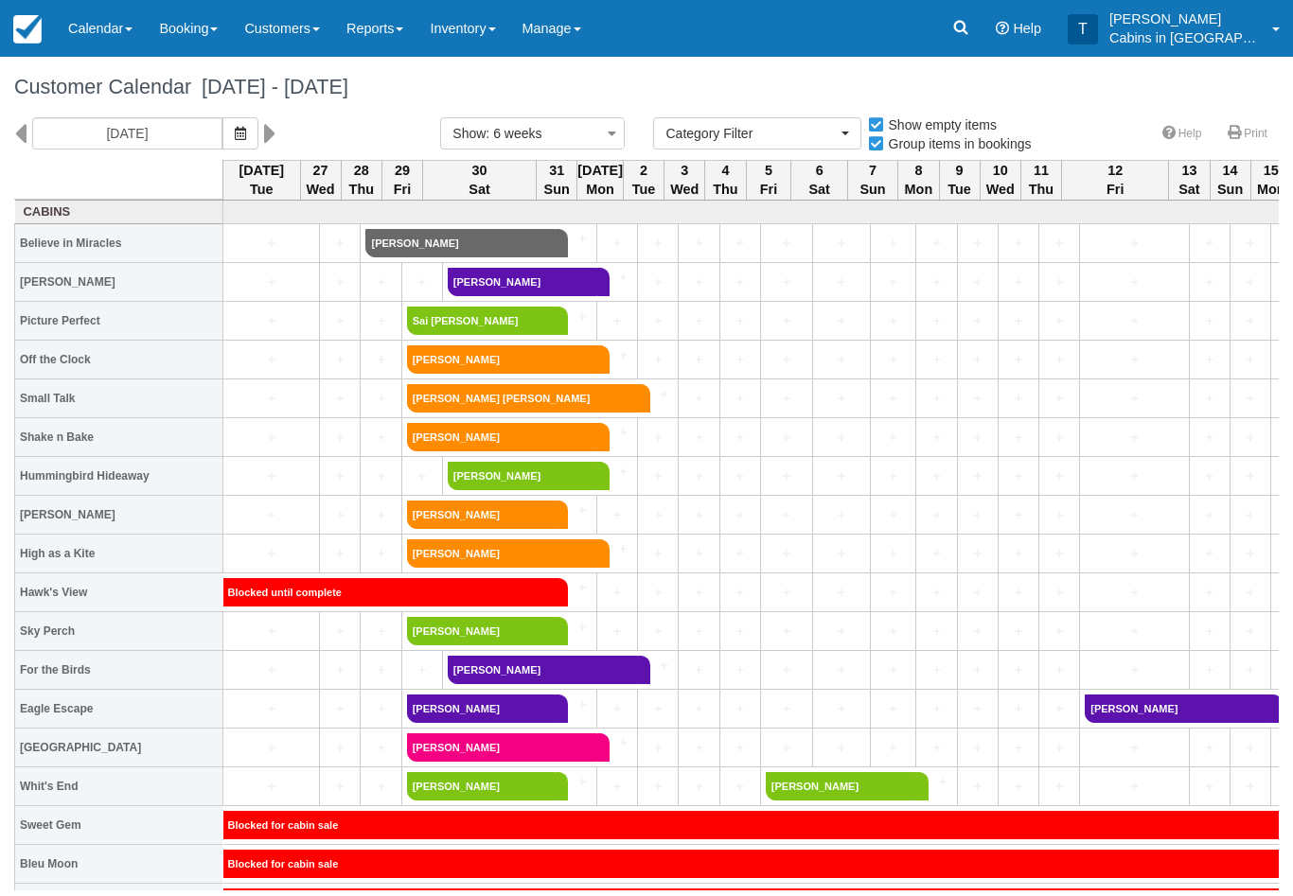
select select
click at [235, 138] on icon "button" at bounding box center [240, 133] width 11 height 13
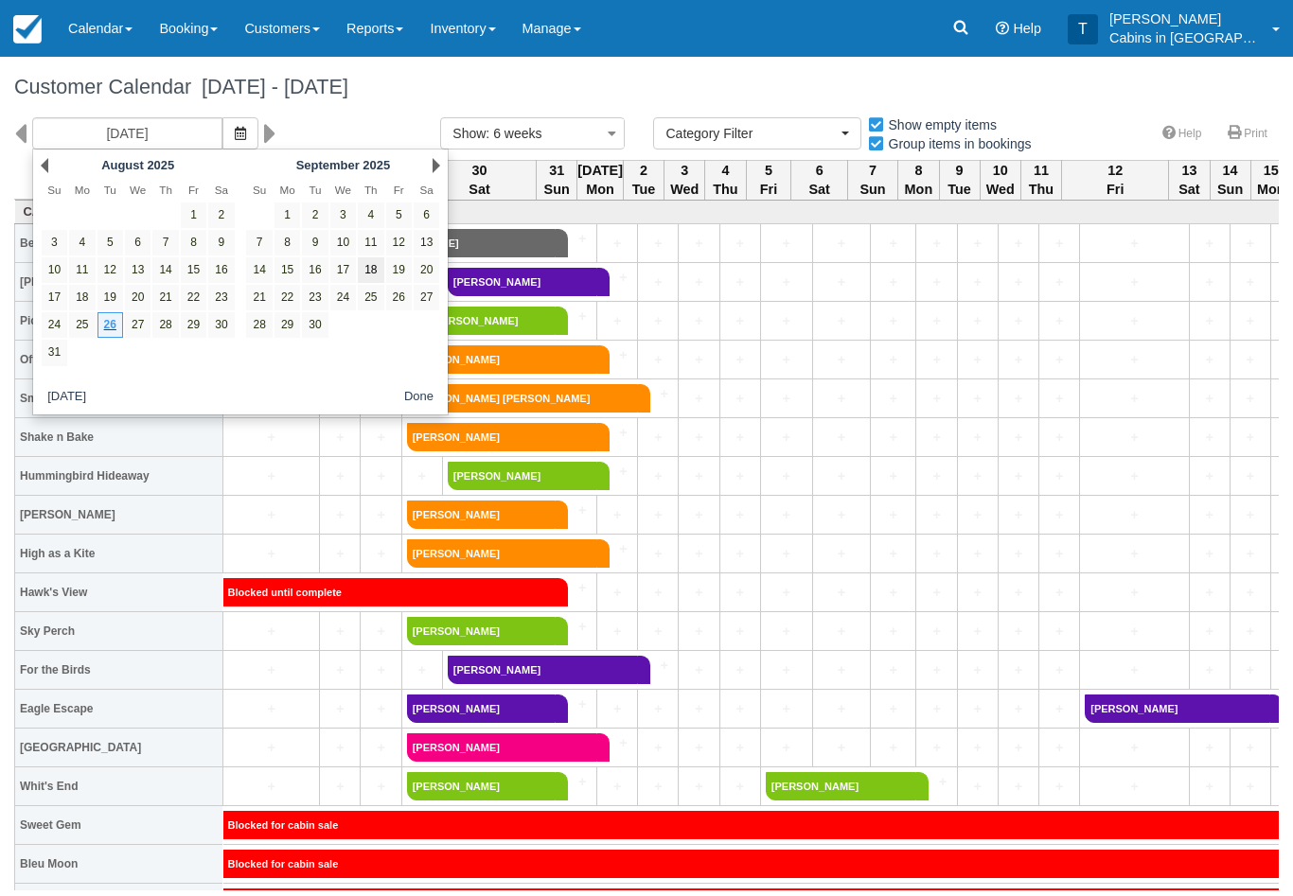
click at [379, 268] on link "18" at bounding box center [371, 270] width 26 height 26
type input "[DATE]"
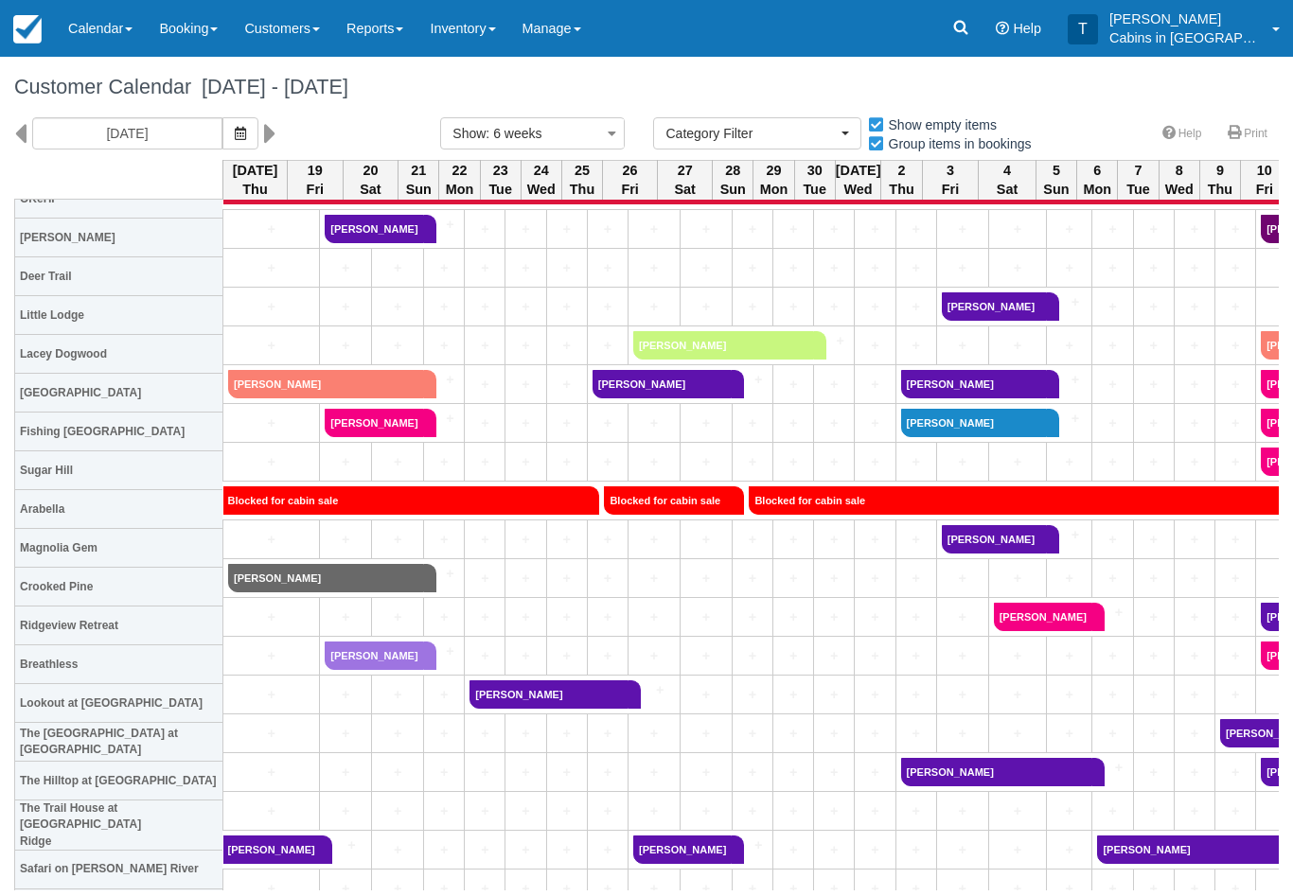
scroll to position [1219, 0]
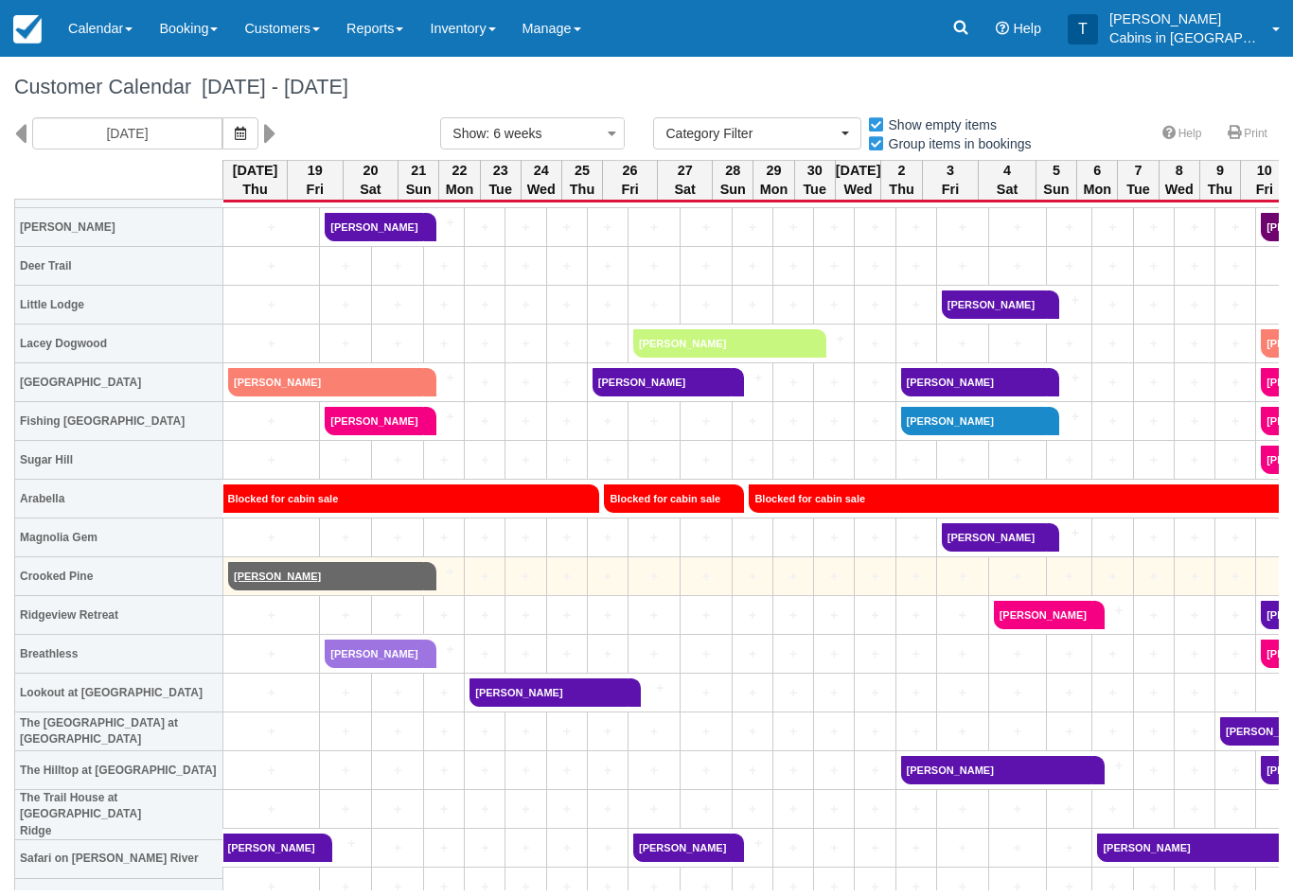
click at [382, 569] on link "[PERSON_NAME]" at bounding box center [326, 576] width 196 height 28
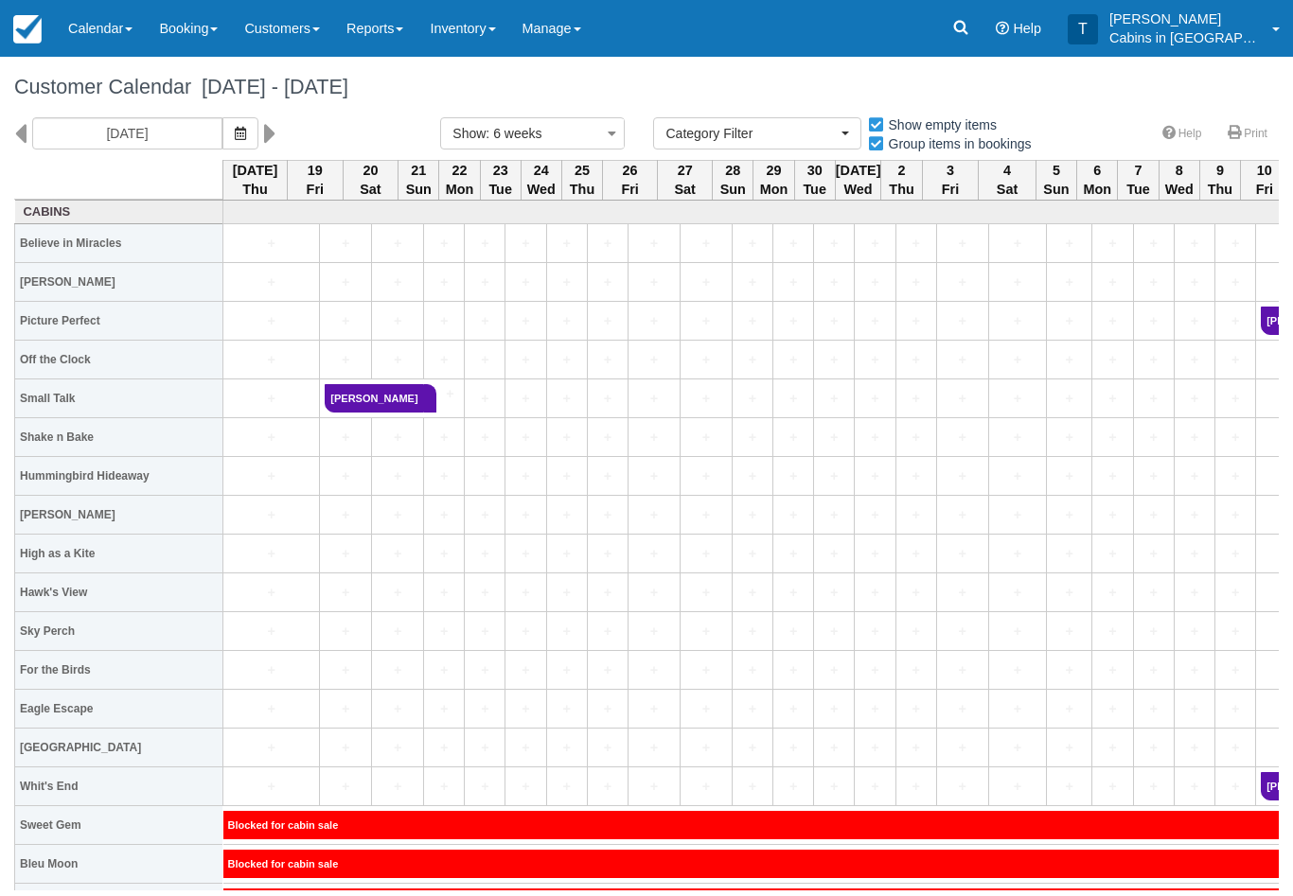
select select
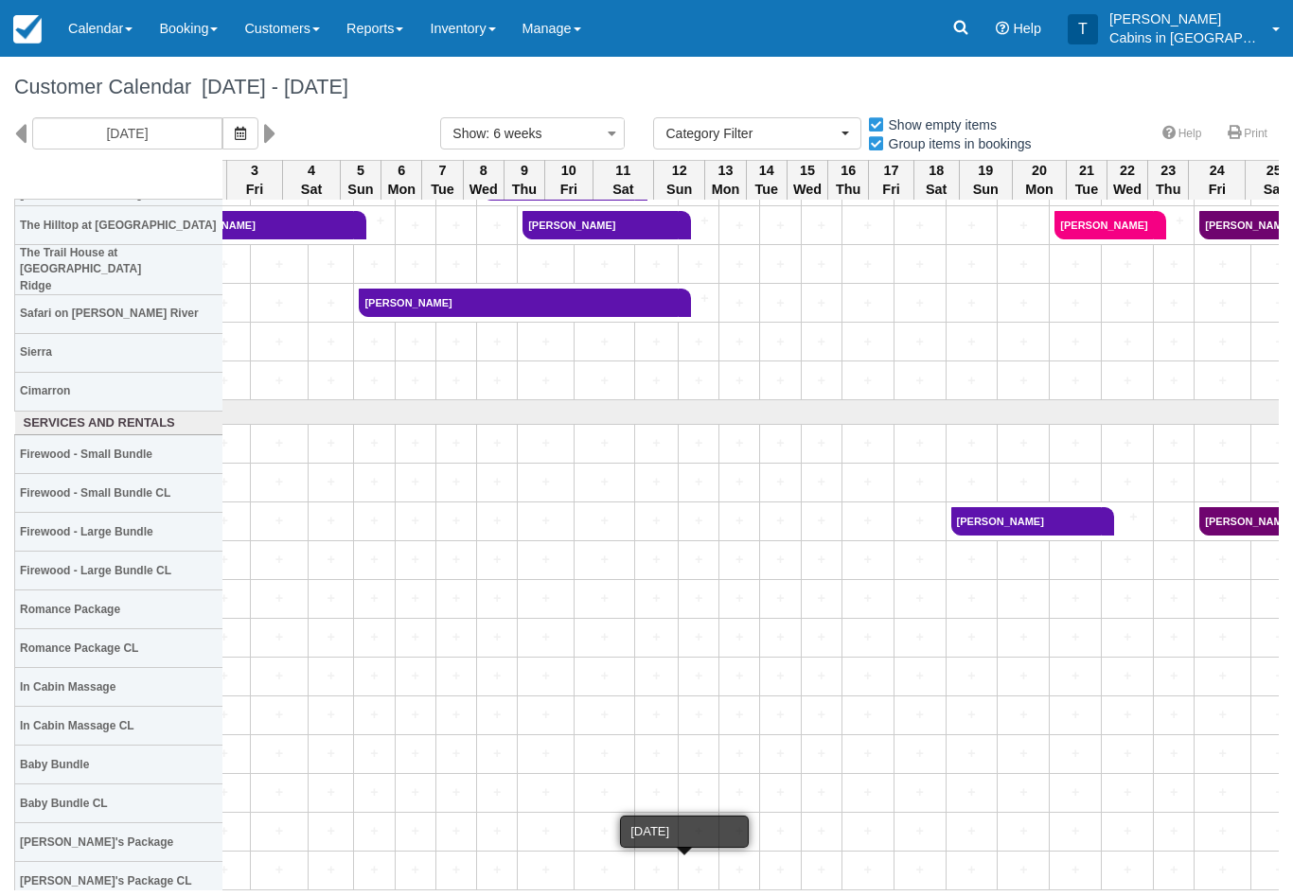
scroll to position [1764, 769]
